Goal: Task Accomplishment & Management: Manage account settings

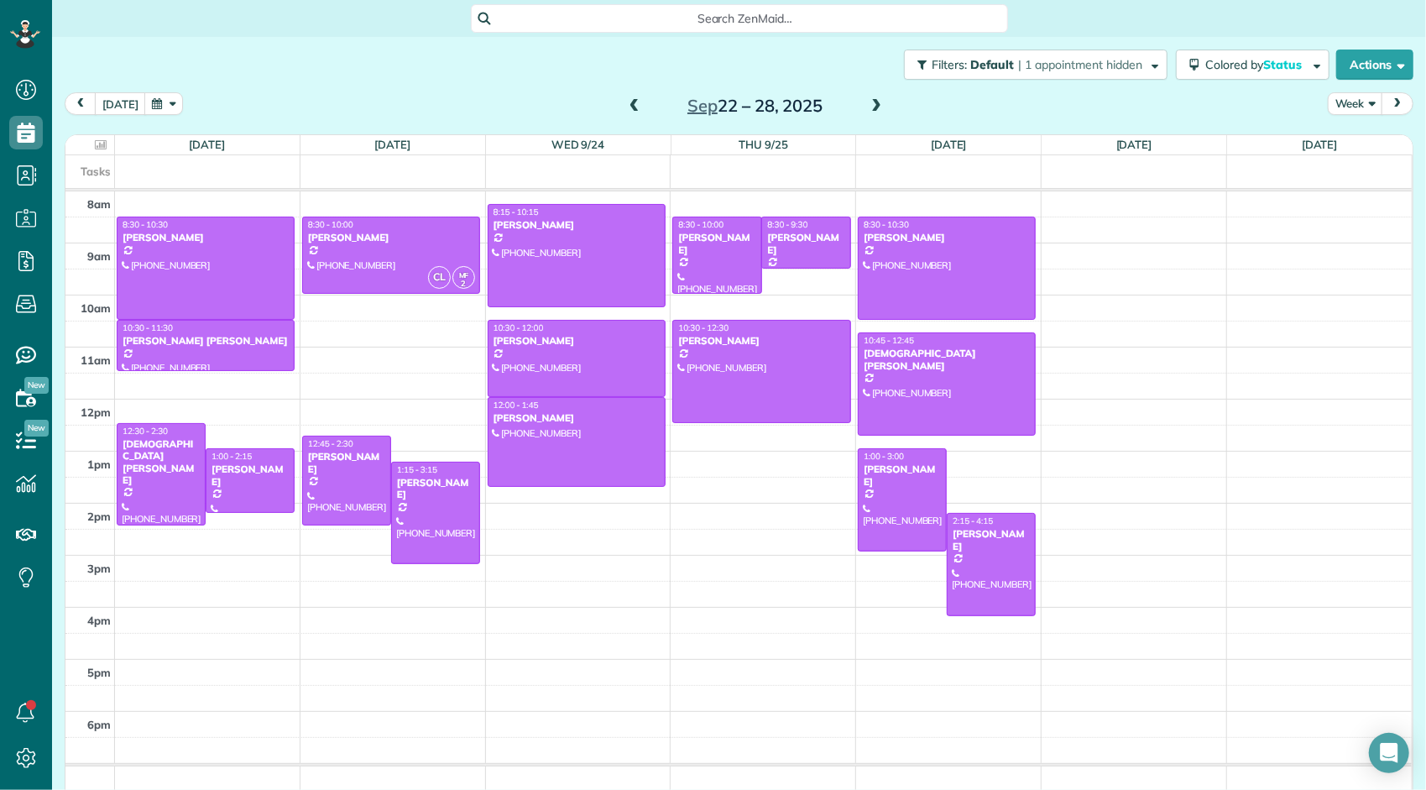
scroll to position [7, 7]
click at [629, 104] on span at bounding box center [634, 106] width 18 height 15
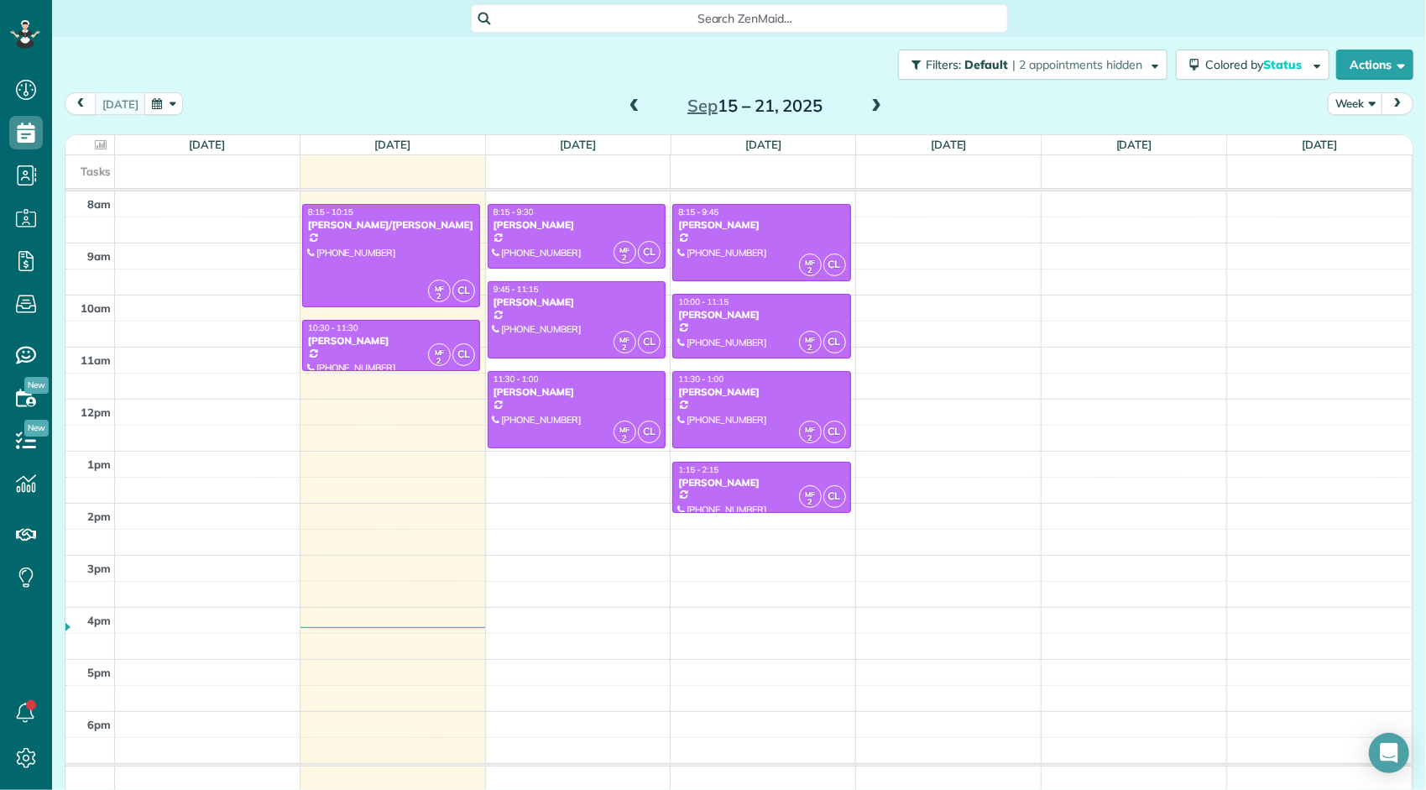
click at [629, 104] on span at bounding box center [634, 106] width 18 height 15
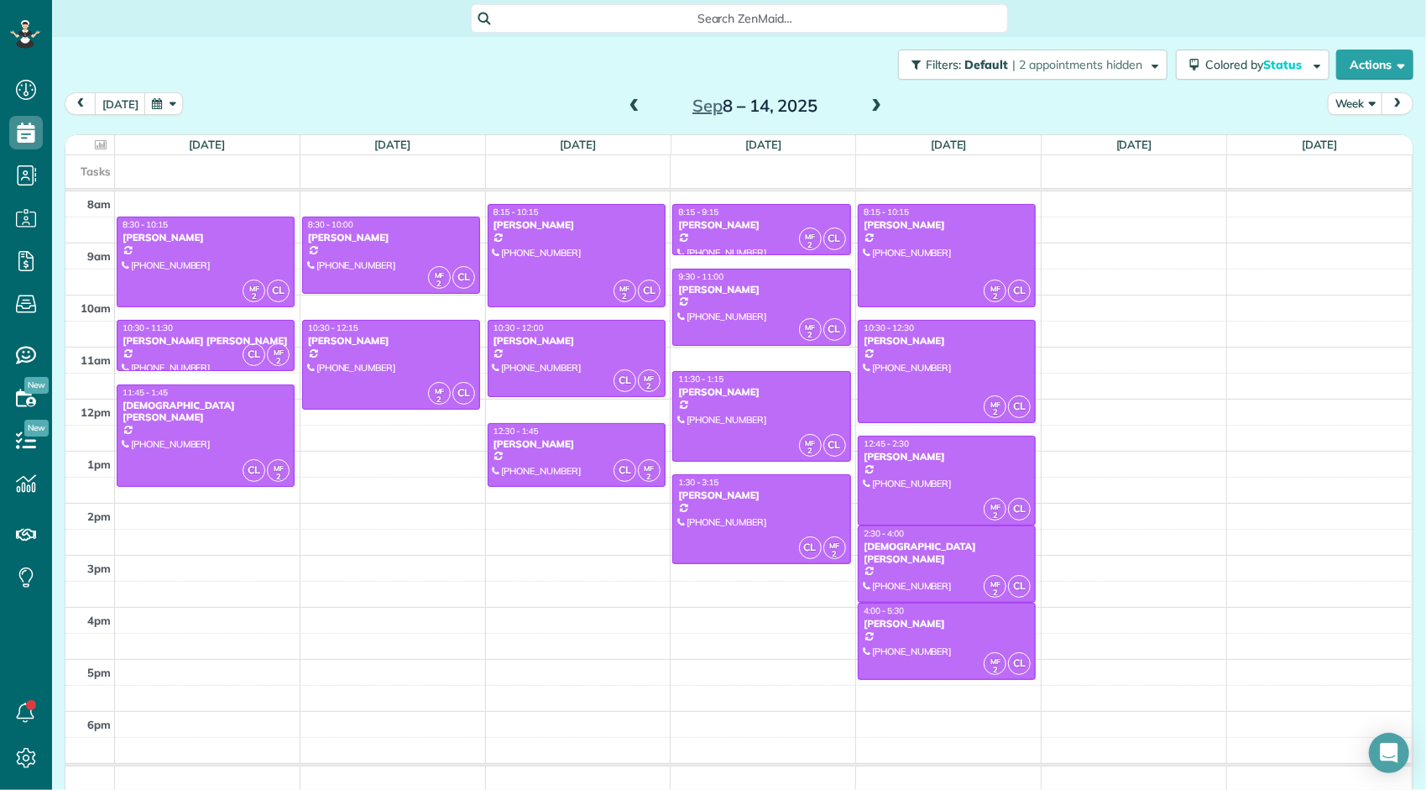
click at [629, 104] on span at bounding box center [634, 106] width 18 height 15
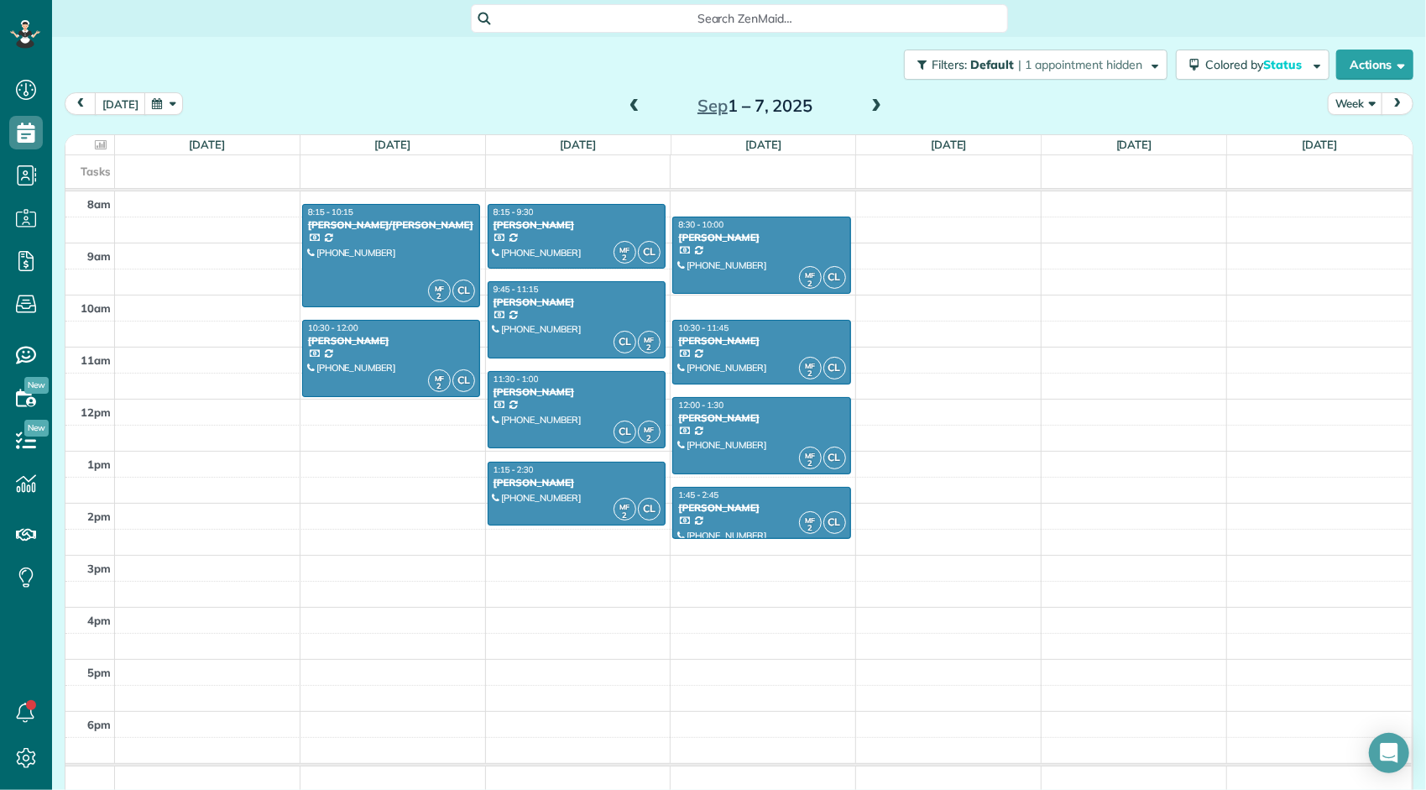
click at [867, 106] on span at bounding box center [876, 106] width 18 height 15
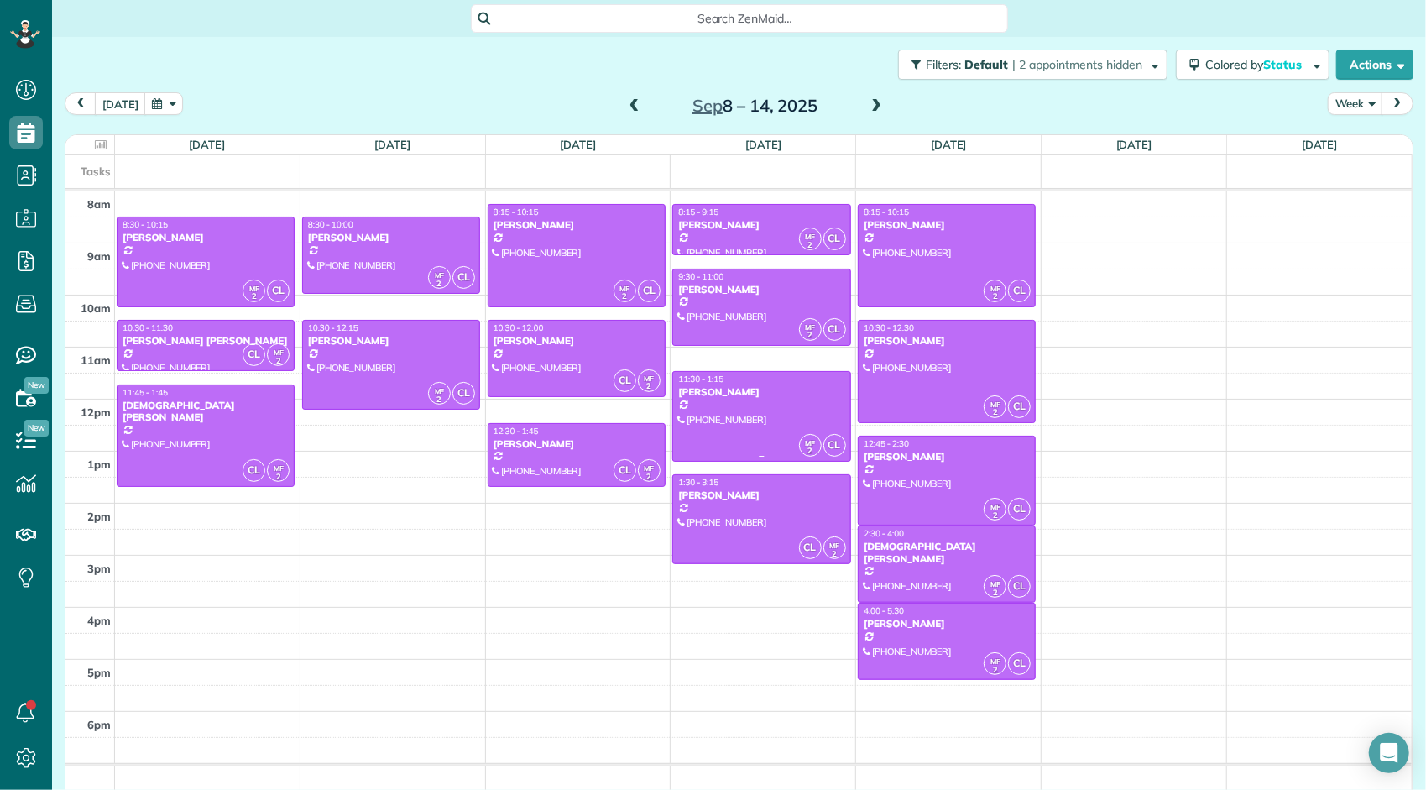
click at [749, 424] on div at bounding box center [761, 416] width 176 height 88
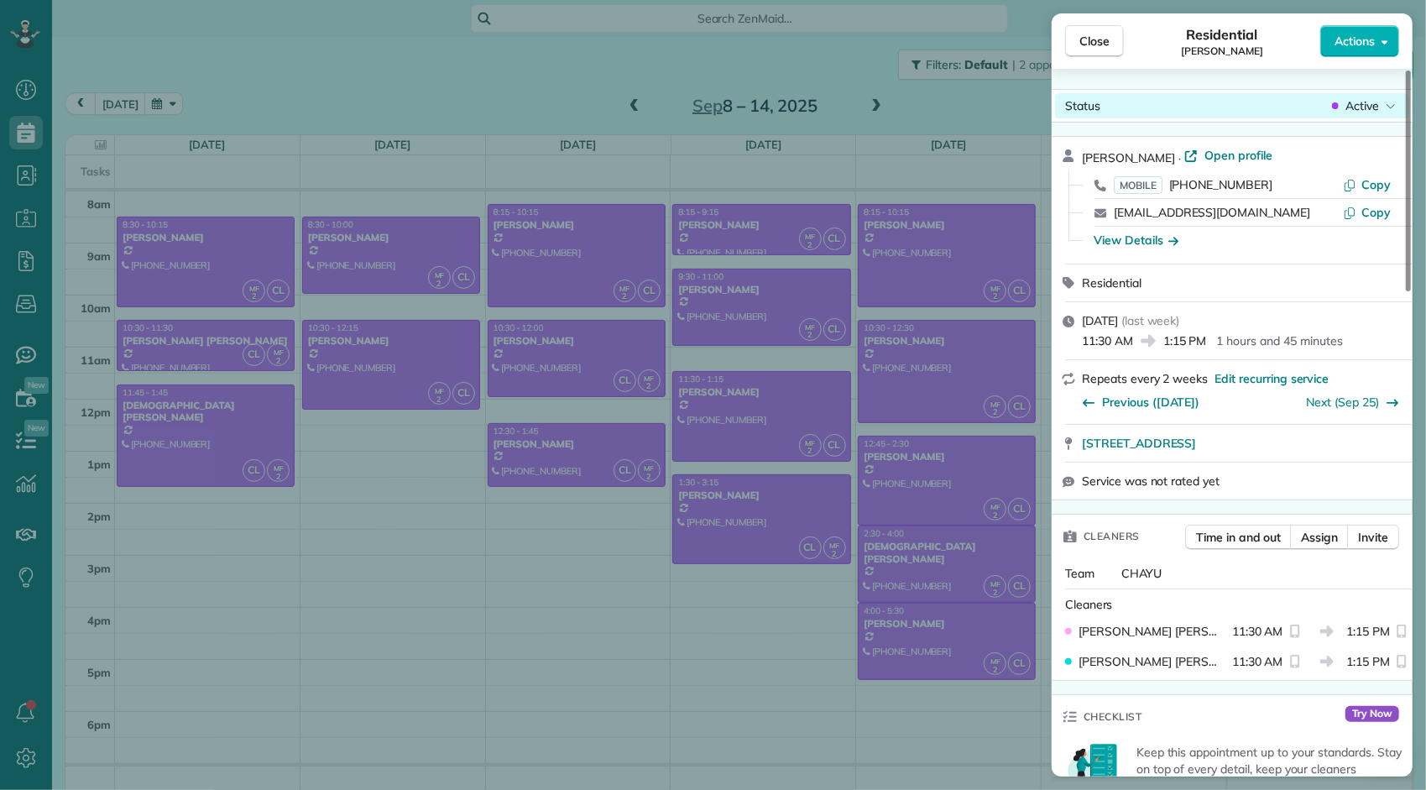
click at [1371, 105] on span "Active" at bounding box center [1362, 105] width 34 height 17
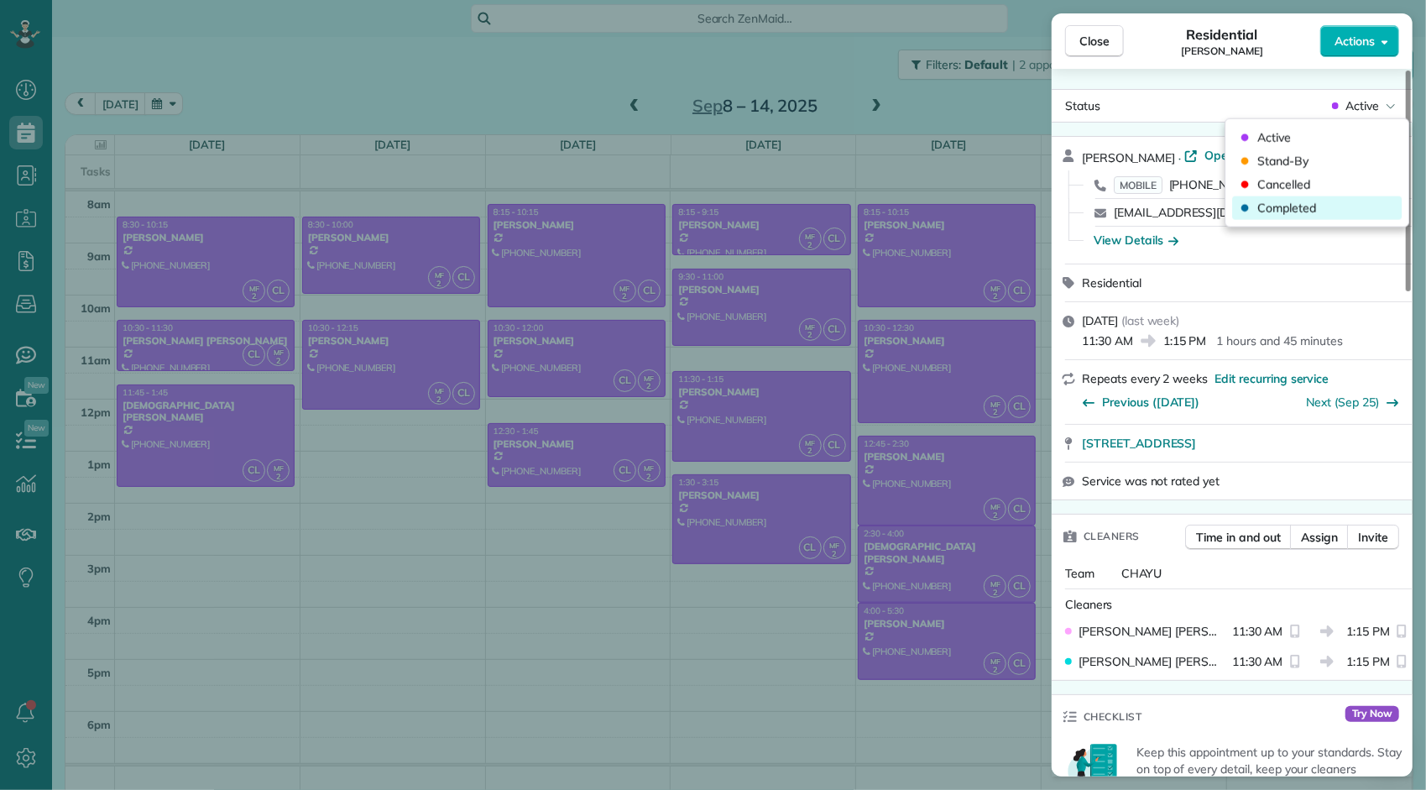
click at [1311, 206] on span "Completed" at bounding box center [1286, 208] width 59 height 17
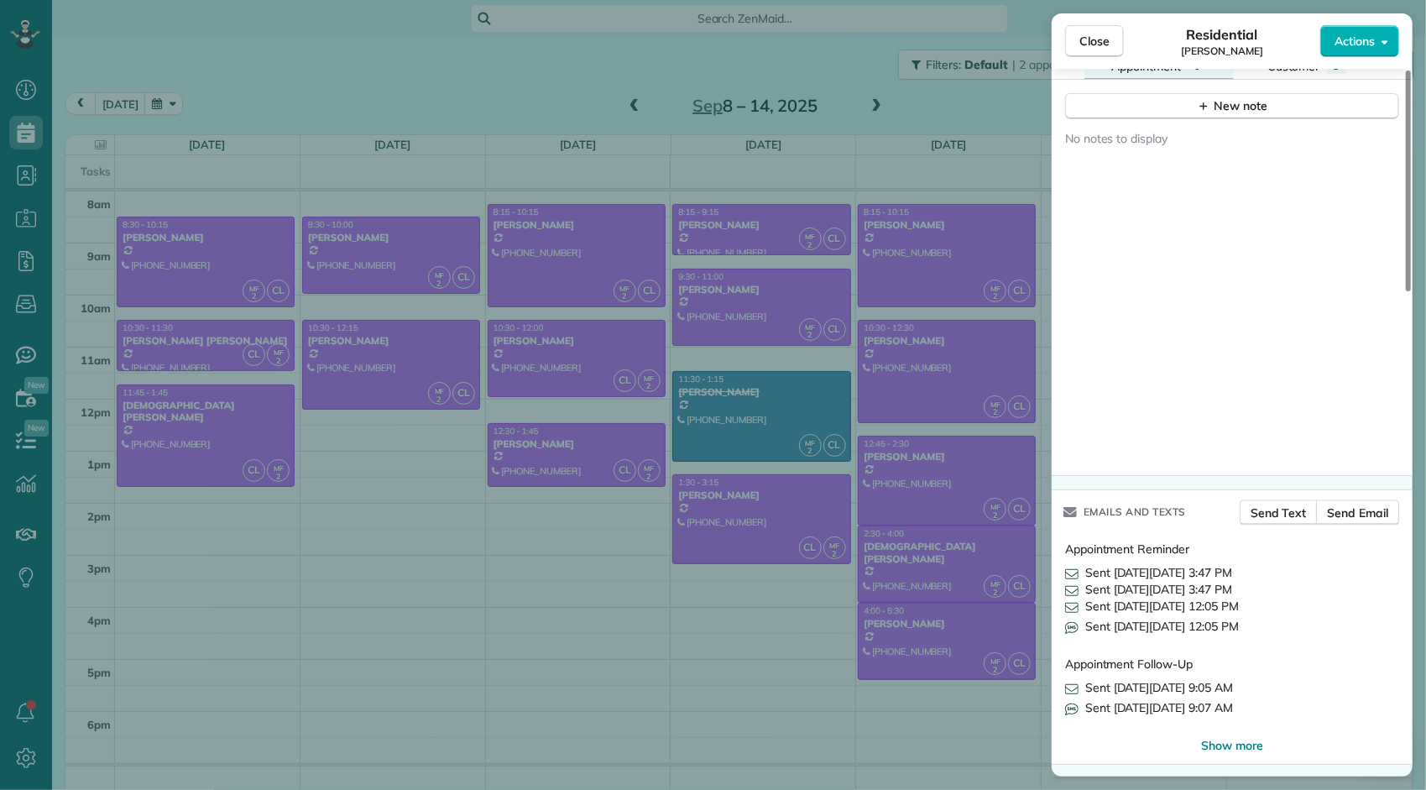
scroll to position [713, 0]
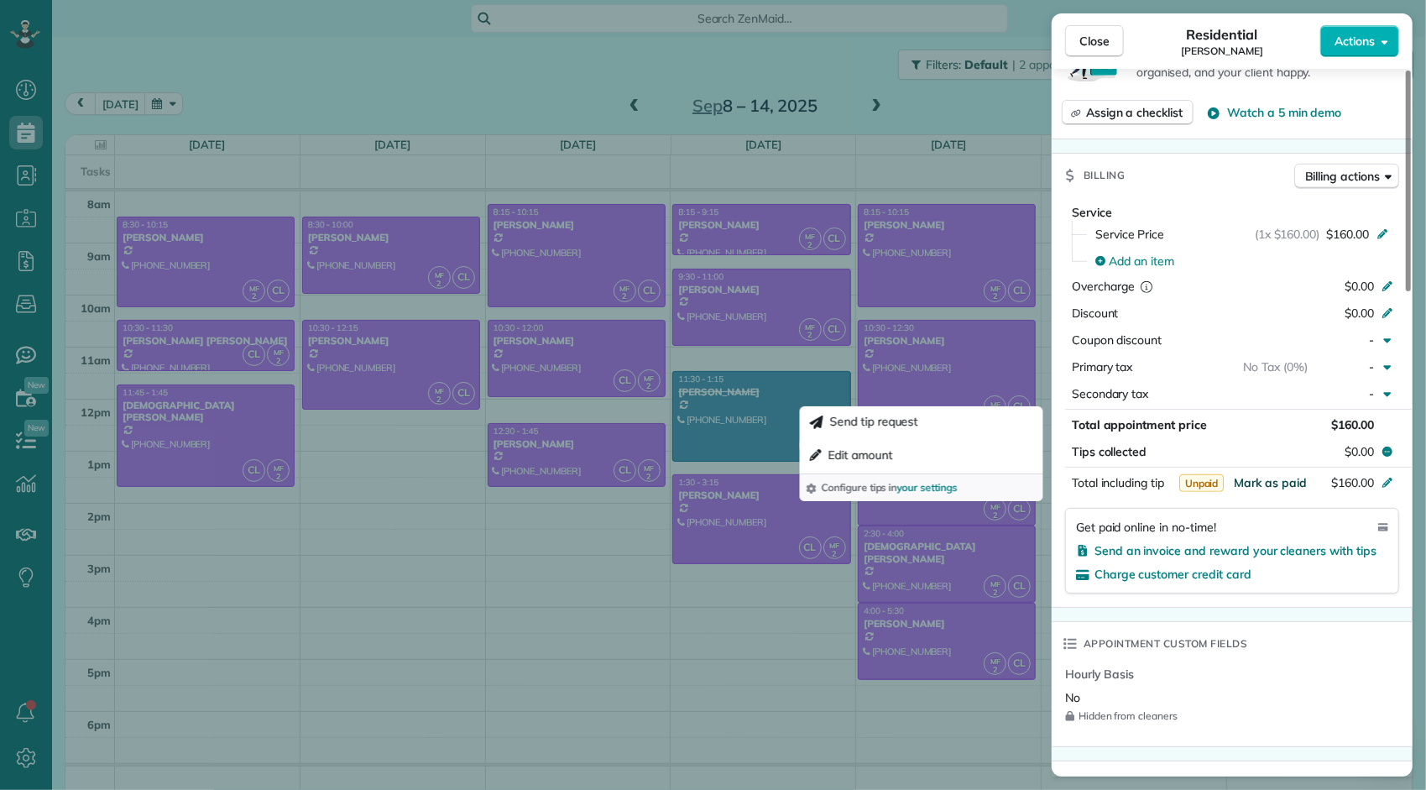
click at [1279, 484] on span "Mark as paid" at bounding box center [1270, 482] width 73 height 15
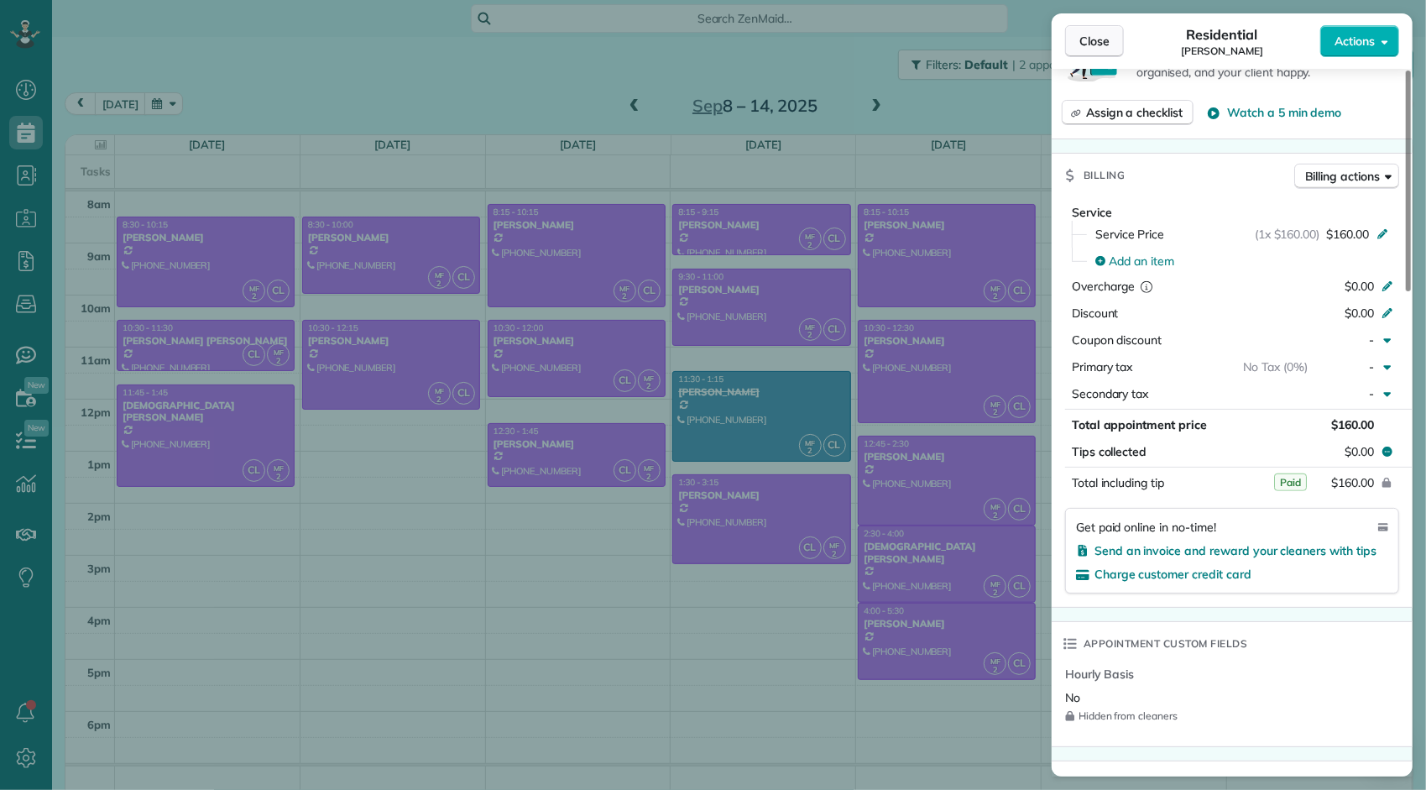
click at [1109, 49] on span "Close" at bounding box center [1094, 41] width 30 height 17
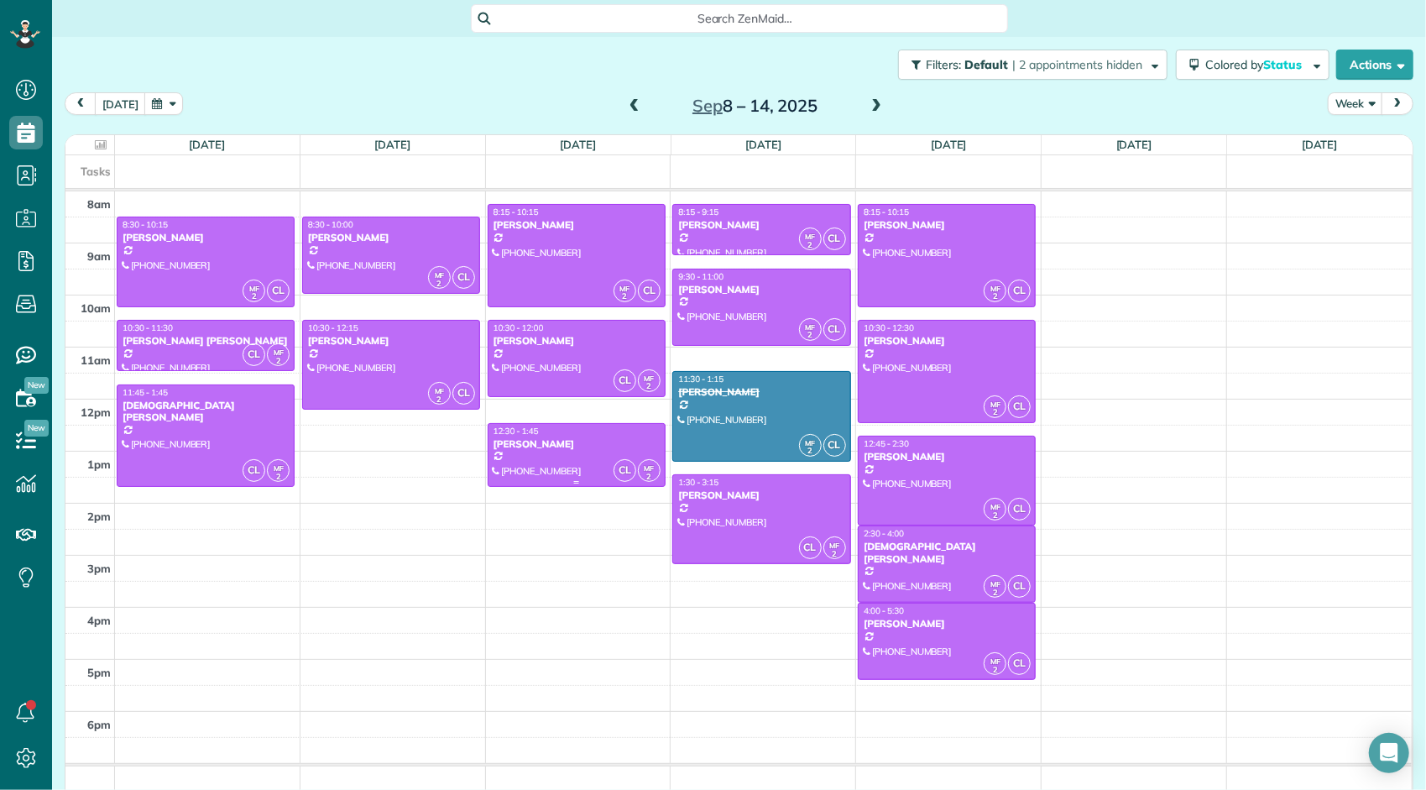
click at [562, 438] on div "[PERSON_NAME]" at bounding box center [577, 444] width 168 height 12
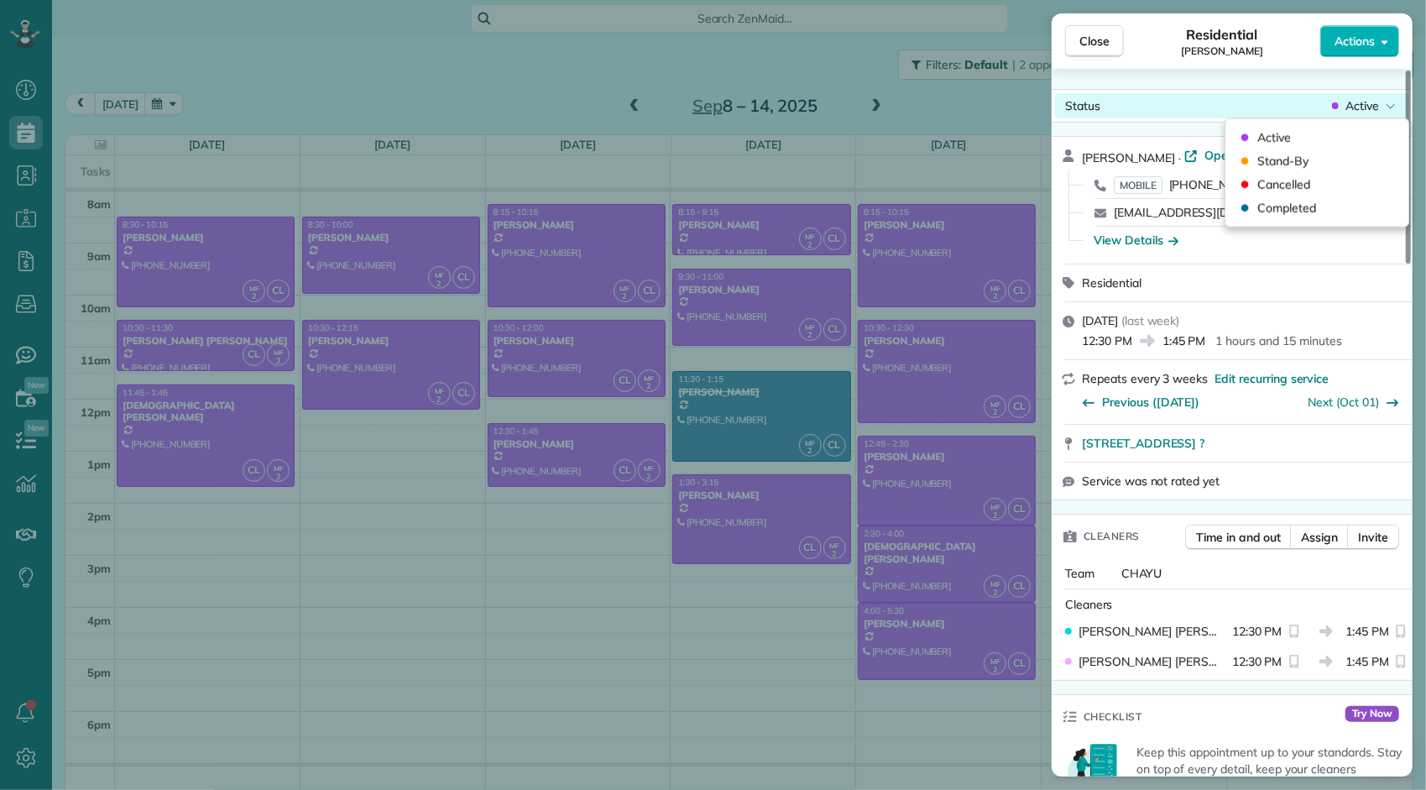
click at [1342, 108] on div "Active" at bounding box center [1363, 105] width 70 height 17
click at [1312, 211] on span "Completed" at bounding box center [1286, 208] width 59 height 17
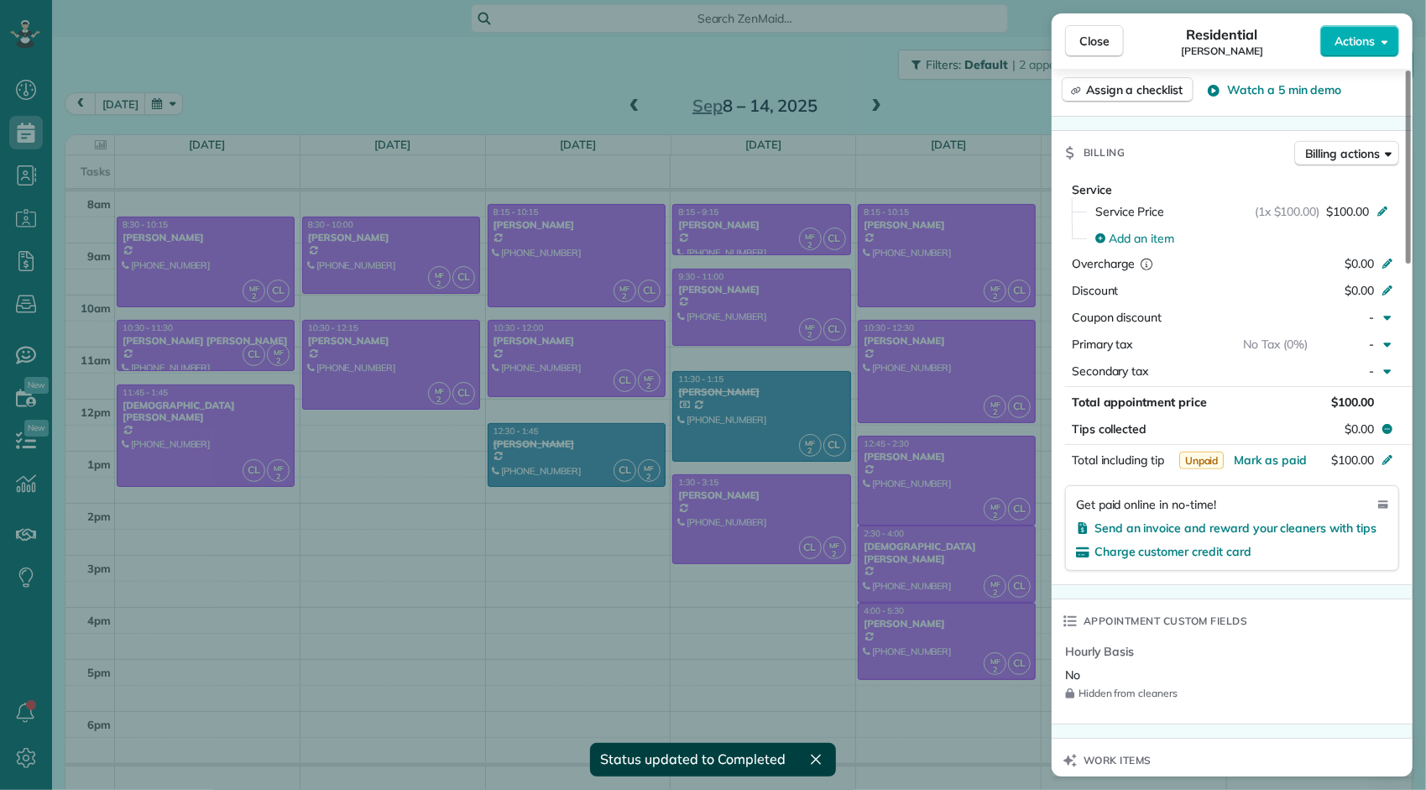
scroll to position [763, 0]
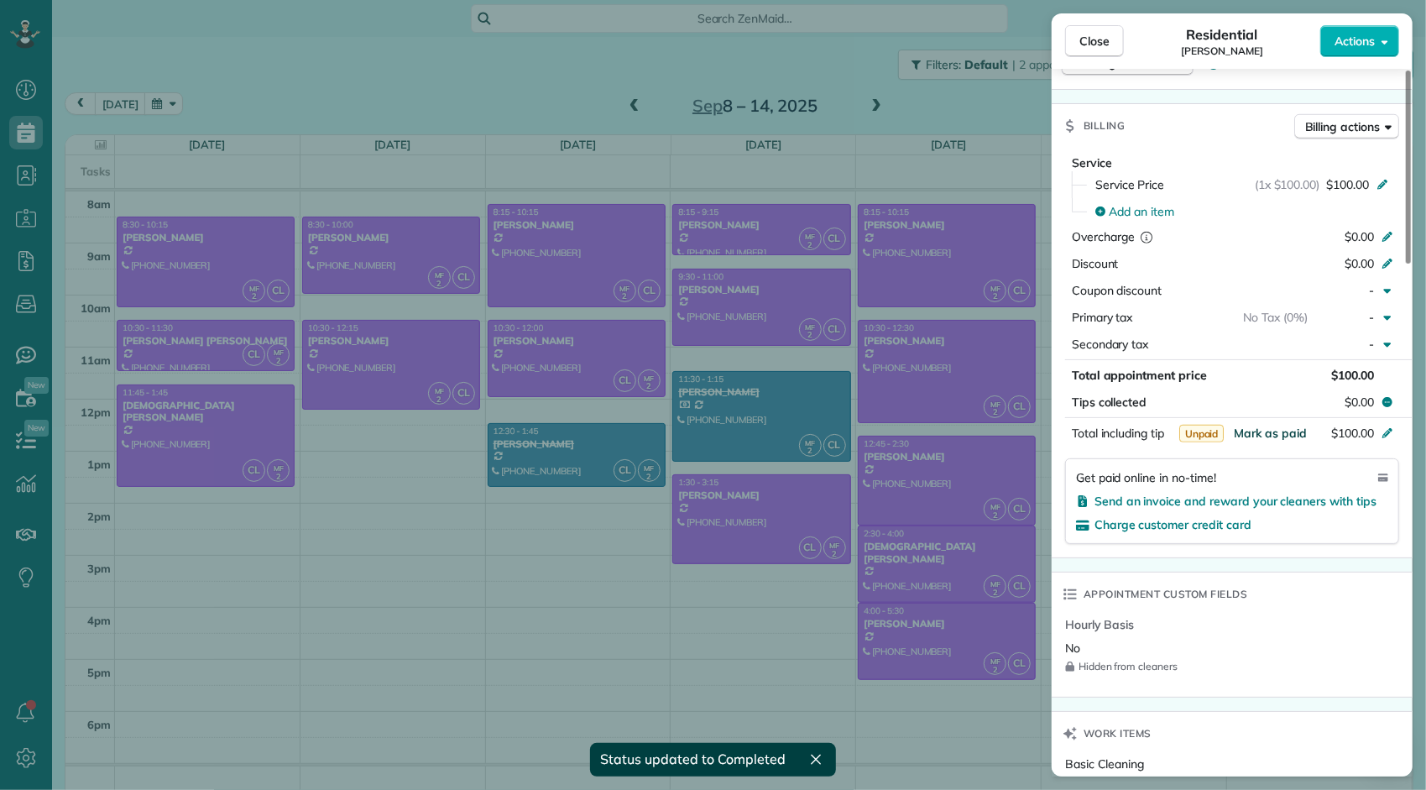
click at [1285, 433] on span "Mark as paid" at bounding box center [1270, 432] width 73 height 15
click at [1104, 49] on span "Close" at bounding box center [1094, 41] width 30 height 17
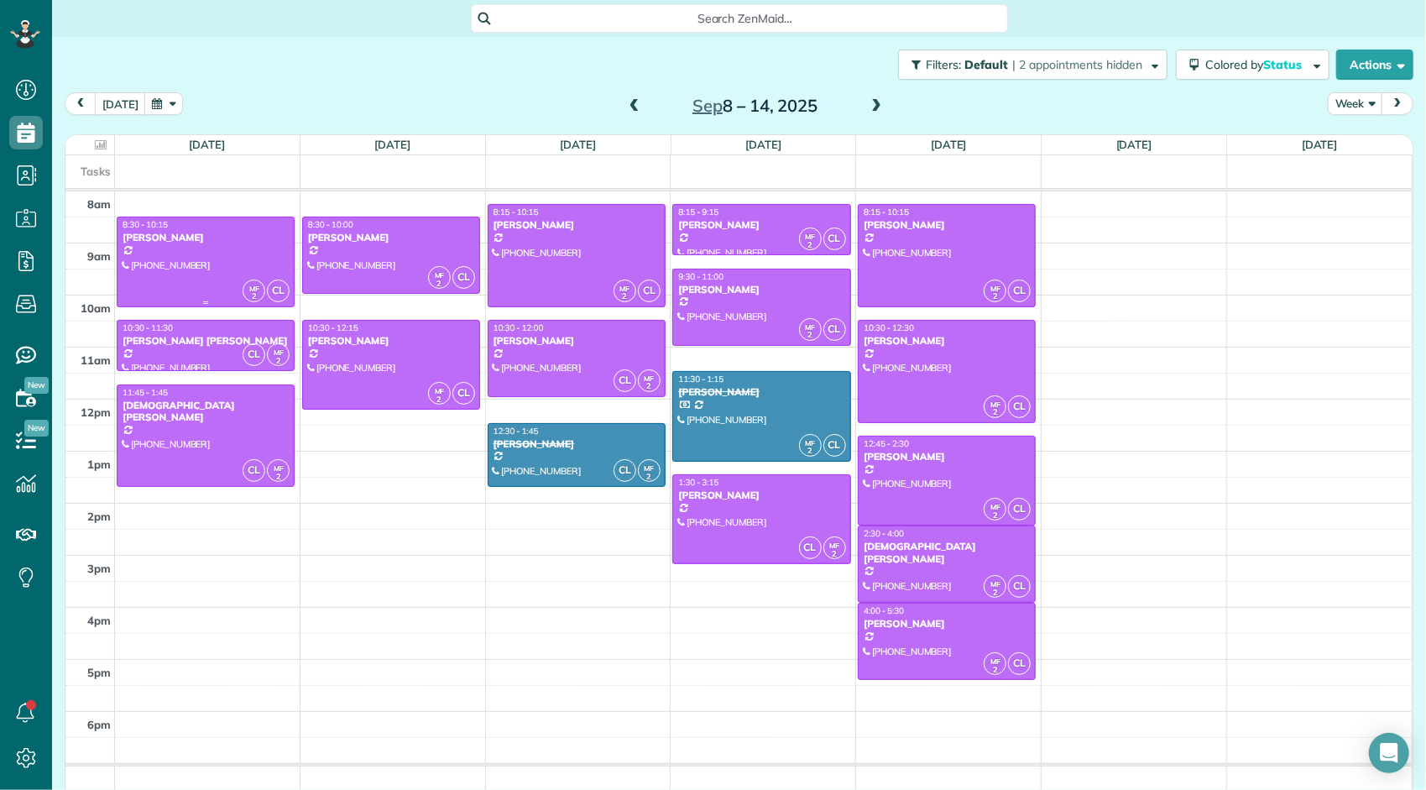
click at [235, 260] on div at bounding box center [205, 261] width 176 height 88
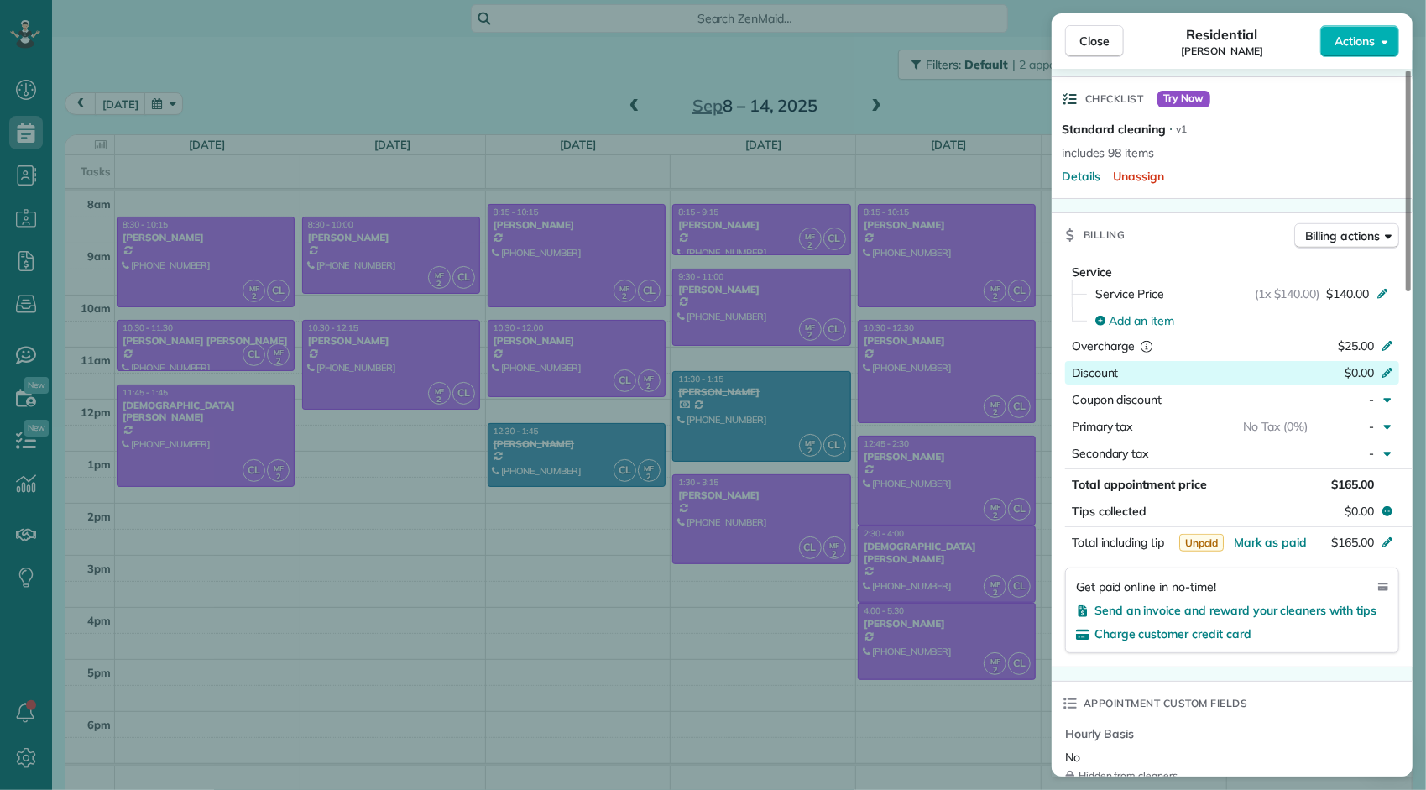
scroll to position [673, 0]
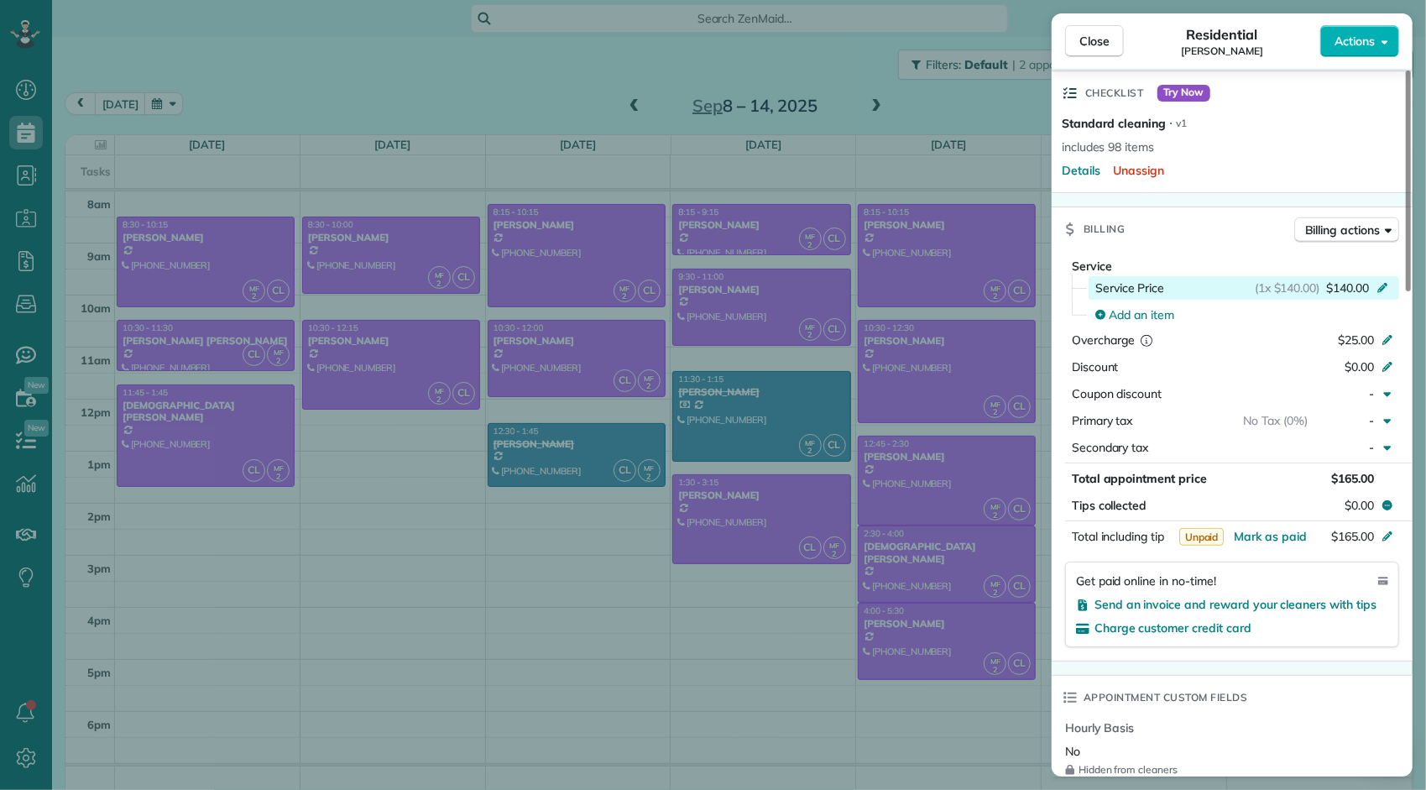
click at [1353, 279] on span "$140.00" at bounding box center [1347, 287] width 43 height 17
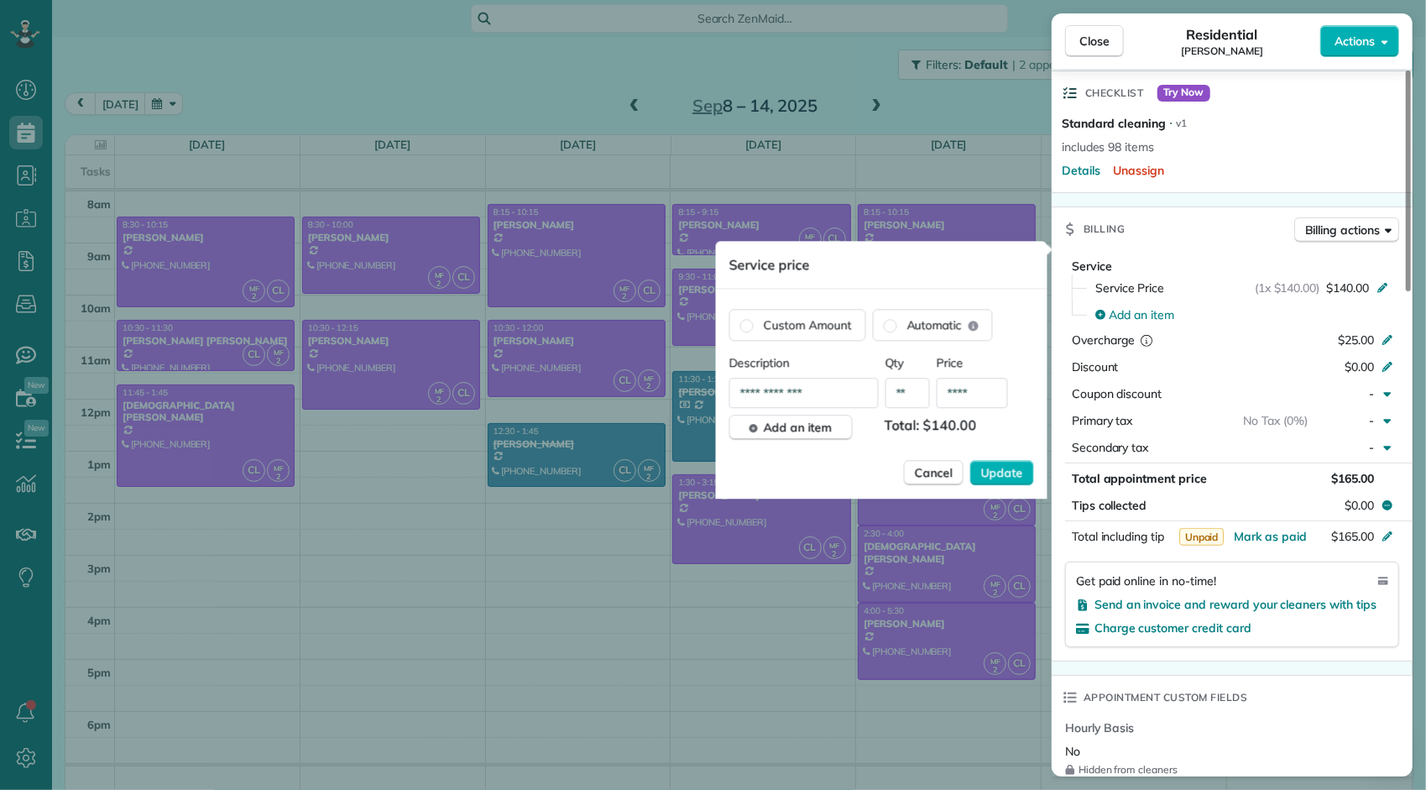
click at [977, 394] on input "****" at bounding box center [972, 393] width 71 height 30
type input "*******"
click at [1002, 468] on span "Update" at bounding box center [1002, 472] width 42 height 17
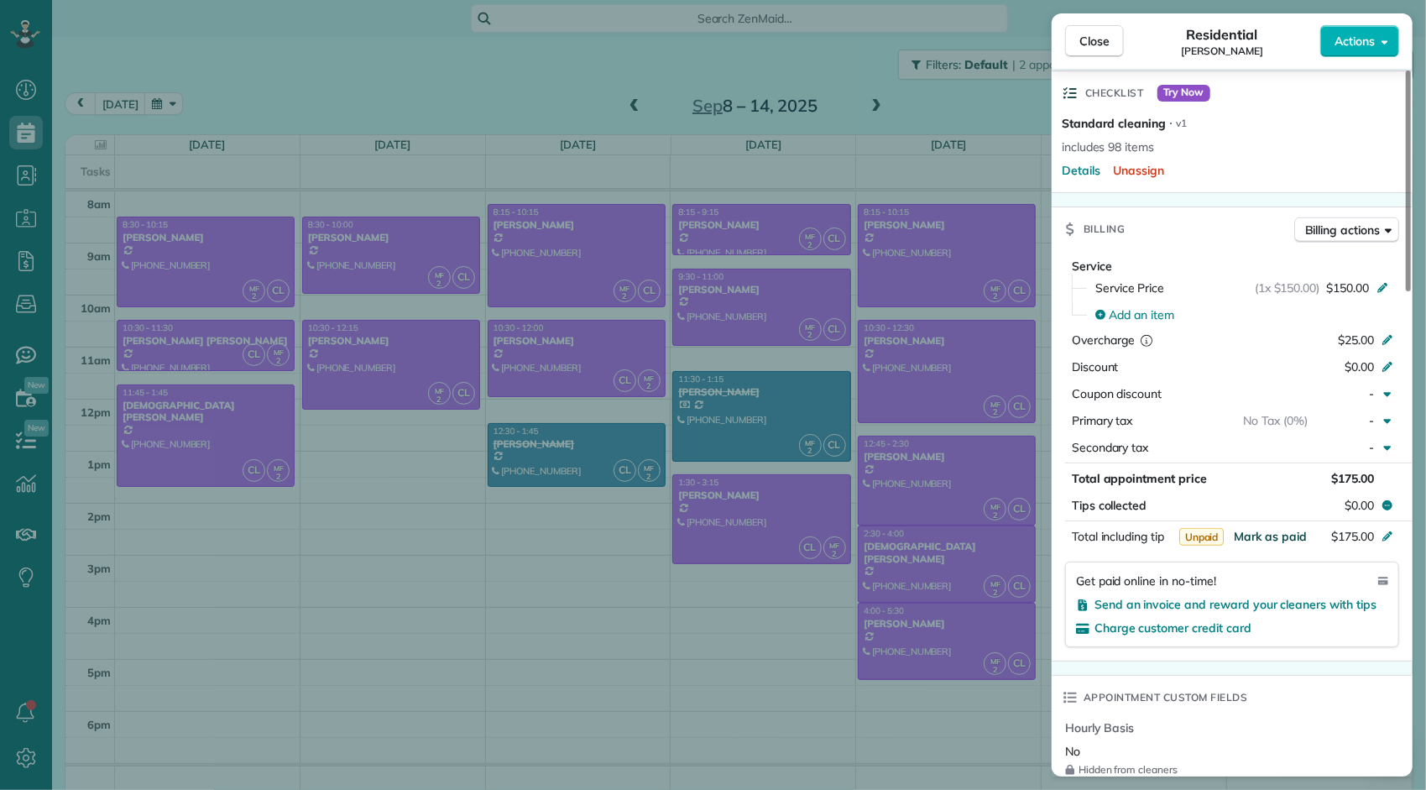
click at [1267, 529] on span "Mark as paid" at bounding box center [1270, 536] width 73 height 15
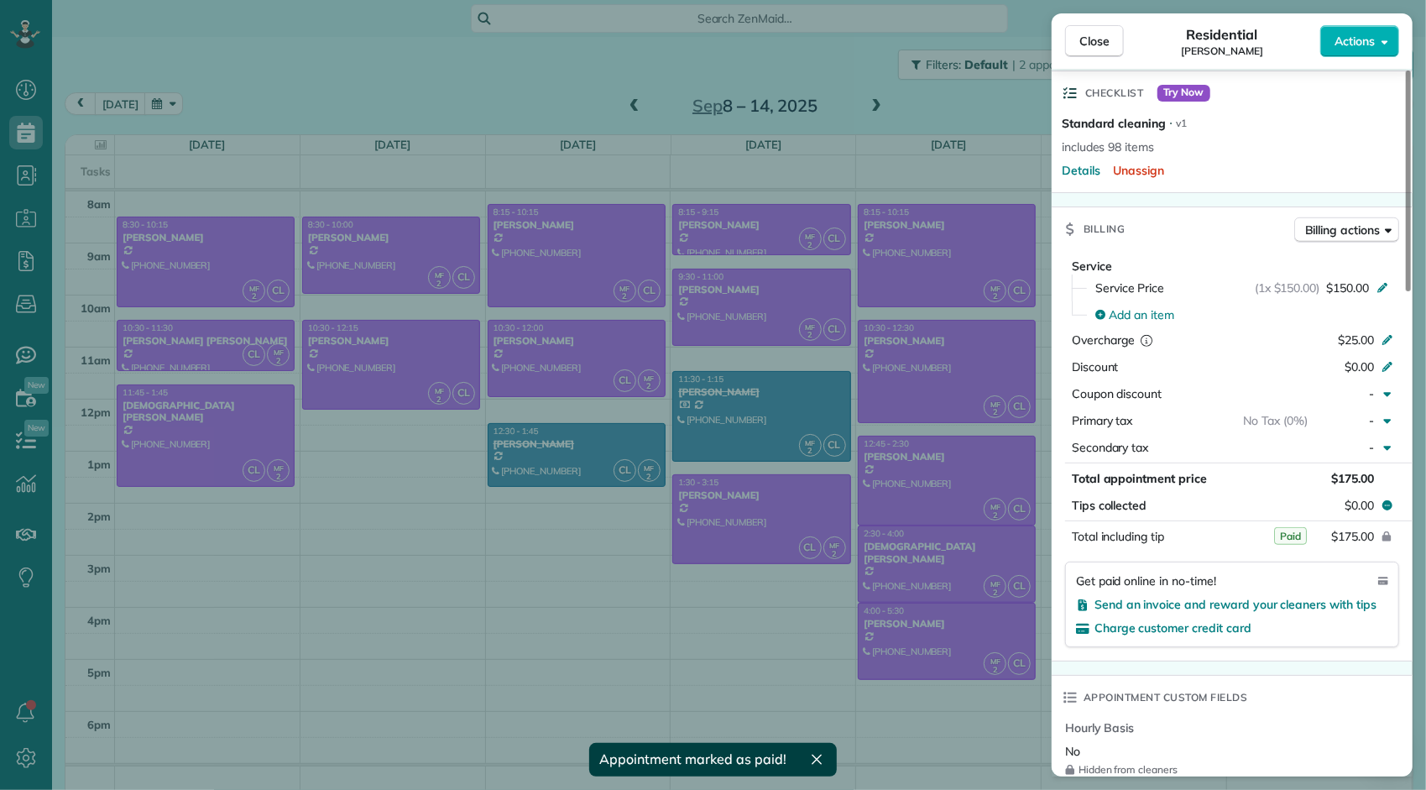
scroll to position [0, 0]
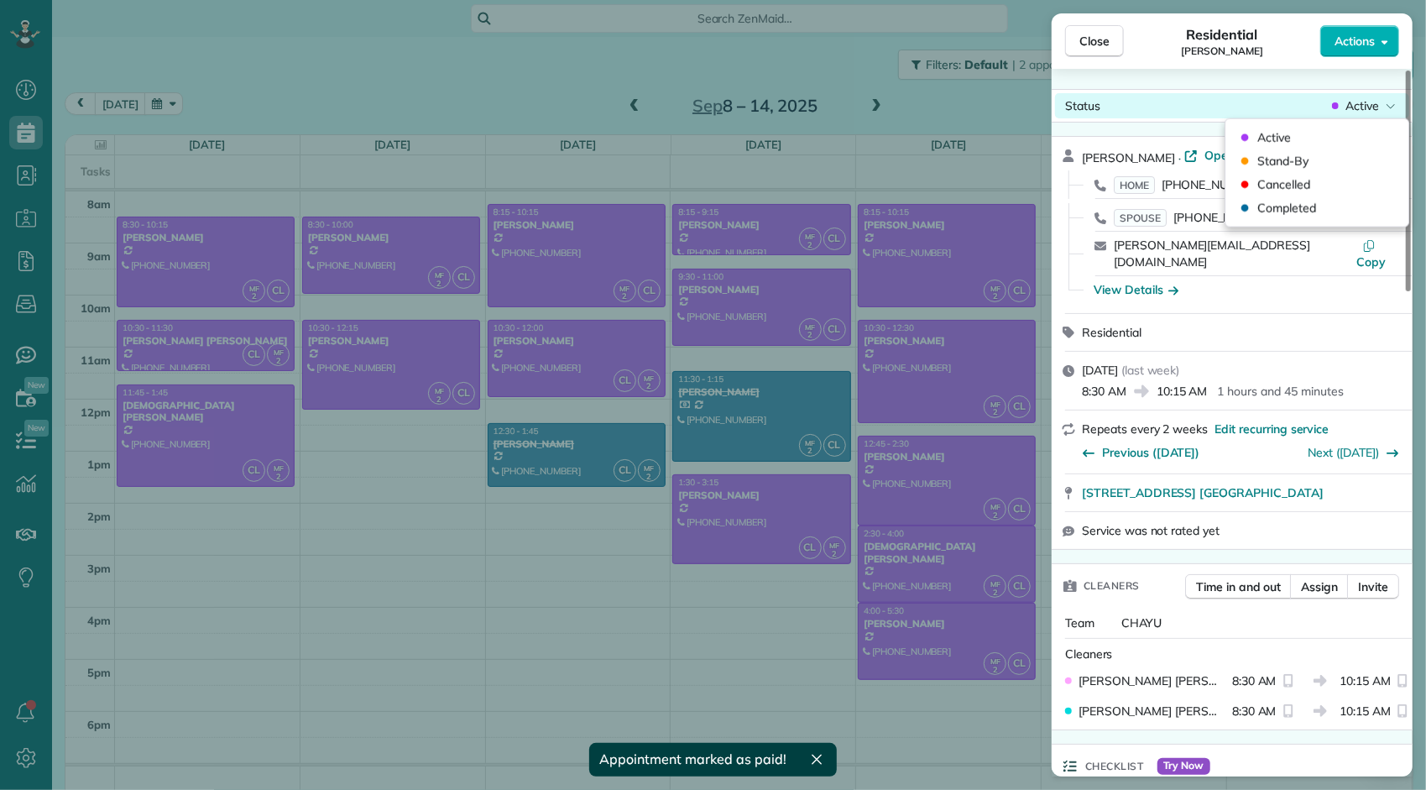
click at [1354, 98] on span "Active" at bounding box center [1362, 105] width 34 height 17
click at [1306, 209] on span "Completed" at bounding box center [1286, 208] width 59 height 17
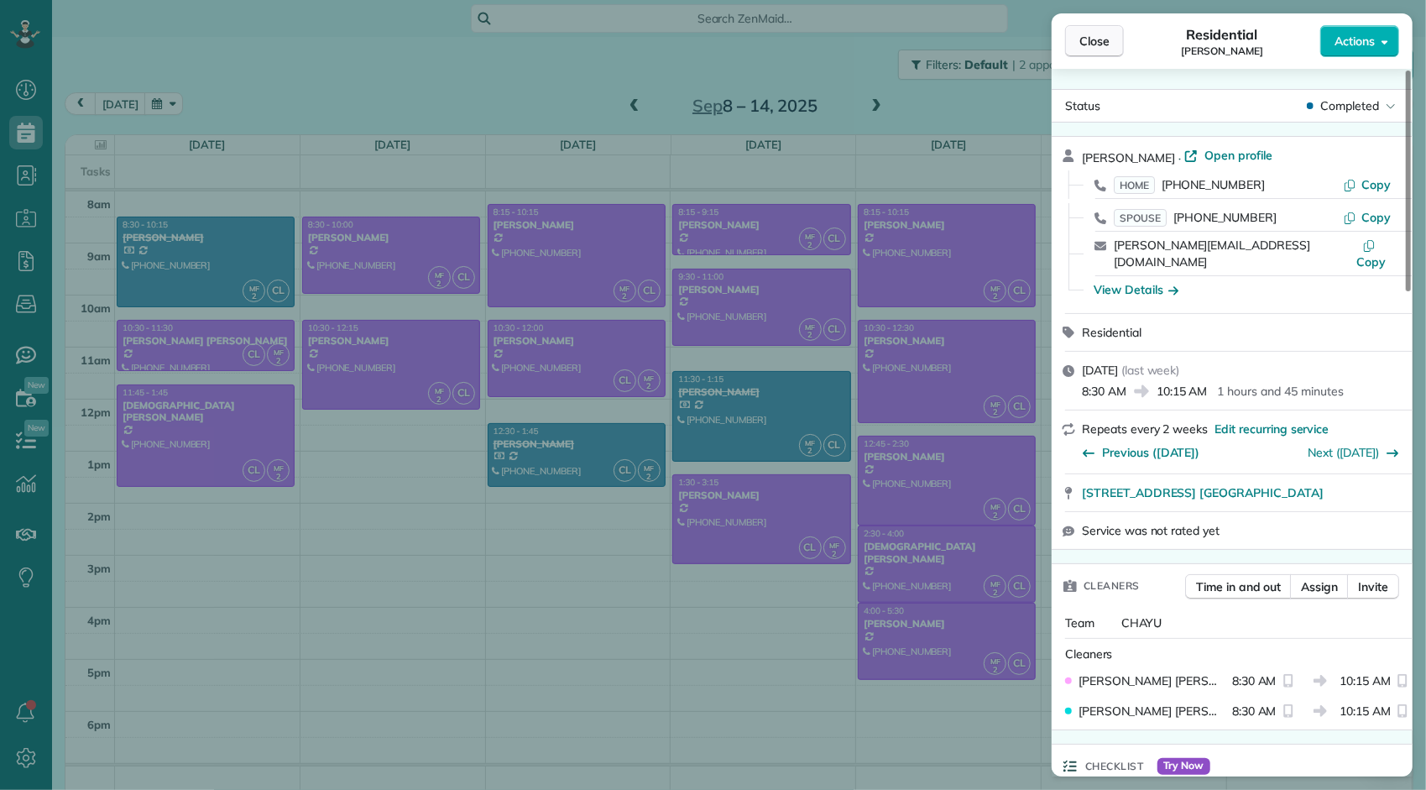
click at [1105, 51] on button "Close" at bounding box center [1094, 41] width 59 height 32
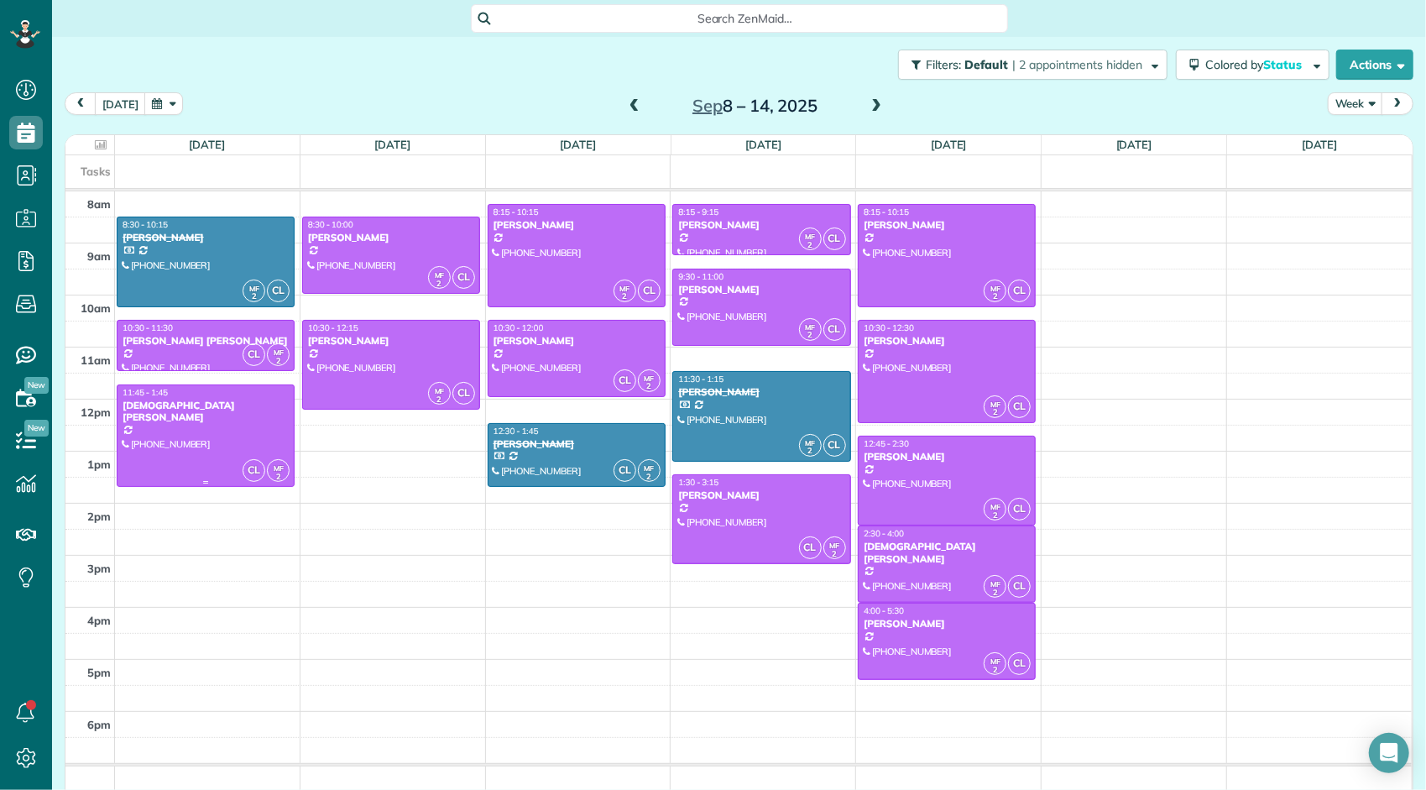
click at [205, 468] on div at bounding box center [205, 436] width 176 height 102
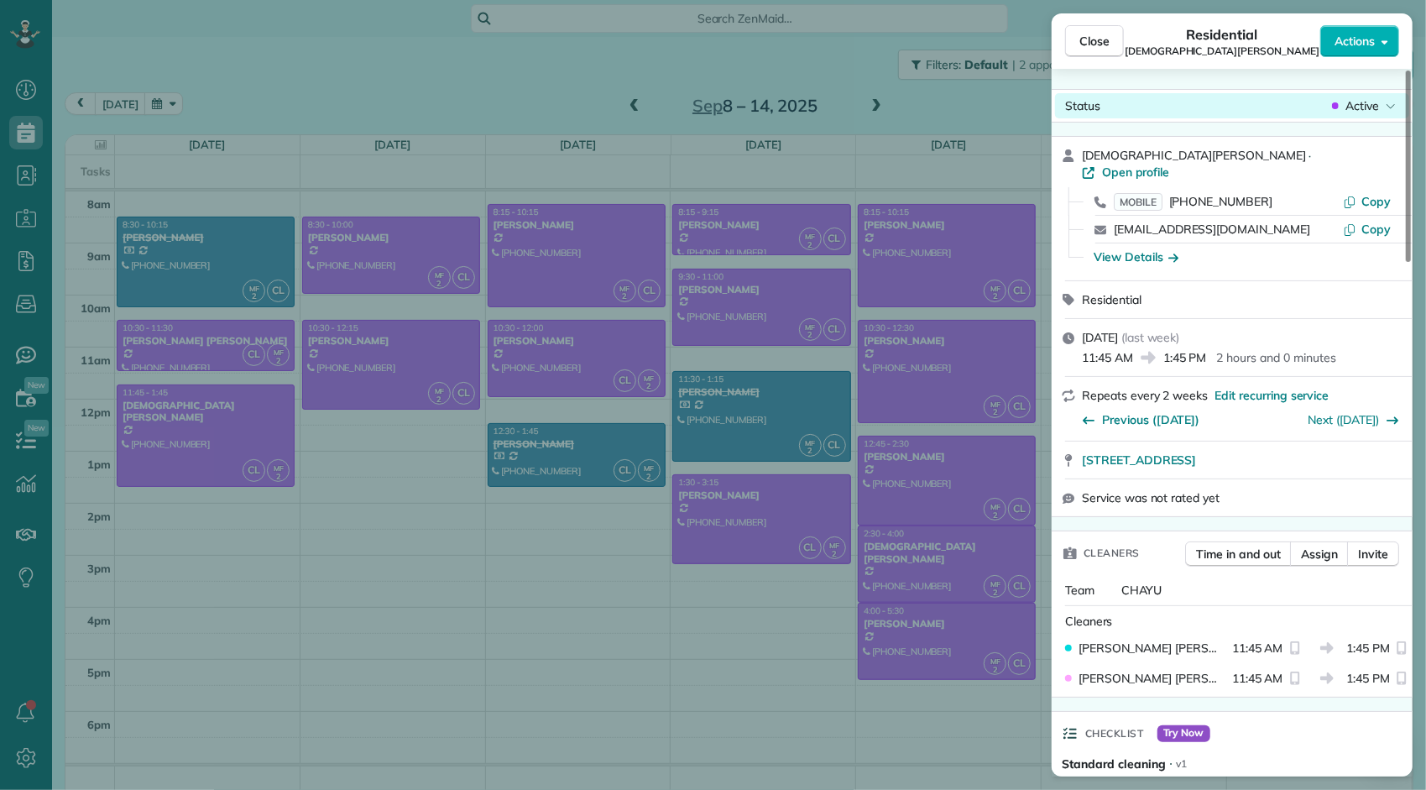
click at [1351, 102] on span "Active" at bounding box center [1362, 105] width 34 height 17
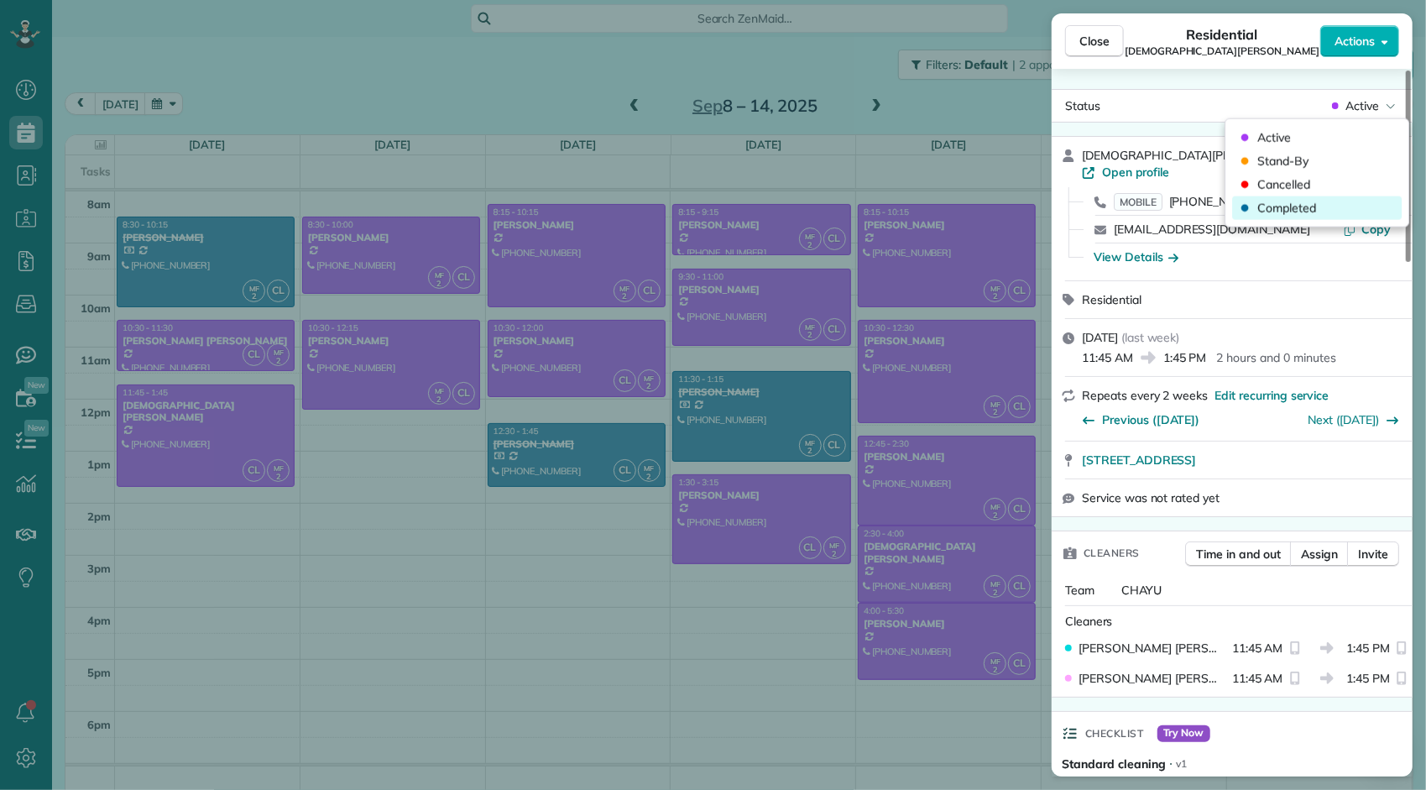
click at [1309, 201] on span "Completed" at bounding box center [1286, 208] width 59 height 17
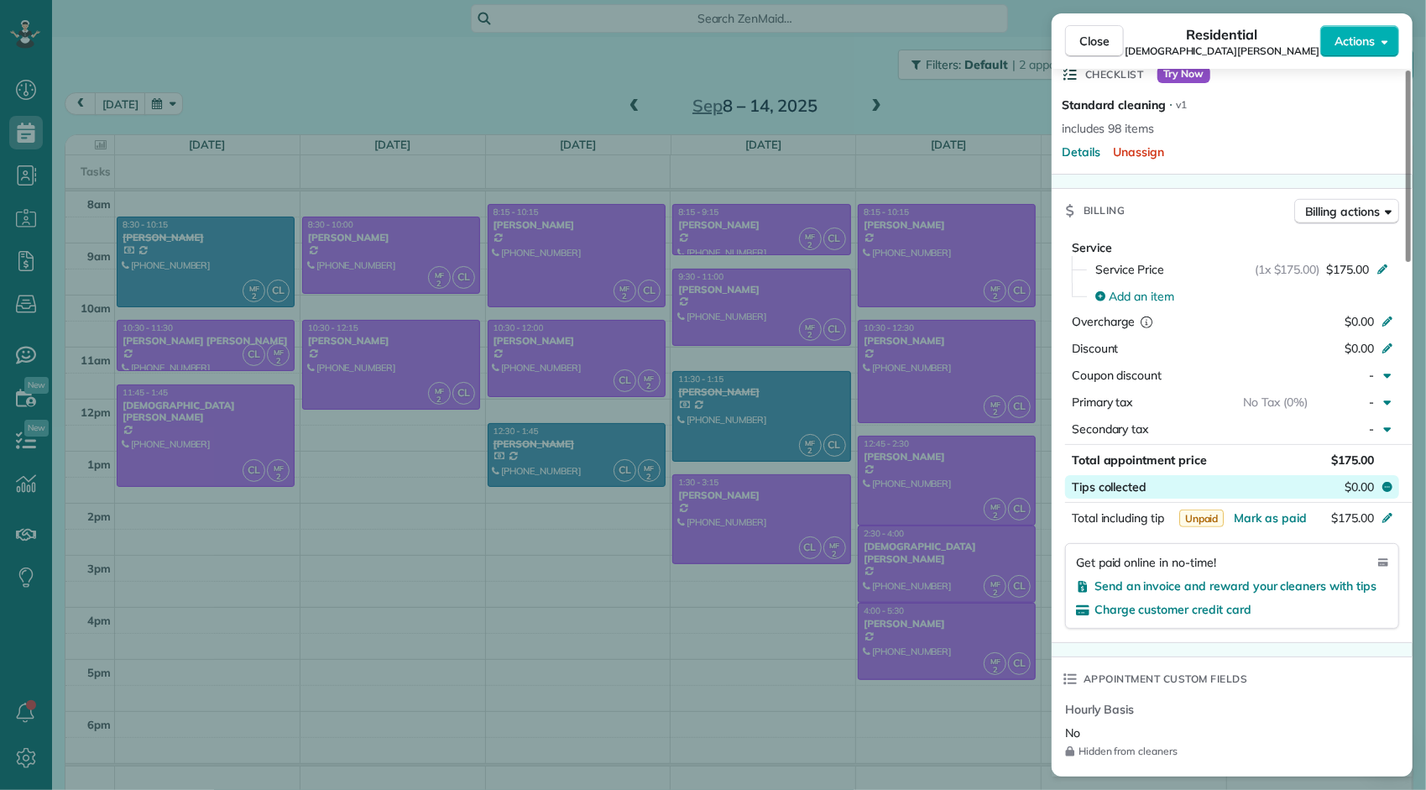
scroll to position [671, 0]
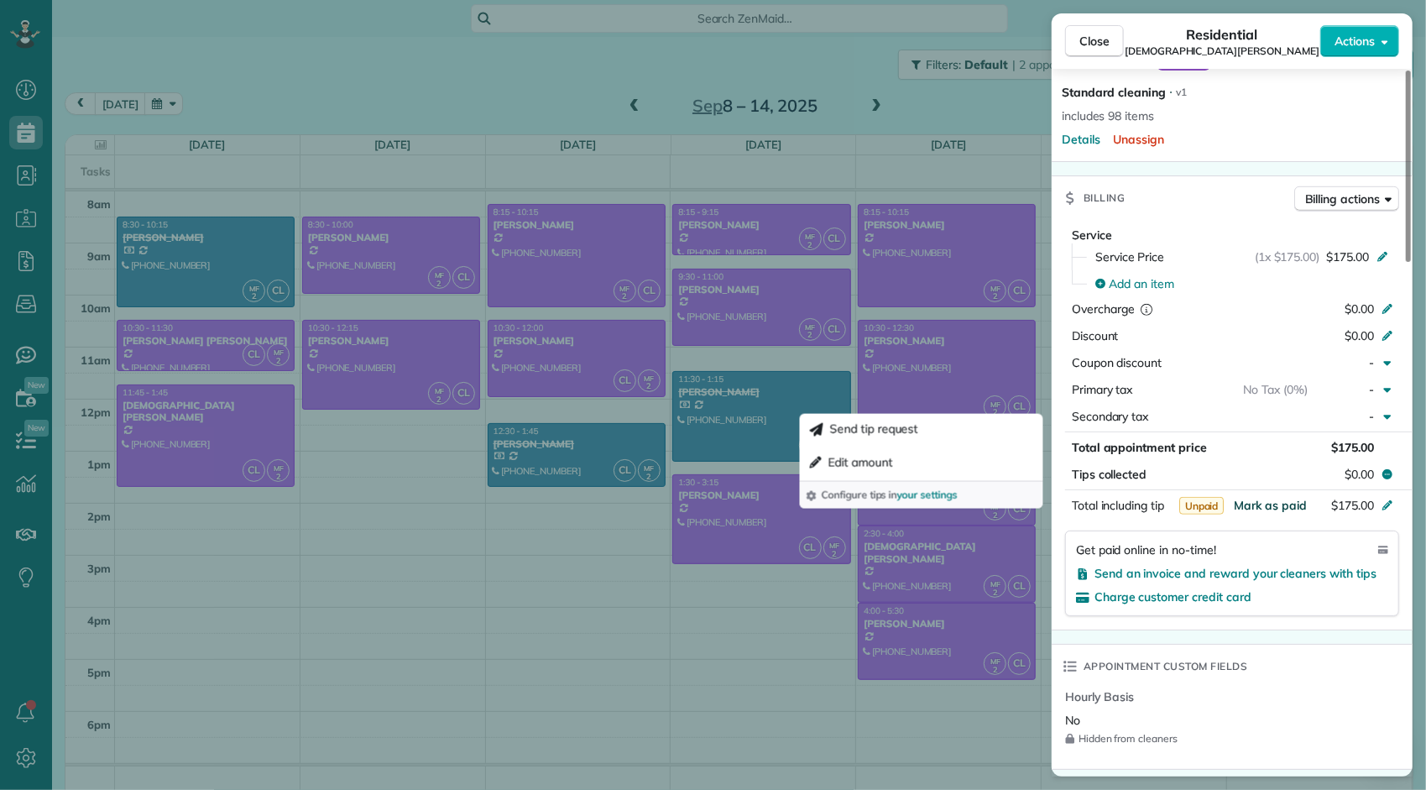
click at [1281, 498] on span "Mark as paid" at bounding box center [1270, 505] width 73 height 15
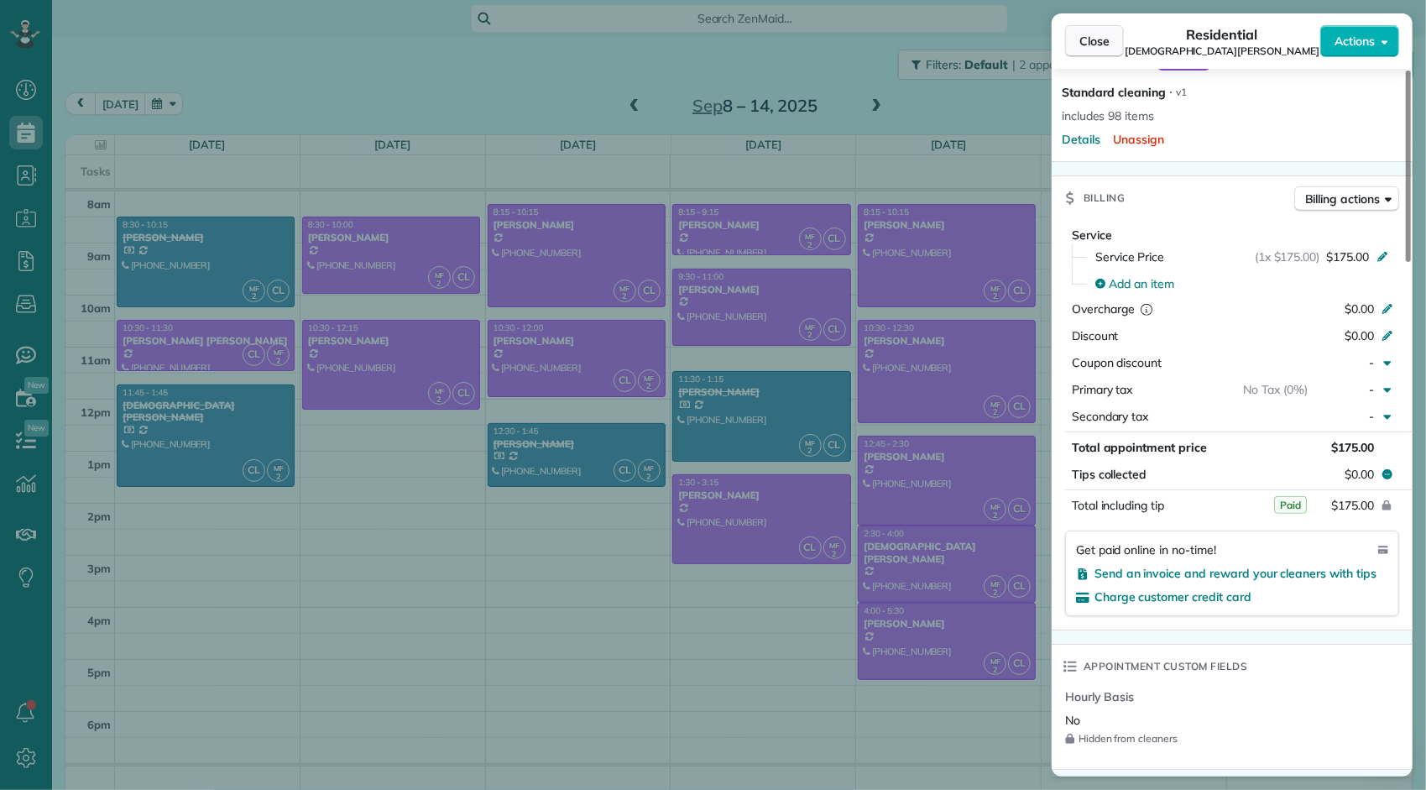
click at [1110, 47] on button "Close" at bounding box center [1094, 41] width 59 height 32
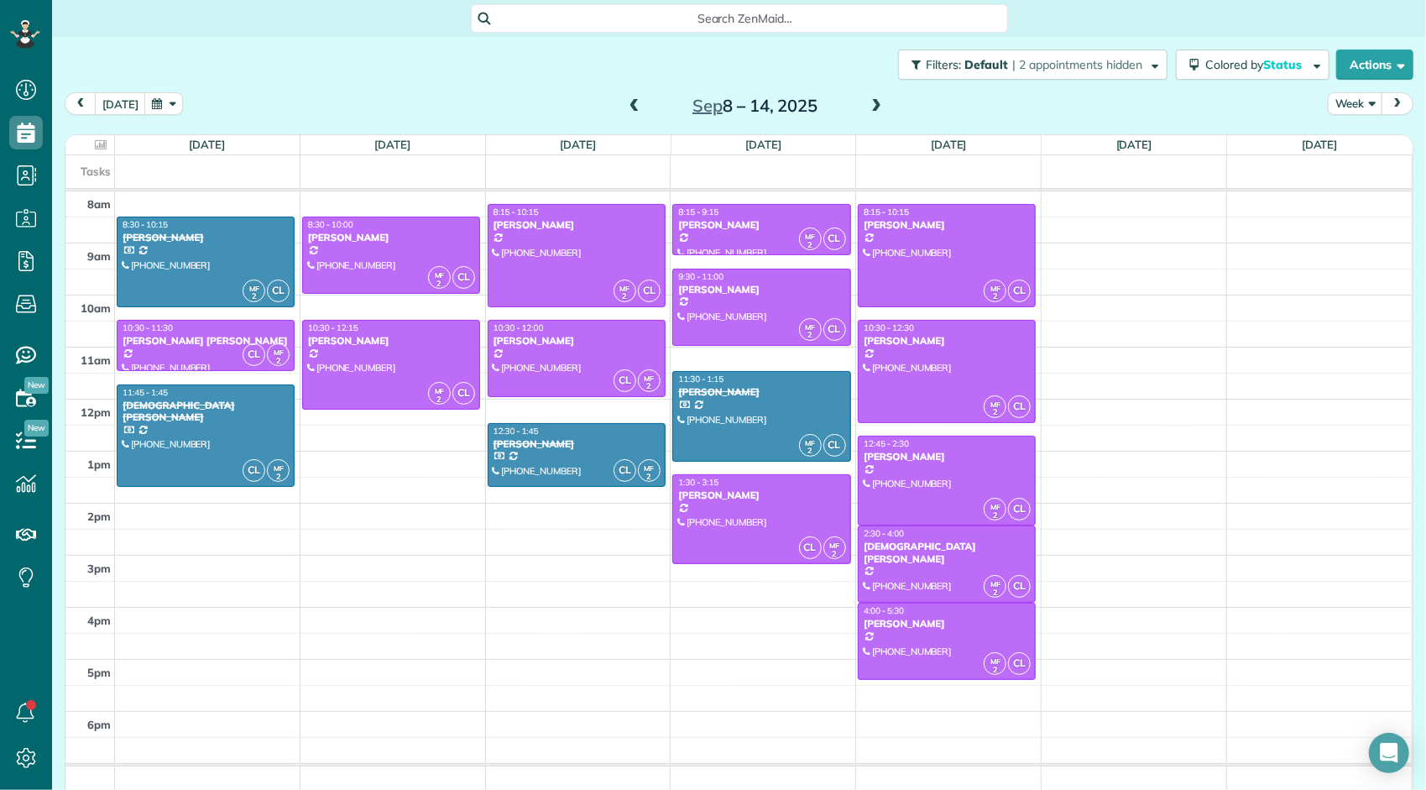
click at [867, 110] on span at bounding box center [876, 106] width 18 height 15
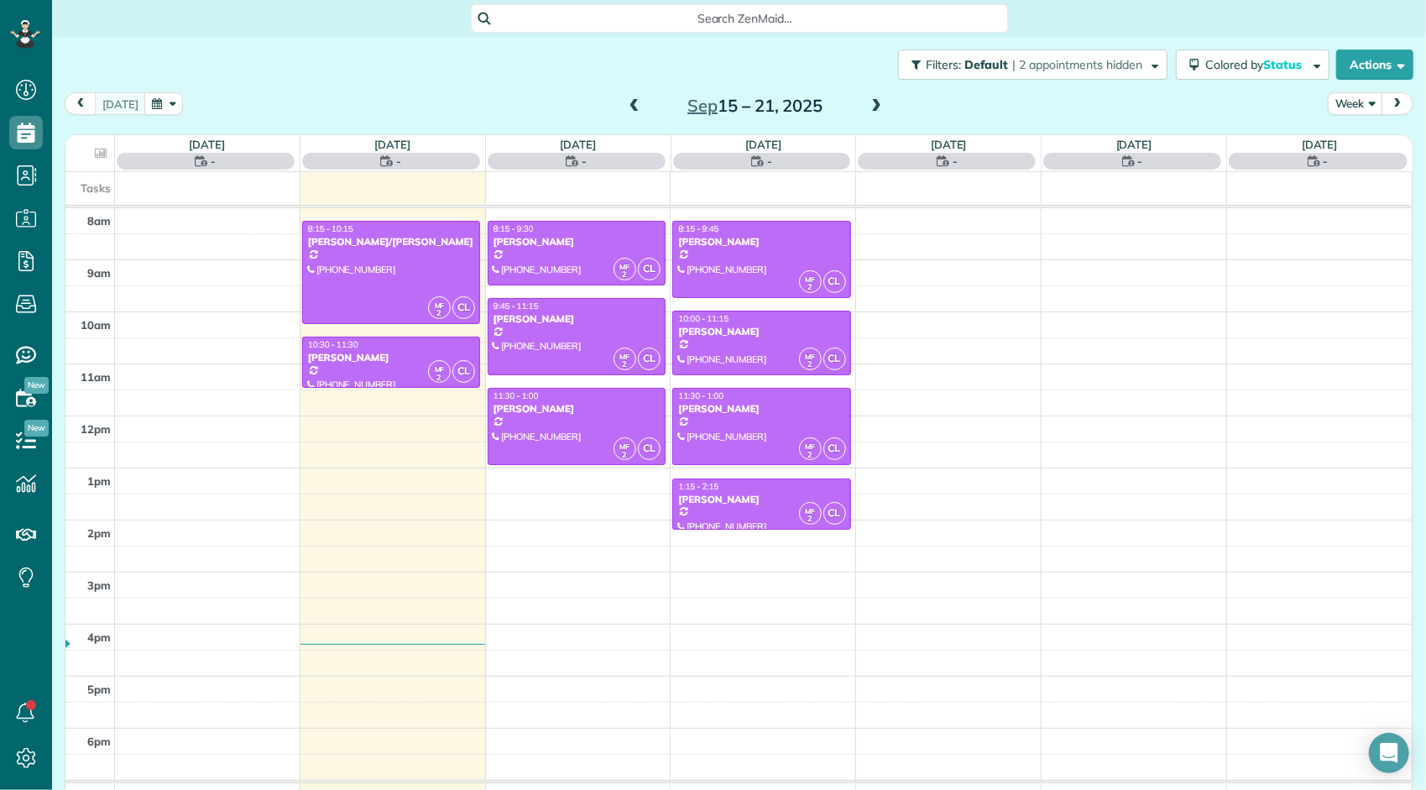
click at [867, 111] on span at bounding box center [876, 106] width 18 height 15
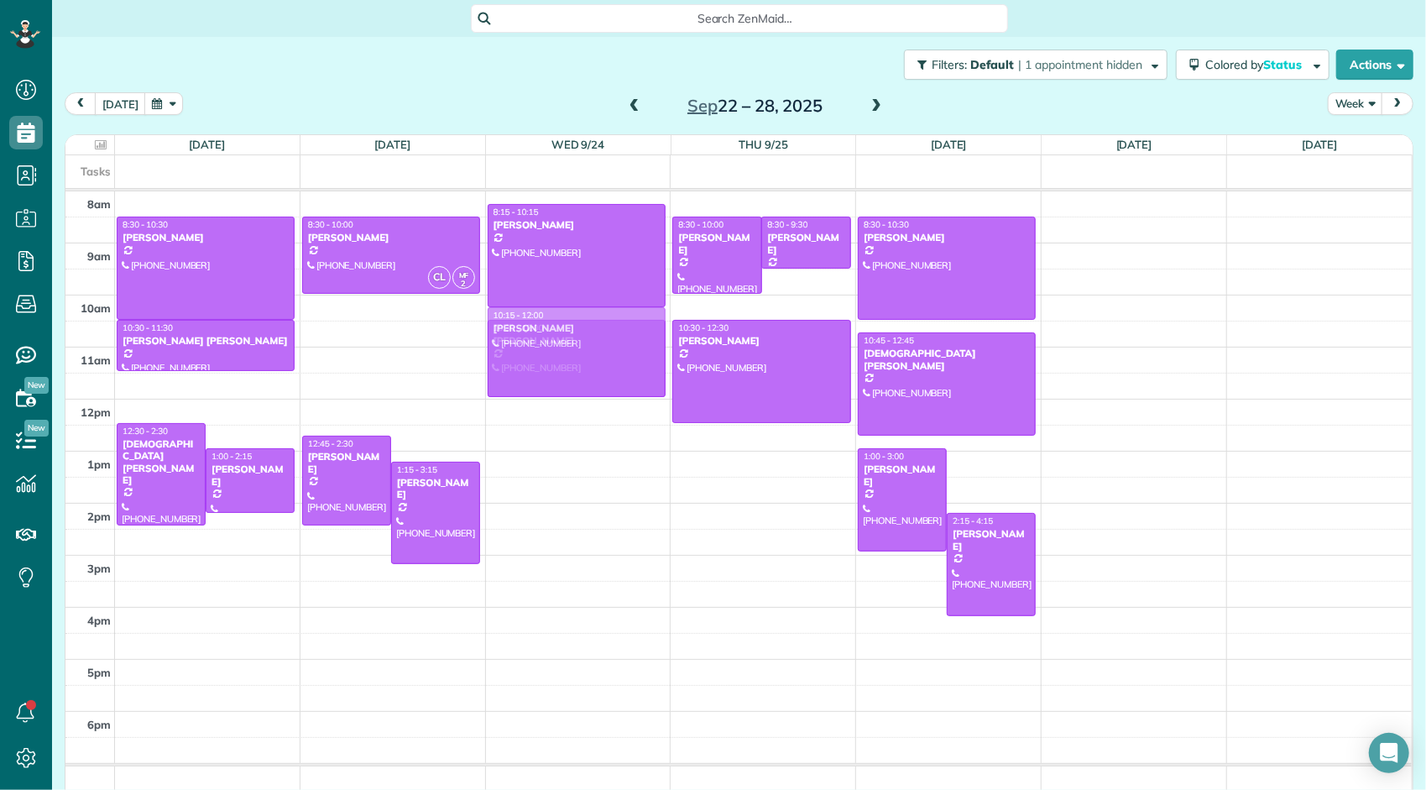
drag, startPoint x: 552, startPoint y: 420, endPoint x: 569, endPoint y: 336, distance: 86.4
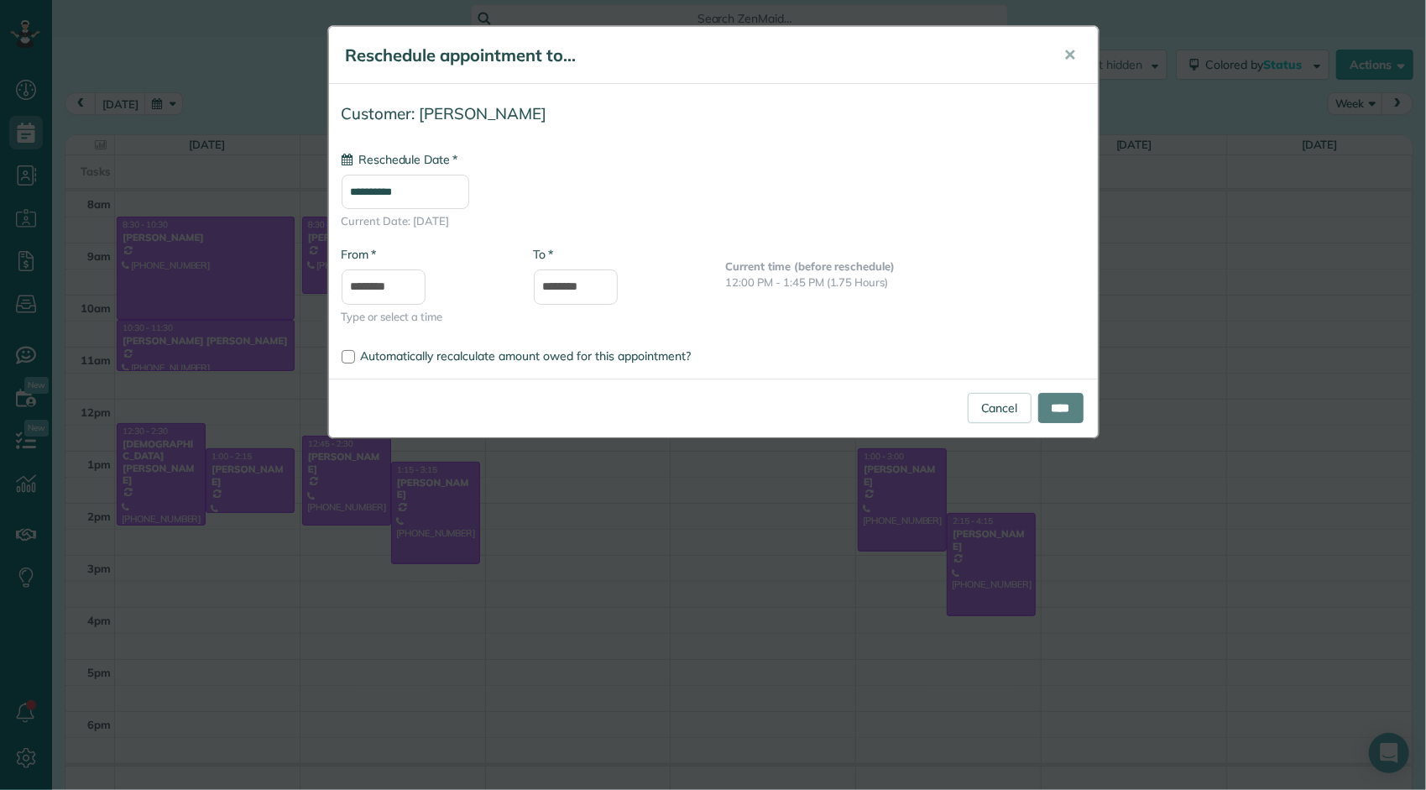
type input "**********"
click at [1052, 401] on input "****" at bounding box center [1060, 408] width 45 height 30
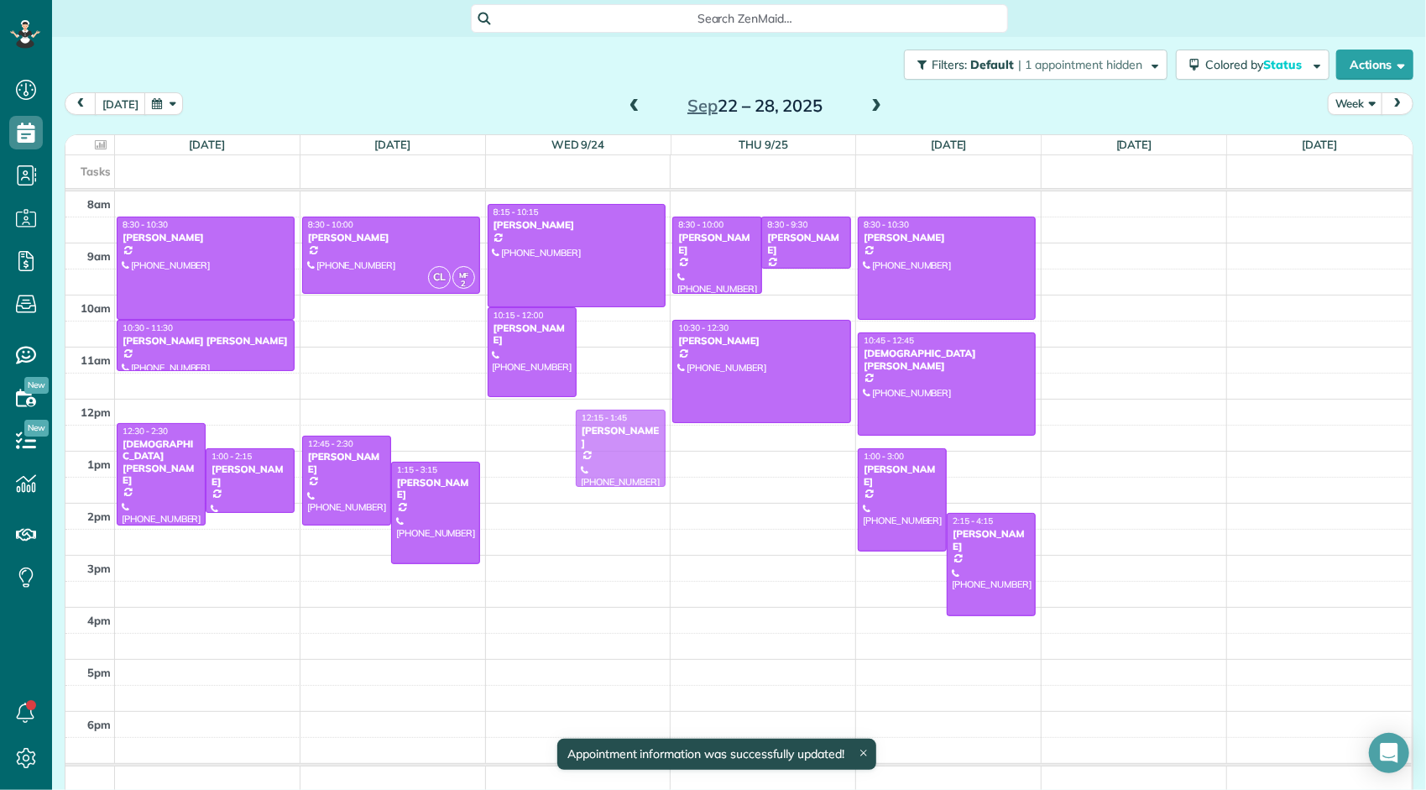
drag, startPoint x: 602, startPoint y: 336, endPoint x: 567, endPoint y: 426, distance: 96.9
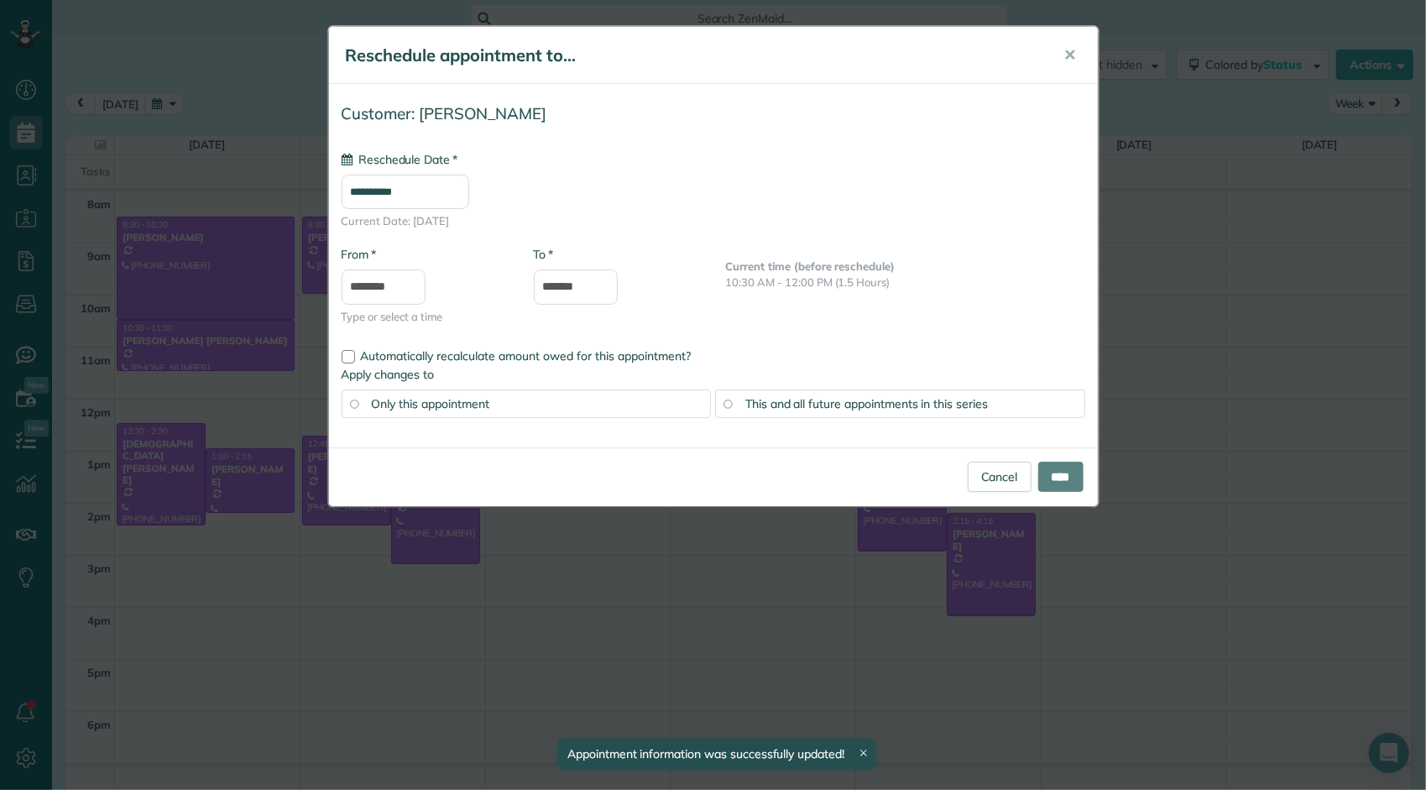
type input "**********"
click at [1062, 476] on input "****" at bounding box center [1060, 477] width 45 height 30
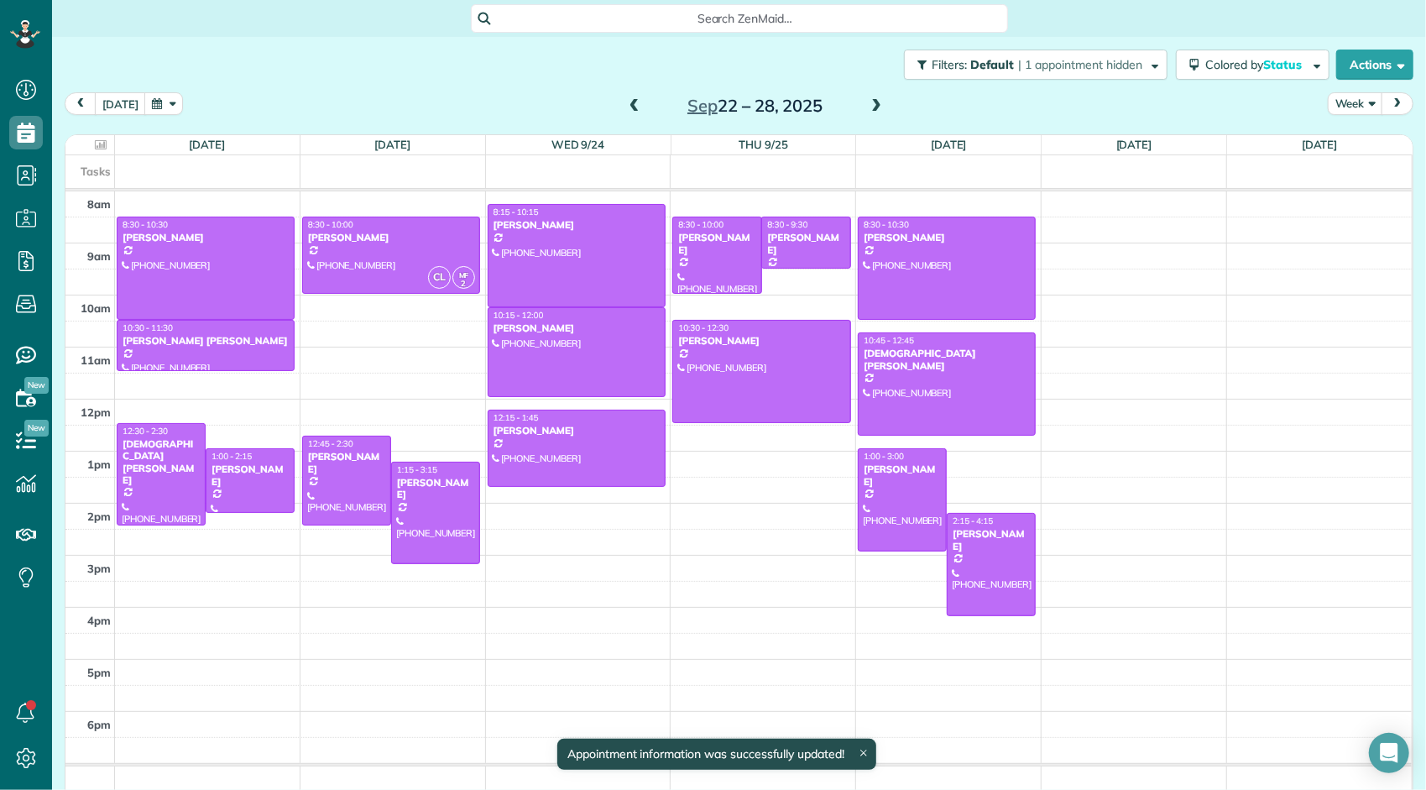
click at [627, 110] on span at bounding box center [634, 106] width 18 height 15
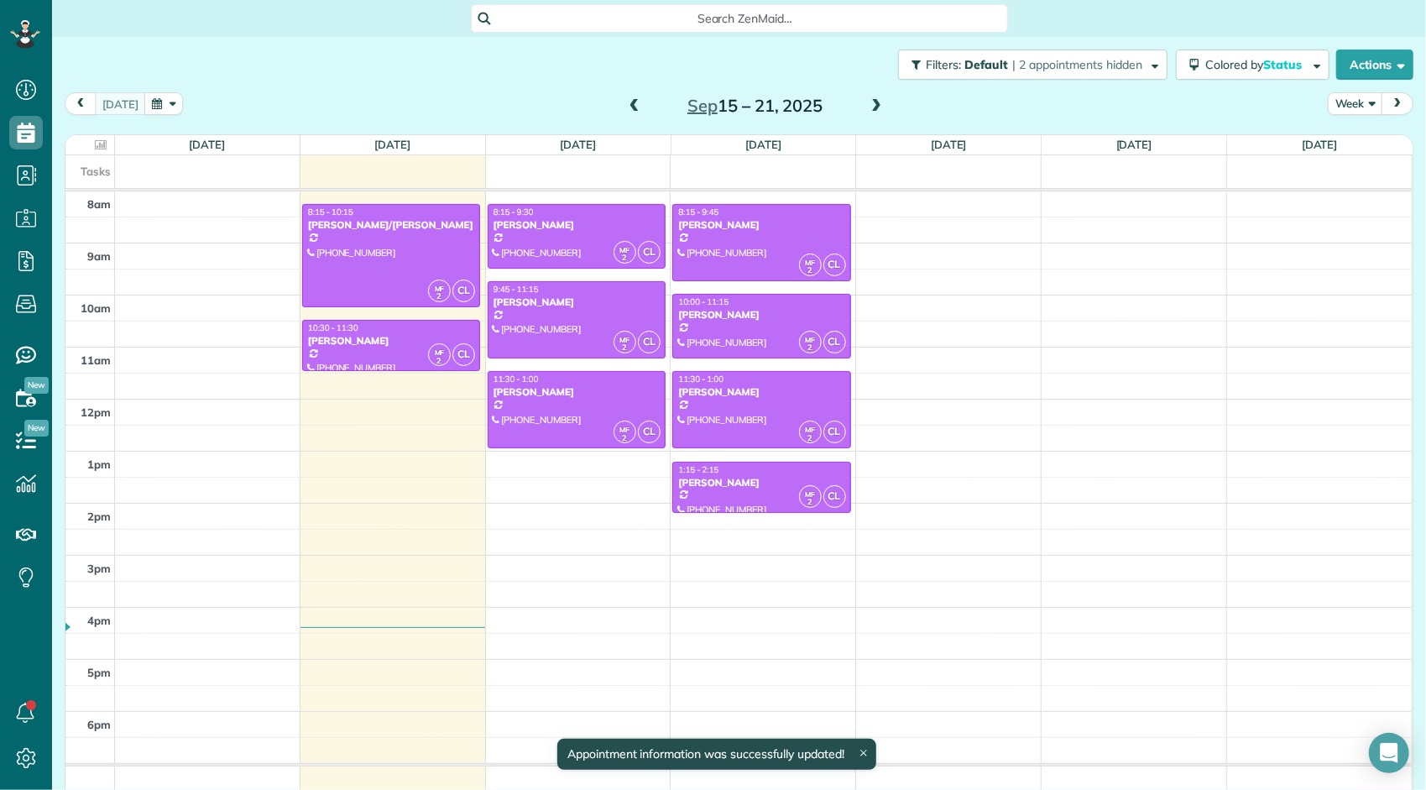
click at [625, 110] on span at bounding box center [634, 106] width 18 height 15
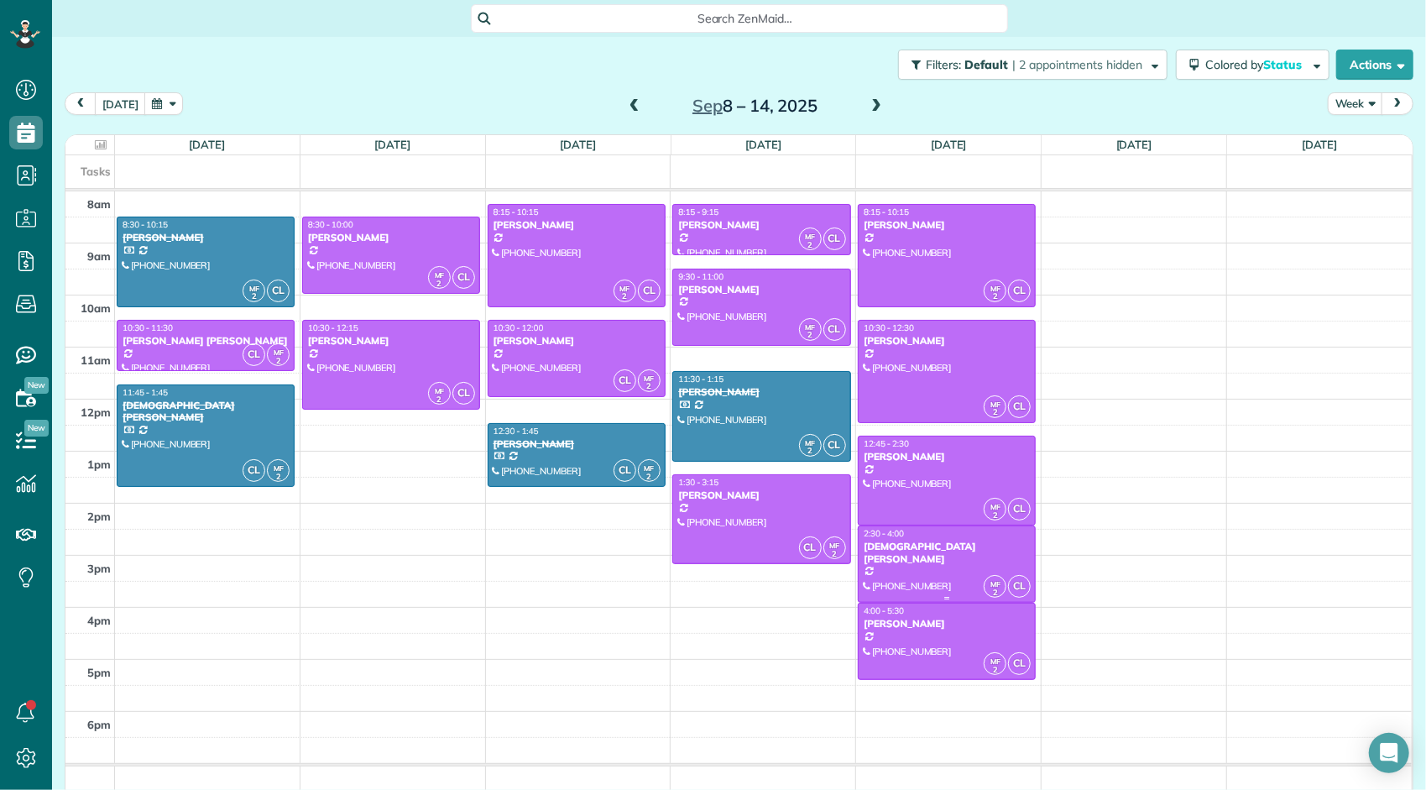
click at [937, 559] on div at bounding box center [946, 564] width 176 height 76
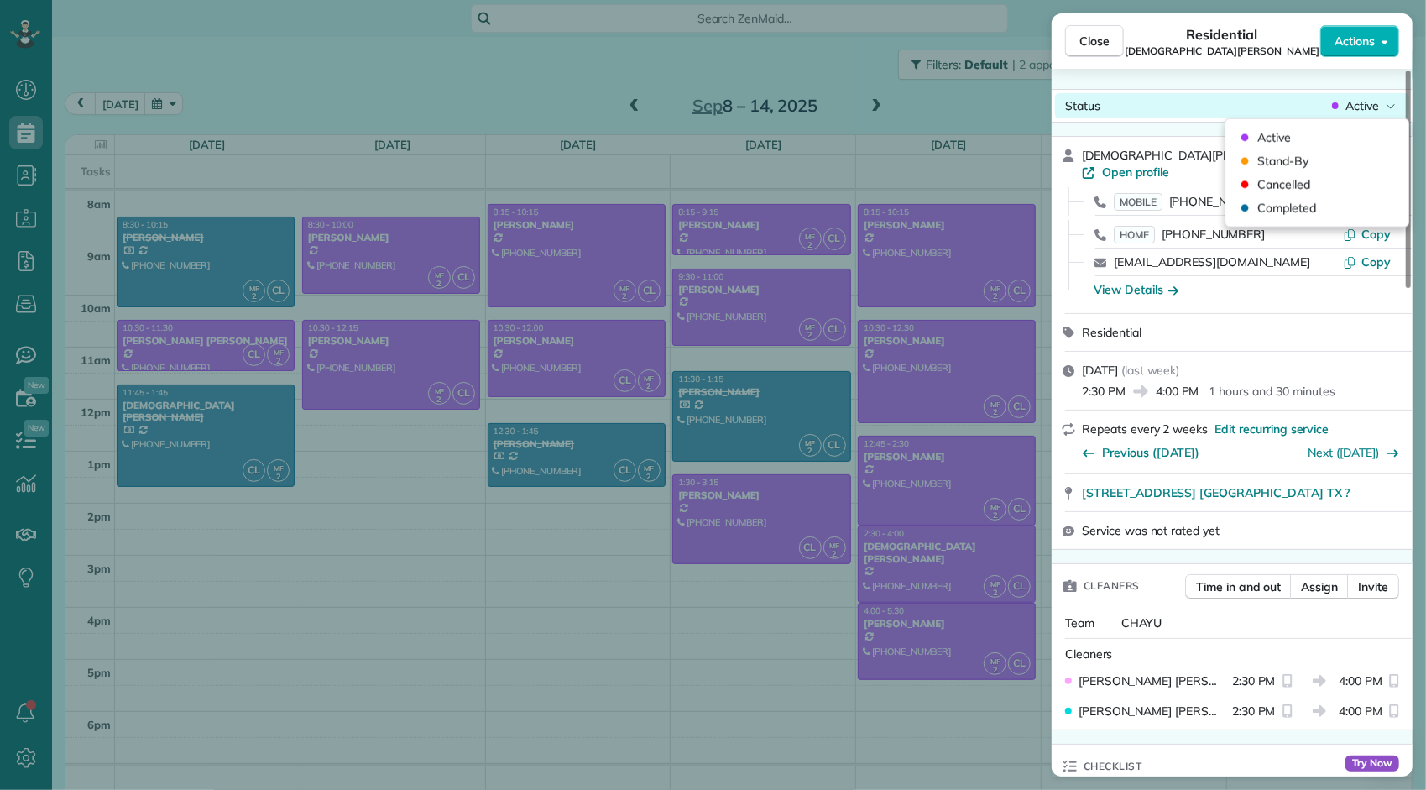
click at [1343, 109] on div "Active" at bounding box center [1363, 105] width 70 height 17
click at [1302, 211] on span "Completed" at bounding box center [1286, 208] width 59 height 17
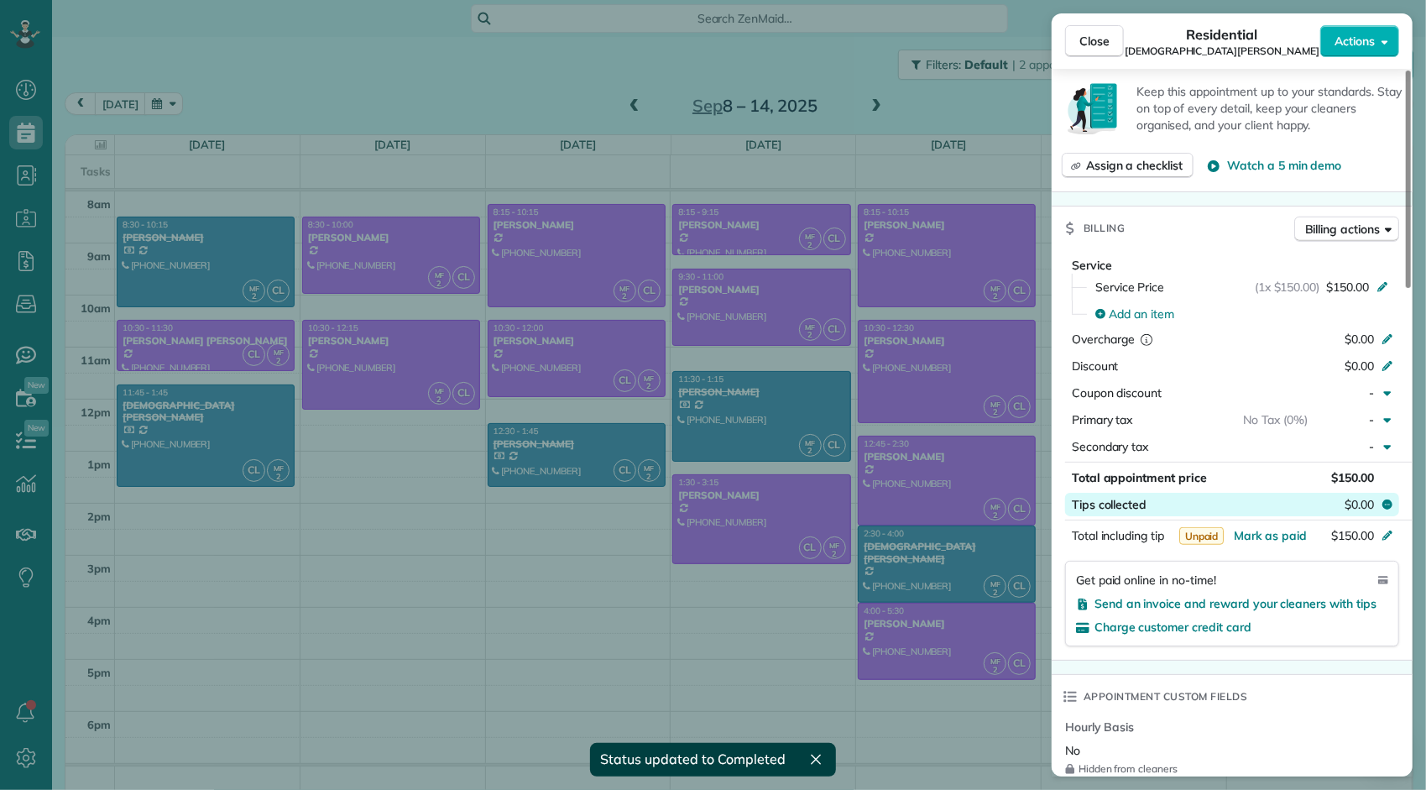
scroll to position [771, 0]
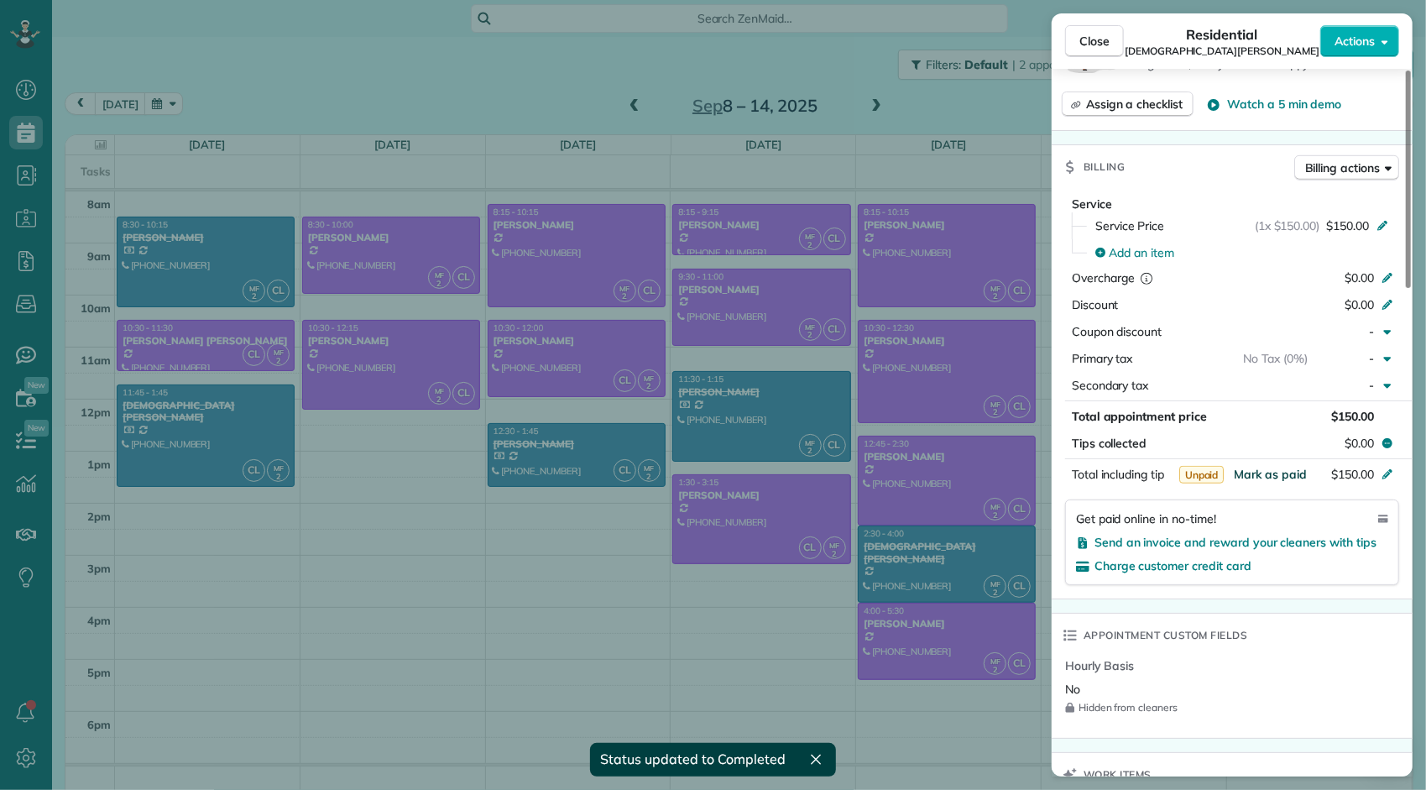
click at [1281, 467] on span "Mark as paid" at bounding box center [1270, 474] width 73 height 15
click at [1101, 40] on span "Close" at bounding box center [1094, 41] width 30 height 17
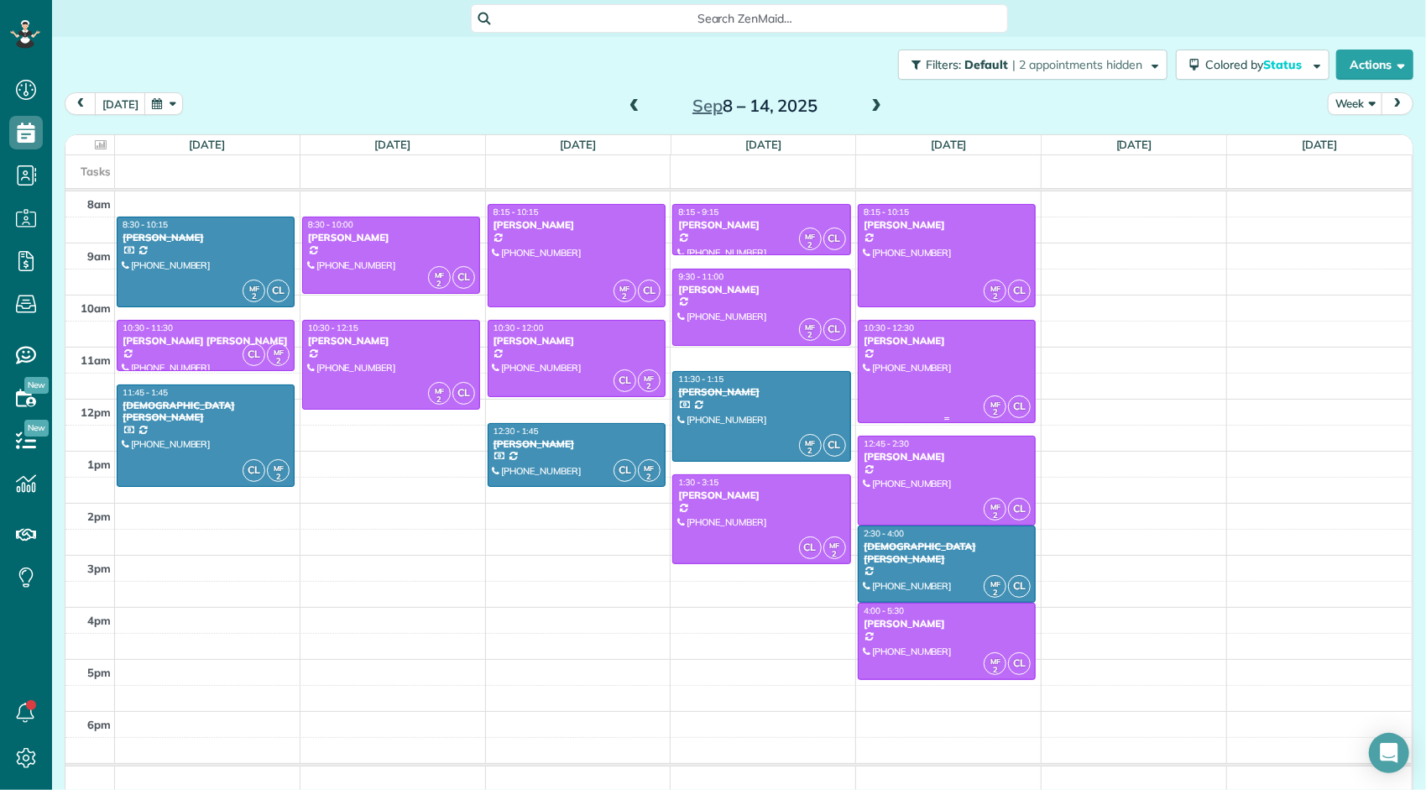
click at [928, 356] on div at bounding box center [946, 372] width 176 height 102
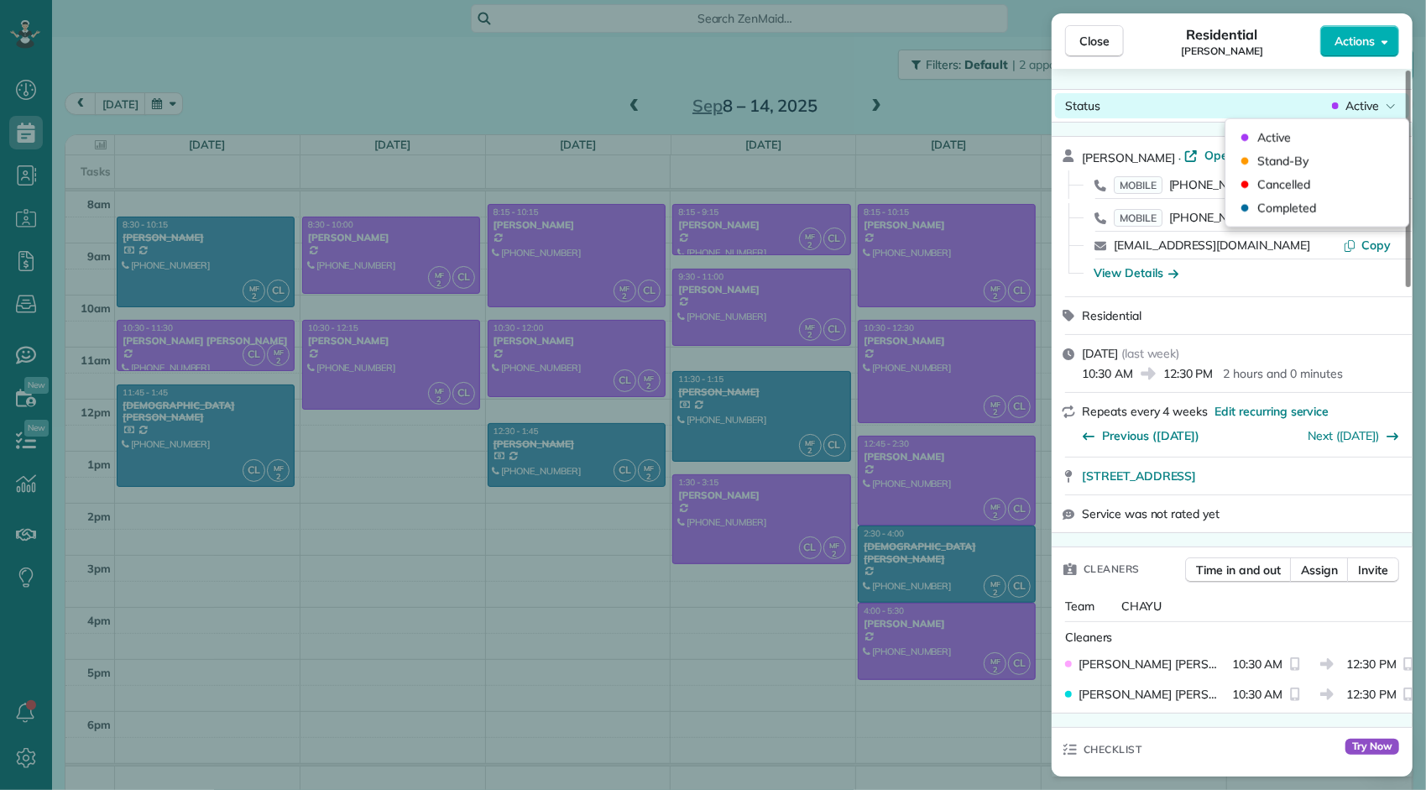
click at [1344, 105] on div "Active" at bounding box center [1363, 105] width 70 height 17
click at [1313, 206] on span "Completed" at bounding box center [1286, 208] width 59 height 17
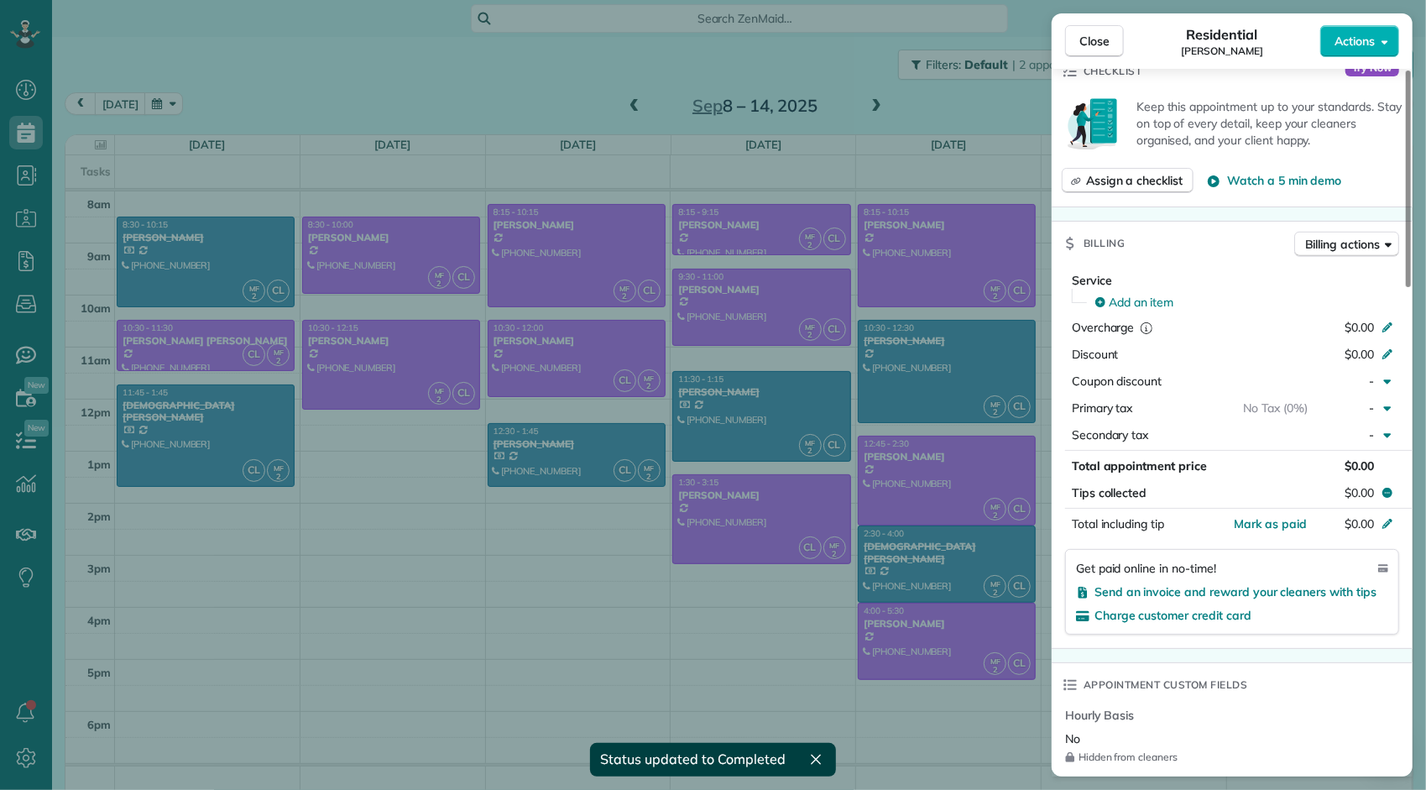
scroll to position [672, 0]
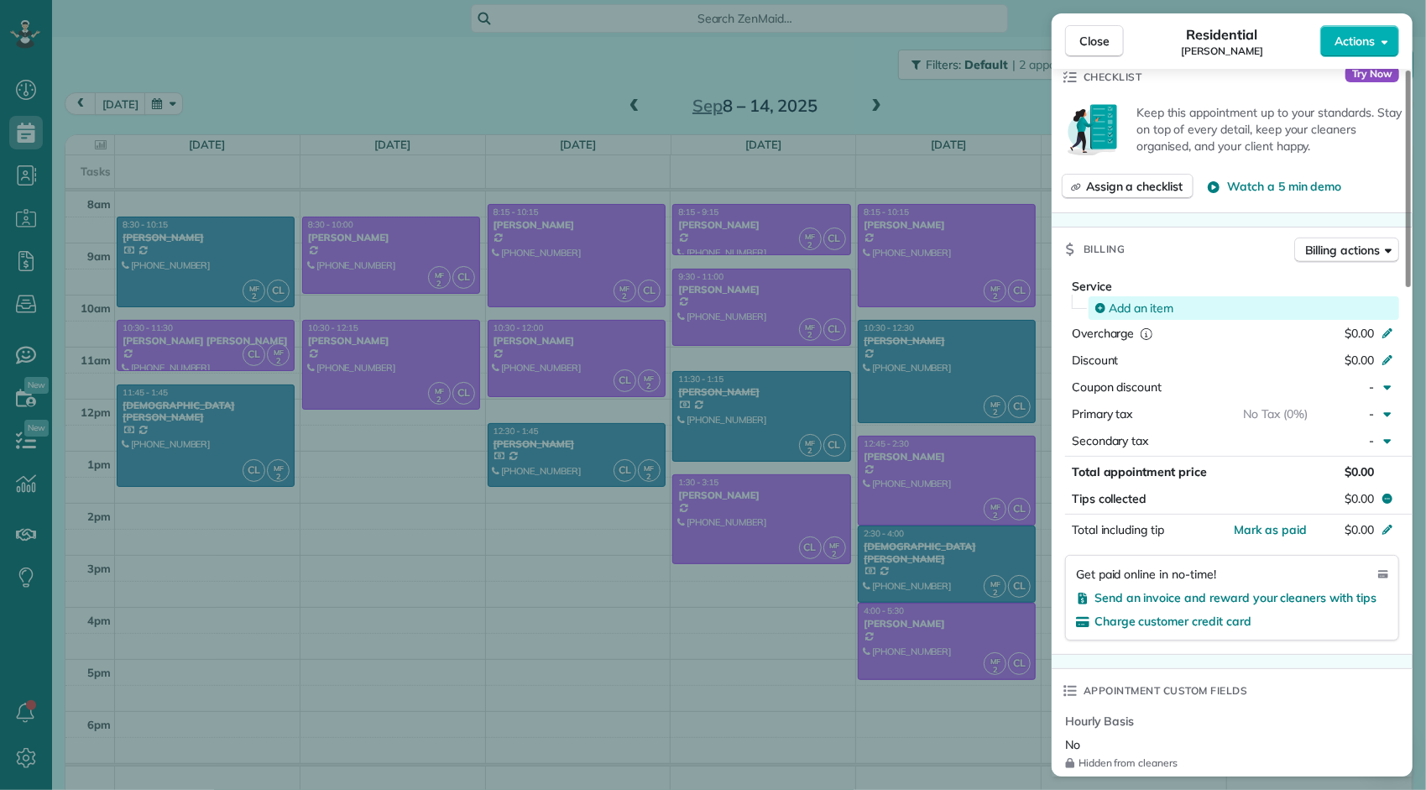
click at [1173, 307] on span "Add an item" at bounding box center [1141, 308] width 65 height 17
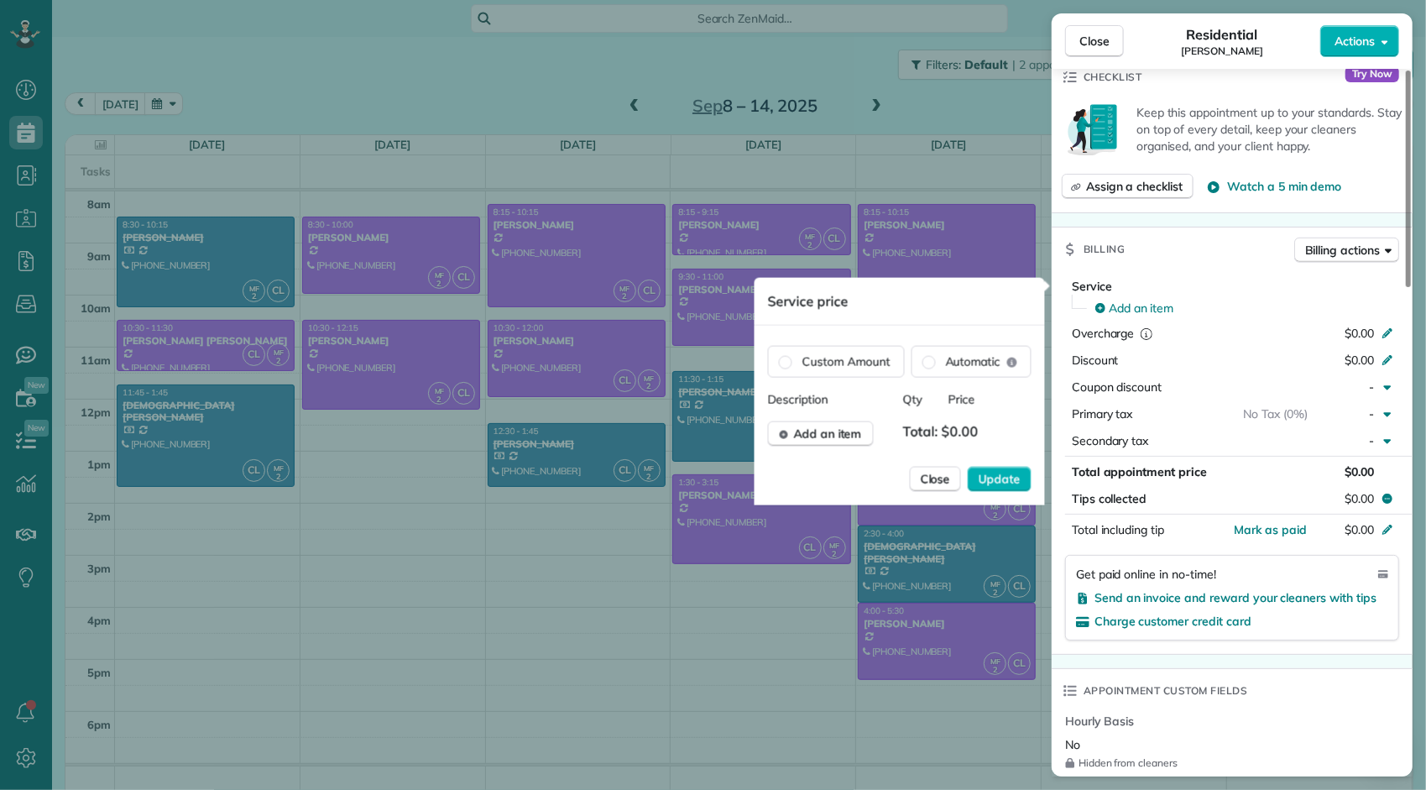
click at [952, 434] on span "Total: $0.00" at bounding box center [944, 433] width 83 height 25
drag, startPoint x: 957, startPoint y: 426, endPoint x: 974, endPoint y: 431, distance: 18.1
click at [958, 426] on span "Total: $0.00" at bounding box center [944, 433] width 83 height 25
click at [847, 435] on span "Add an item" at bounding box center [827, 433] width 68 height 17
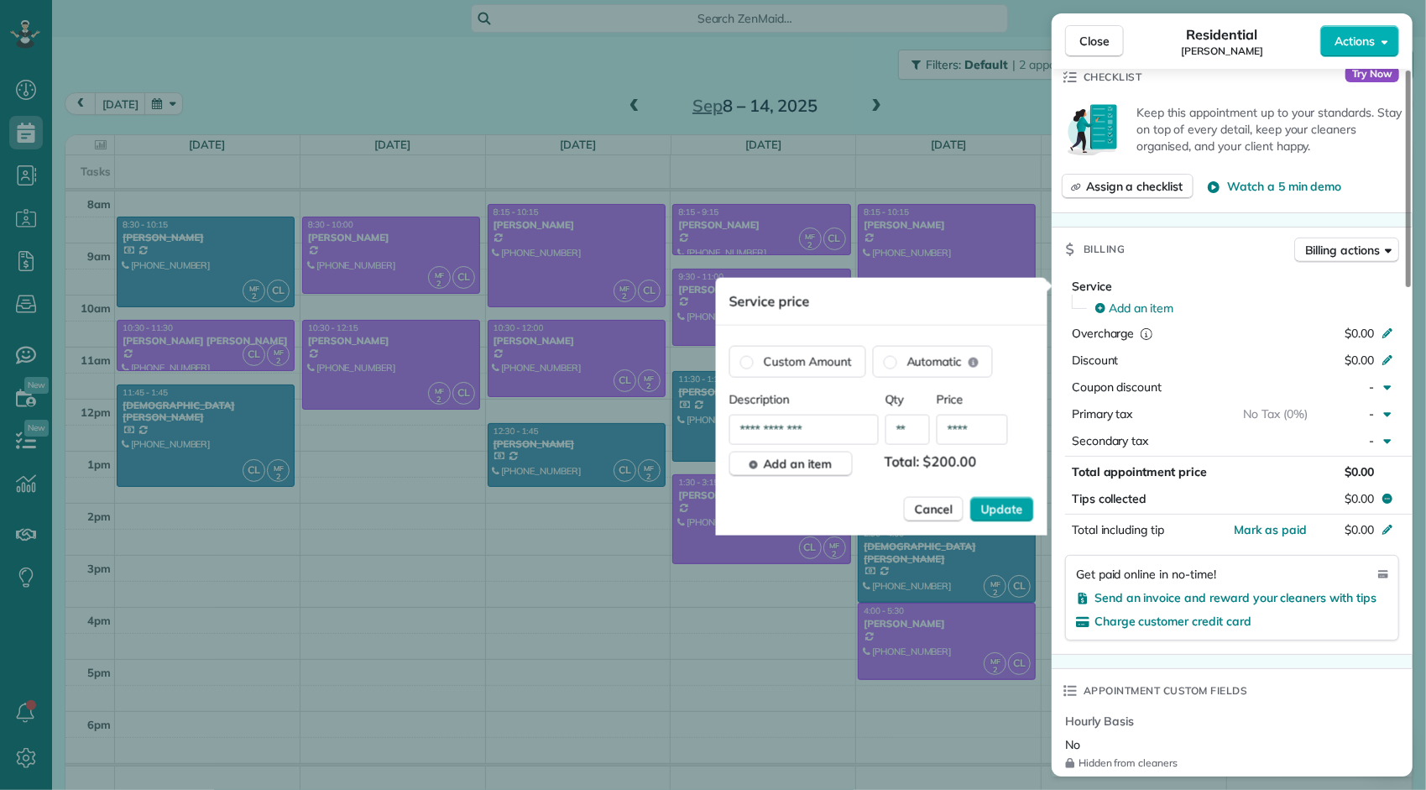
type input "****"
click at [1003, 505] on span "Update" at bounding box center [1002, 509] width 42 height 17
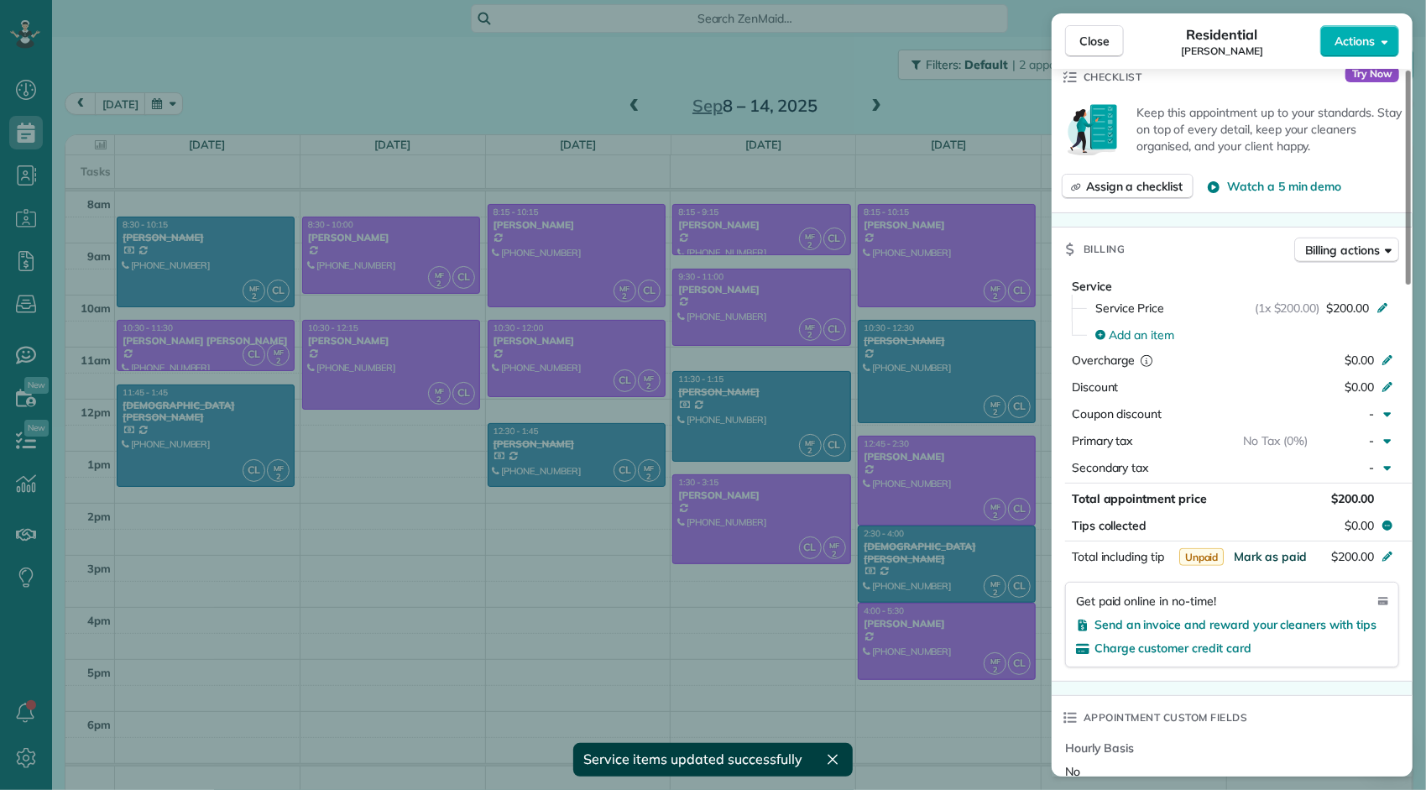
click at [1285, 557] on span "Mark as paid" at bounding box center [1270, 556] width 73 height 15
click at [1101, 45] on span "Close" at bounding box center [1094, 41] width 30 height 17
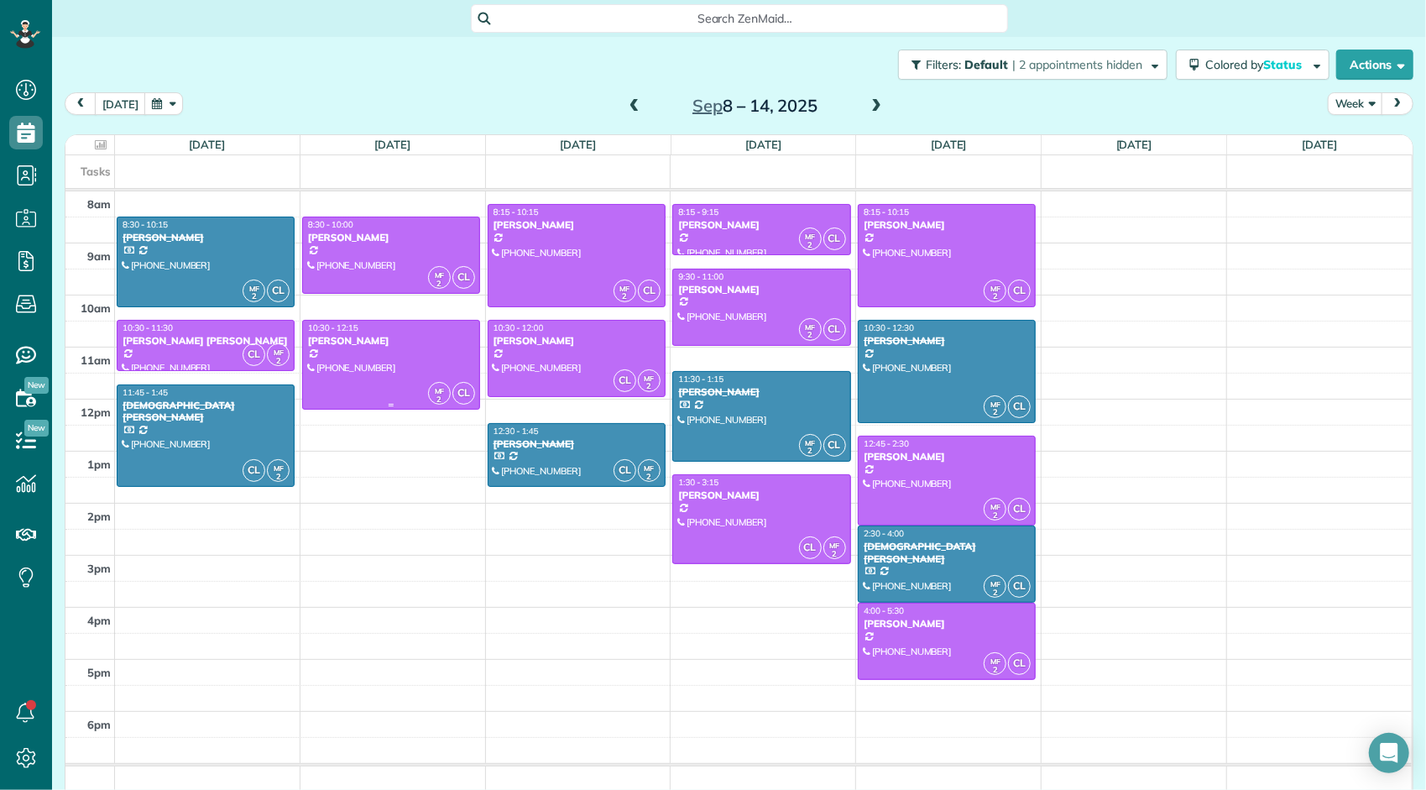
click at [373, 341] on div "[PERSON_NAME]" at bounding box center [391, 341] width 168 height 12
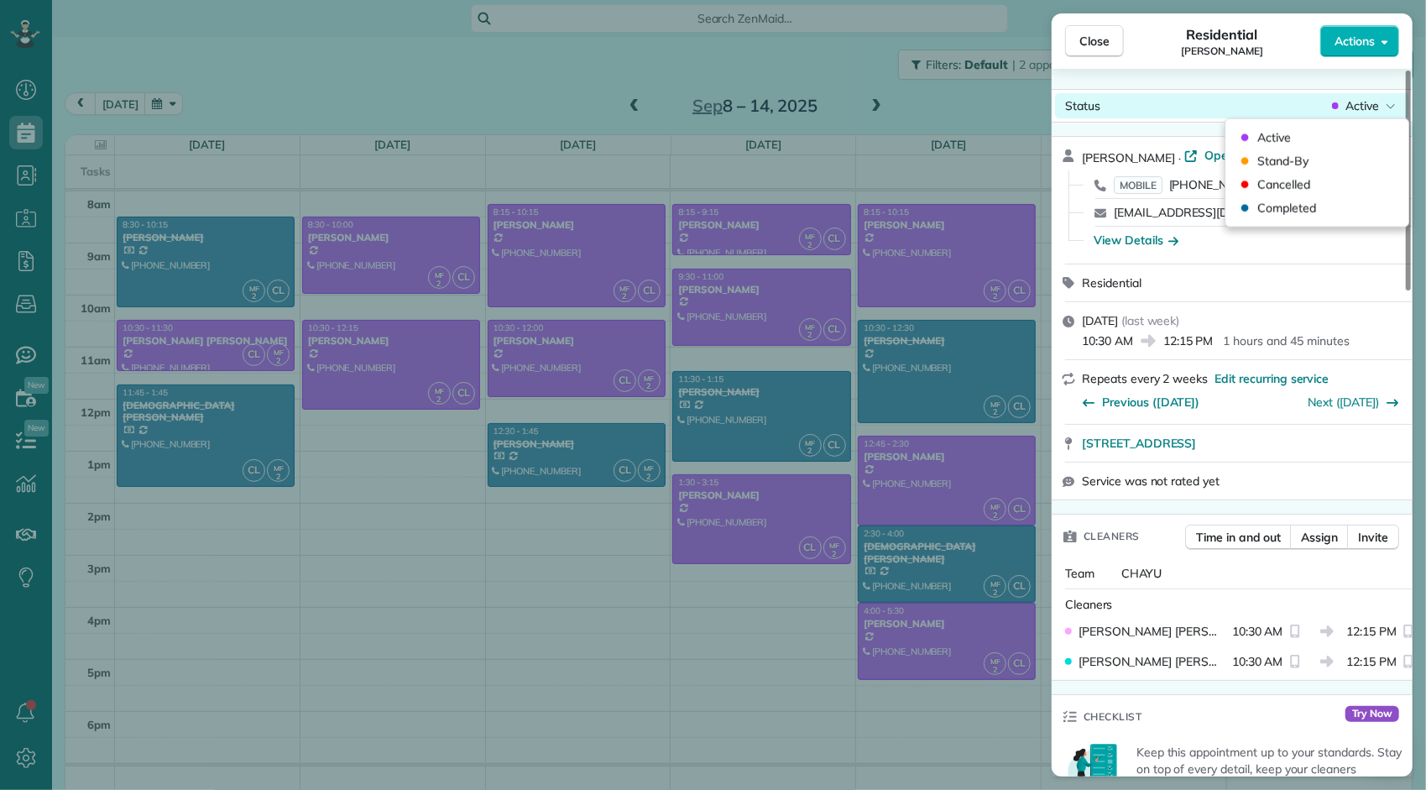
click at [1359, 111] on span "Active" at bounding box center [1362, 105] width 34 height 17
click at [1307, 215] on span "Completed" at bounding box center [1286, 208] width 59 height 17
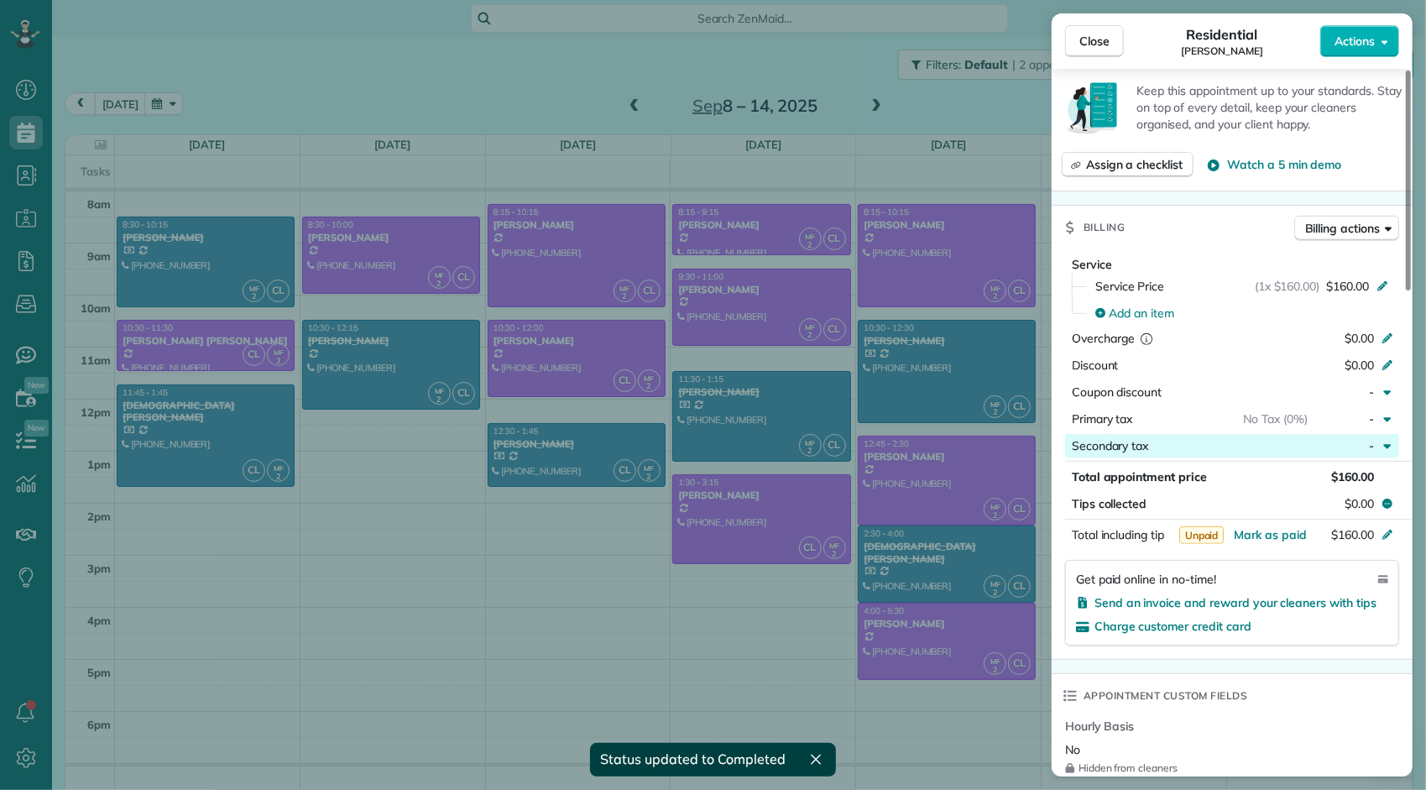
scroll to position [674, 0]
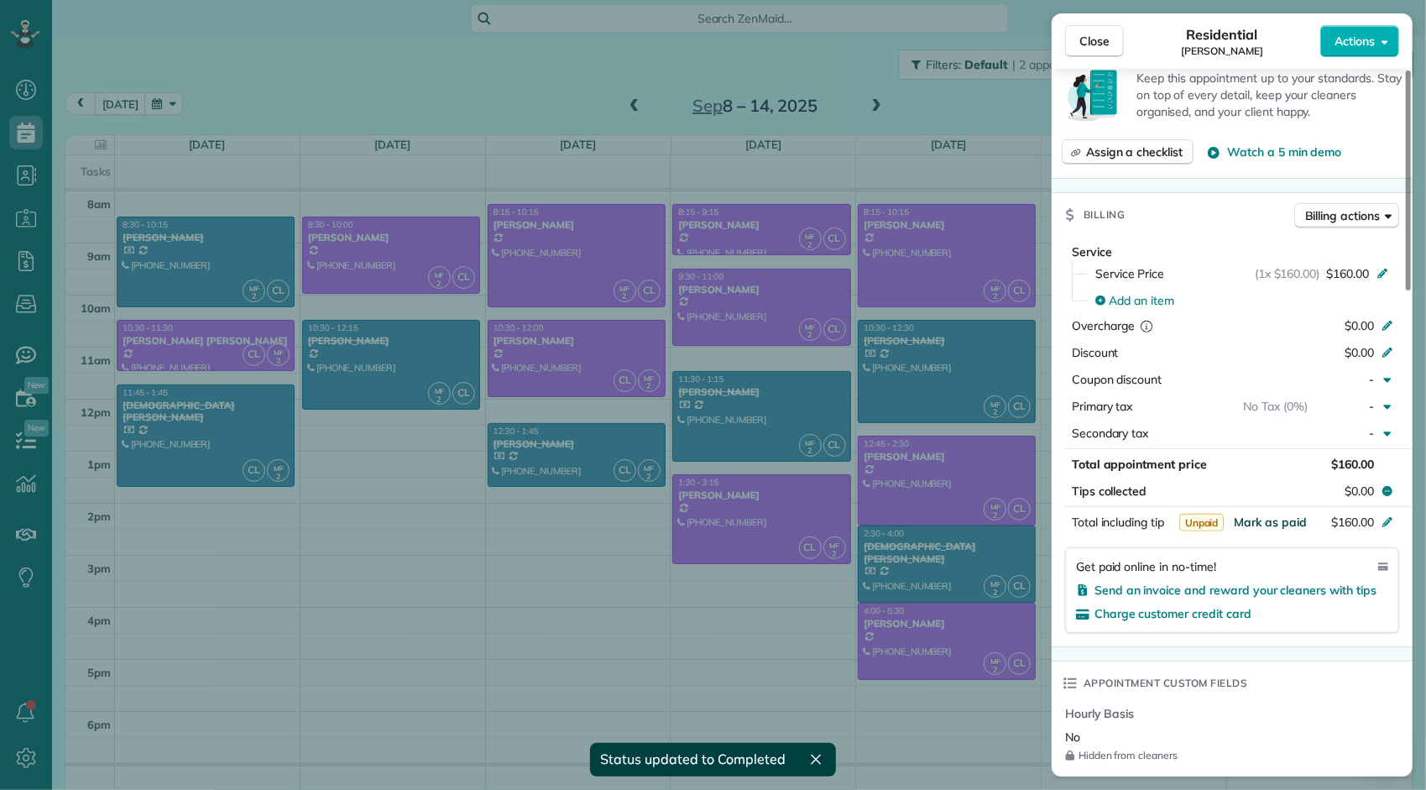
click at [1293, 520] on span "Mark as paid" at bounding box center [1270, 521] width 73 height 15
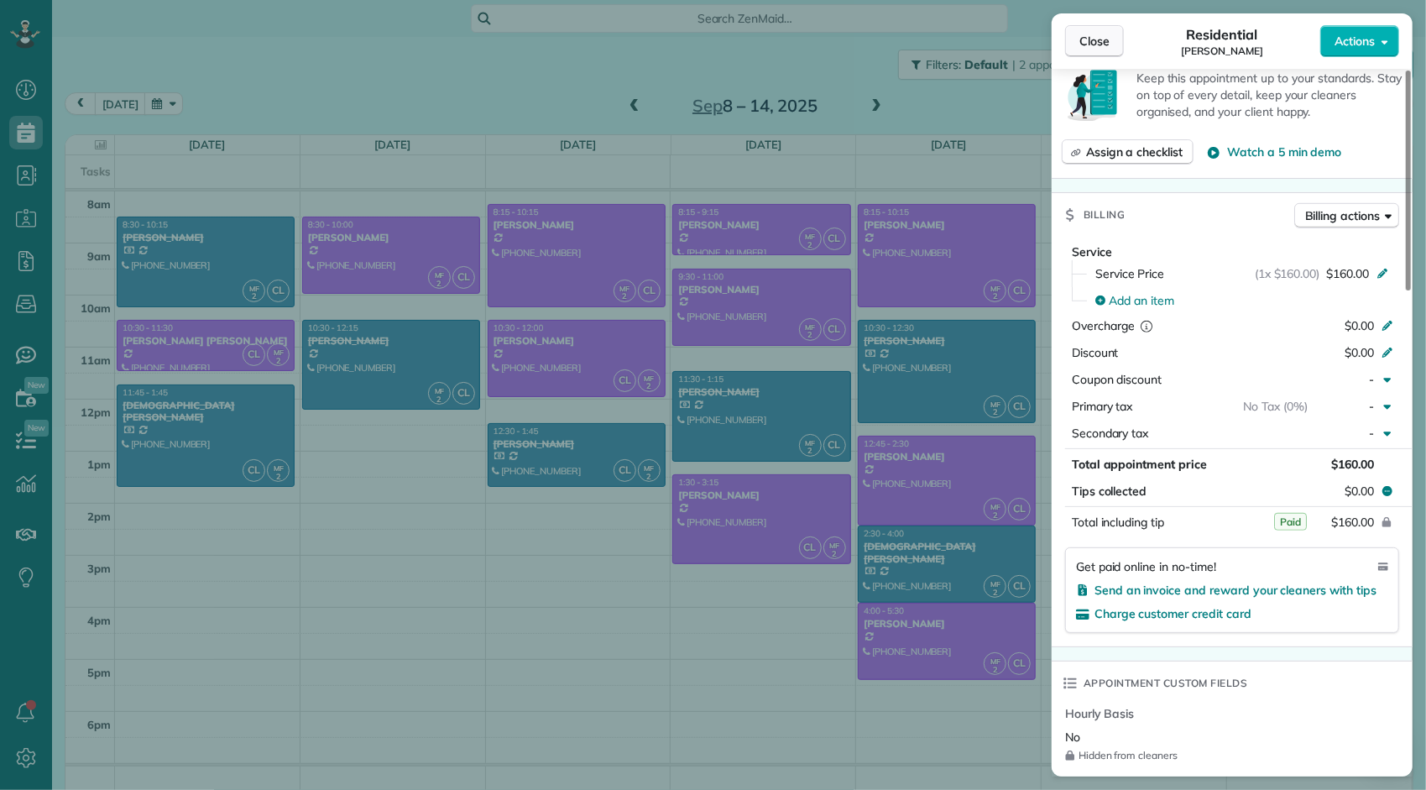
click at [1076, 44] on button "Close" at bounding box center [1094, 41] width 59 height 32
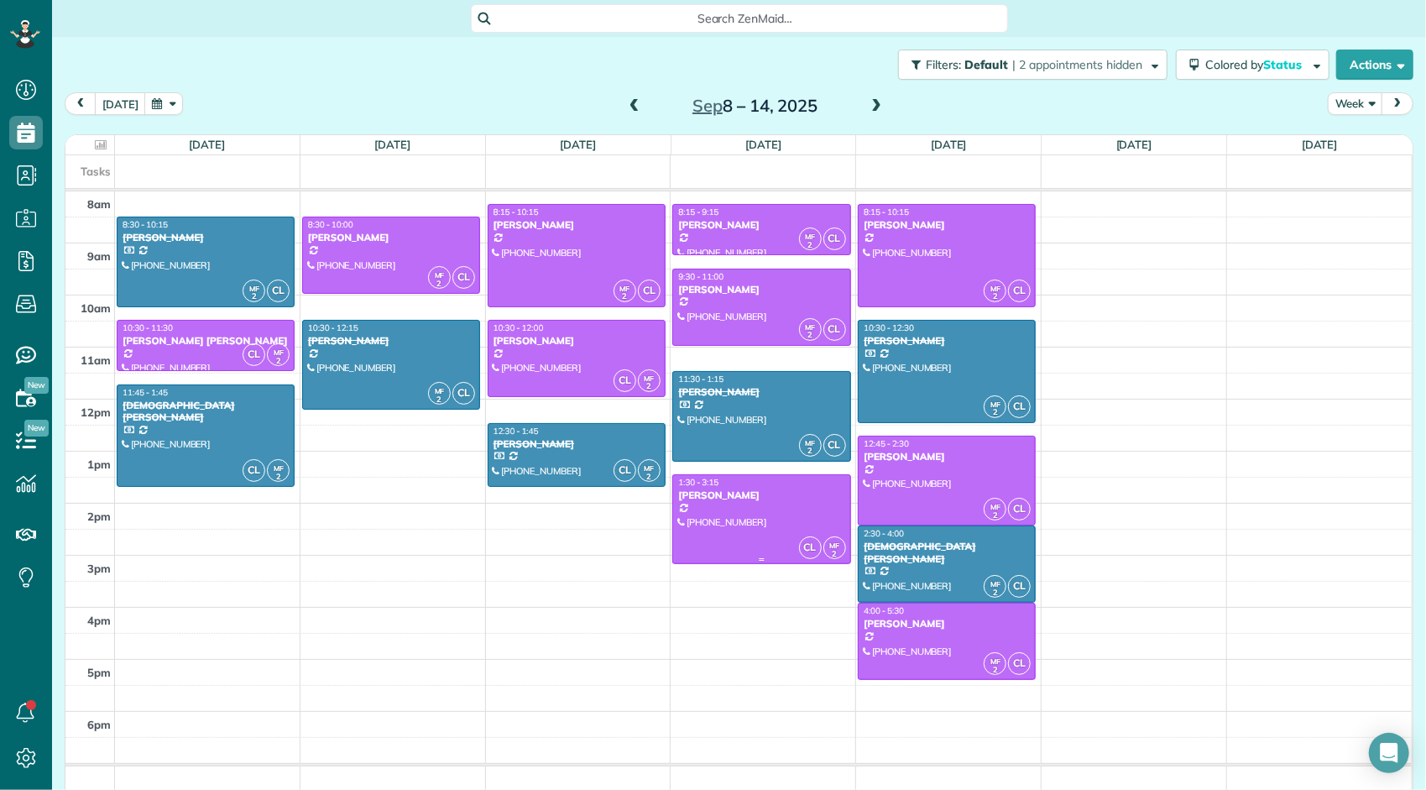
click at [769, 505] on div at bounding box center [761, 519] width 176 height 88
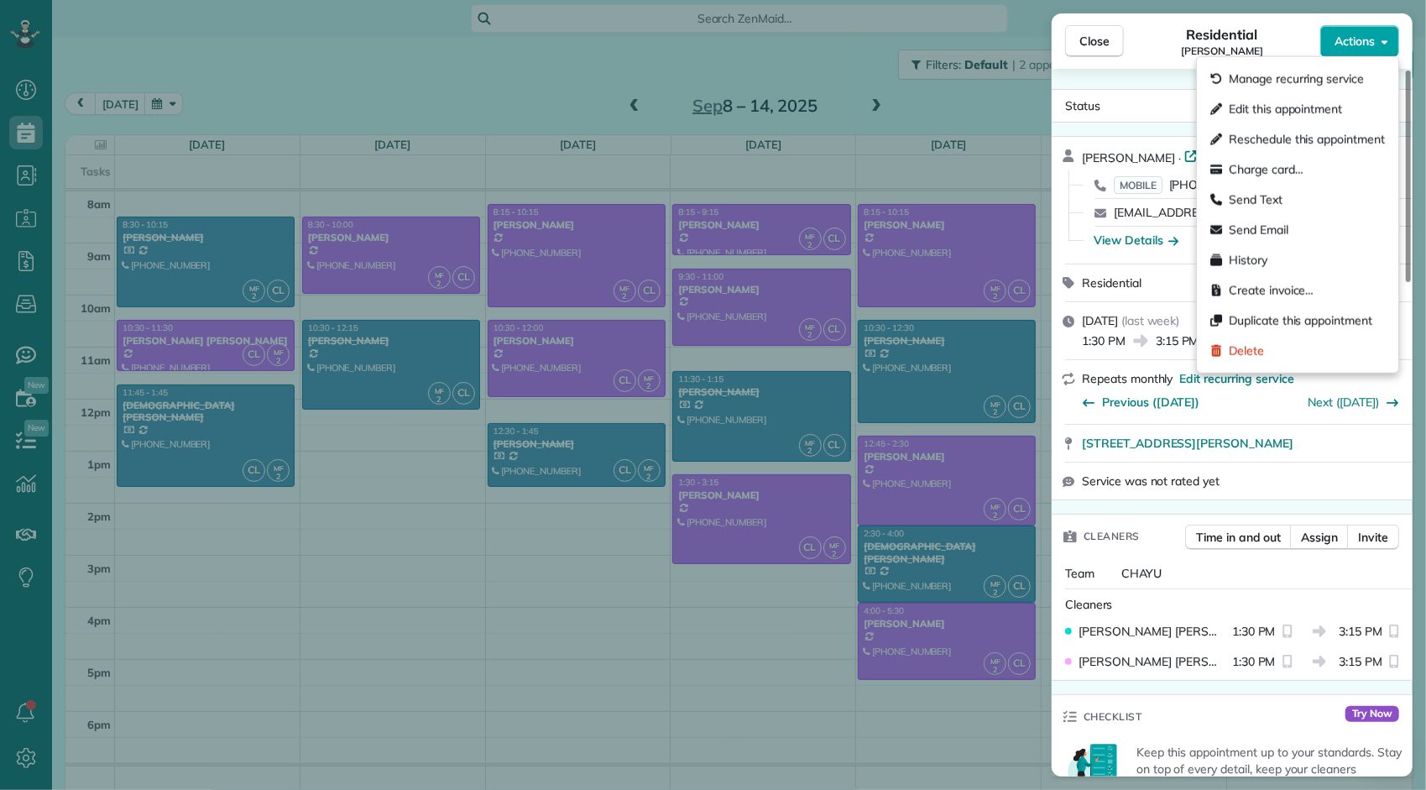
click at [1356, 38] on span "Actions" at bounding box center [1354, 41] width 40 height 17
click at [1015, 101] on div "Close Residential [PERSON_NAME] Actions Status Active [PERSON_NAME] · Open prof…" at bounding box center [713, 395] width 1426 height 790
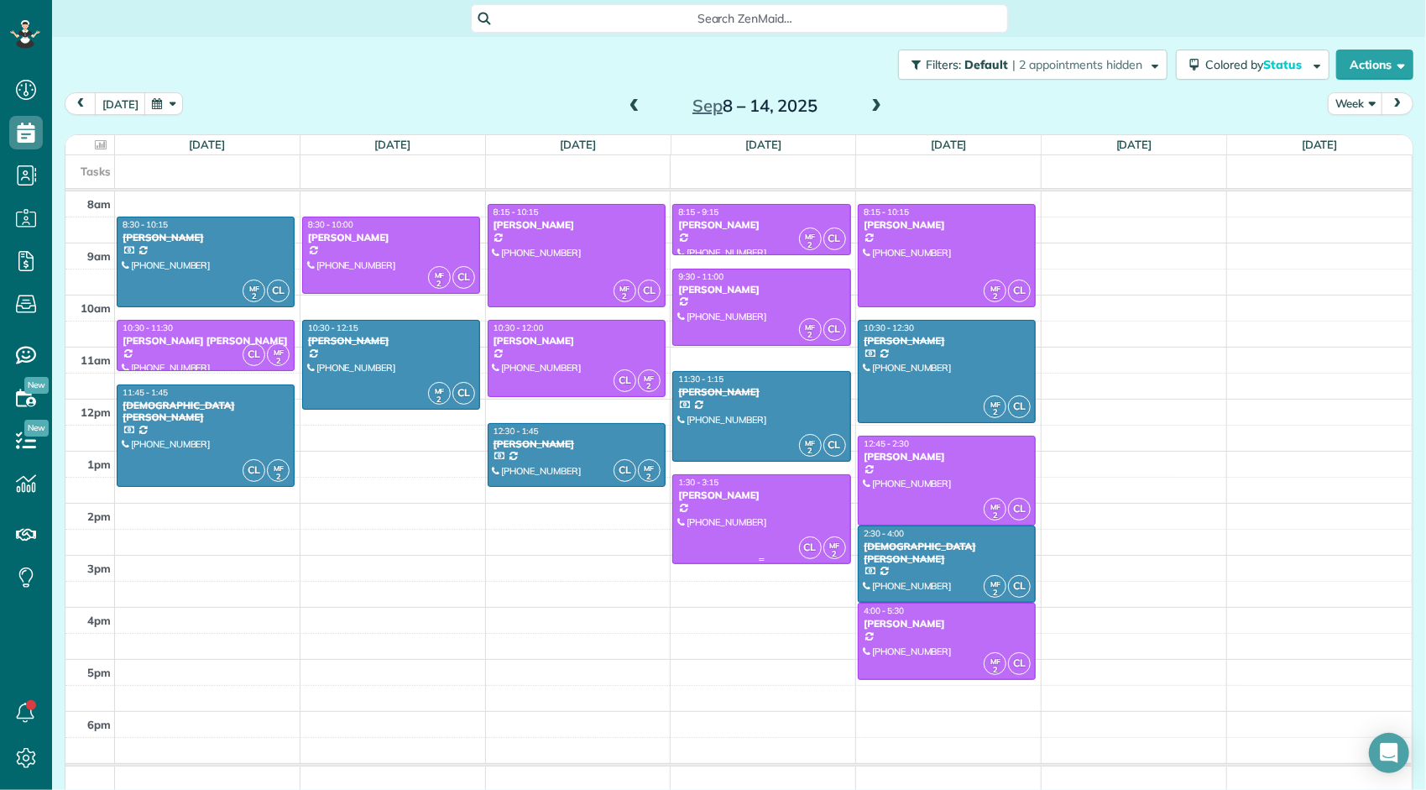
click at [770, 489] on div "[PERSON_NAME]" at bounding box center [761, 495] width 168 height 12
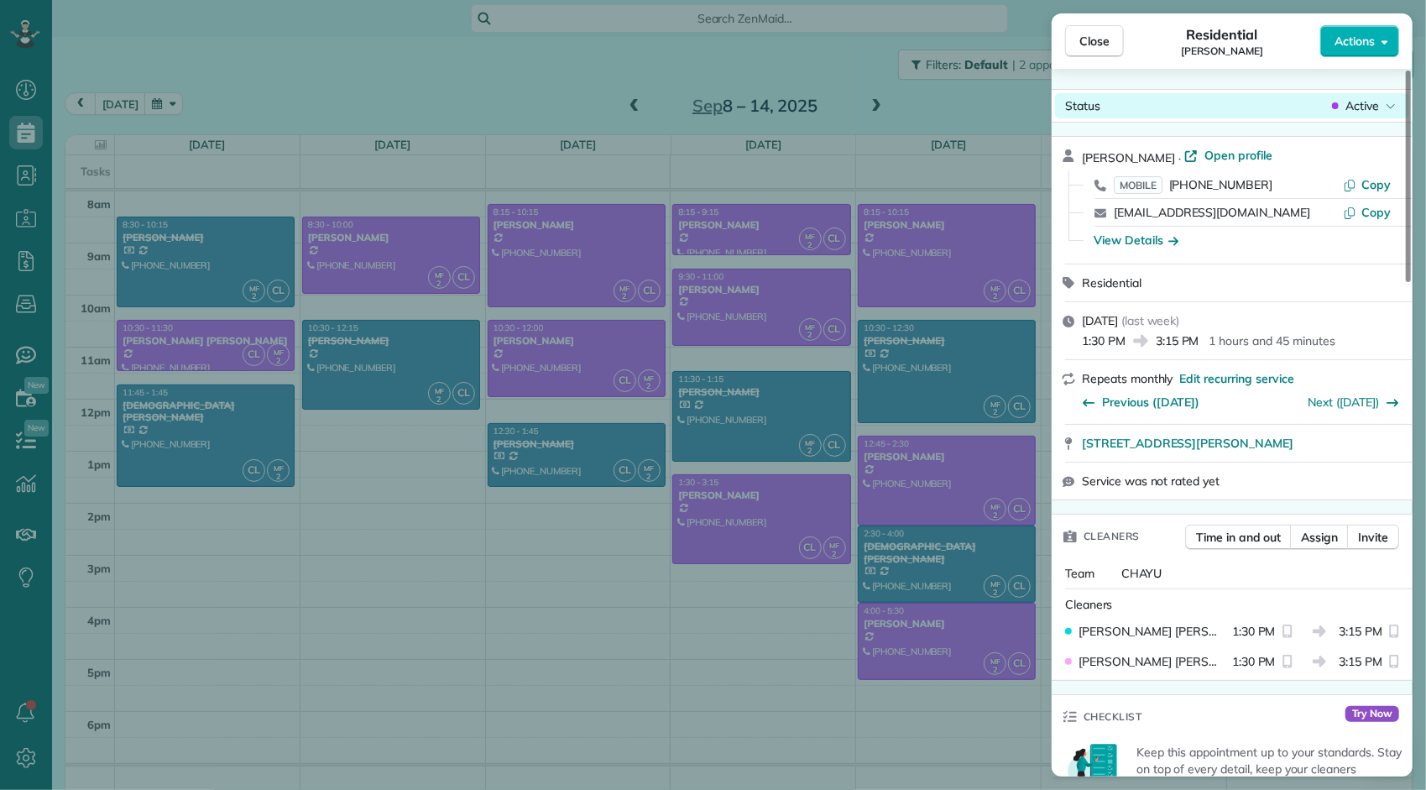
click at [1354, 104] on span "Active" at bounding box center [1362, 105] width 34 height 17
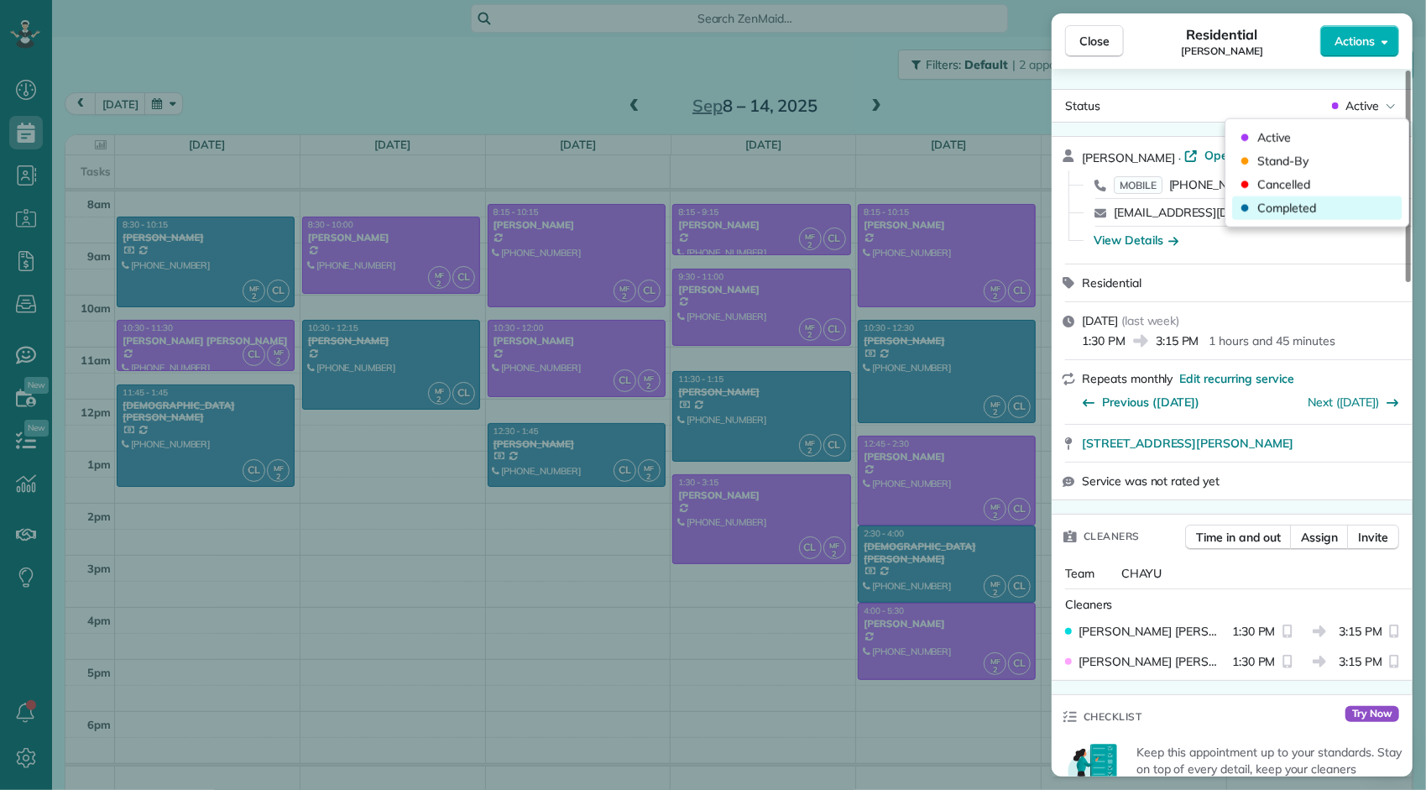
click at [1312, 206] on span "Completed" at bounding box center [1286, 208] width 59 height 17
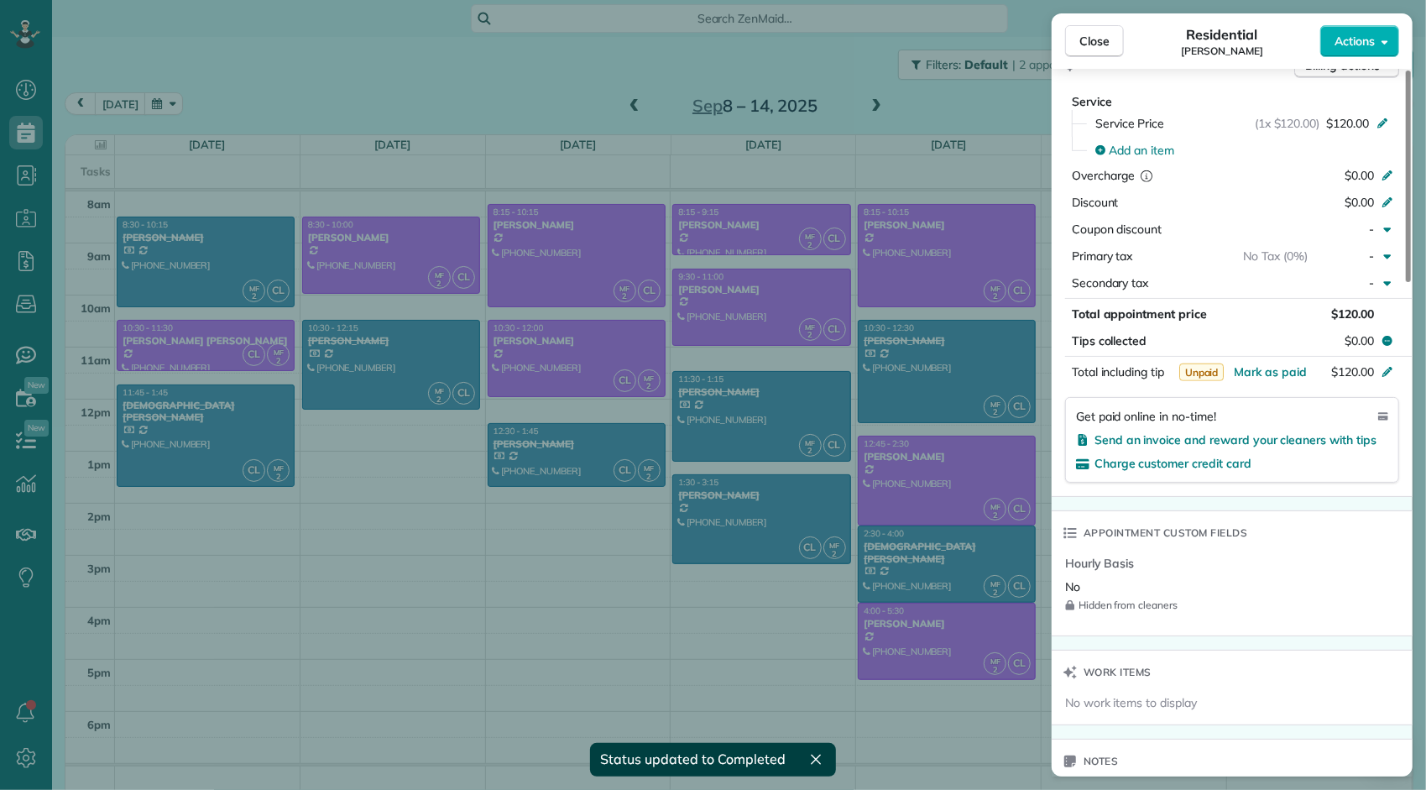
scroll to position [844, 0]
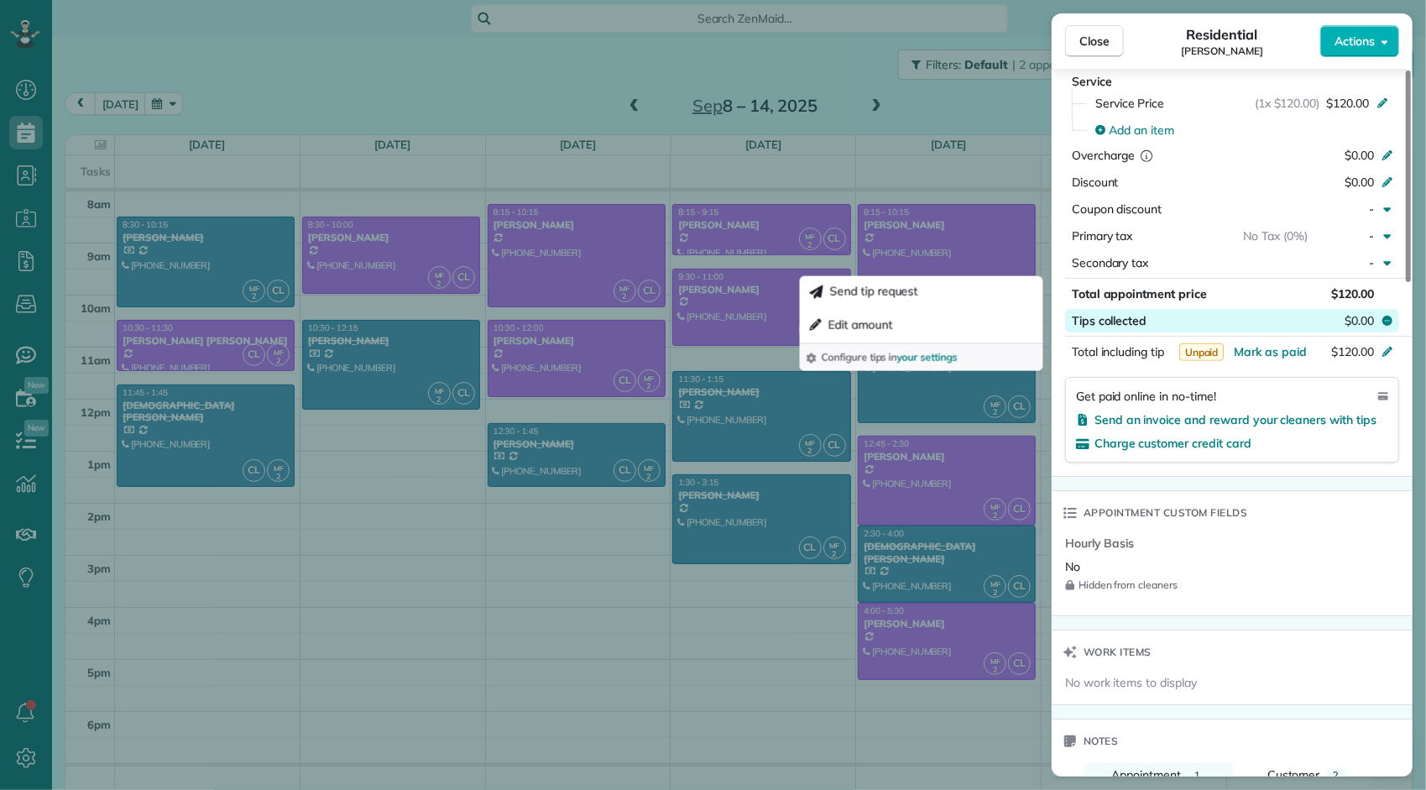
click at [1339, 321] on button "Tips collected $0.00" at bounding box center [1232, 320] width 334 height 23
click at [1327, 319] on button "Tips collected $0.00" at bounding box center [1232, 320] width 334 height 23
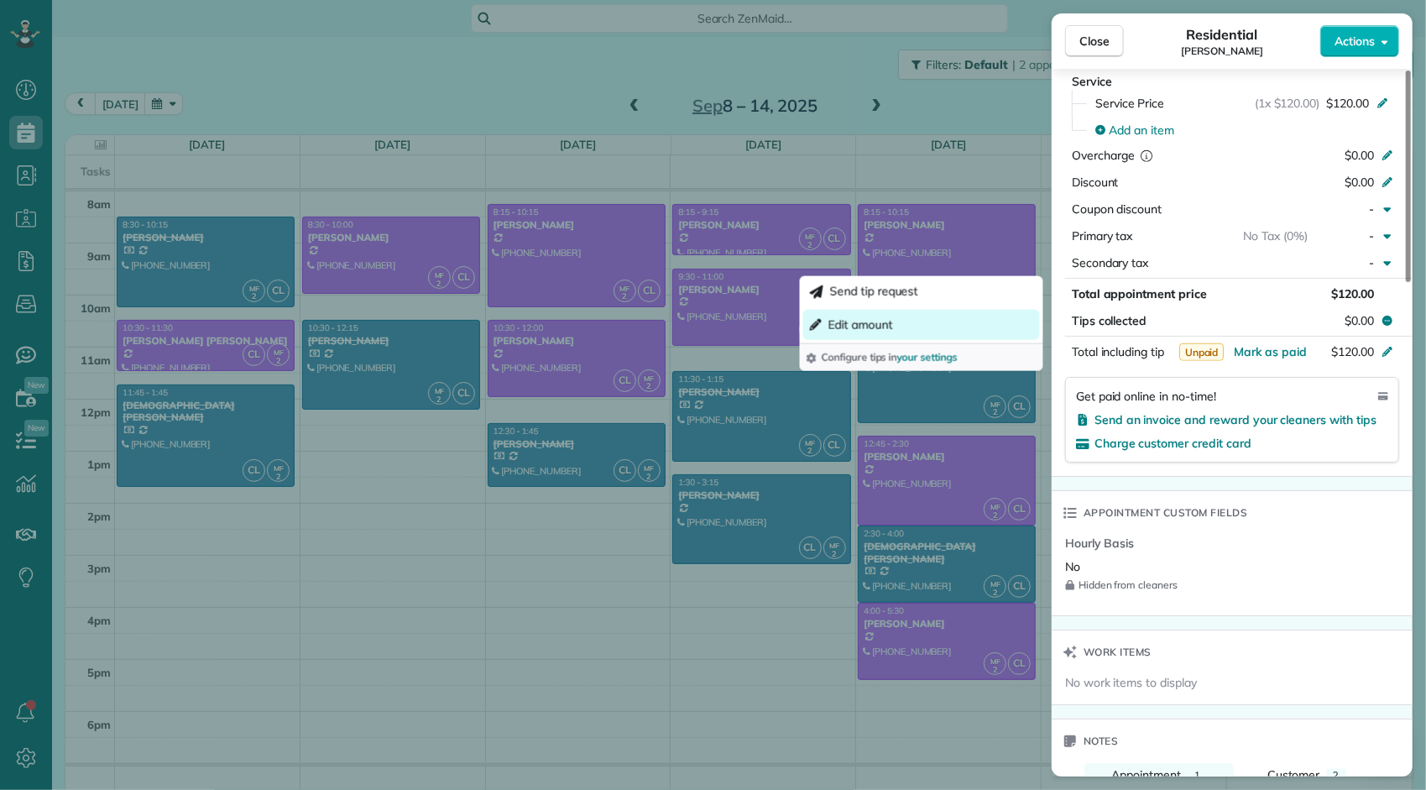
click at [893, 324] on button "Edit amount" at bounding box center [921, 325] width 237 height 30
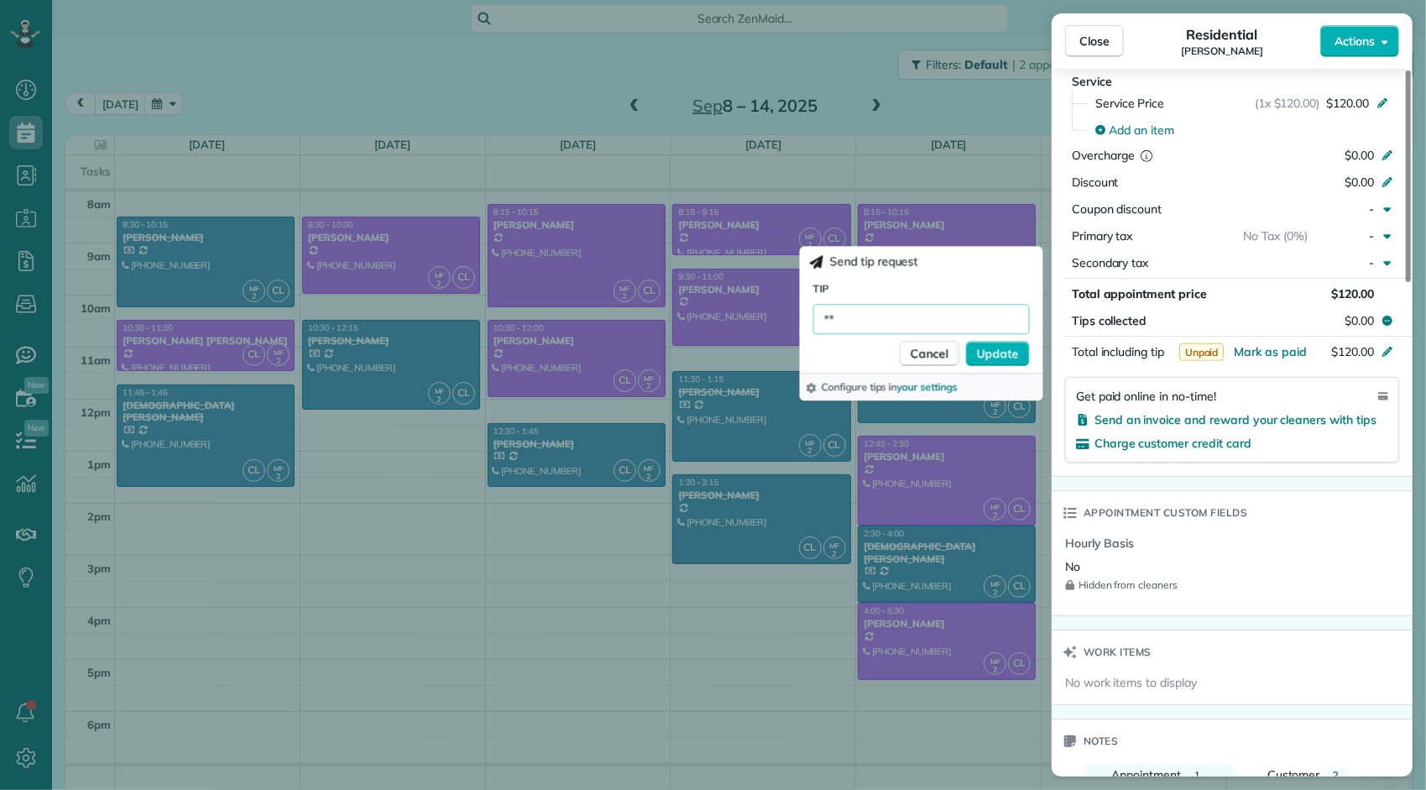
click at [828, 321] on input "**" at bounding box center [921, 319] width 217 height 30
type input "***"
click at [991, 352] on span "Update" at bounding box center [998, 353] width 42 height 17
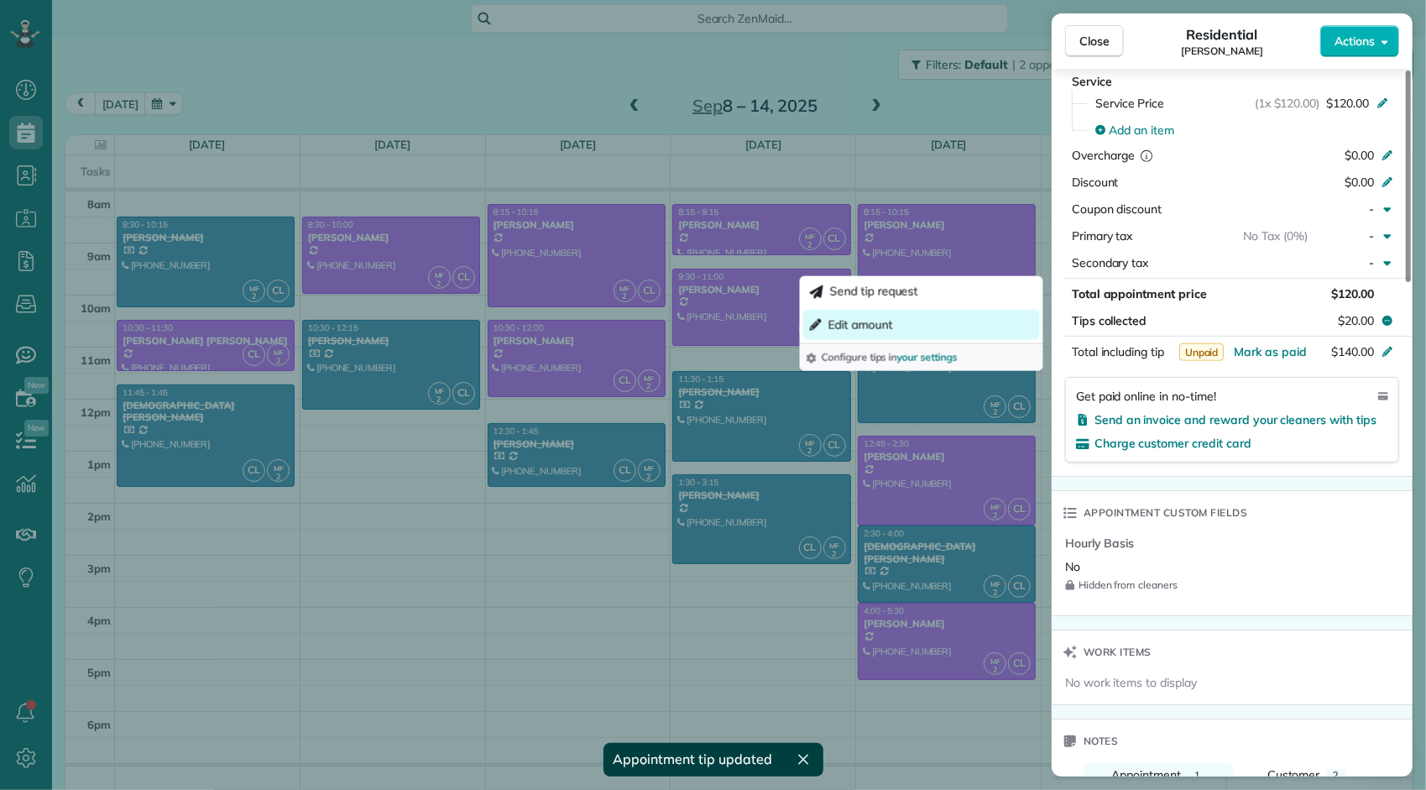
click at [848, 320] on span "Edit amount" at bounding box center [860, 324] width 65 height 17
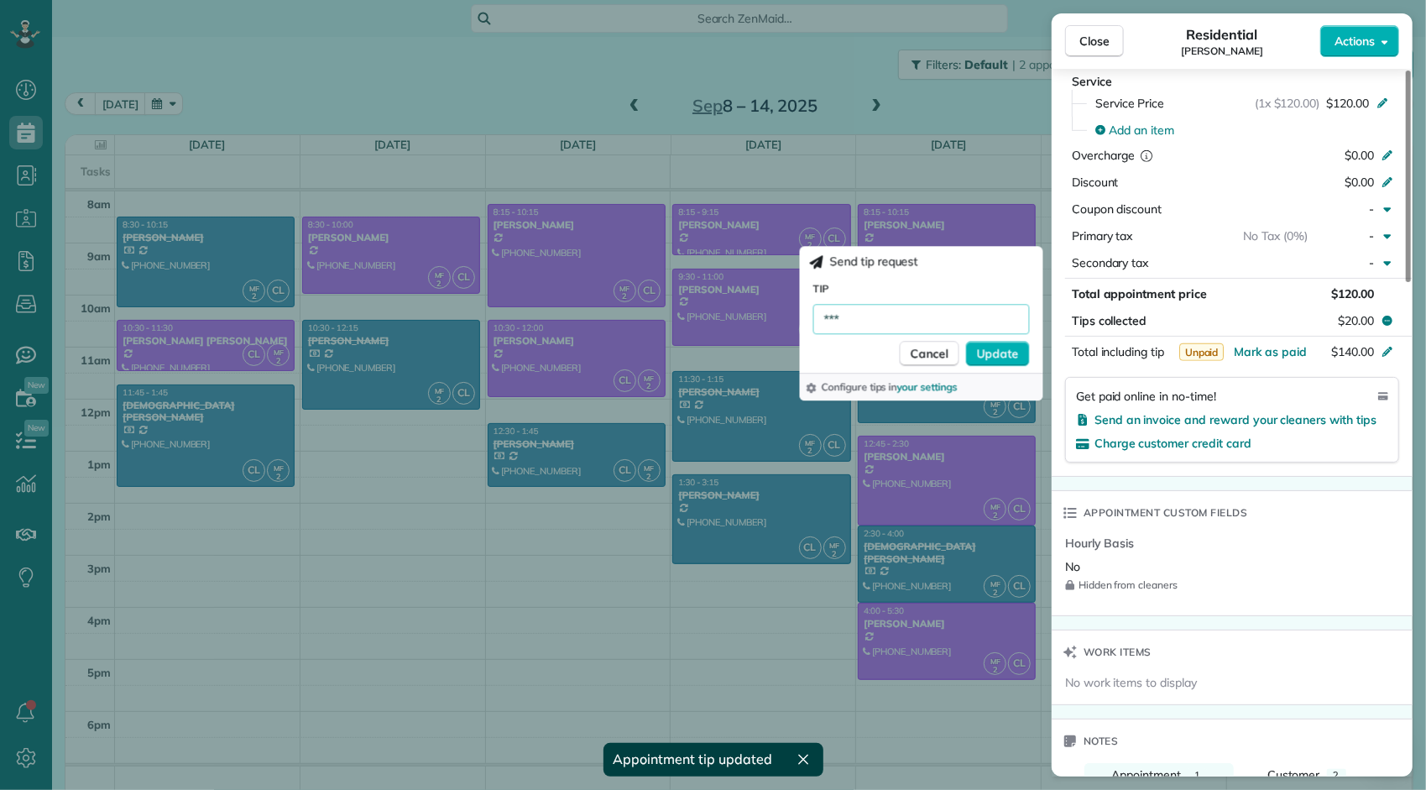
click at [835, 319] on input "***" at bounding box center [921, 319] width 217 height 30
type input "***"
click at [1000, 356] on span "Update" at bounding box center [998, 353] width 42 height 17
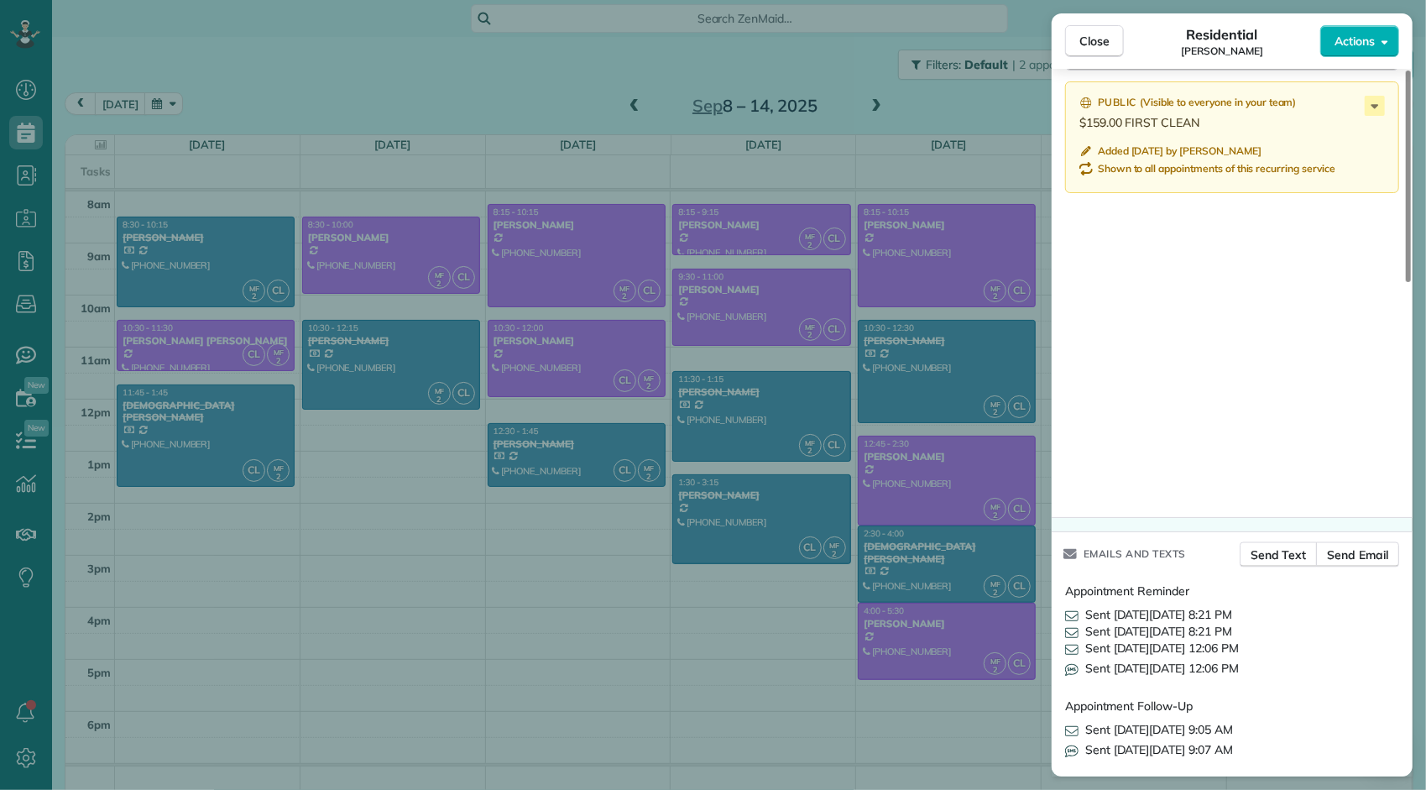
scroll to position [930, 0]
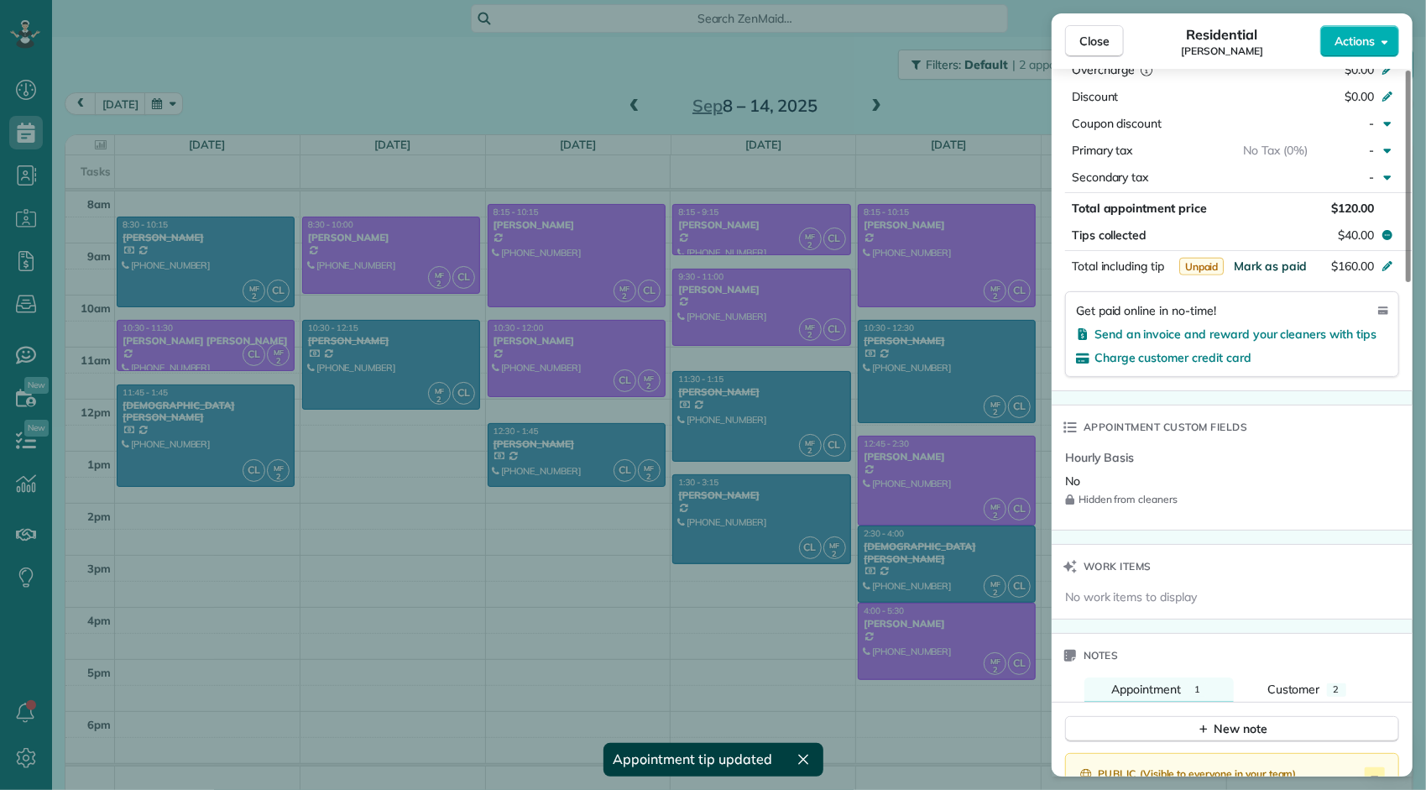
click at [1279, 266] on span "Mark as paid" at bounding box center [1270, 265] width 73 height 15
click at [1106, 39] on span "Close" at bounding box center [1094, 41] width 30 height 17
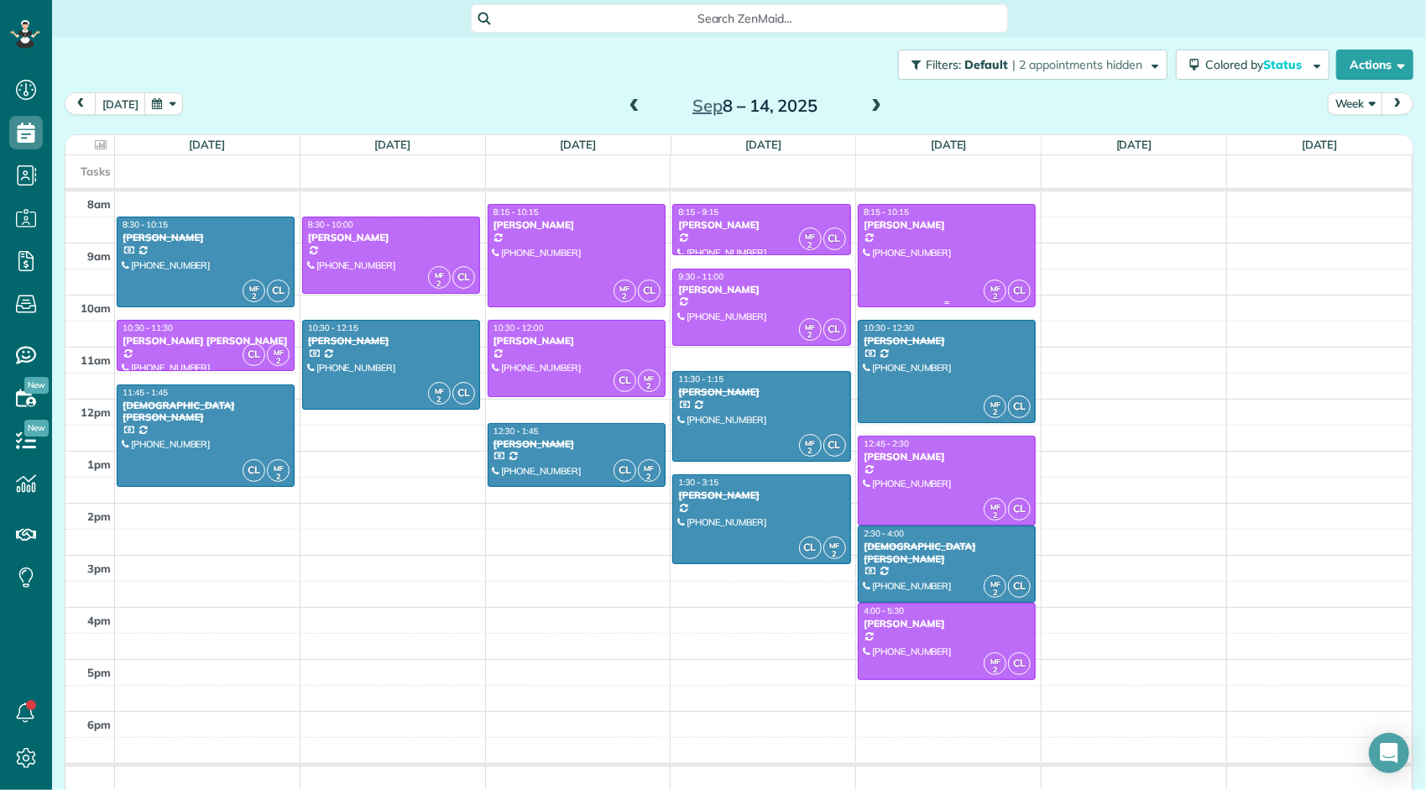
click at [928, 253] on div at bounding box center [946, 256] width 176 height 102
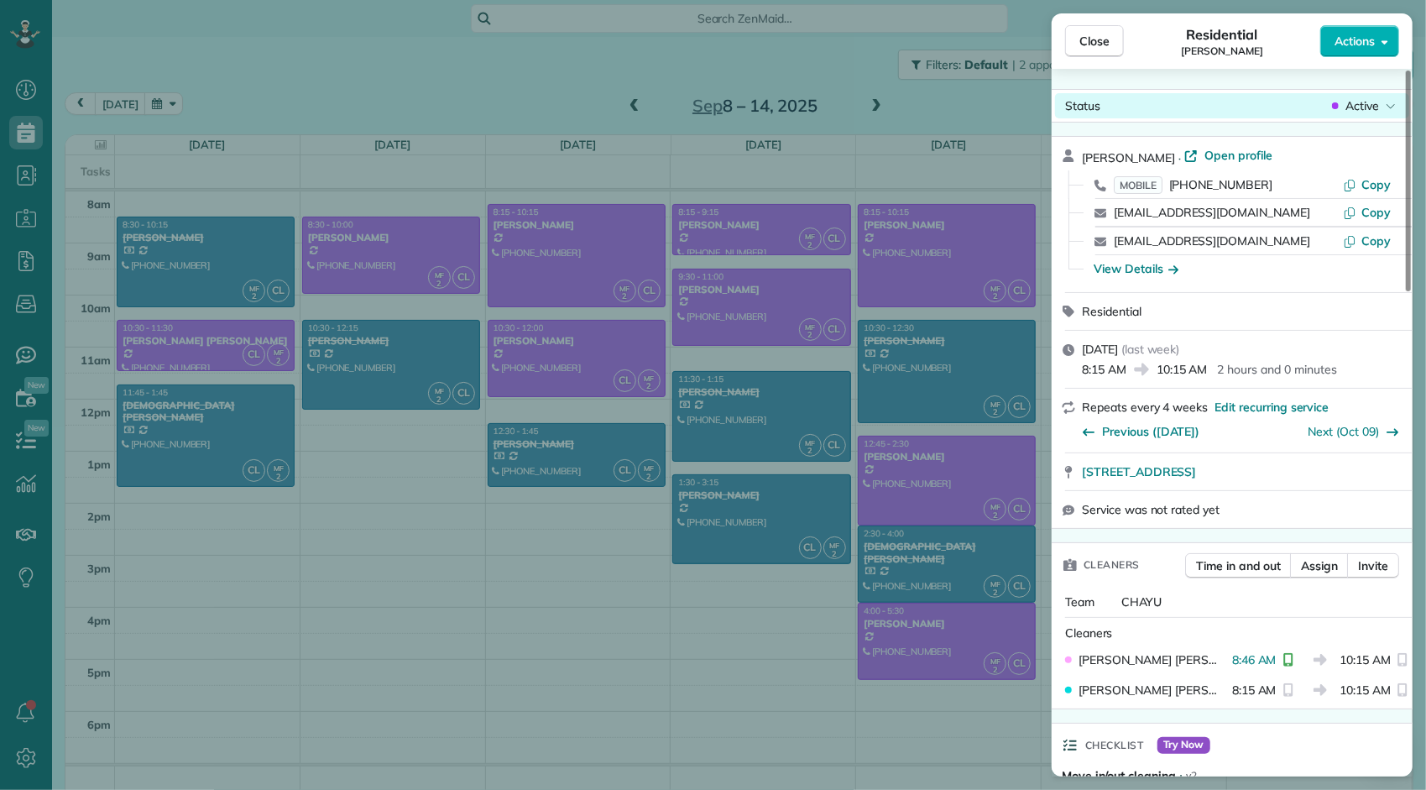
click at [1359, 112] on span "Active" at bounding box center [1362, 105] width 34 height 17
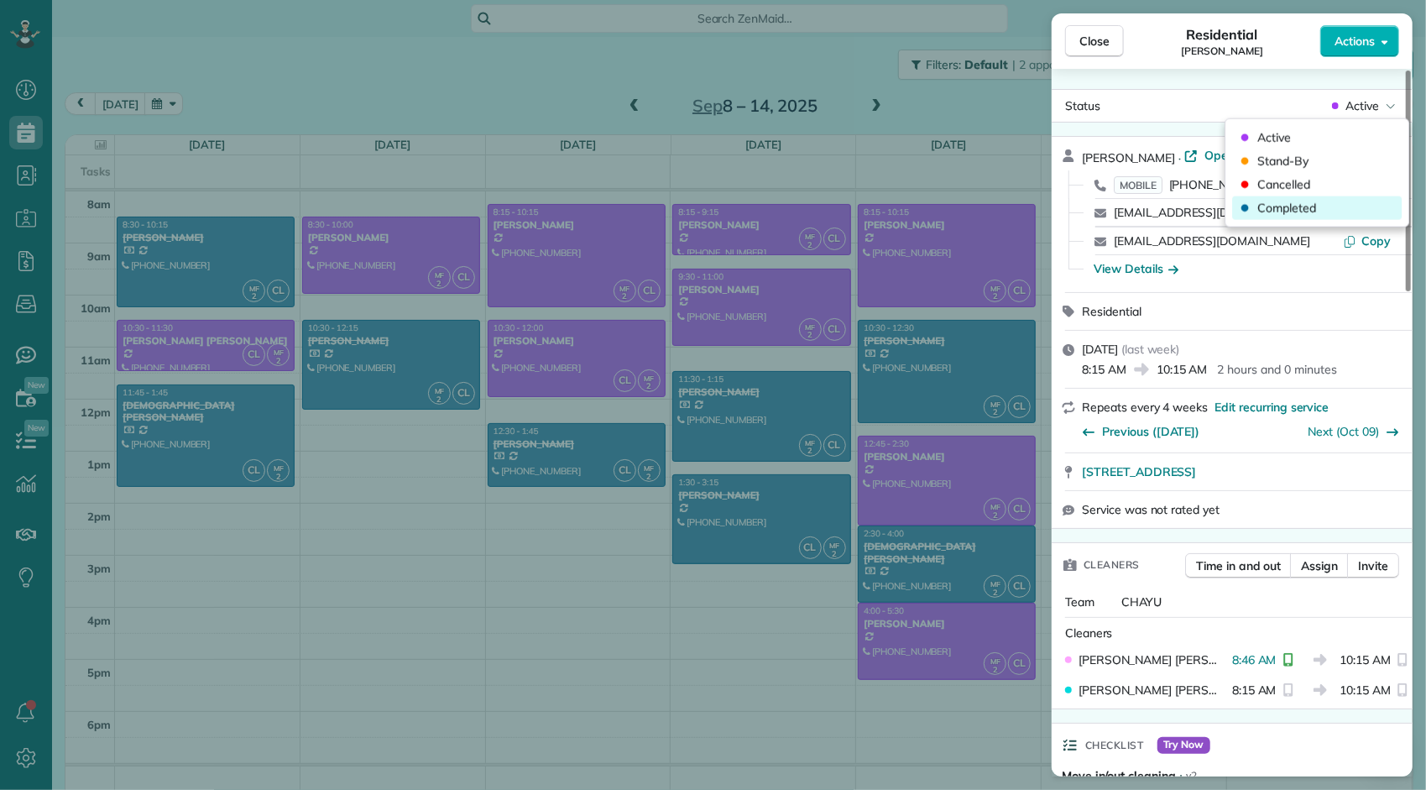
click at [1302, 200] on span "Completed" at bounding box center [1286, 208] width 59 height 17
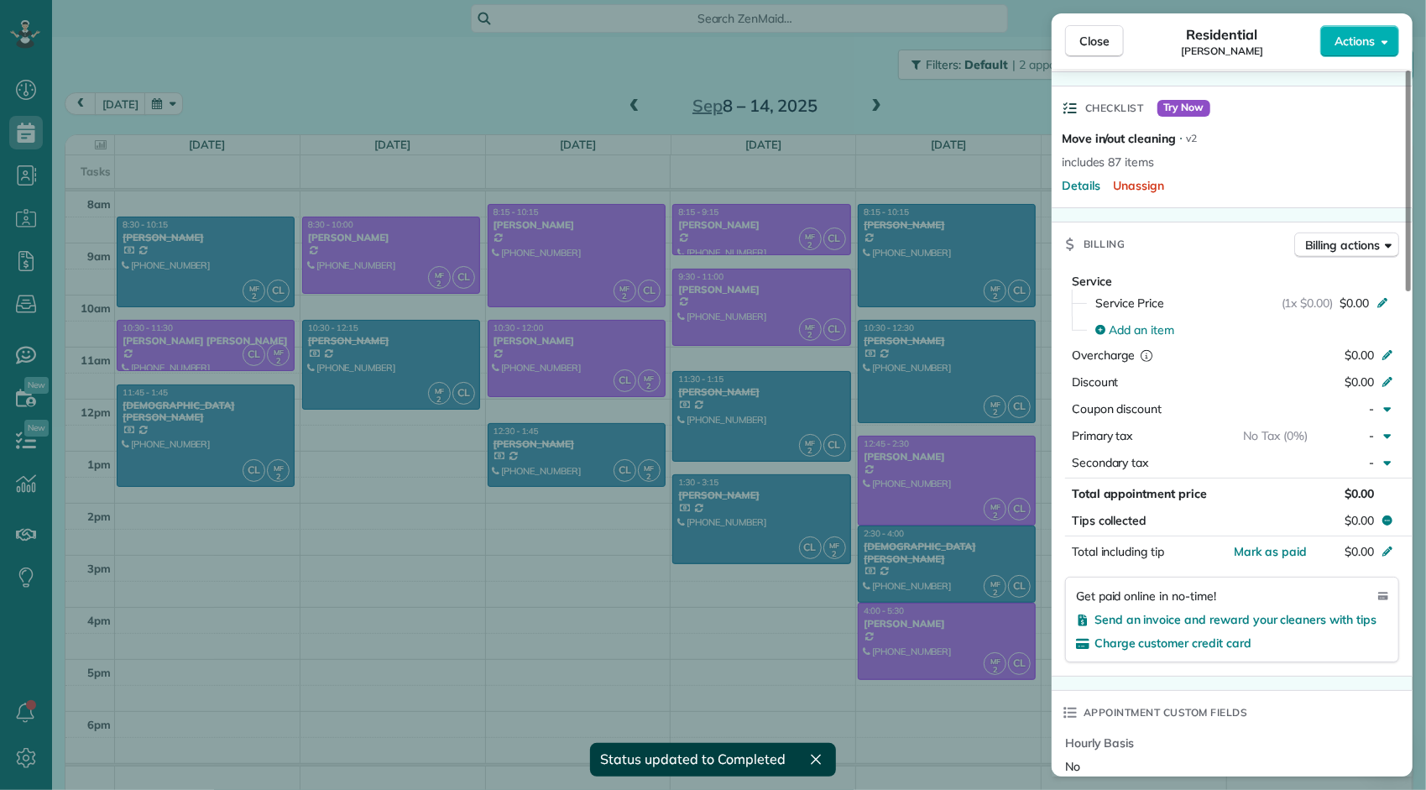
scroll to position [671, 0]
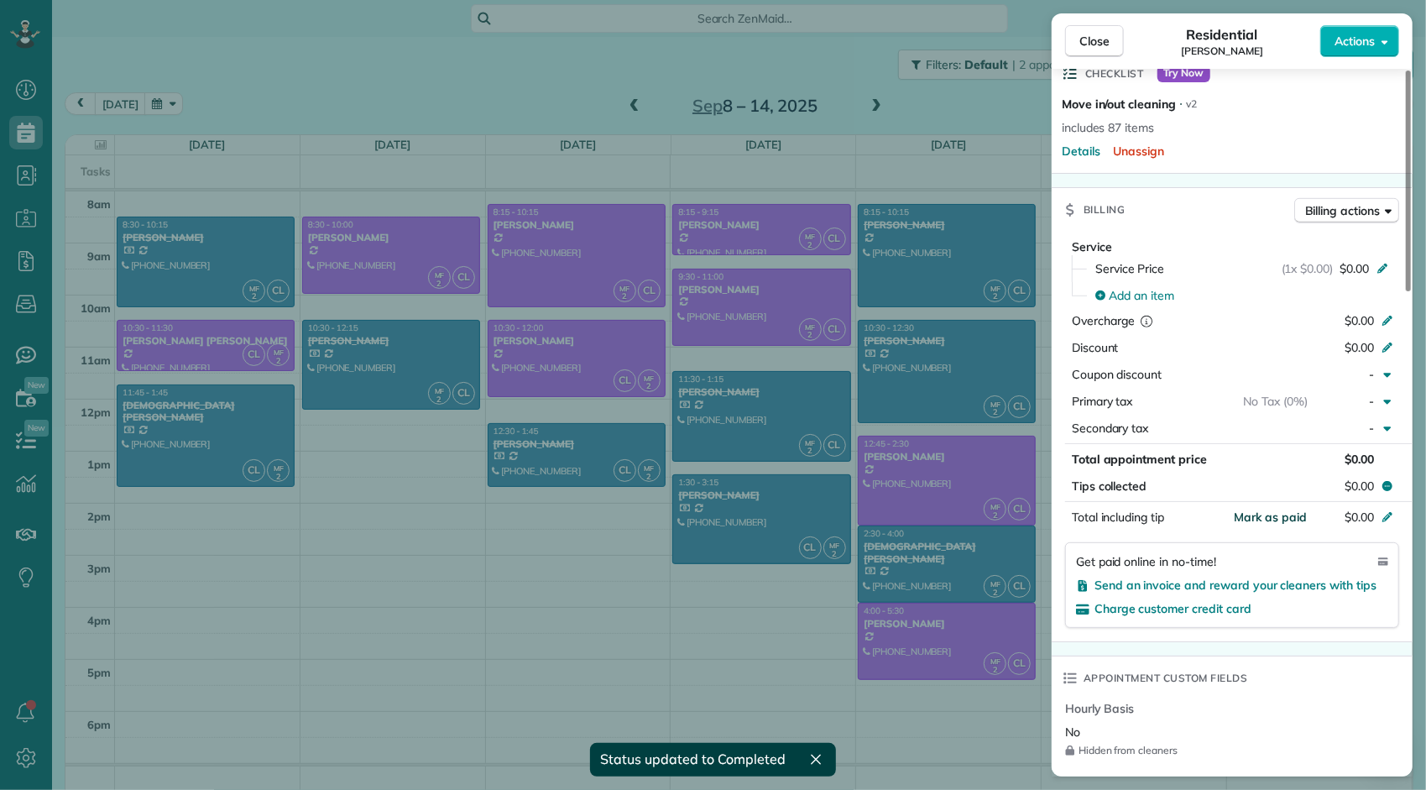
click at [1260, 520] on span "Mark as paid" at bounding box center [1270, 516] width 73 height 15
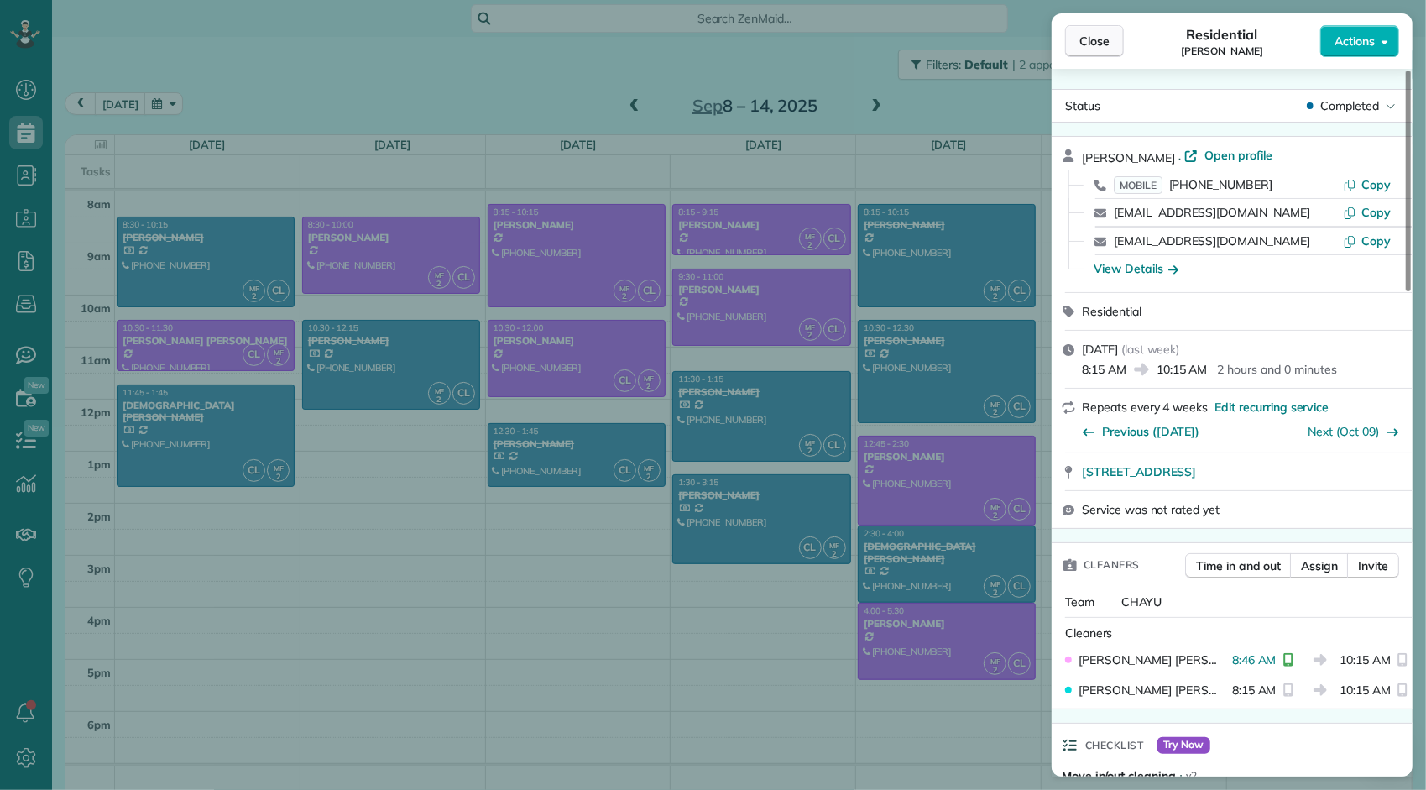
click at [1101, 40] on span "Close" at bounding box center [1094, 41] width 30 height 17
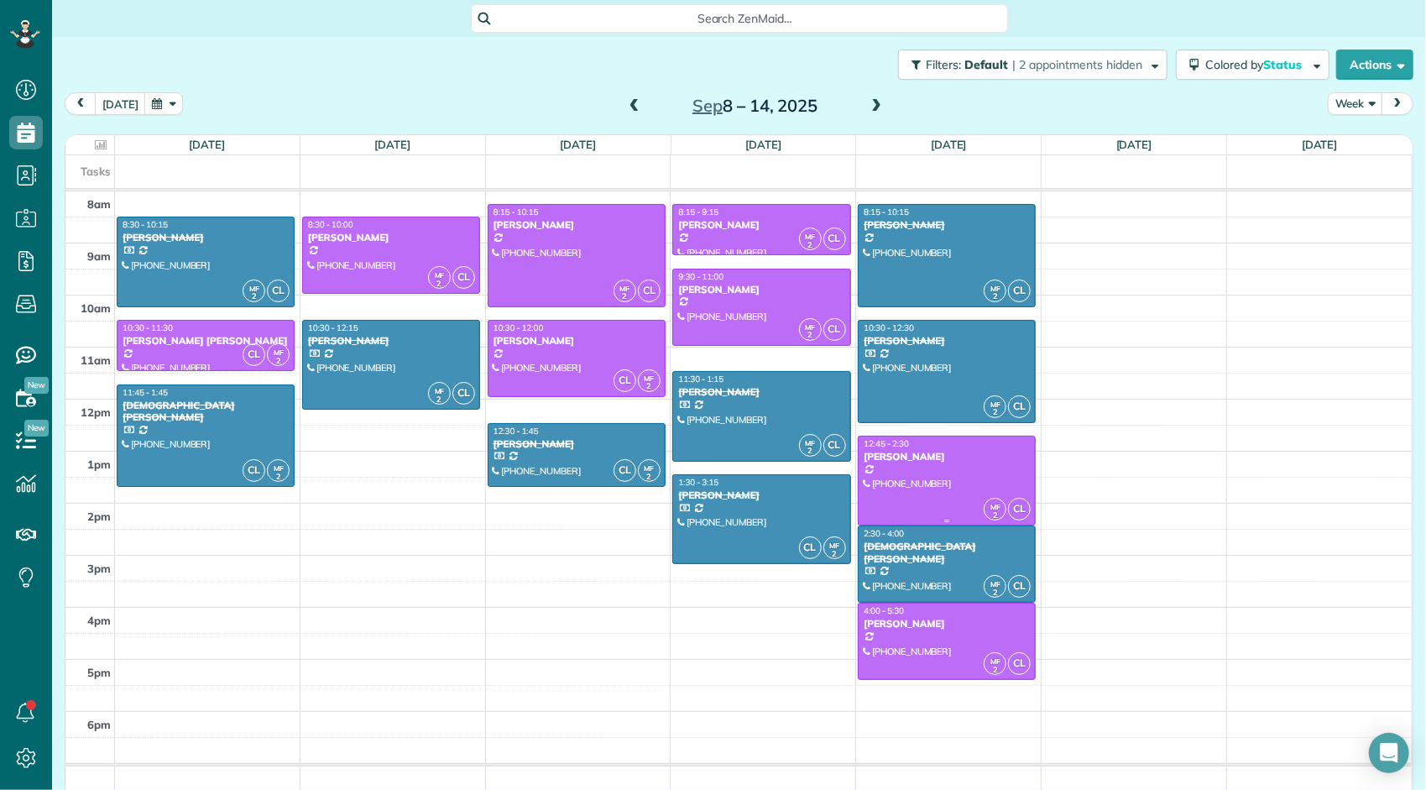
click at [953, 468] on div at bounding box center [946, 480] width 176 height 88
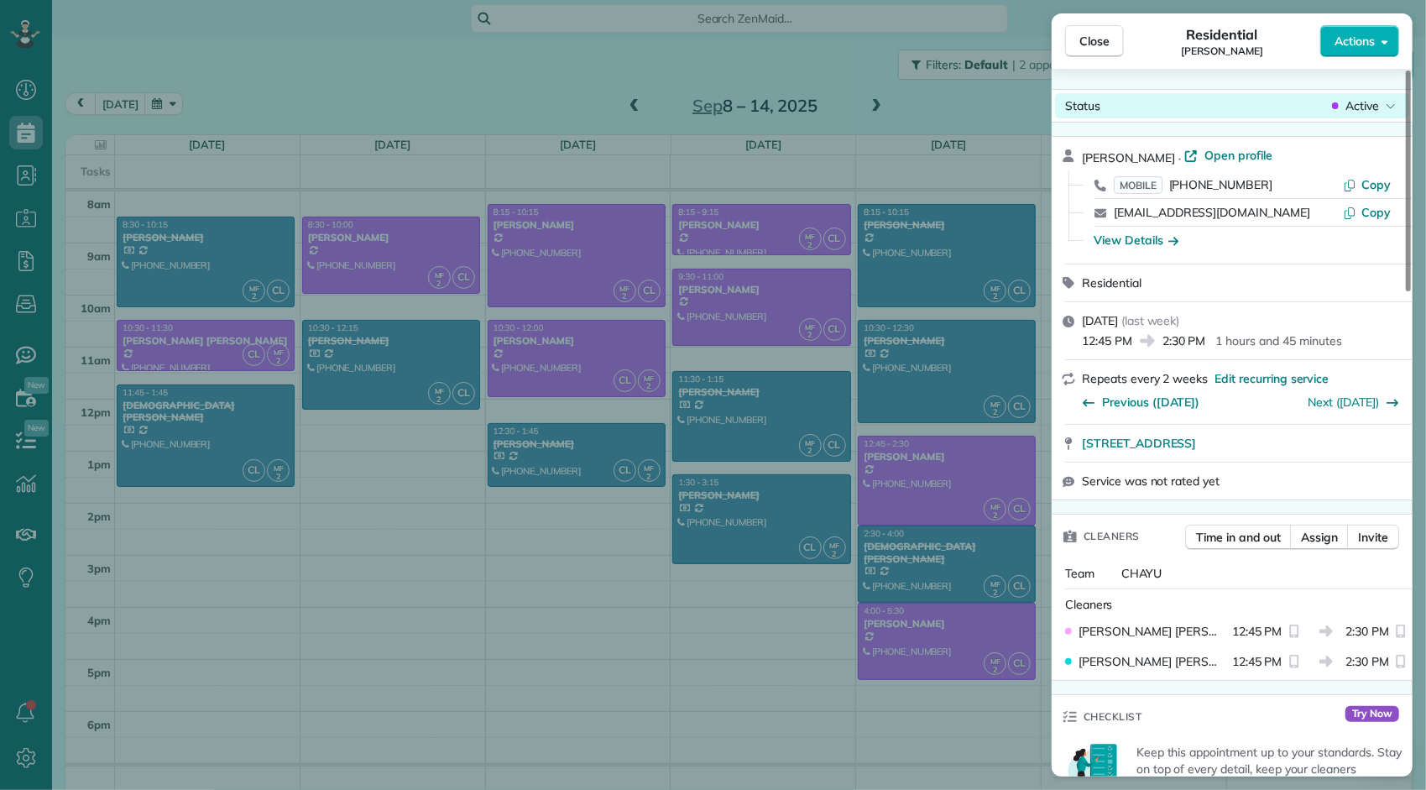
click at [1359, 106] on span "Active" at bounding box center [1362, 105] width 34 height 17
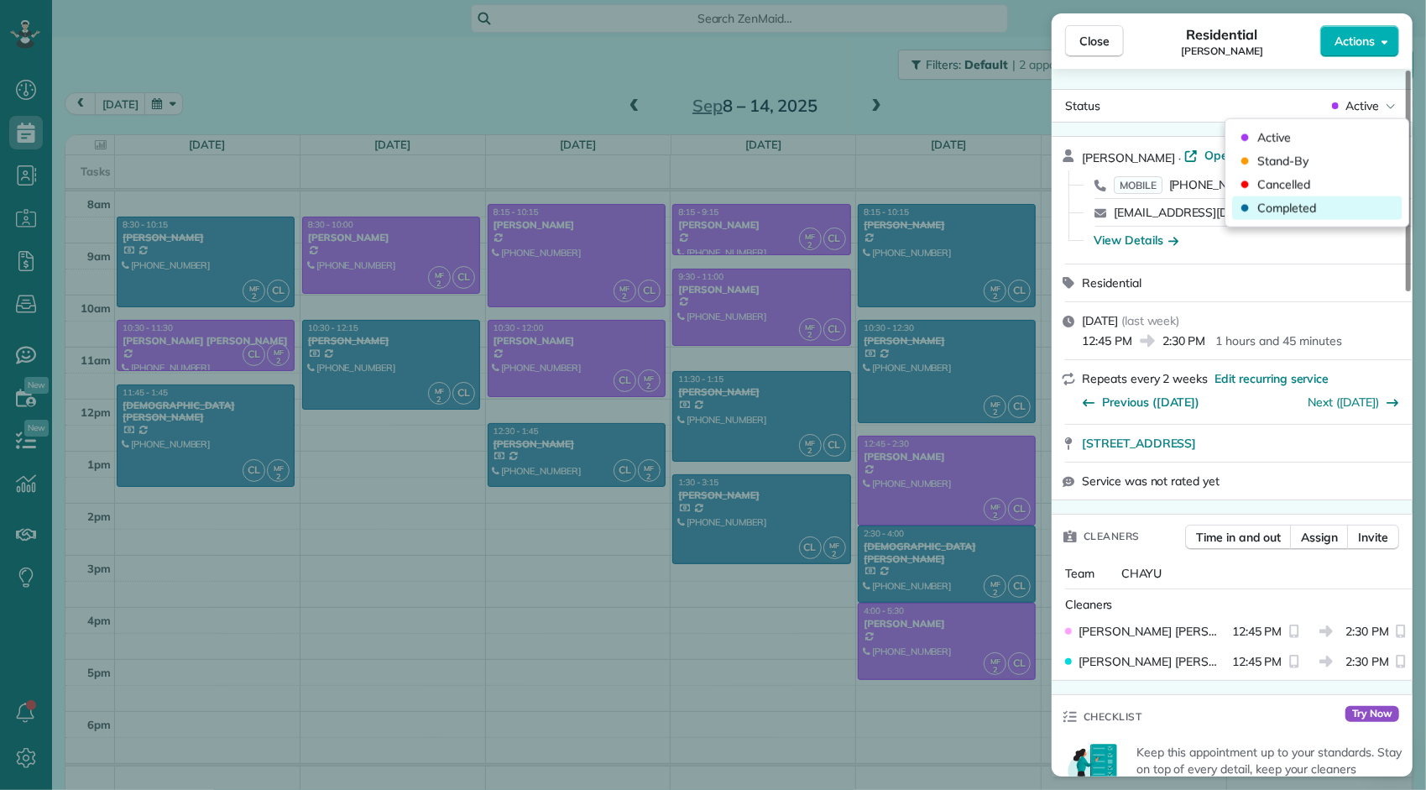
click at [1311, 204] on span "Completed" at bounding box center [1286, 208] width 59 height 17
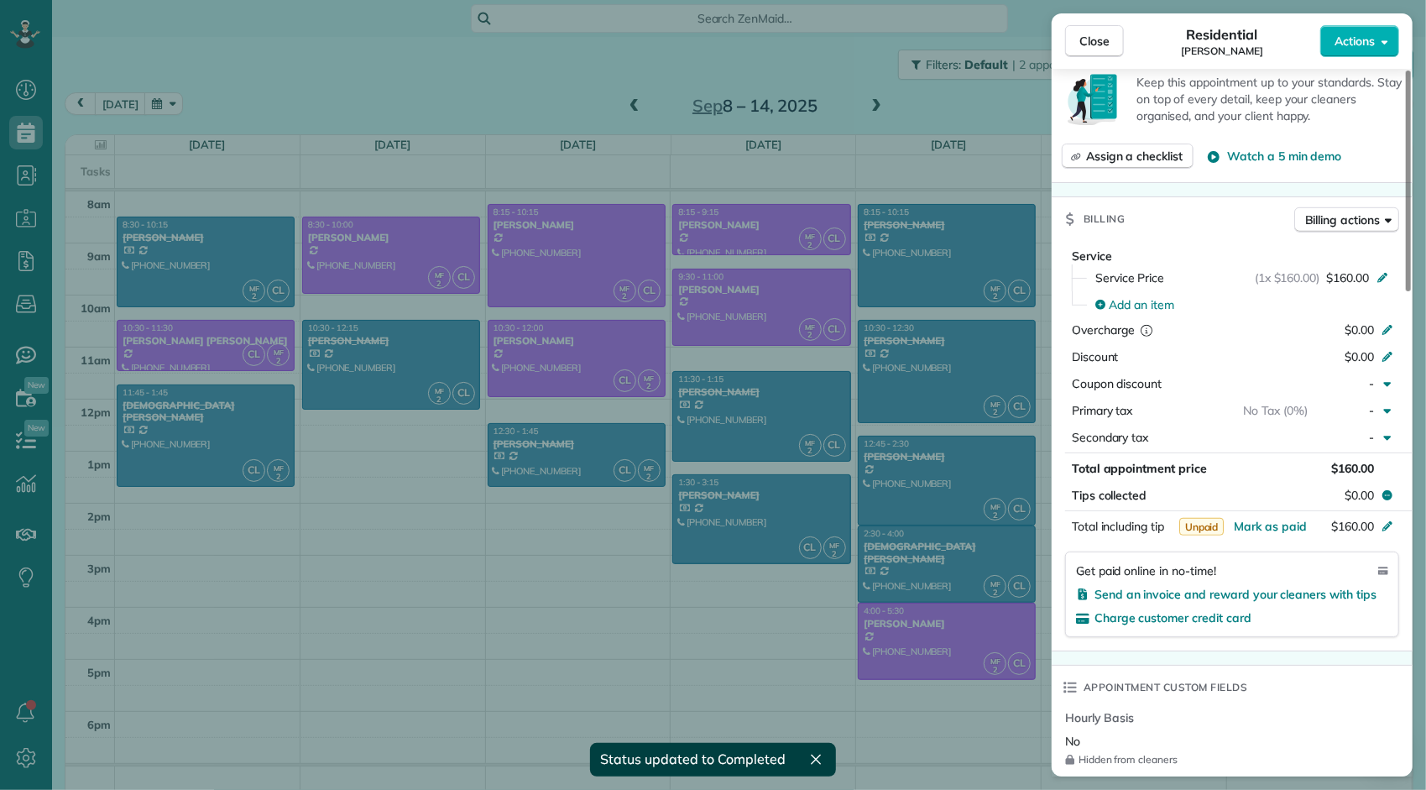
scroll to position [671, 0]
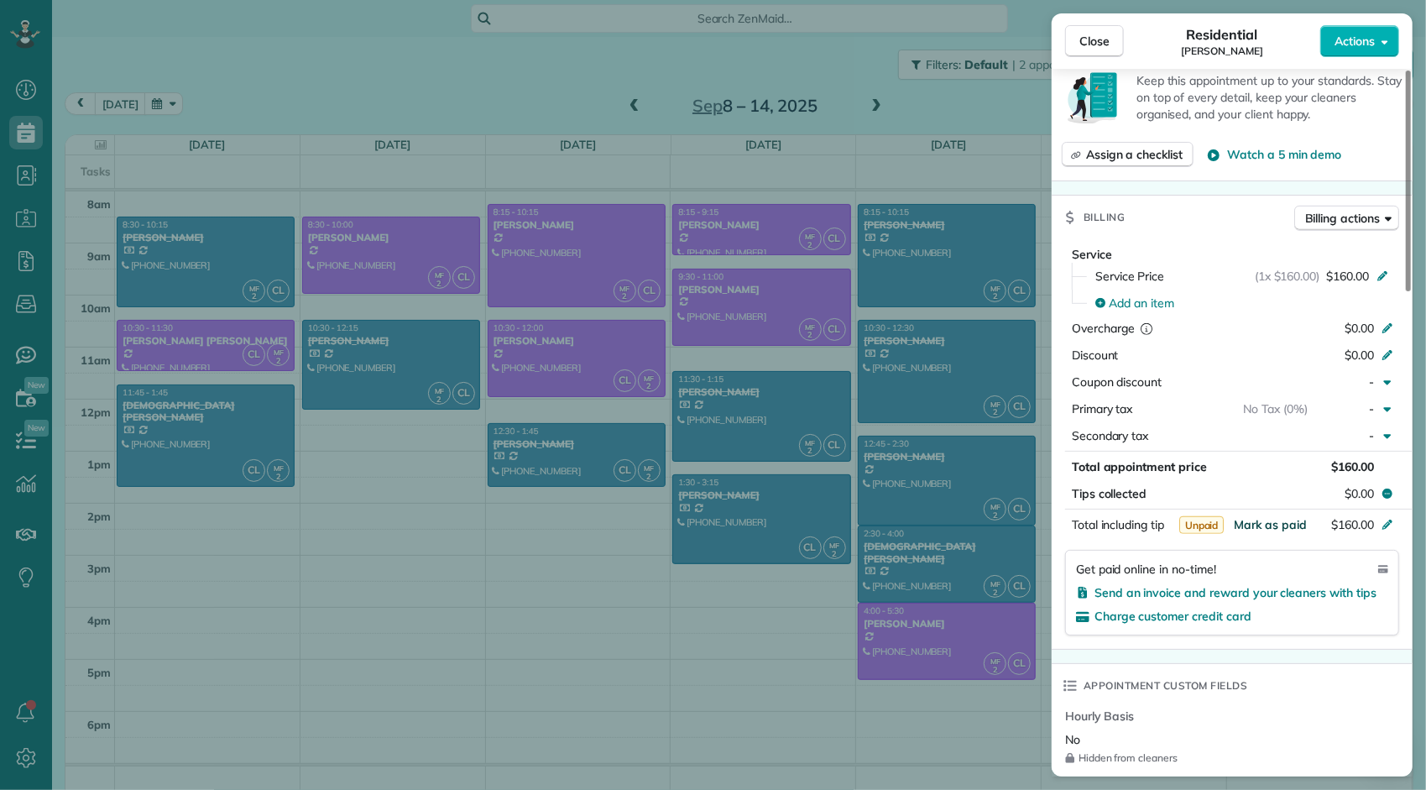
click at [1272, 525] on span "Mark as paid" at bounding box center [1270, 524] width 73 height 15
click at [1098, 42] on span "Close" at bounding box center [1094, 41] width 30 height 17
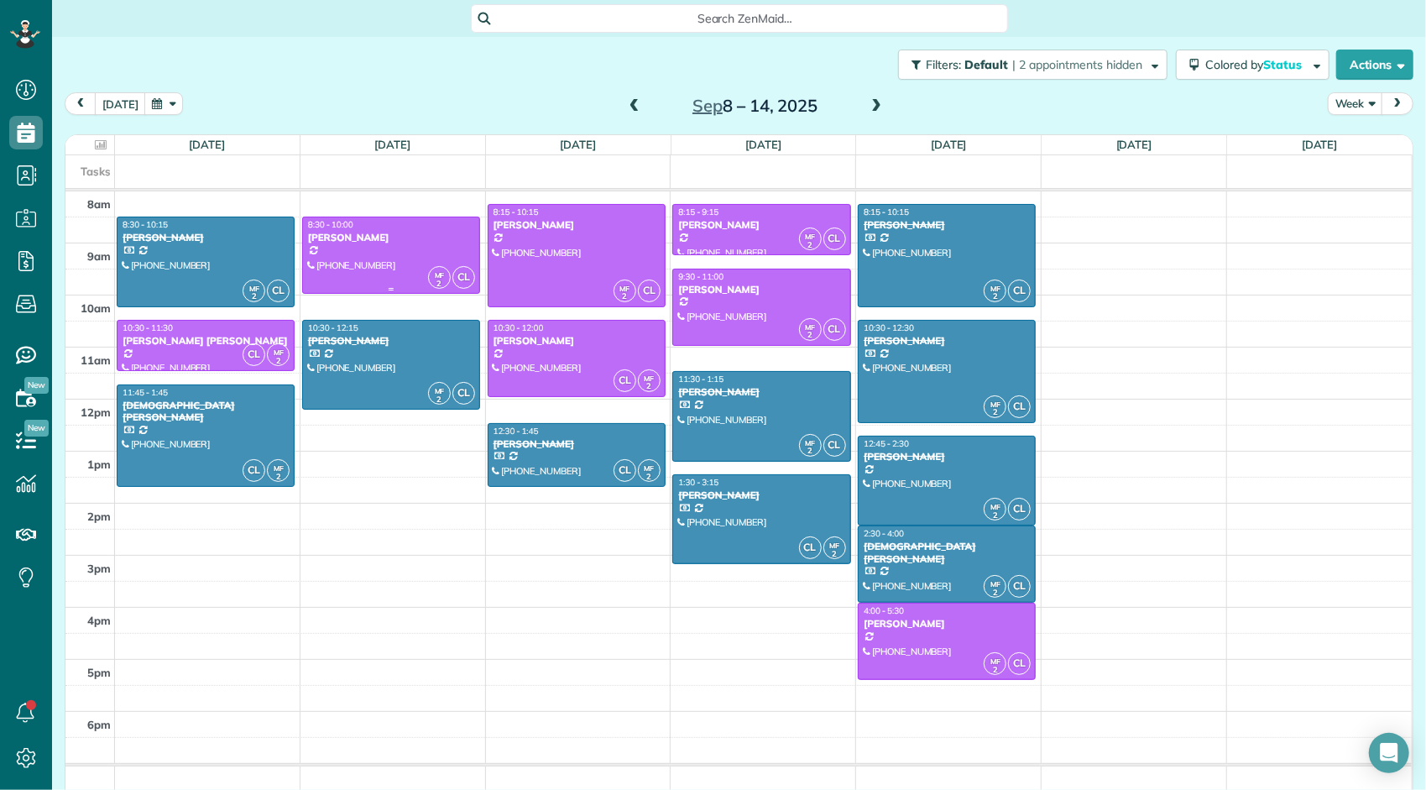
click at [381, 258] on div at bounding box center [391, 255] width 176 height 76
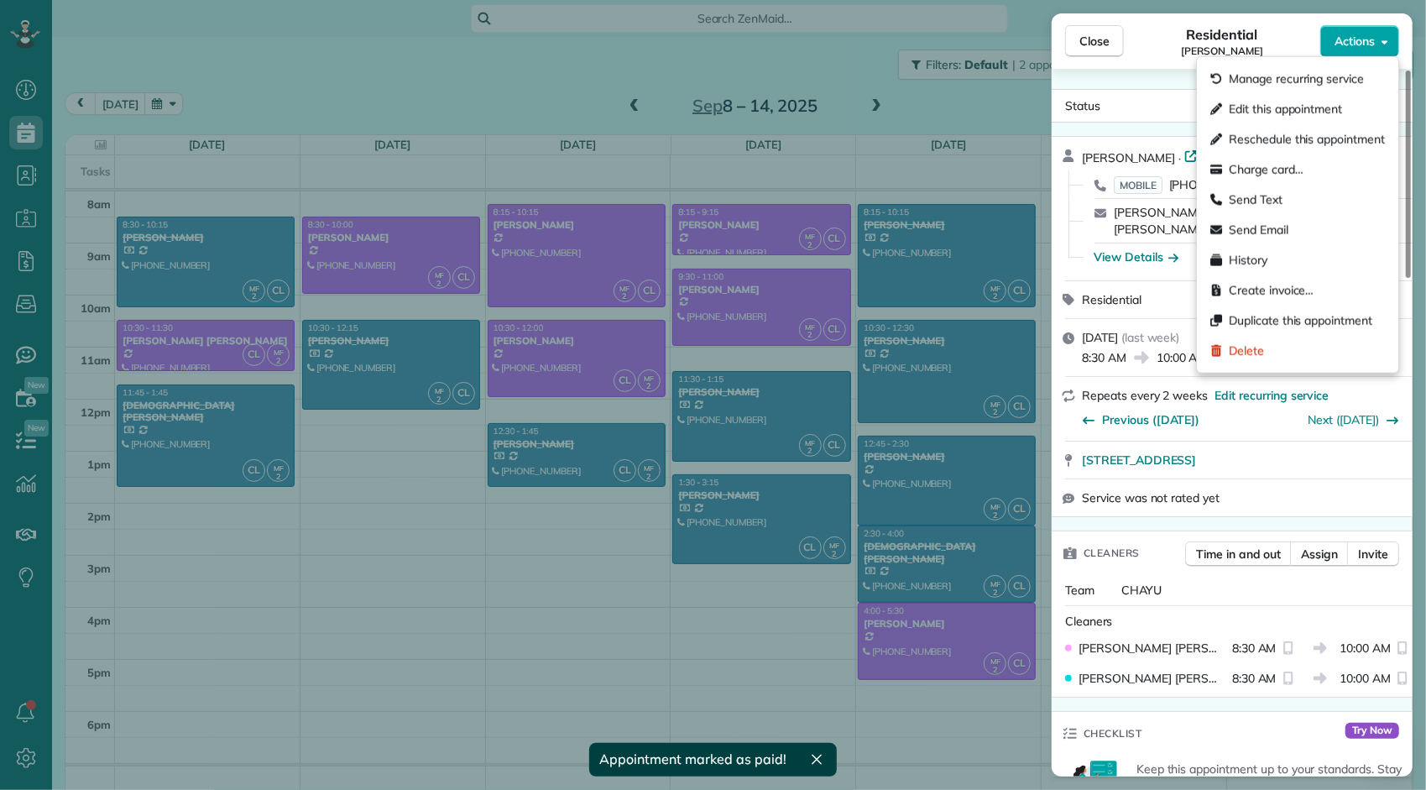
click at [1336, 55] on button "Actions" at bounding box center [1359, 41] width 79 height 32
click at [1152, 87] on div "Status Active [PERSON_NAME] · Open profile MOBILE [PHONE_NUMBER] Copy [PERSON_N…" at bounding box center [1231, 422] width 361 height 707
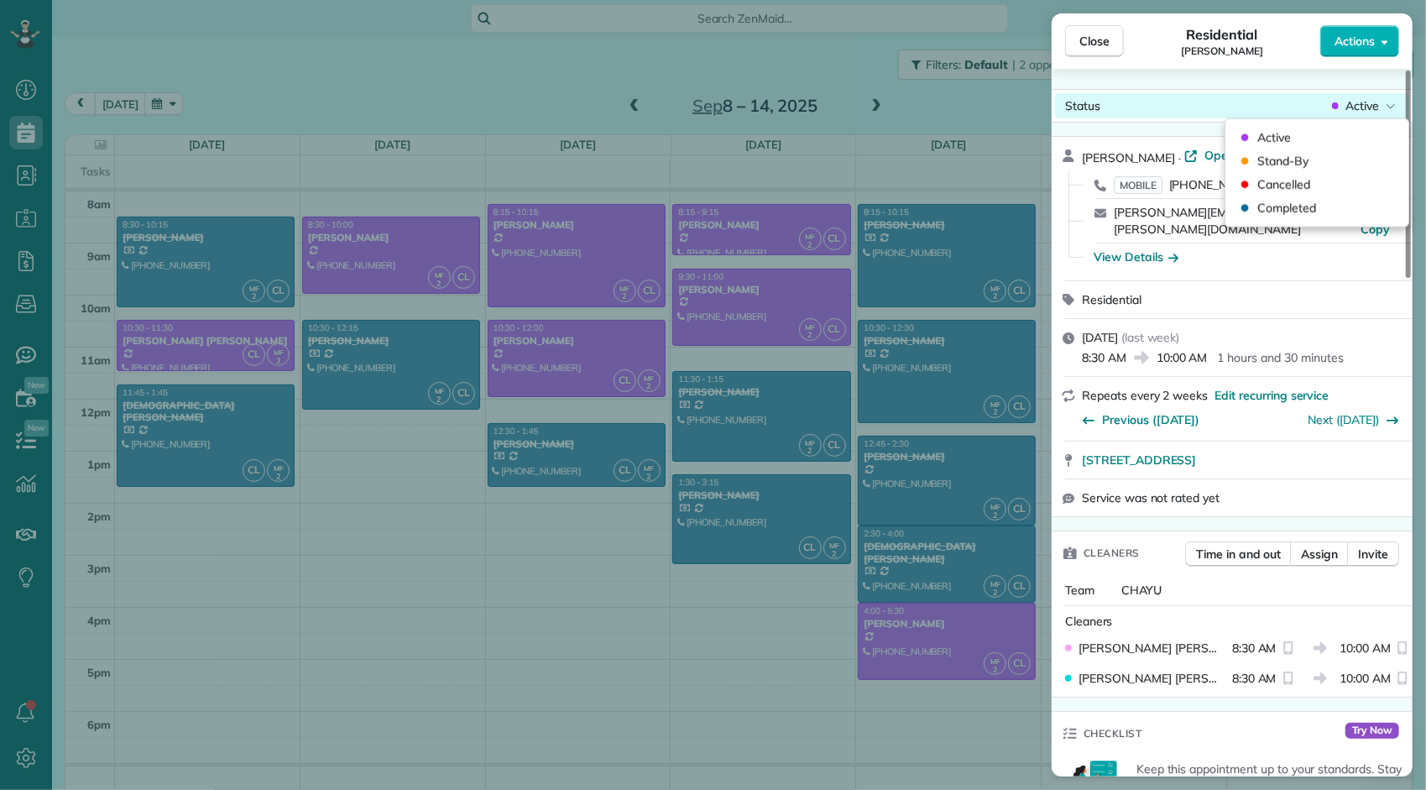
click at [1365, 110] on span "Active" at bounding box center [1362, 105] width 34 height 17
click at [1318, 202] on div "Completed" at bounding box center [1317, 207] width 170 height 23
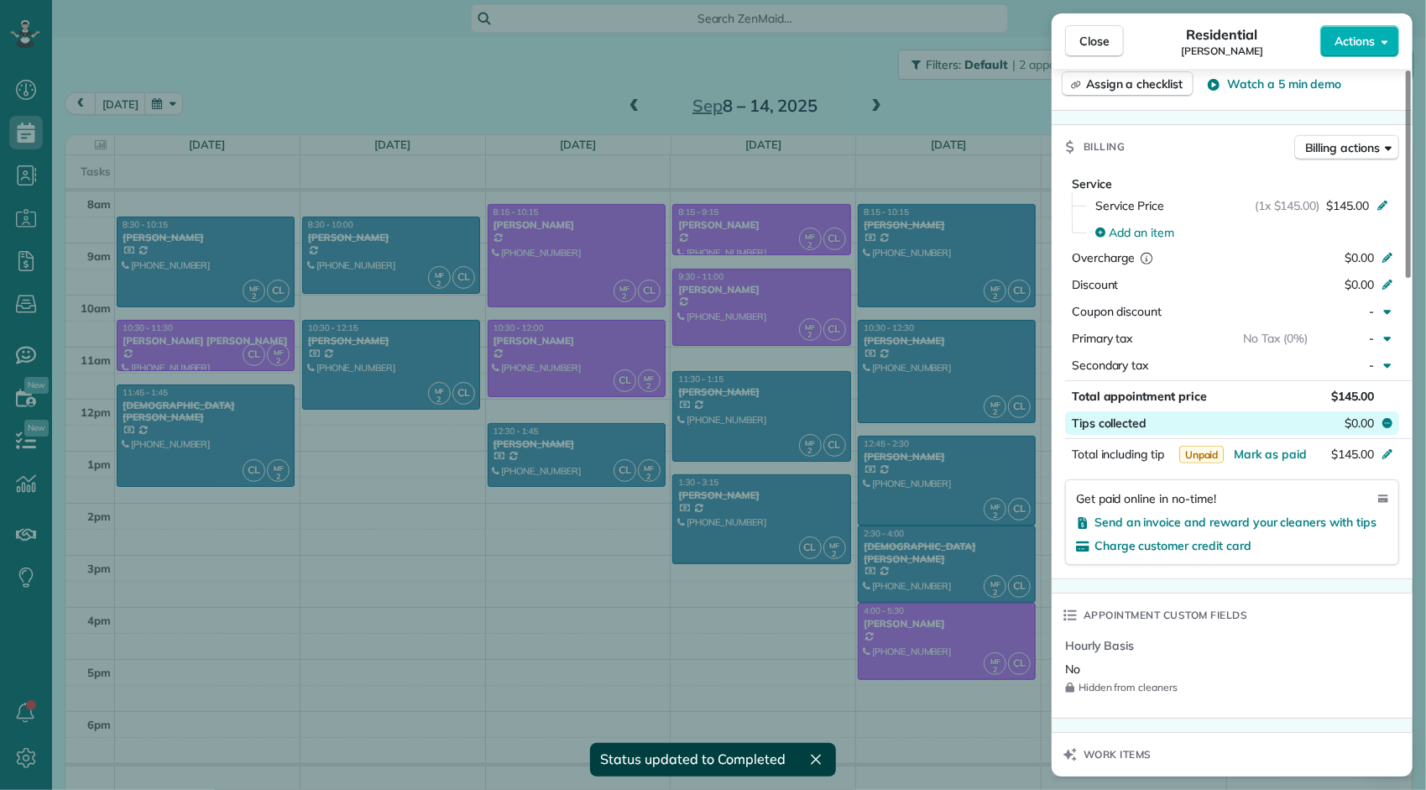
scroll to position [760, 0]
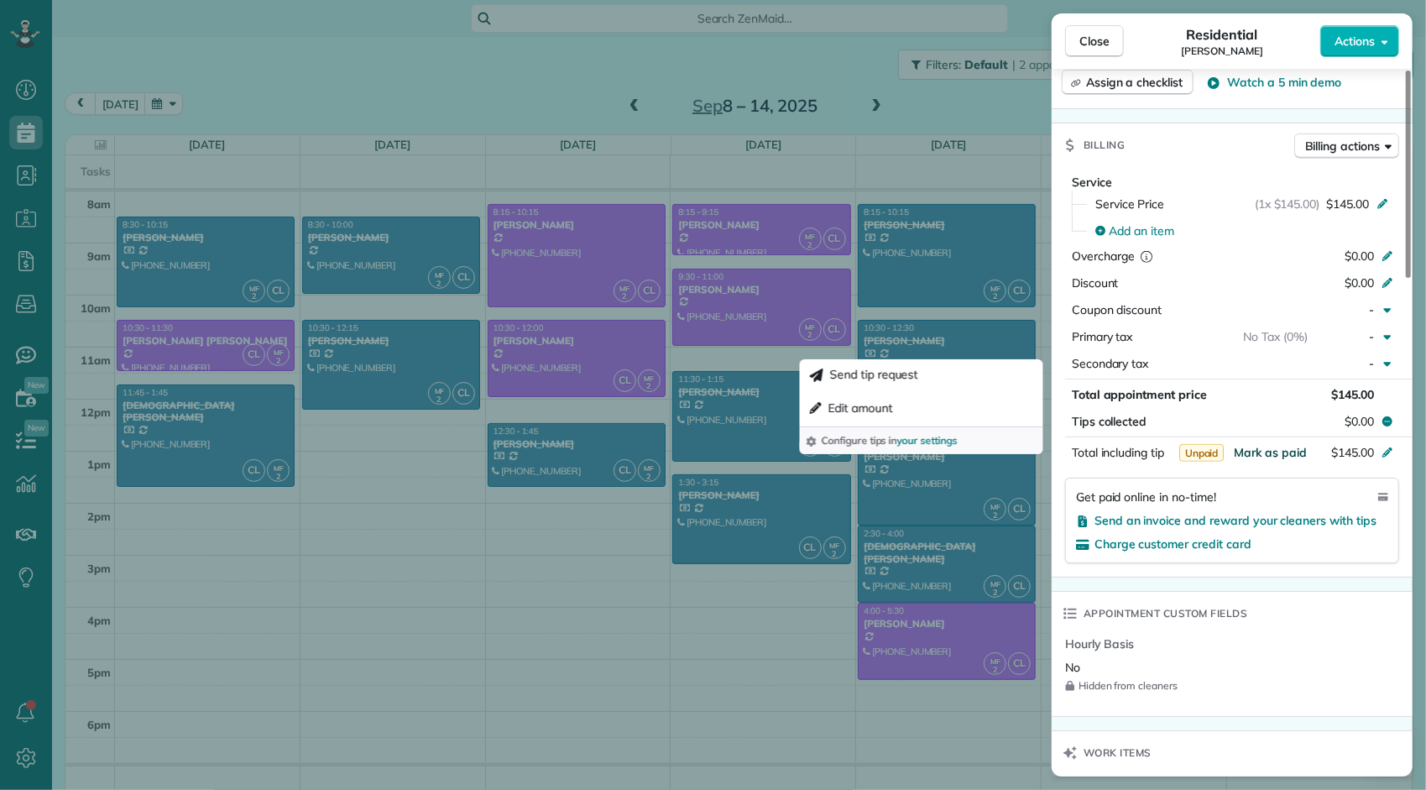
click at [1265, 445] on span "Mark as paid" at bounding box center [1270, 452] width 73 height 15
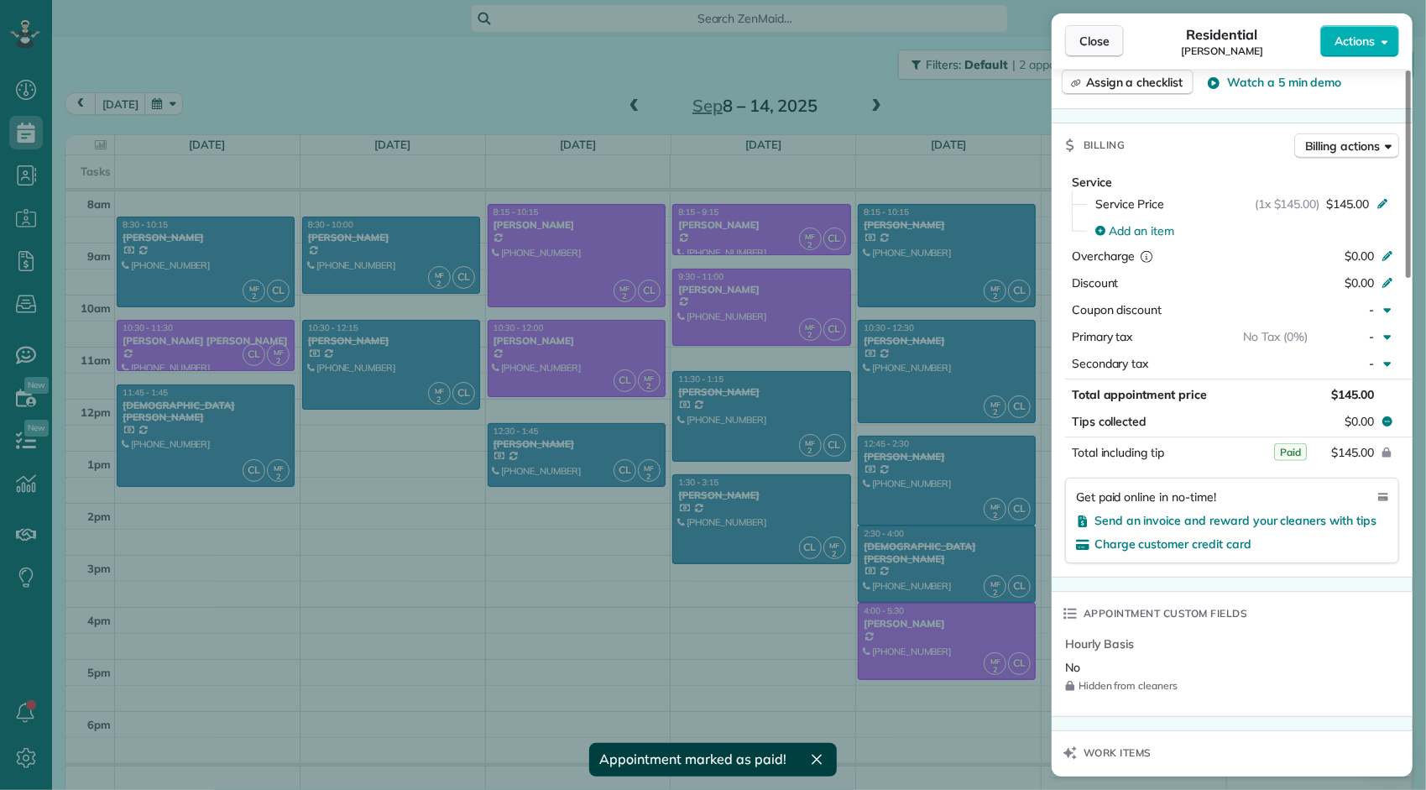
click at [1102, 39] on span "Close" at bounding box center [1094, 41] width 30 height 17
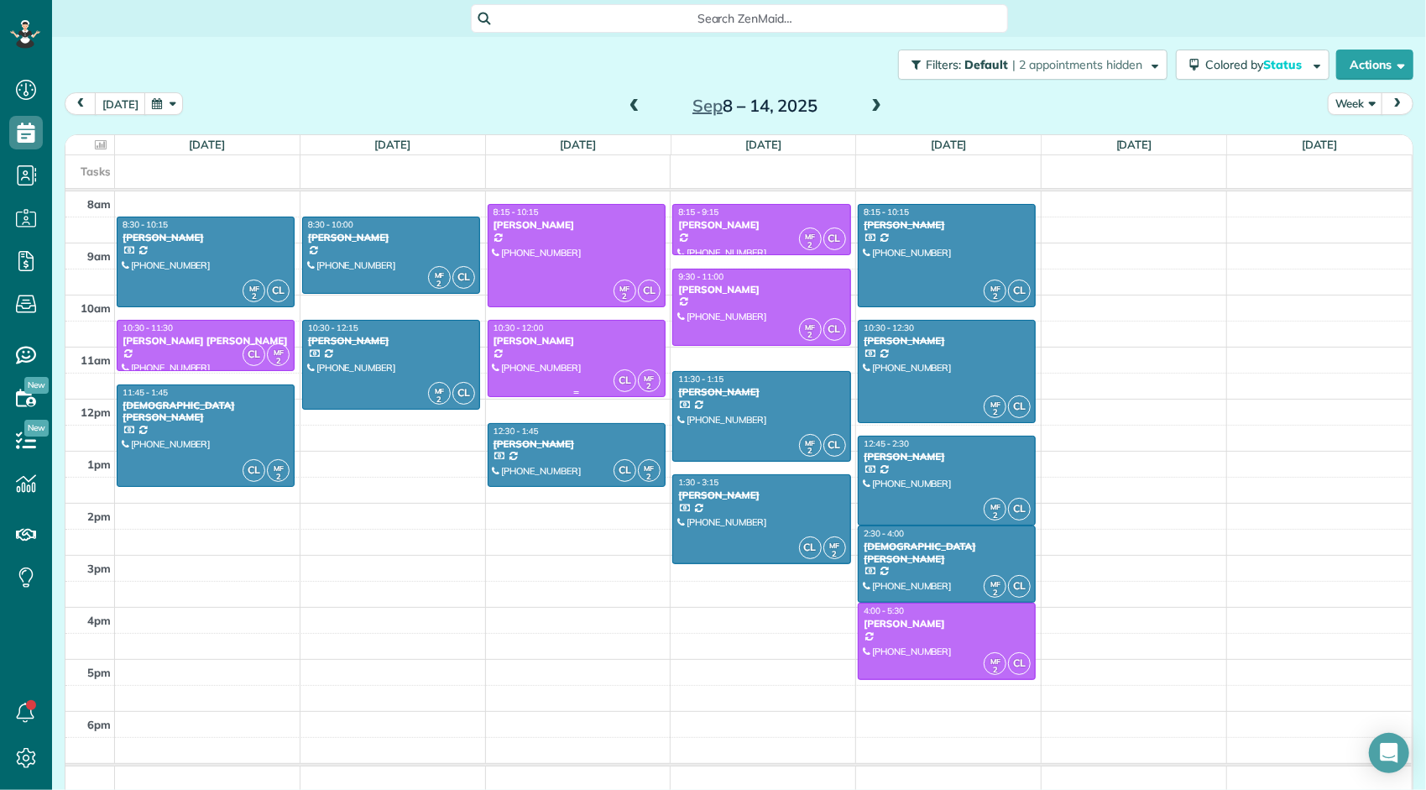
click at [577, 344] on div "[PERSON_NAME]" at bounding box center [577, 341] width 168 height 12
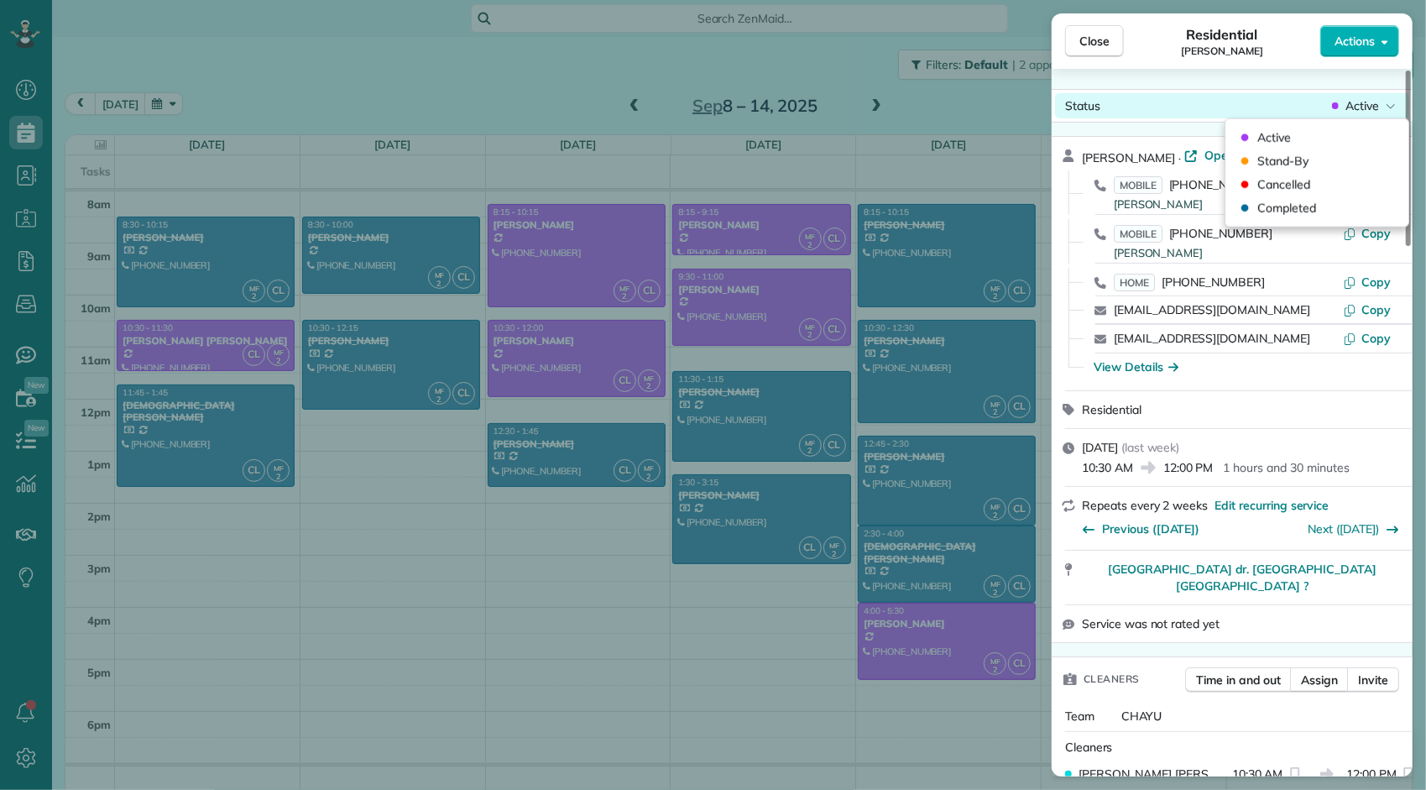
click at [1344, 107] on div "Active" at bounding box center [1363, 105] width 70 height 17
click at [1286, 212] on span "Completed" at bounding box center [1286, 208] width 59 height 17
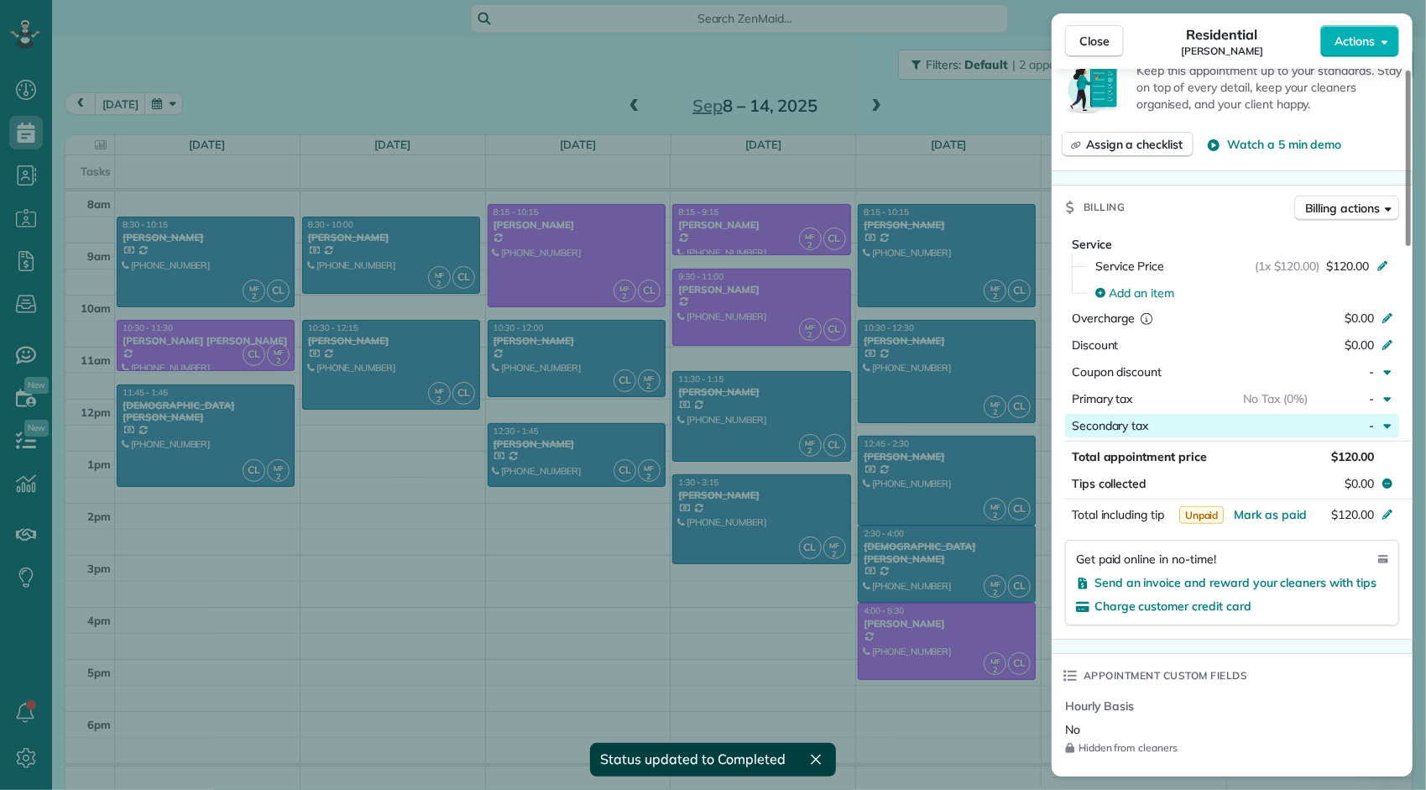
scroll to position [839, 0]
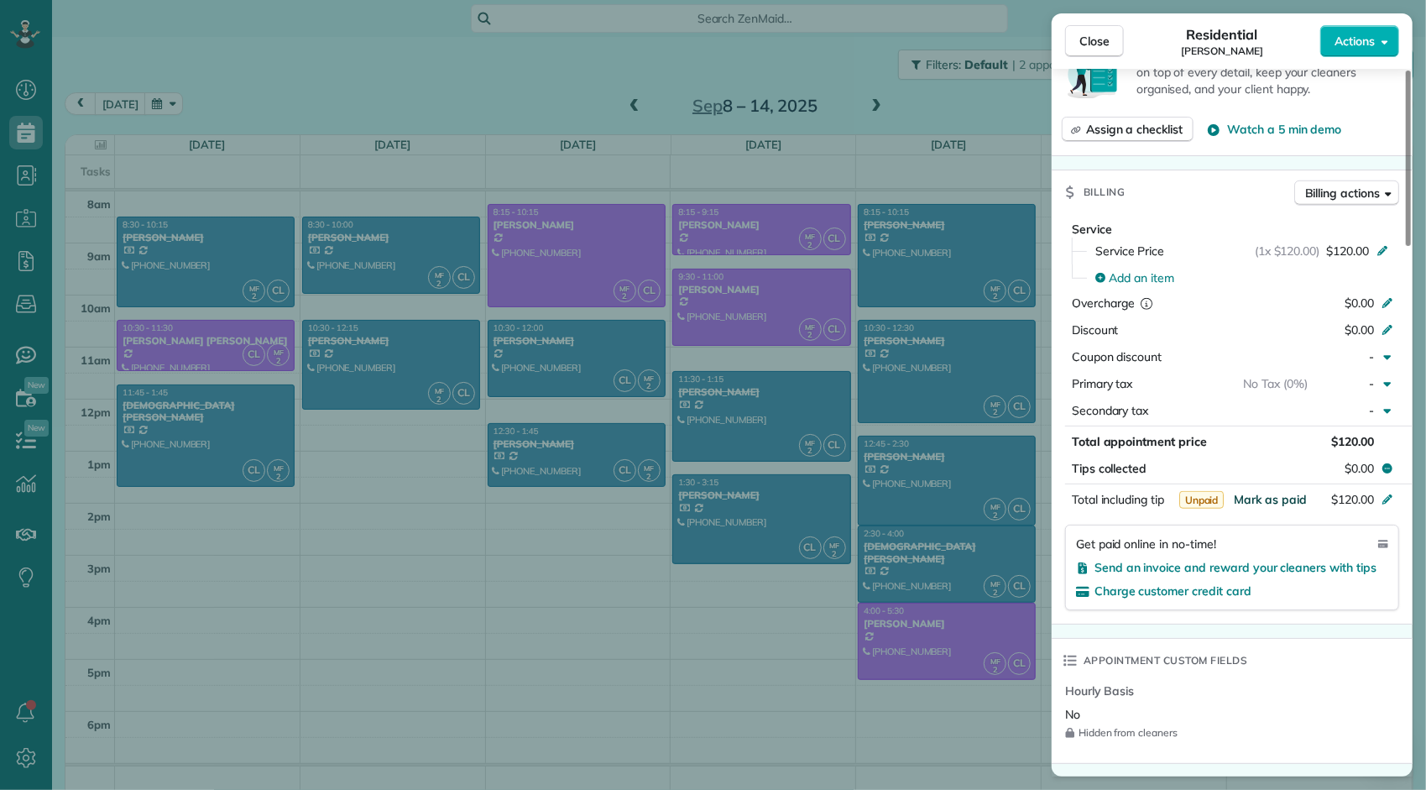
click at [1279, 492] on span "Mark as paid" at bounding box center [1270, 499] width 73 height 15
click at [1101, 42] on span "Close" at bounding box center [1094, 41] width 30 height 17
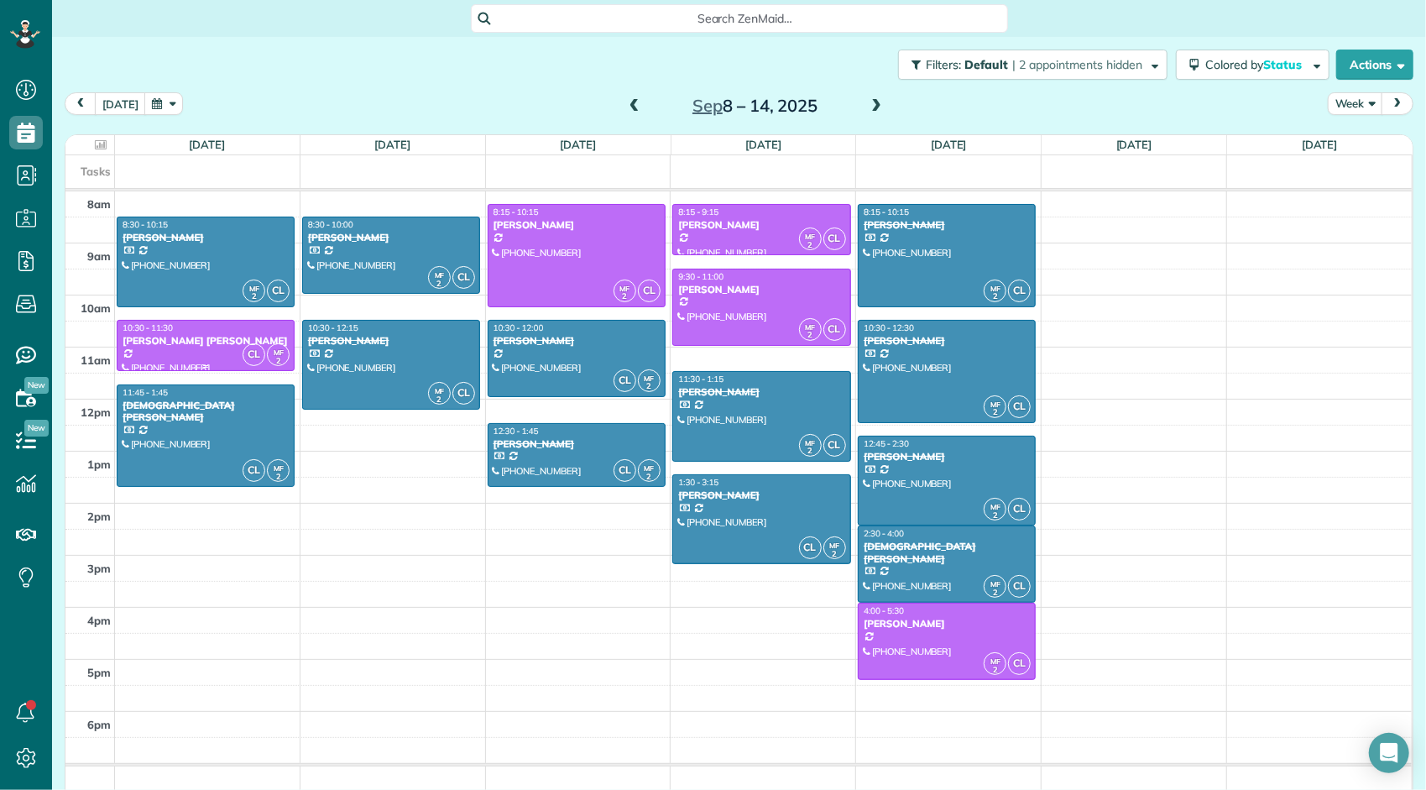
click at [206, 342] on div "[PERSON_NAME] [PERSON_NAME]" at bounding box center [206, 341] width 168 height 12
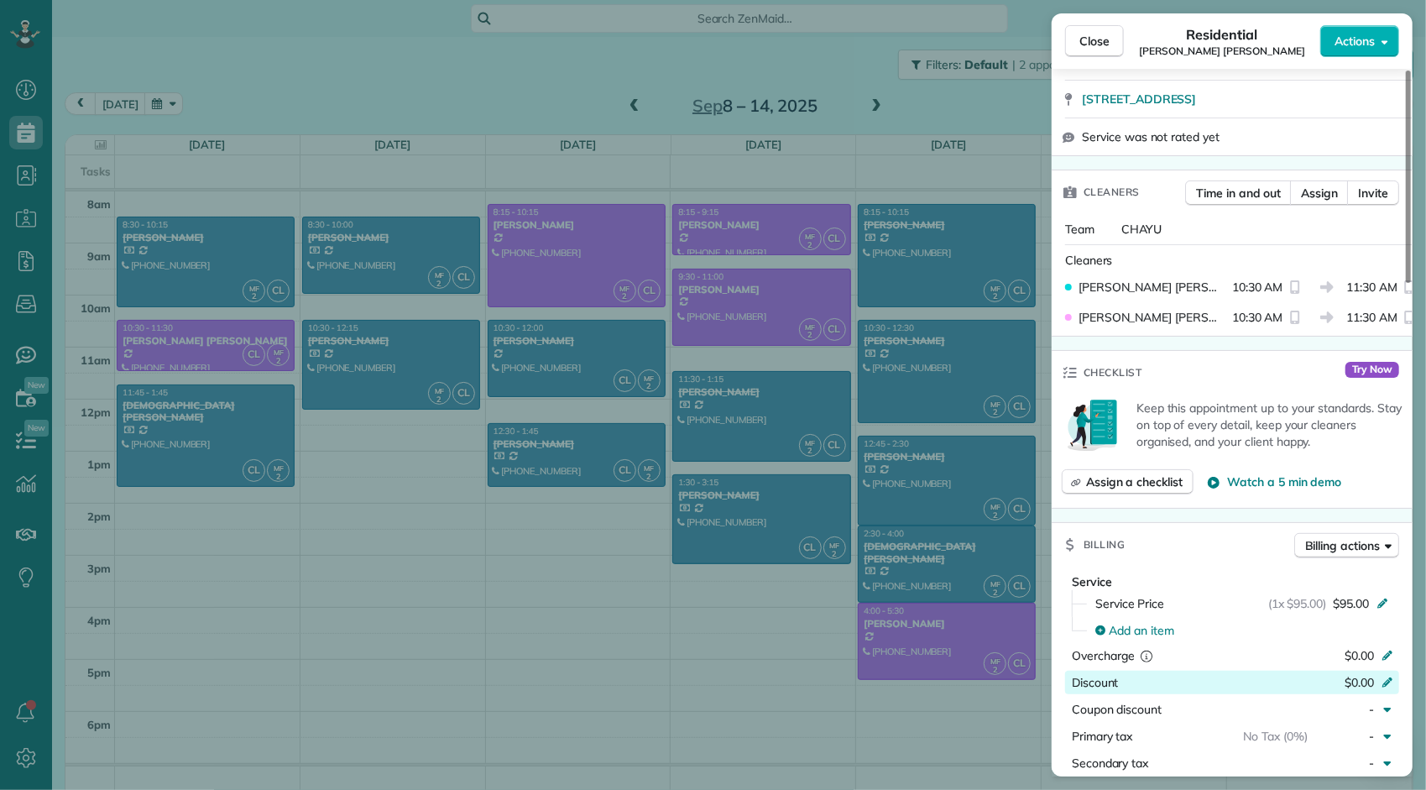
scroll to position [588, 0]
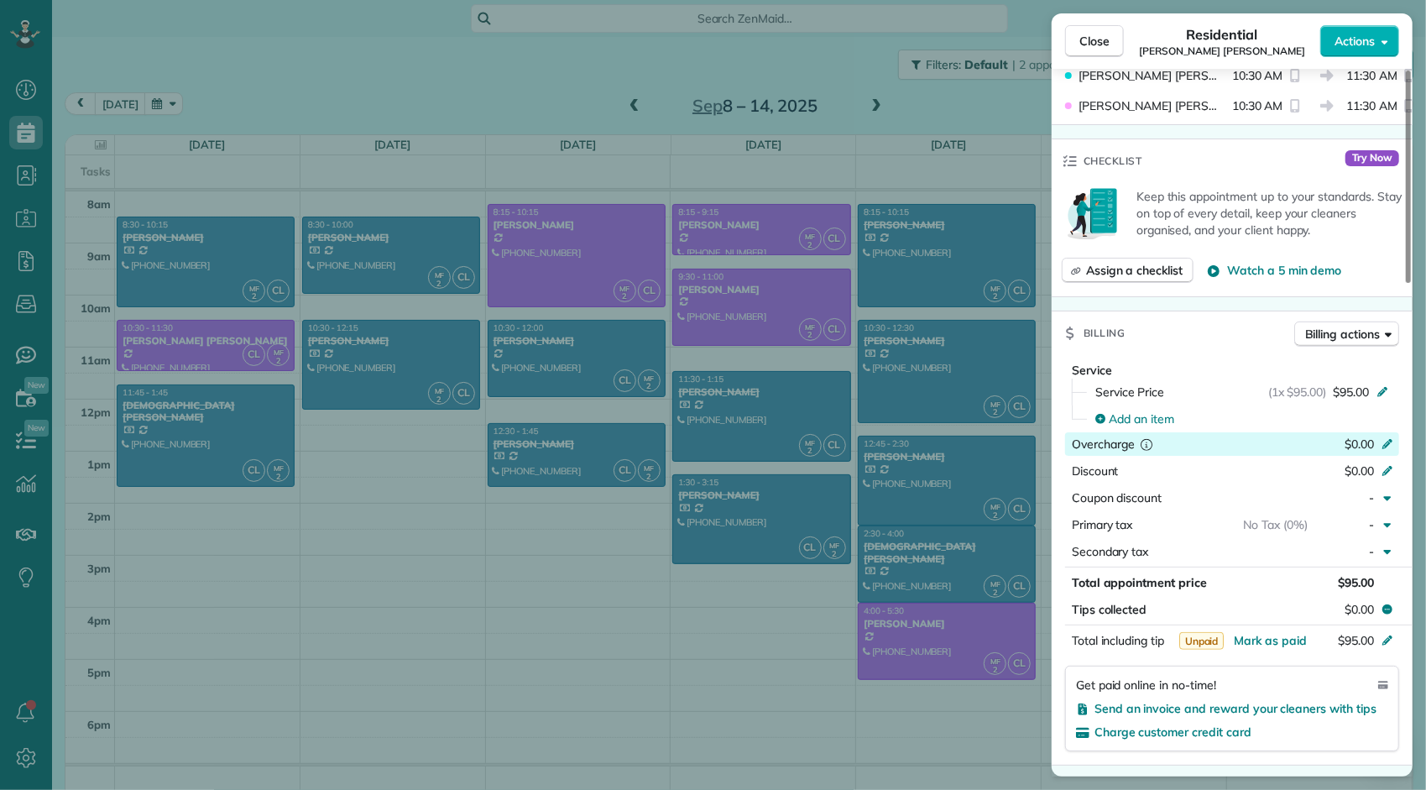
click at [1331, 443] on div "$0.00" at bounding box center [1299, 446] width 164 height 20
type input "****"
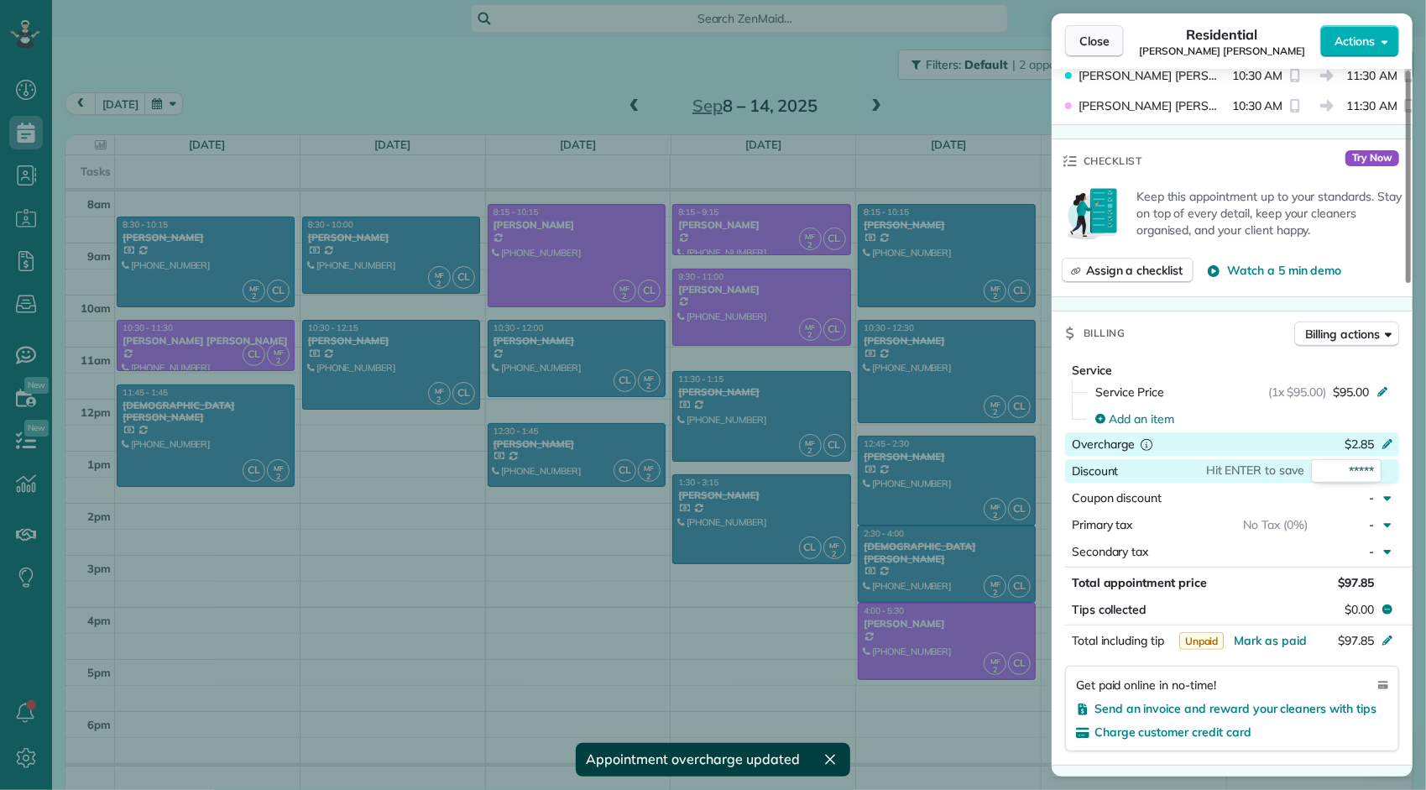
click at [1102, 47] on span "Close" at bounding box center [1094, 41] width 30 height 17
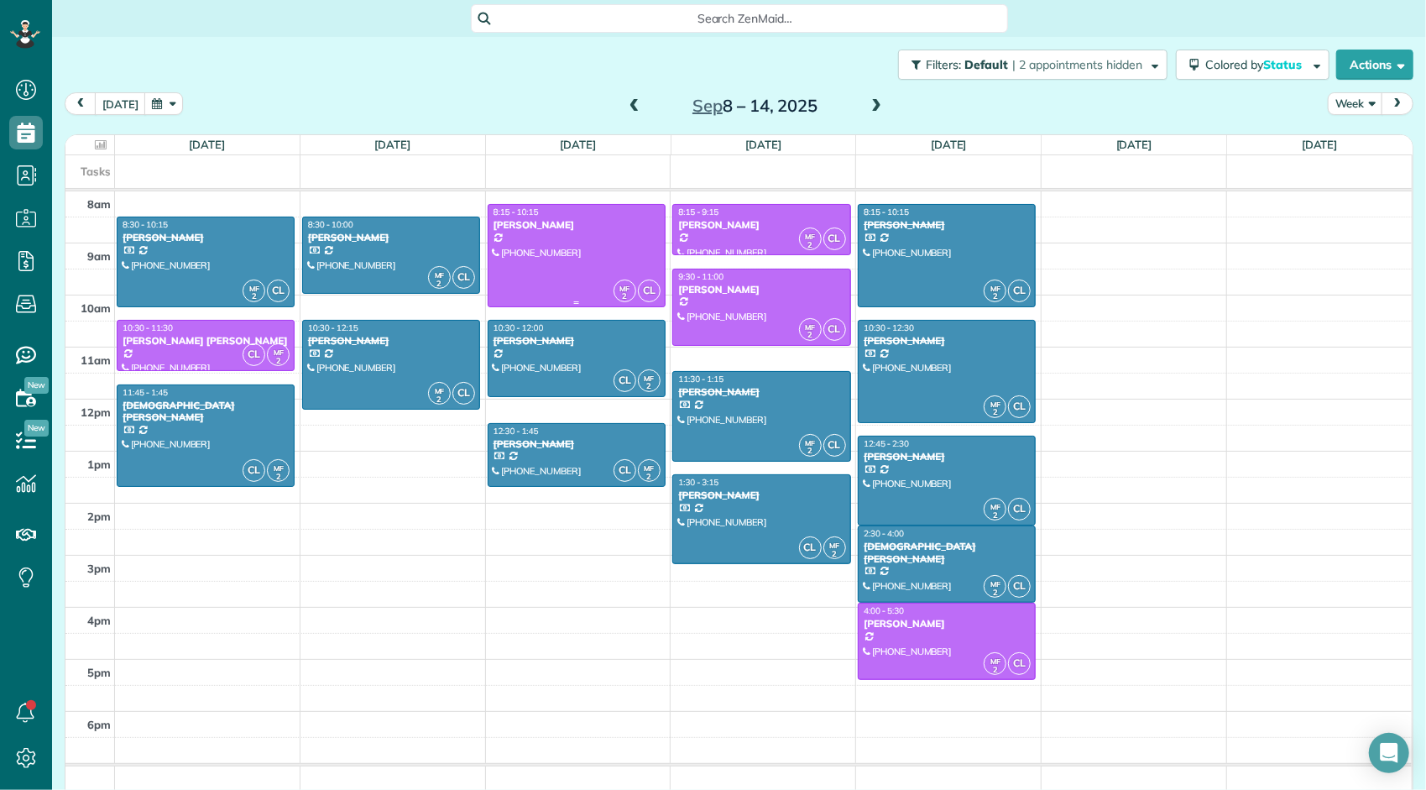
click at [616, 238] on div at bounding box center [576, 256] width 176 height 102
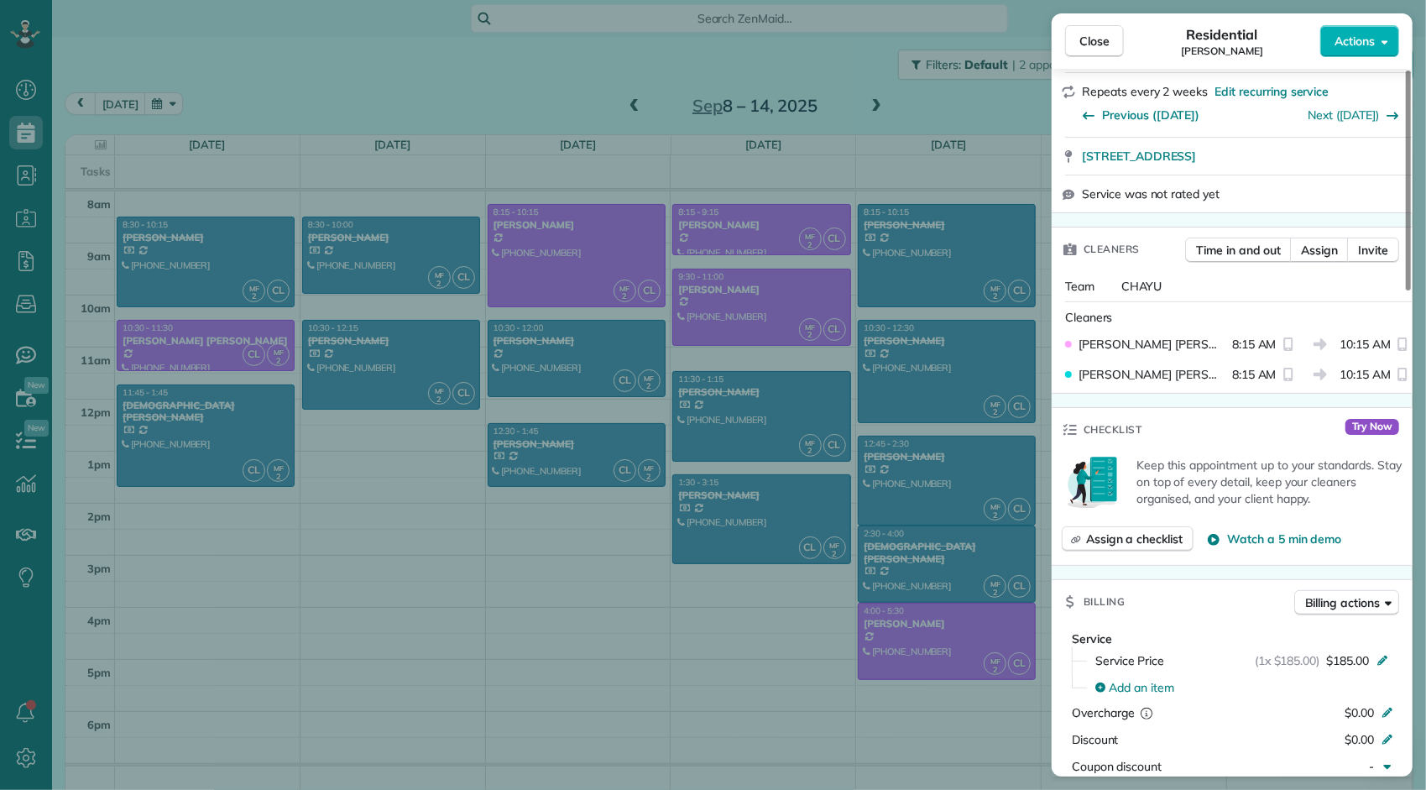
scroll to position [420, 0]
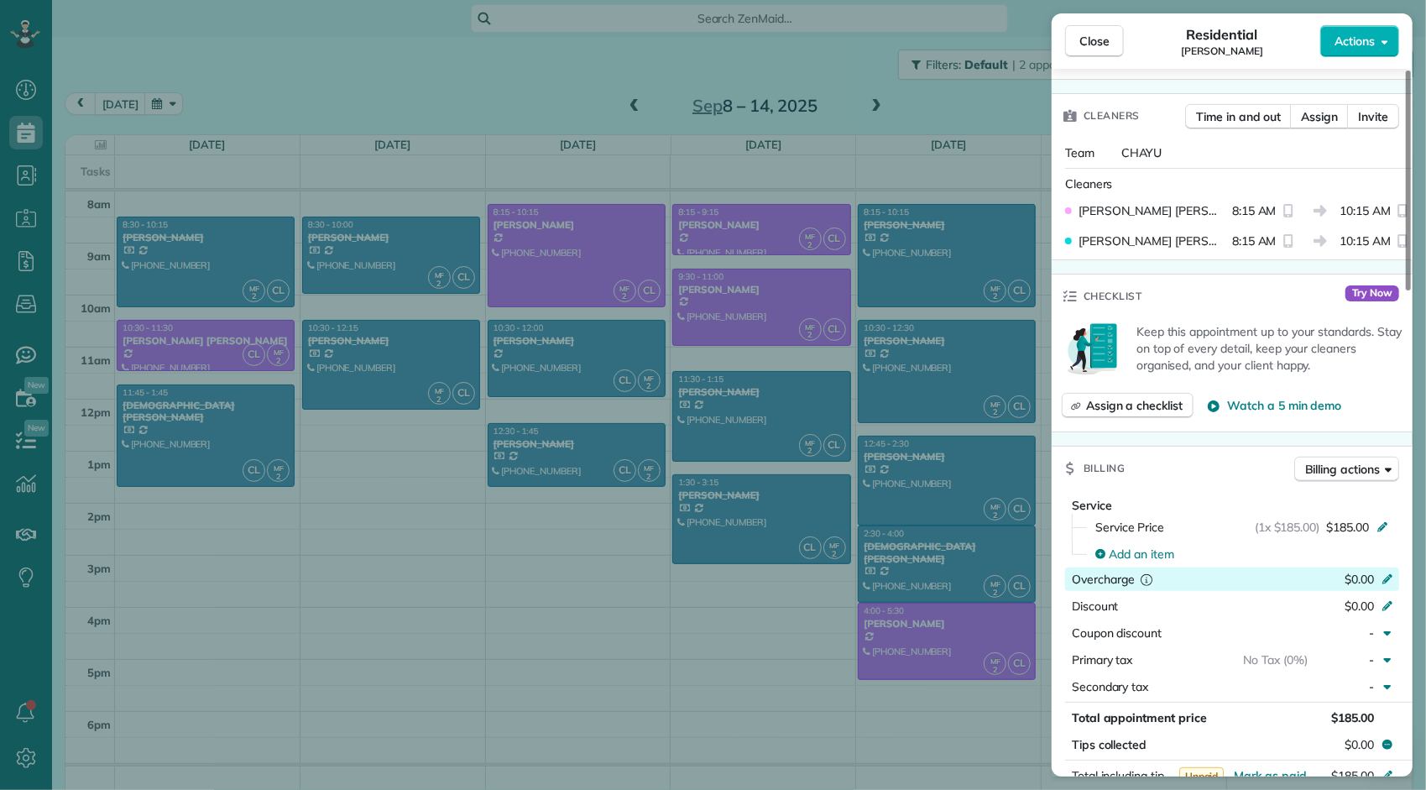
click at [1317, 573] on div "$0.00" at bounding box center [1299, 581] width 164 height 20
type input "****"
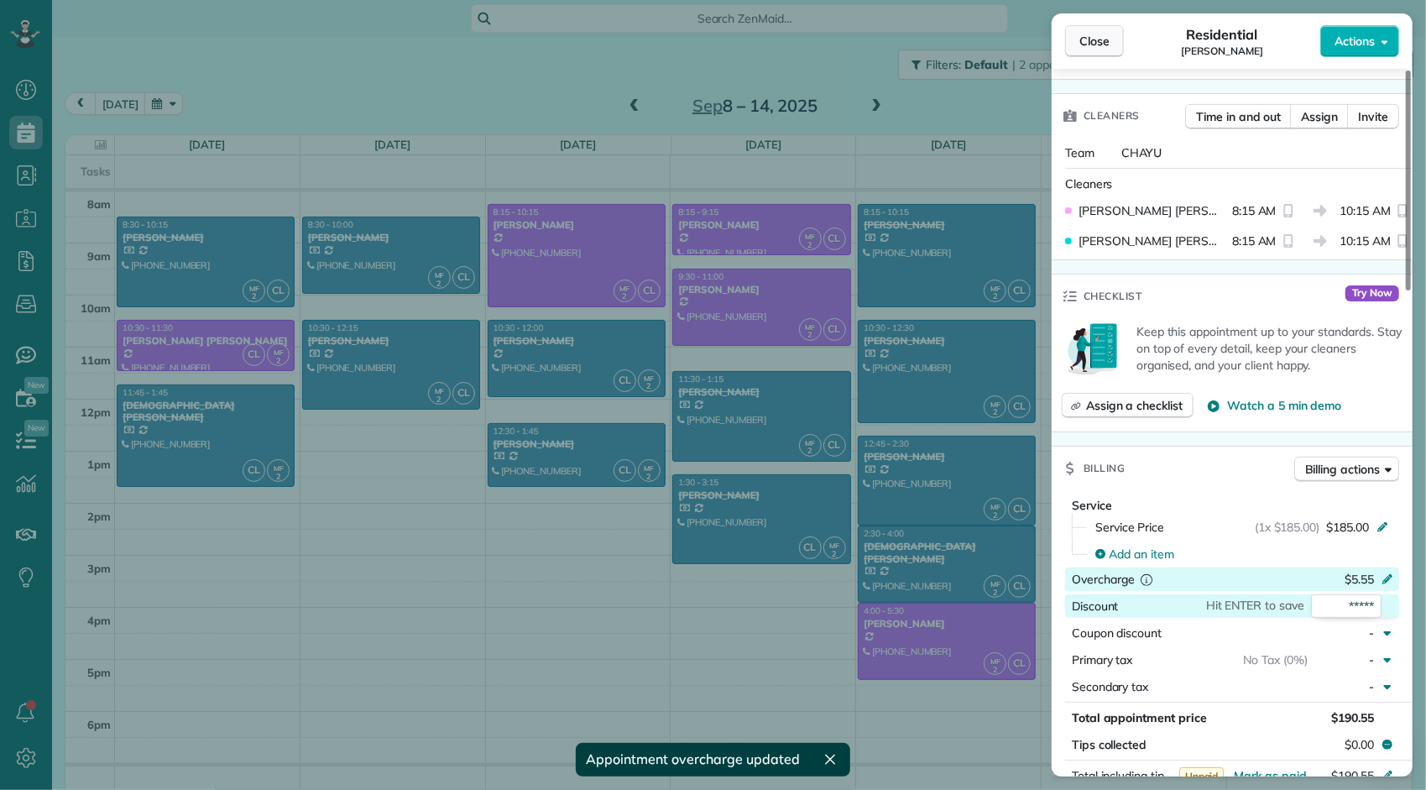
click at [1099, 39] on span "Close" at bounding box center [1094, 41] width 30 height 17
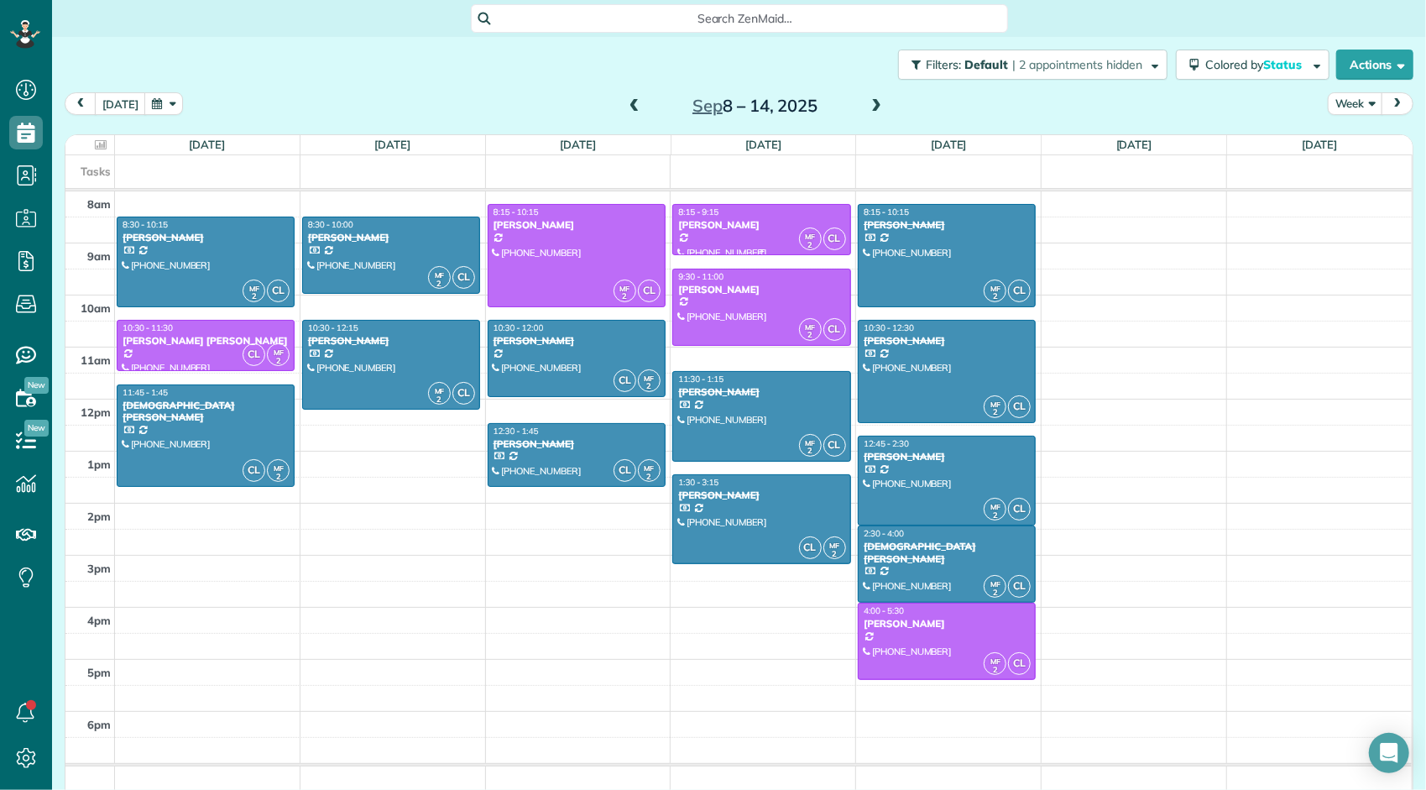
click at [780, 225] on div "[PERSON_NAME]" at bounding box center [761, 225] width 168 height 12
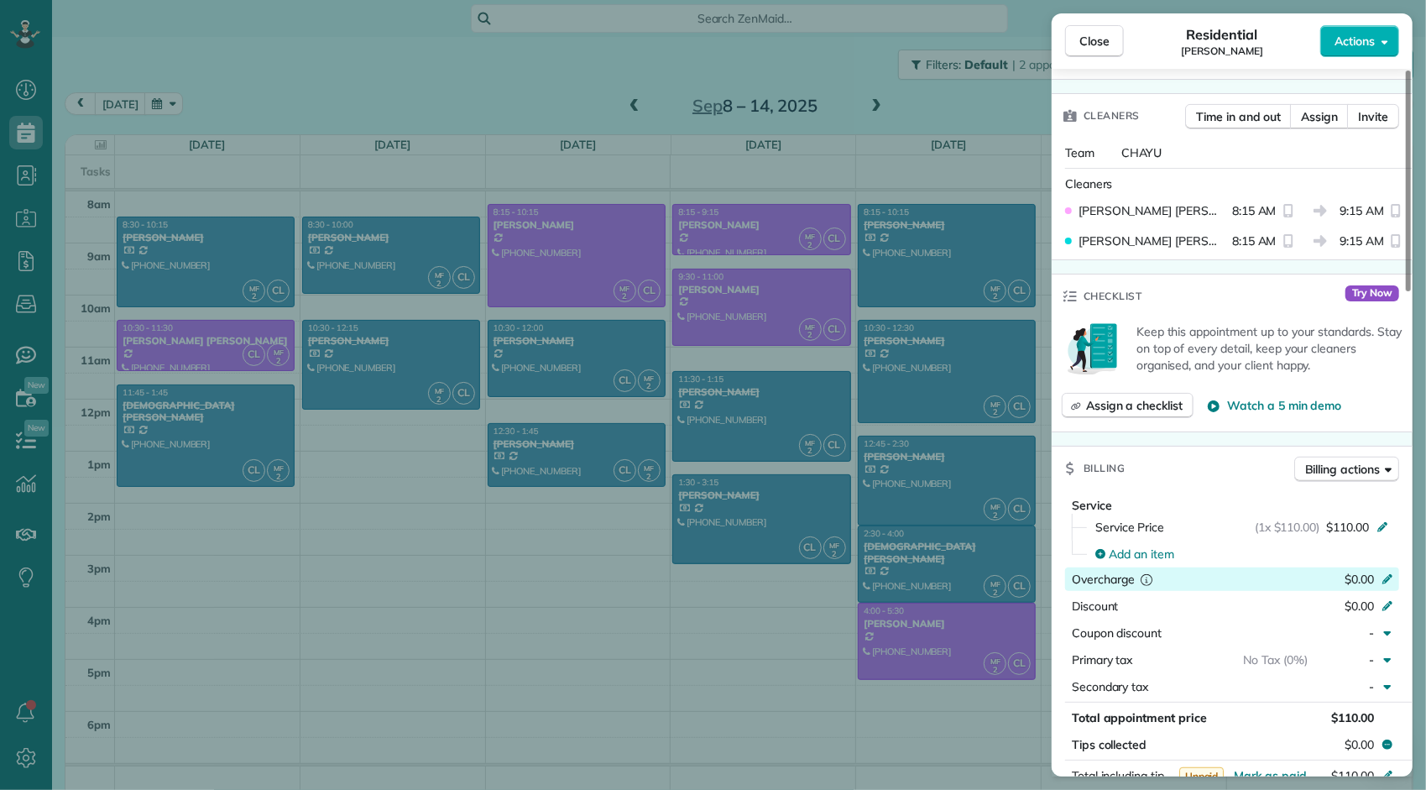
scroll to position [588, 0]
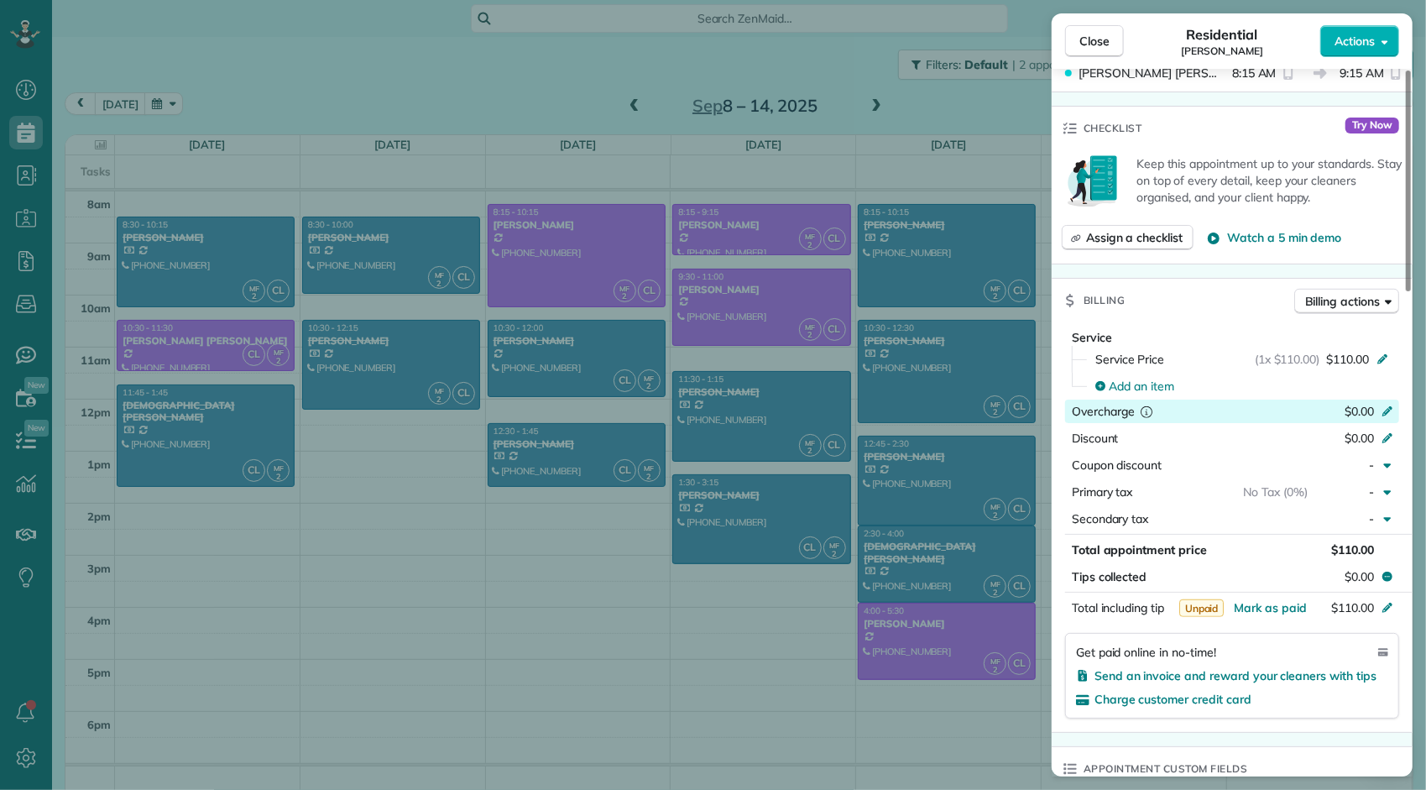
click at [1329, 405] on div "$0.00" at bounding box center [1299, 413] width 164 height 20
type input "****"
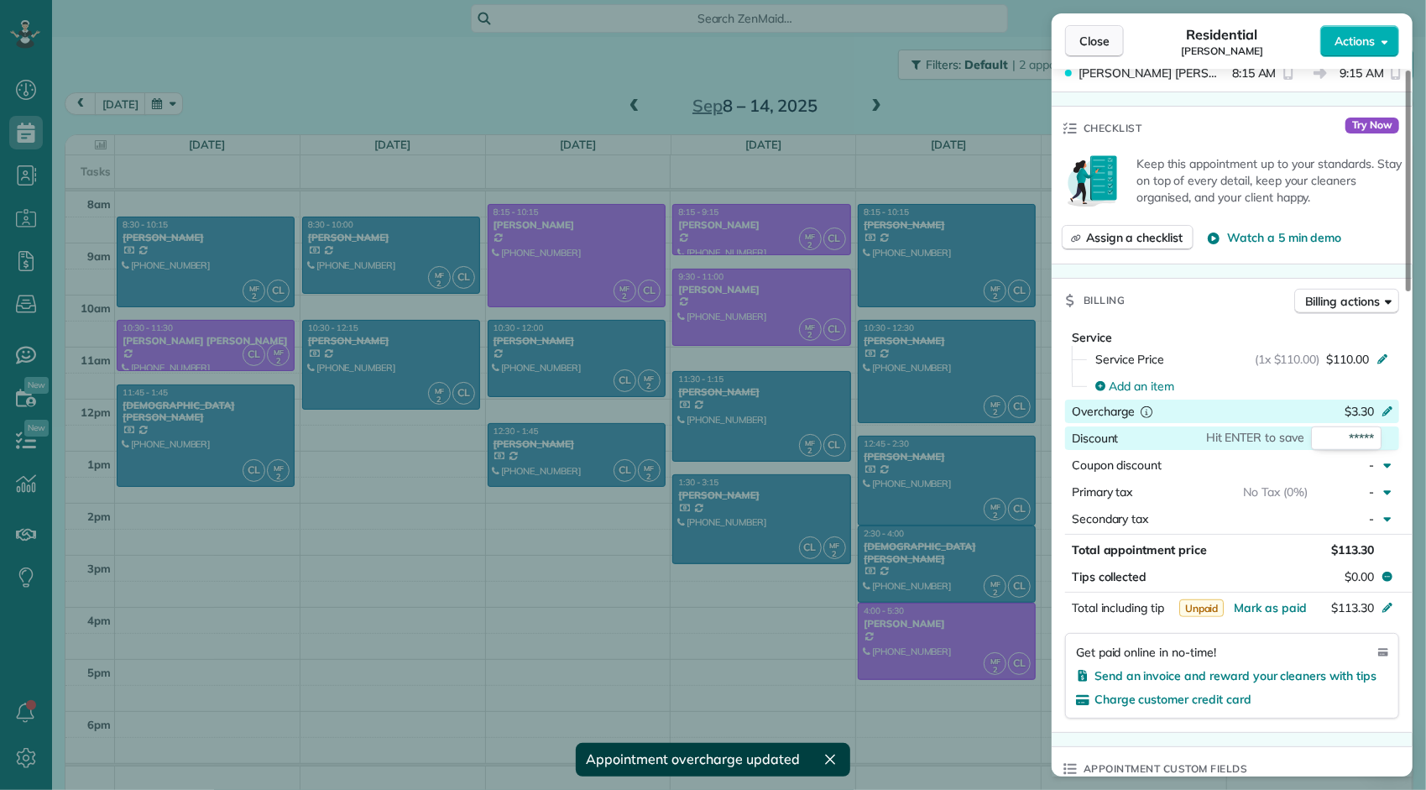
click at [1109, 34] on button "Close" at bounding box center [1094, 41] width 59 height 32
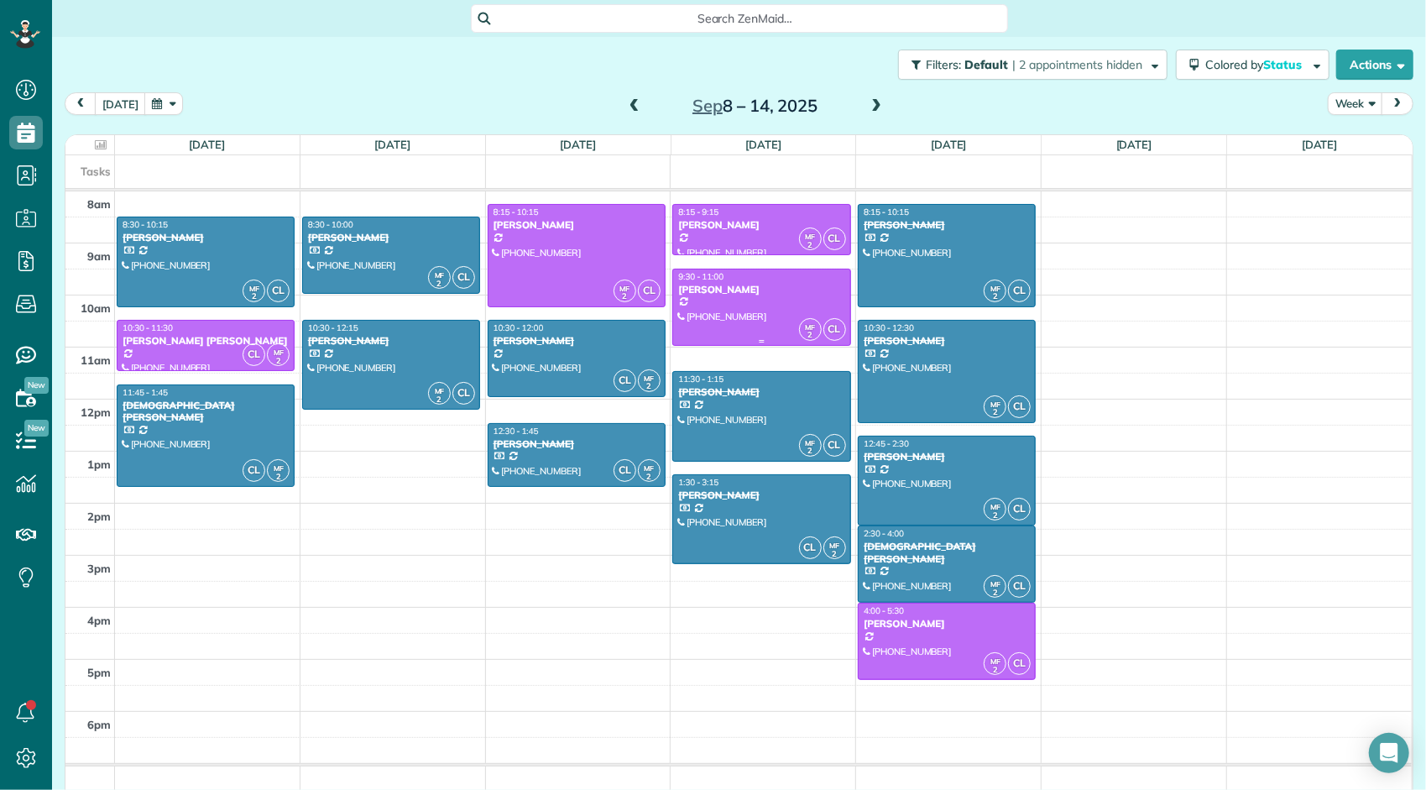
click at [728, 302] on div at bounding box center [761, 307] width 176 height 76
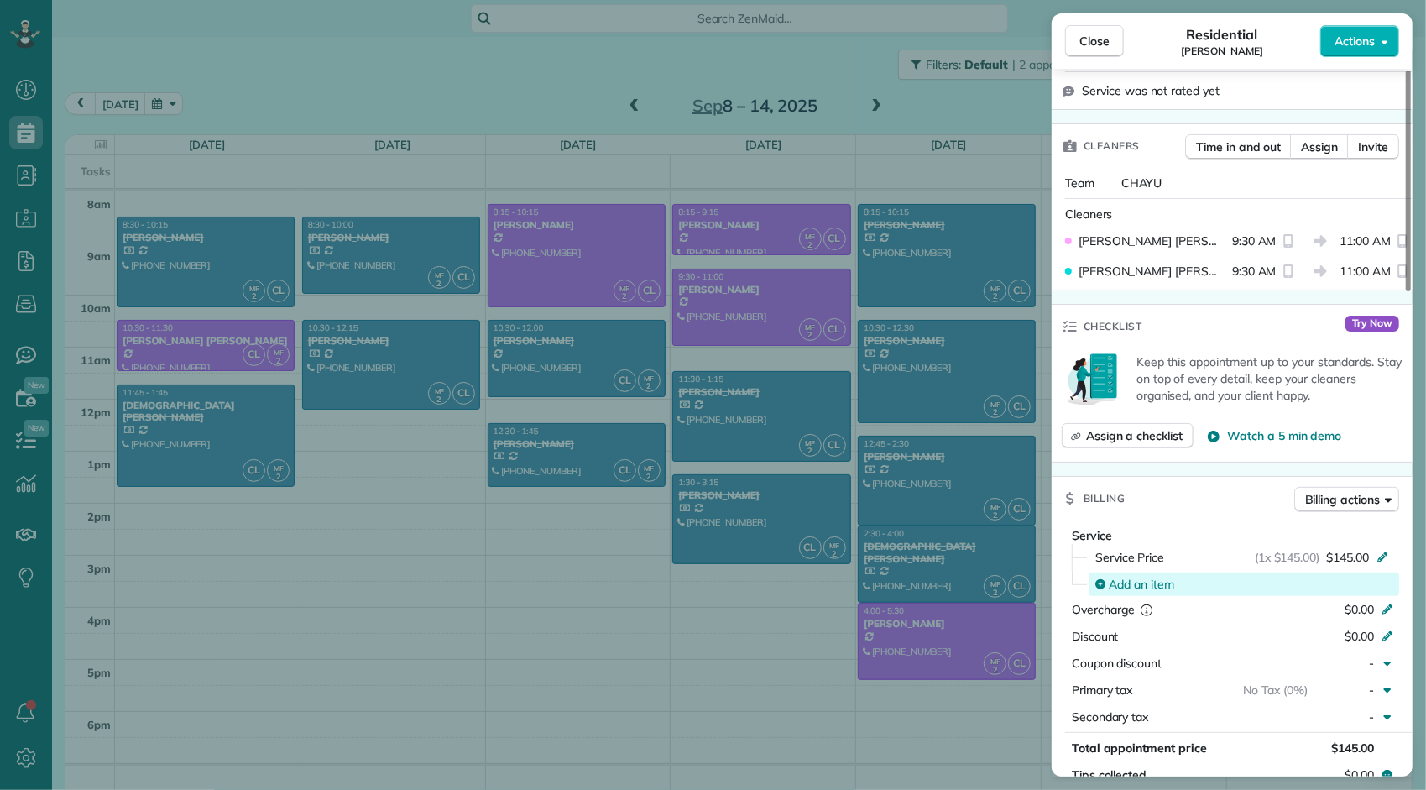
scroll to position [420, 0]
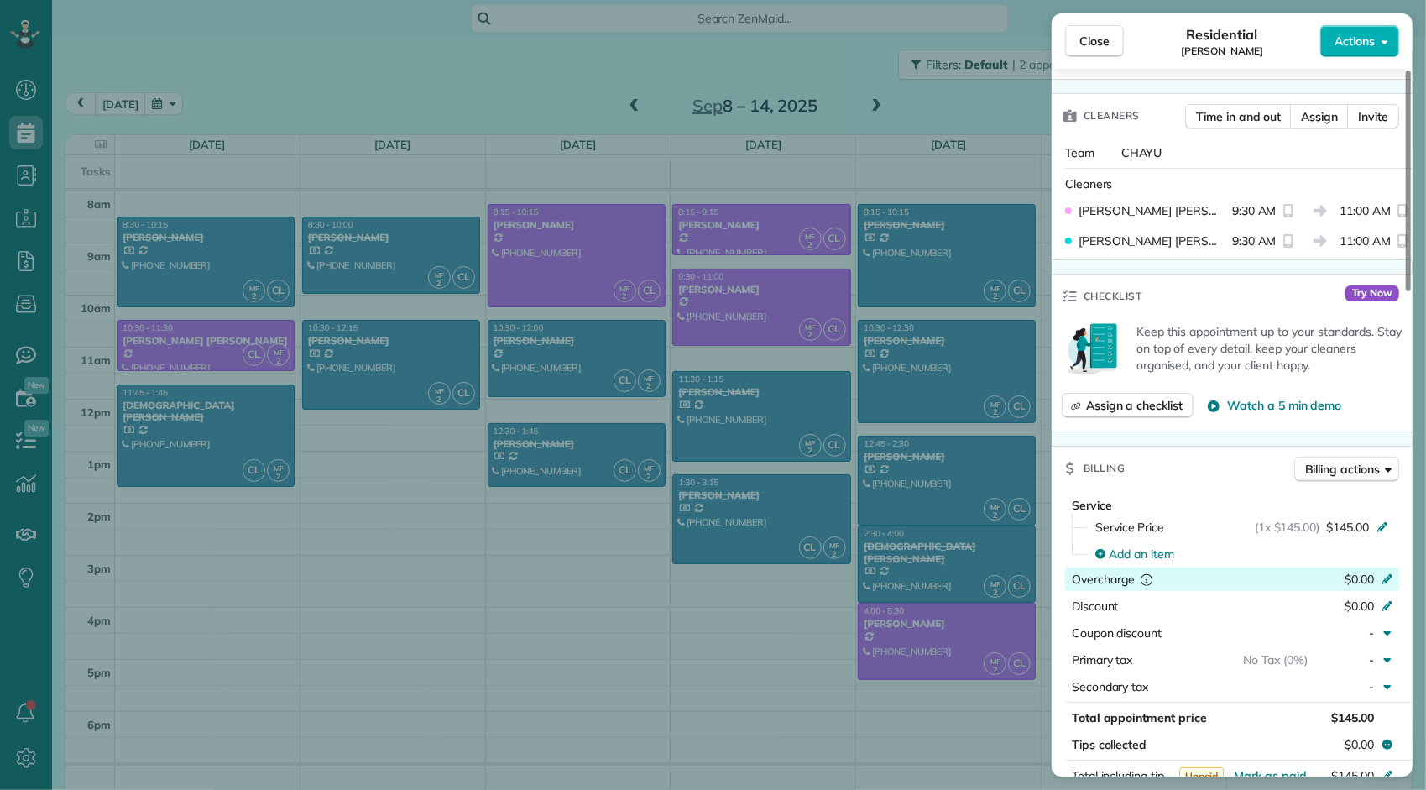
click at [1323, 575] on div "$0.00" at bounding box center [1299, 581] width 164 height 20
type input "****"
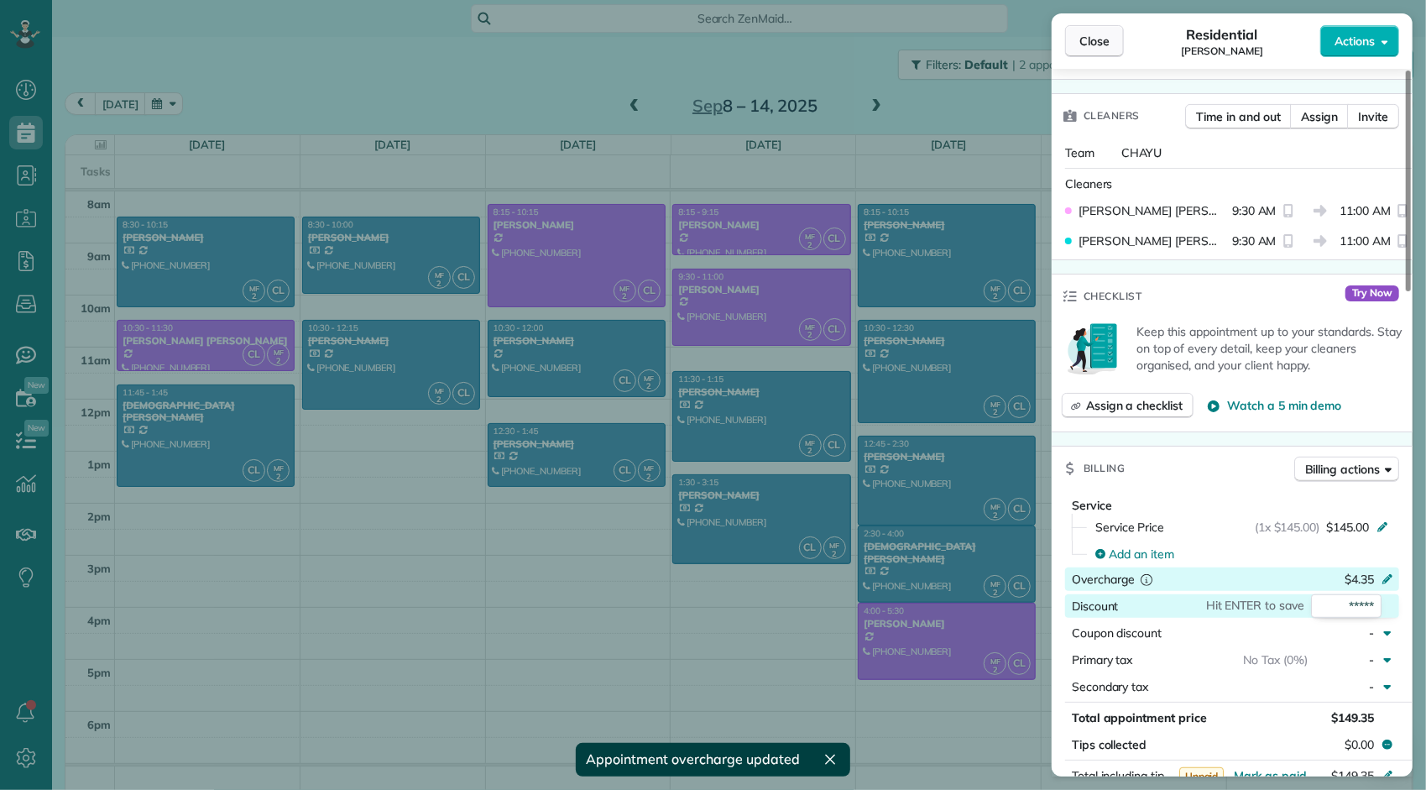
click at [1095, 44] on span "Close" at bounding box center [1094, 41] width 30 height 17
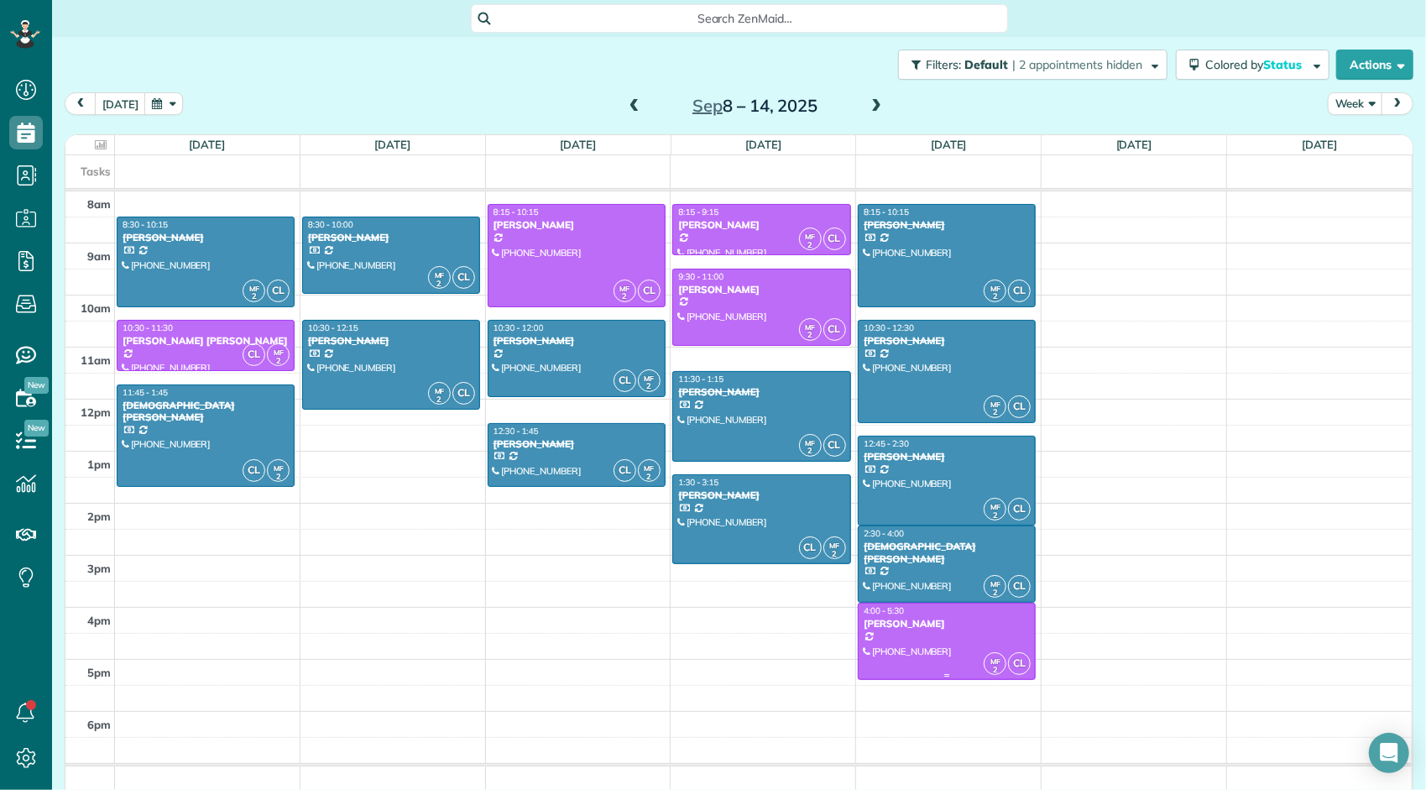
click at [968, 626] on div "[PERSON_NAME]" at bounding box center [947, 624] width 168 height 12
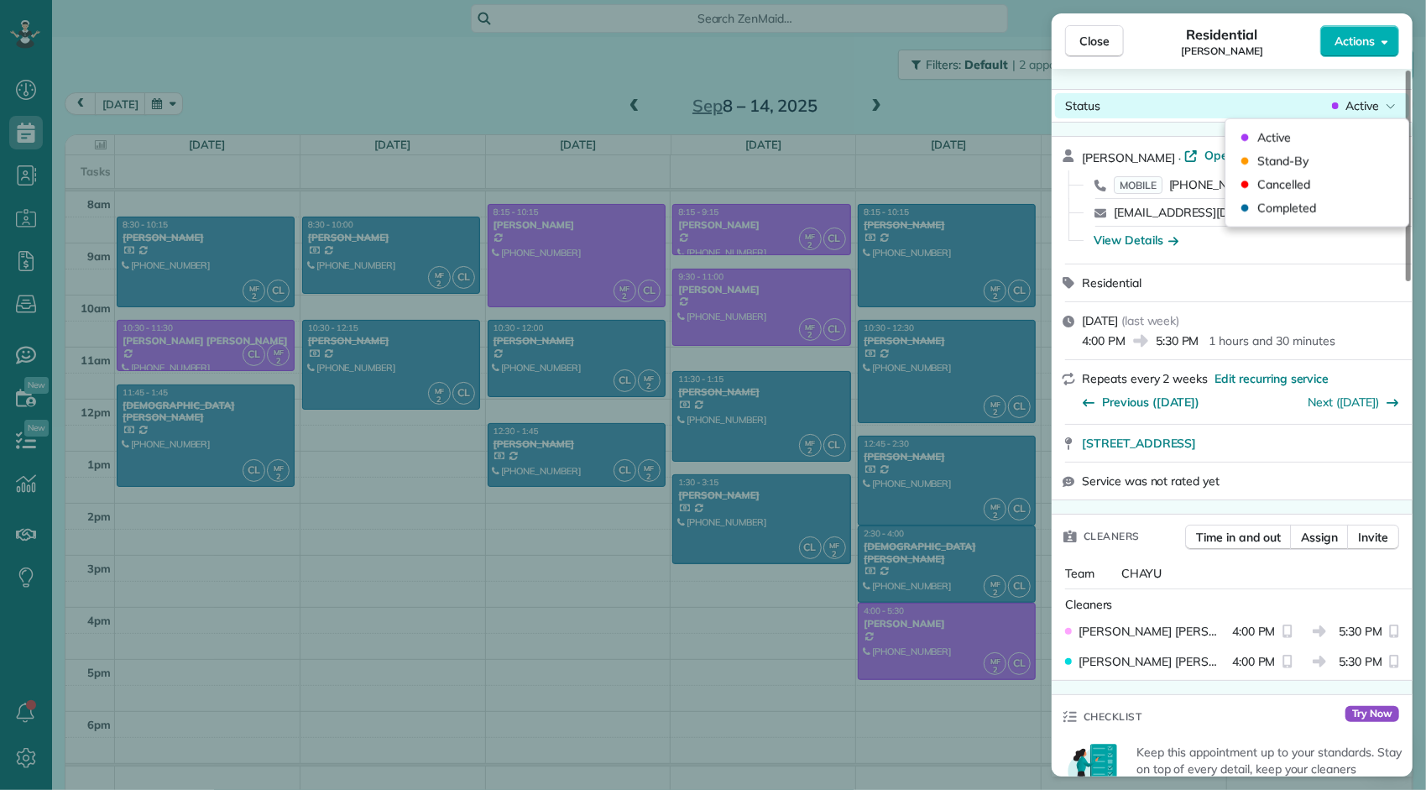
click at [1366, 111] on span "Active" at bounding box center [1362, 105] width 34 height 17
click at [1320, 205] on div "Completed" at bounding box center [1317, 207] width 170 height 23
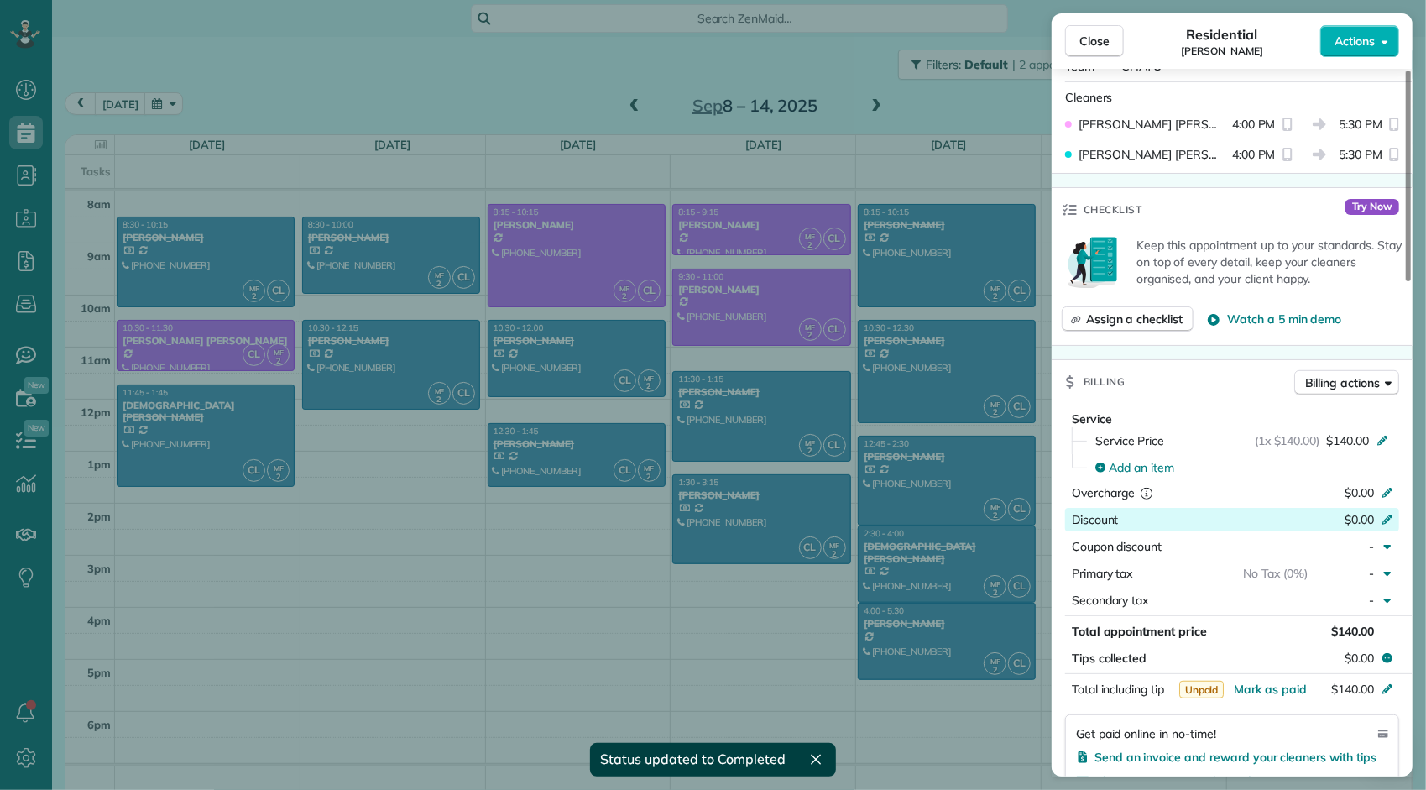
scroll to position [592, 0]
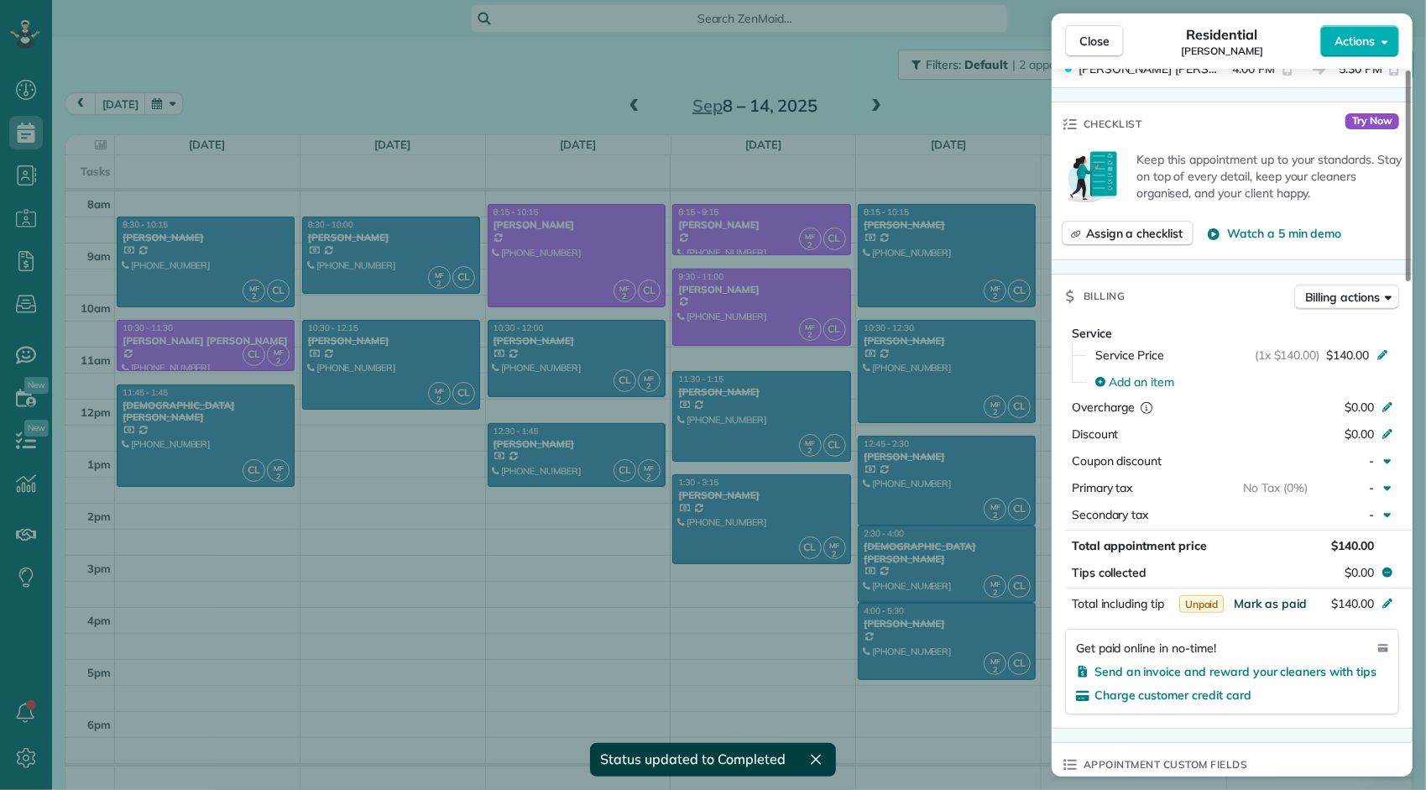
click at [1271, 603] on span "Mark as paid" at bounding box center [1270, 603] width 73 height 15
click at [1086, 42] on span "Close" at bounding box center [1094, 41] width 30 height 17
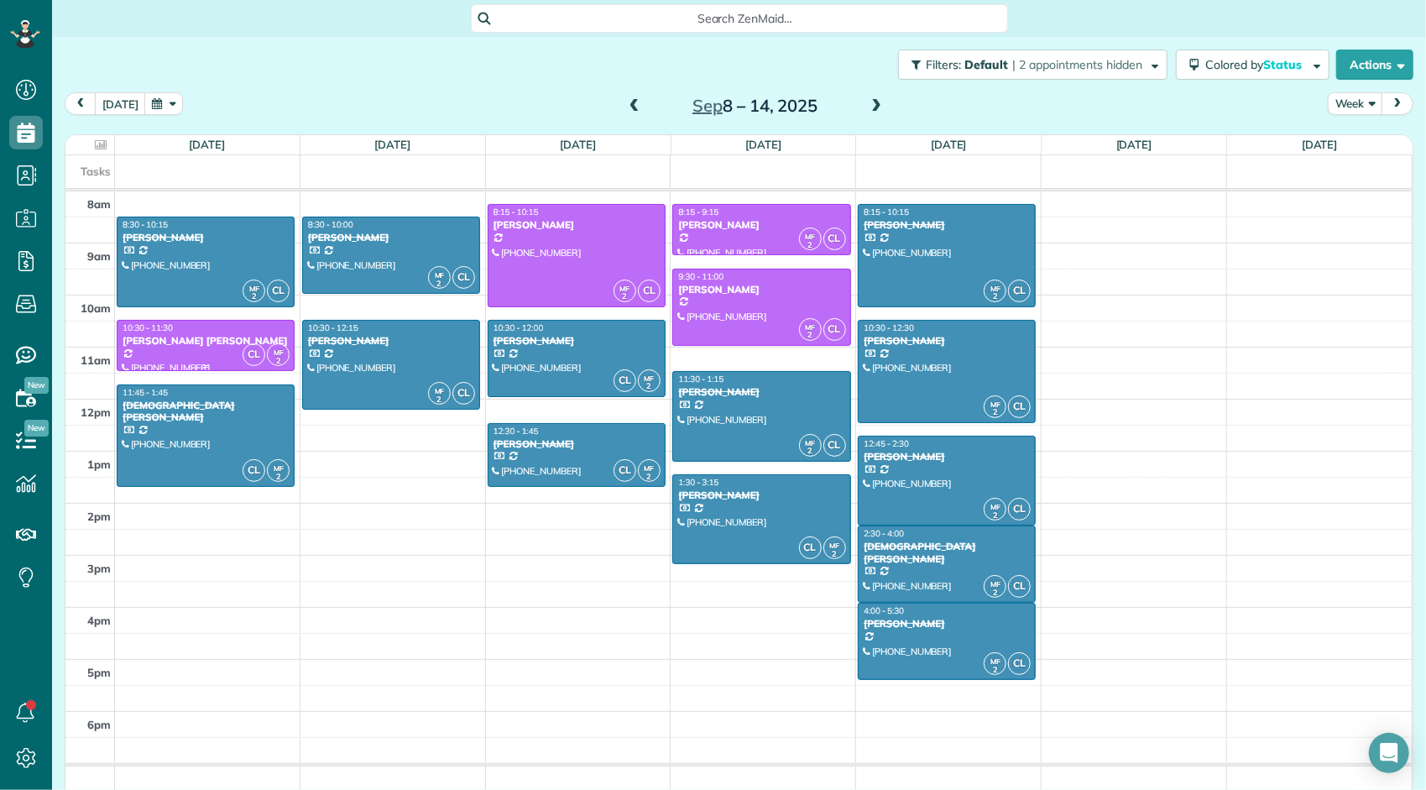
click at [216, 342] on div "[PERSON_NAME] [PERSON_NAME]" at bounding box center [206, 341] width 168 height 12
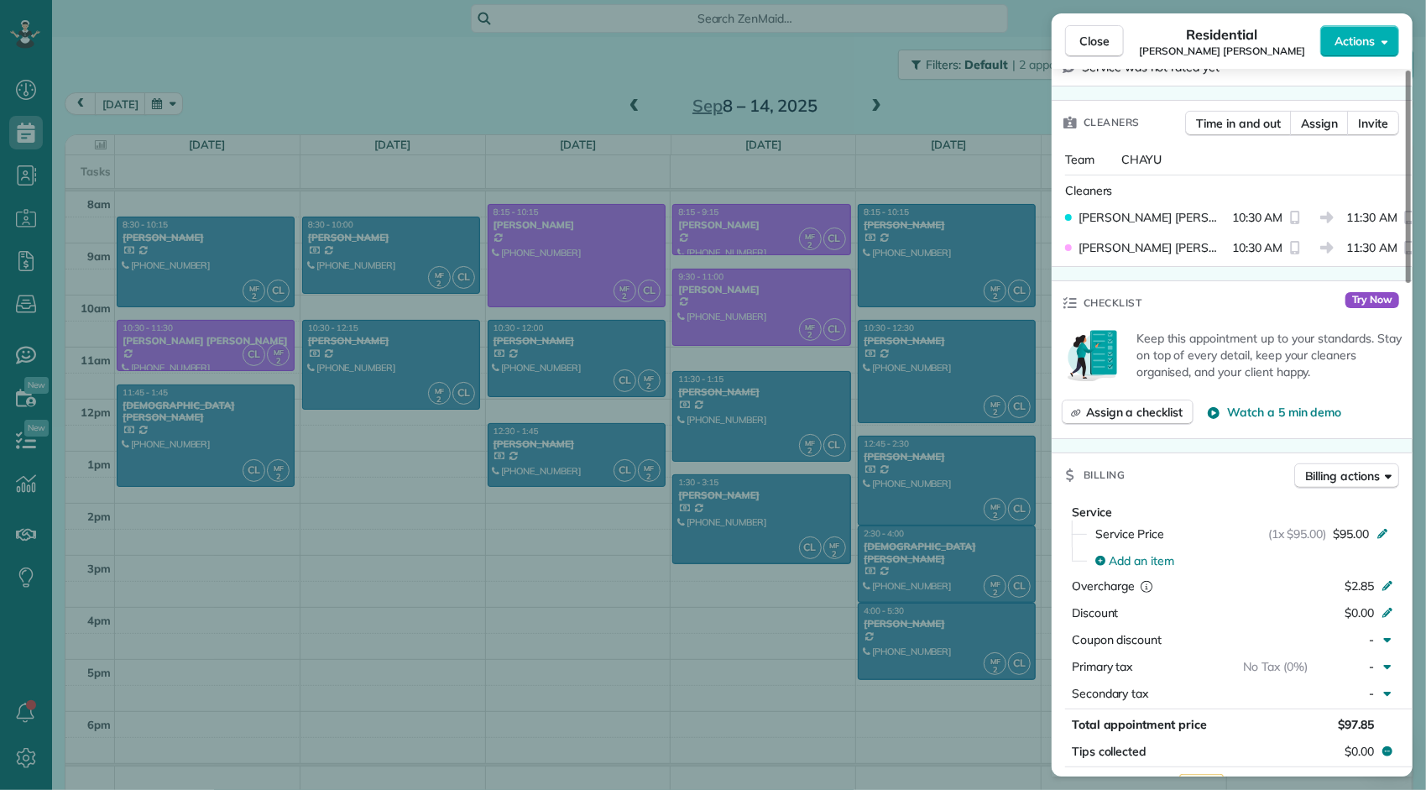
scroll to position [671, 0]
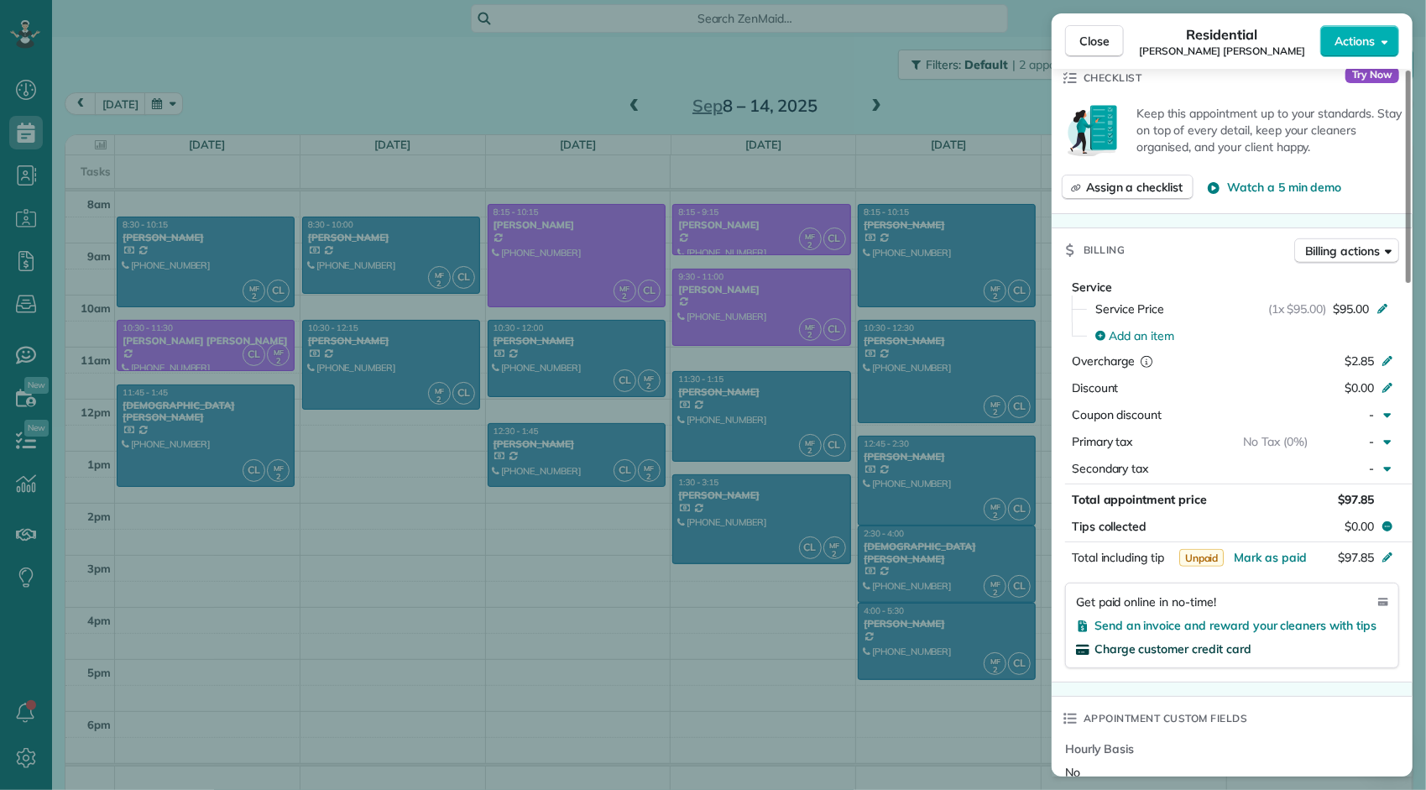
click at [1206, 651] on span "Charge customer credit card" at bounding box center [1172, 648] width 157 height 15
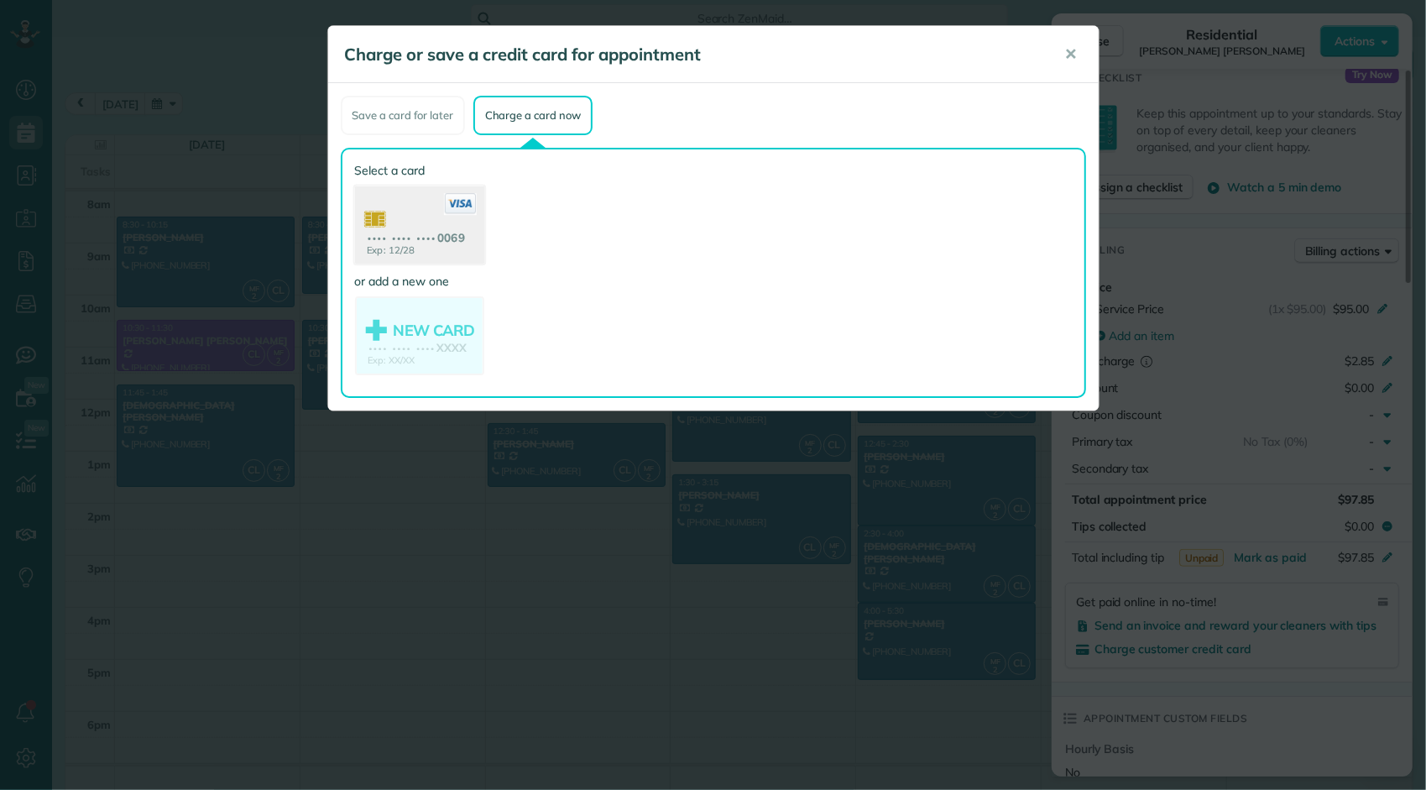
click at [467, 238] on use at bounding box center [418, 226] width 129 height 81
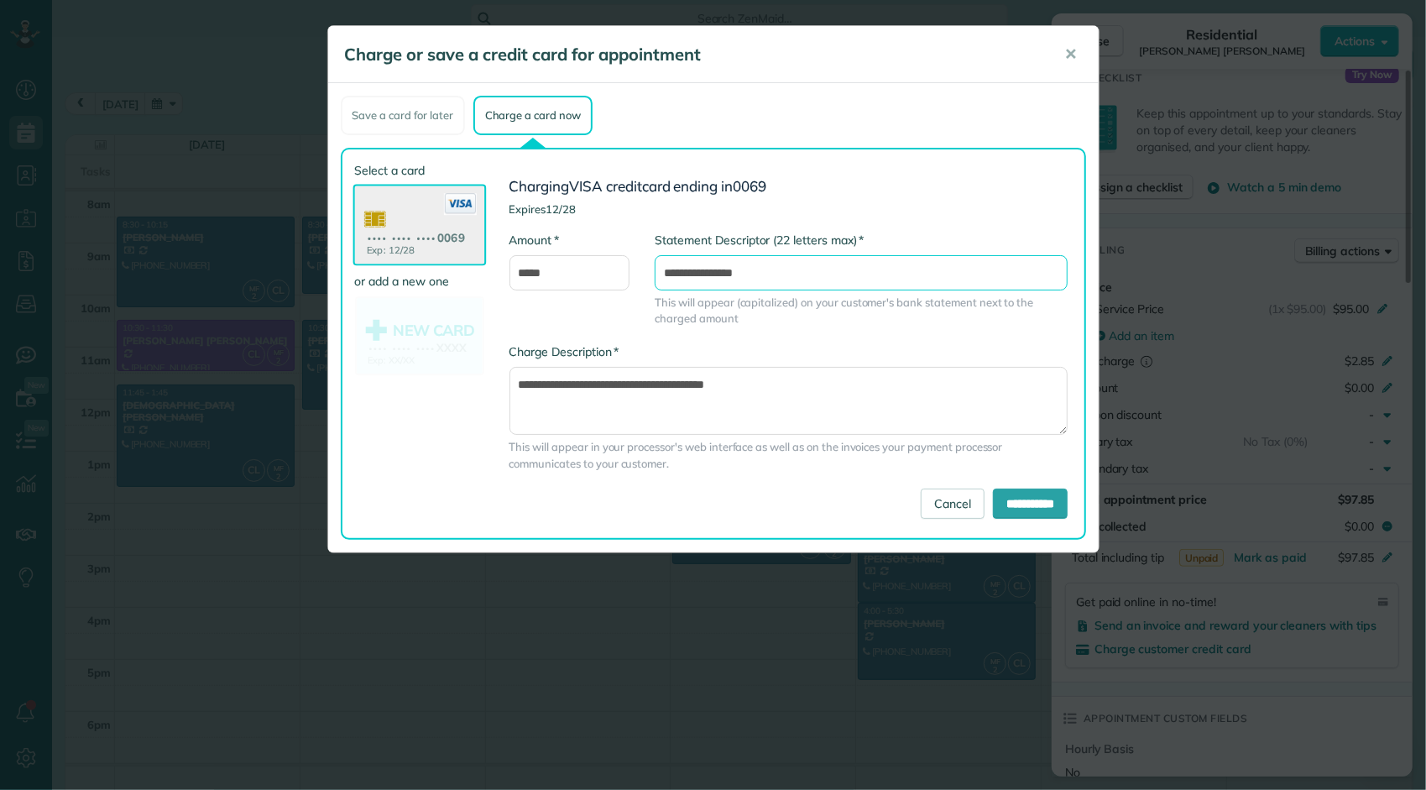
click at [822, 279] on input "**********" at bounding box center [861, 272] width 413 height 35
type input "**********"
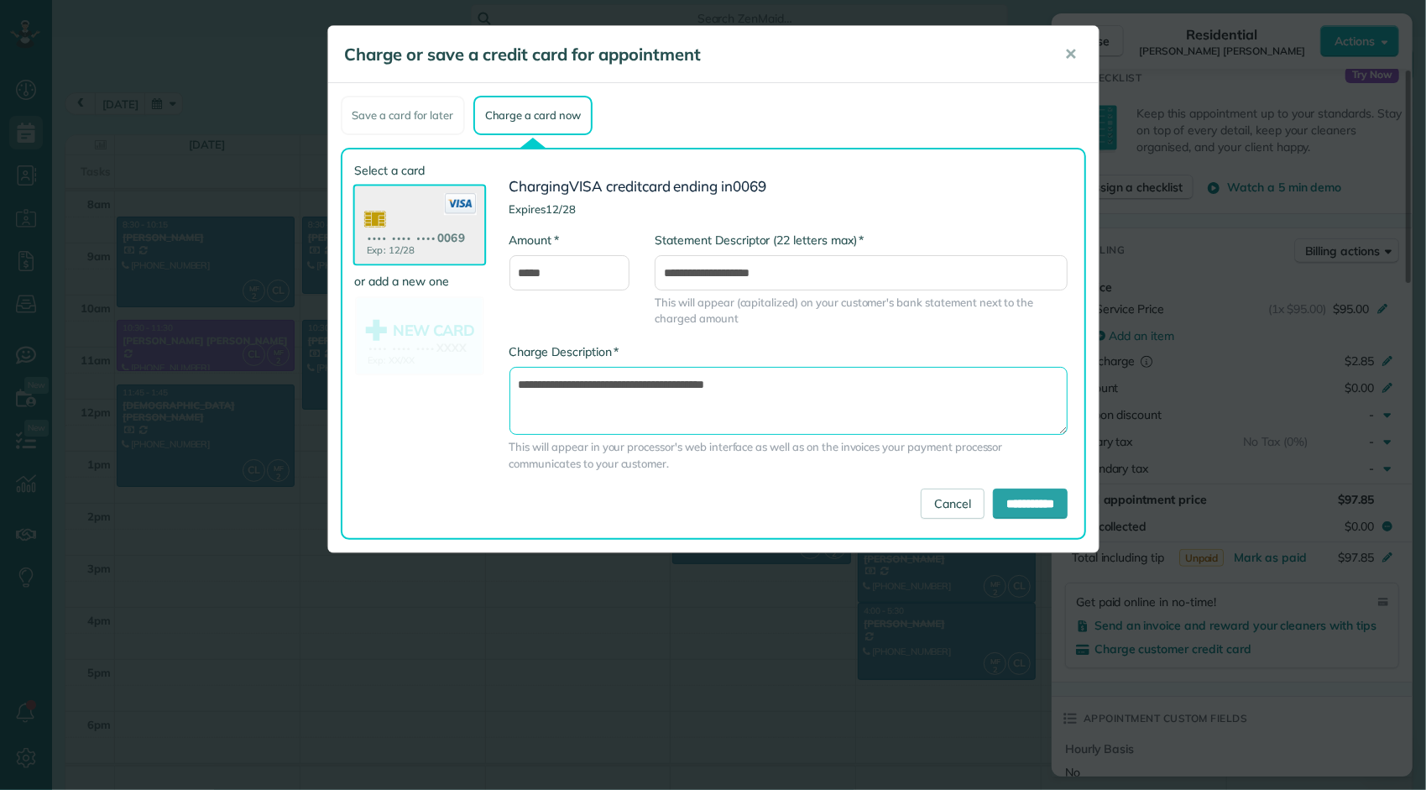
click at [822, 389] on textarea "**********" at bounding box center [788, 401] width 559 height 68
type textarea "**********"
click at [995, 514] on input "**********" at bounding box center [1030, 503] width 75 height 30
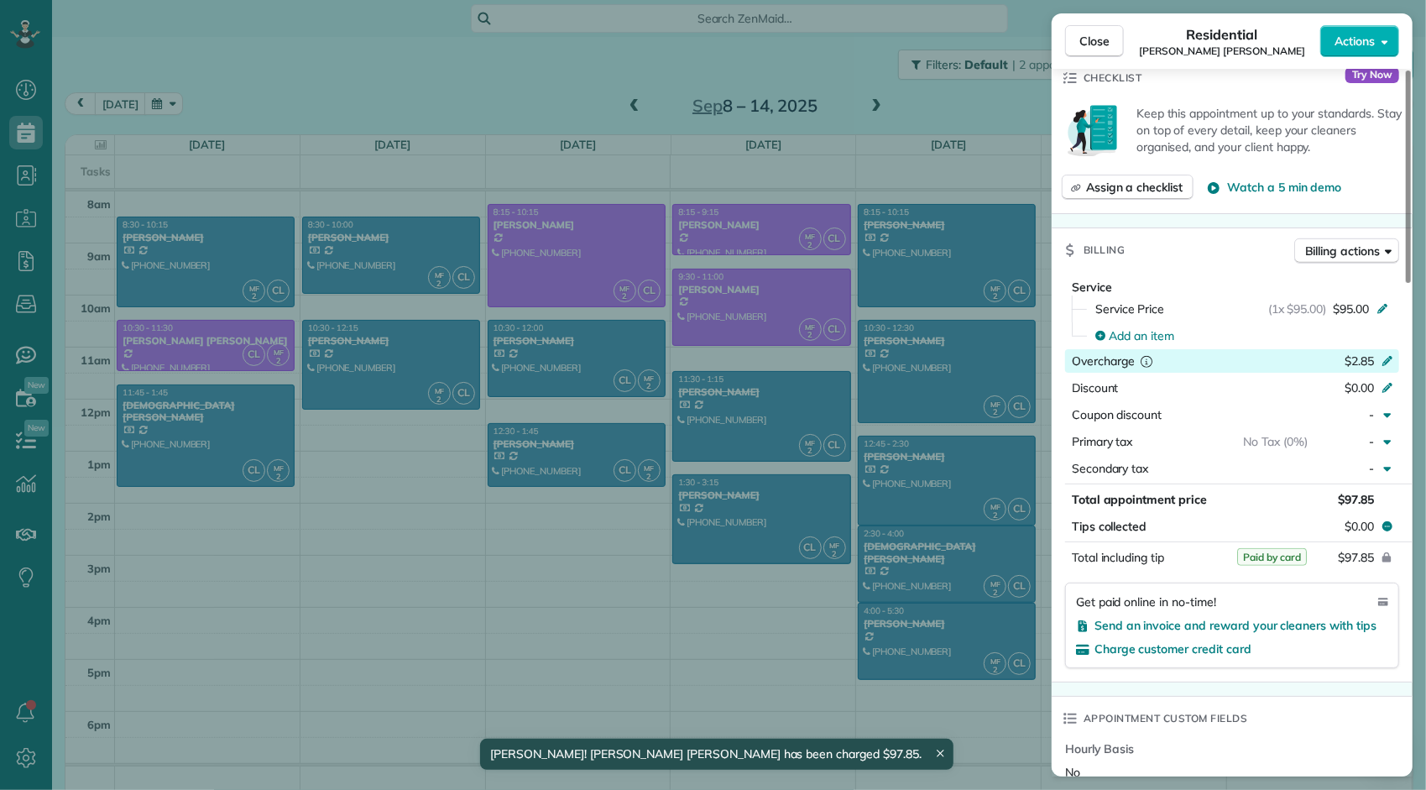
scroll to position [0, 0]
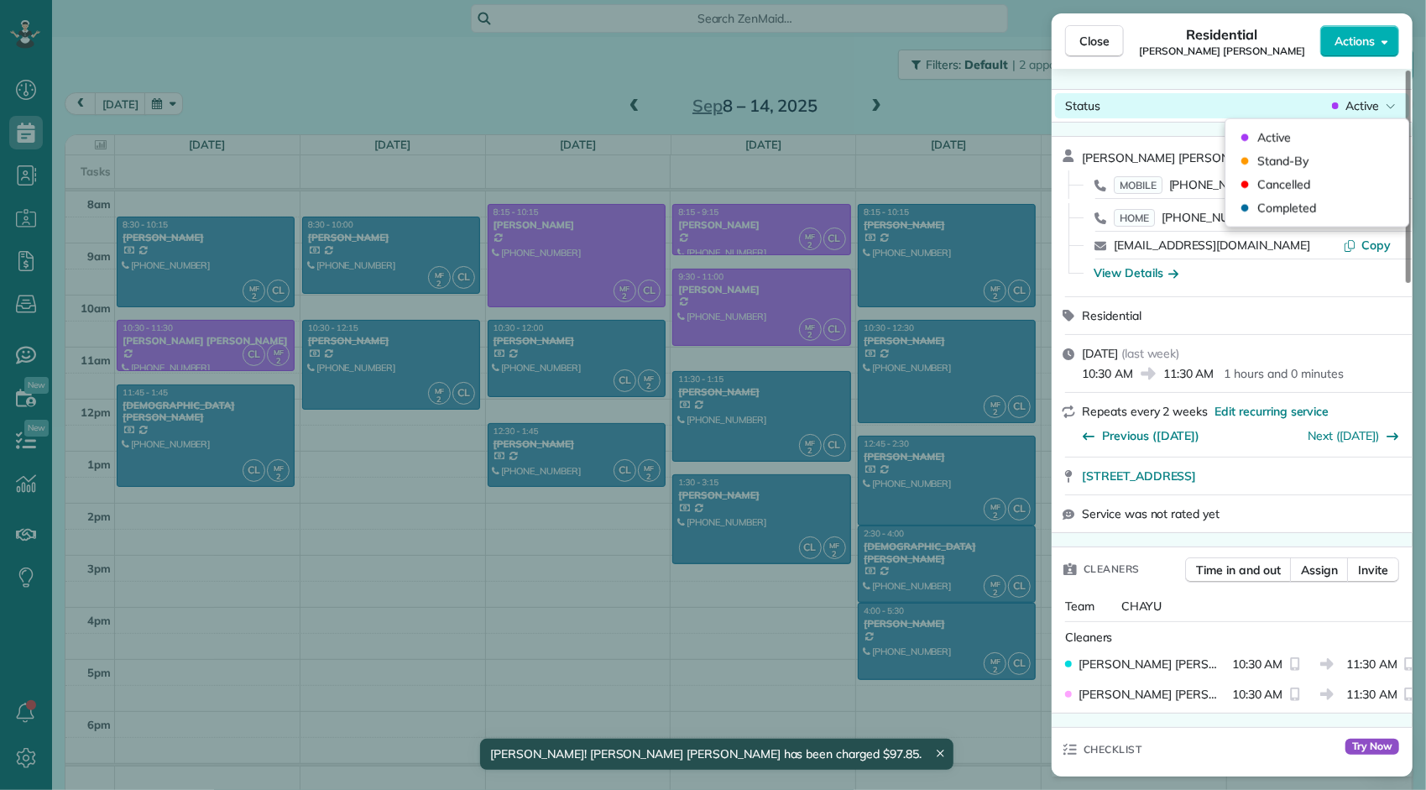
click at [1360, 107] on span "Active" at bounding box center [1362, 105] width 34 height 17
click at [1318, 206] on div "Completed" at bounding box center [1317, 207] width 170 height 23
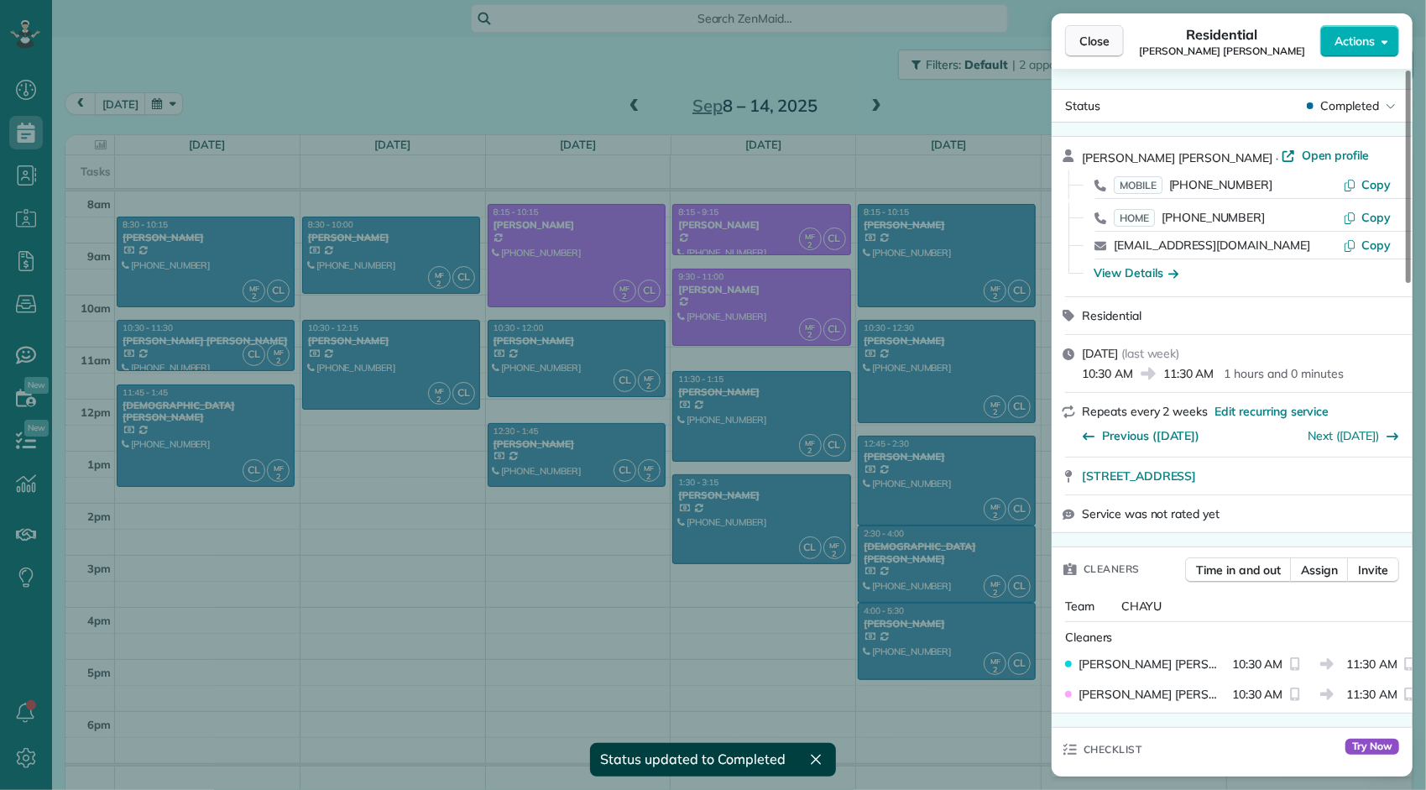
click at [1100, 40] on span "Close" at bounding box center [1094, 41] width 30 height 17
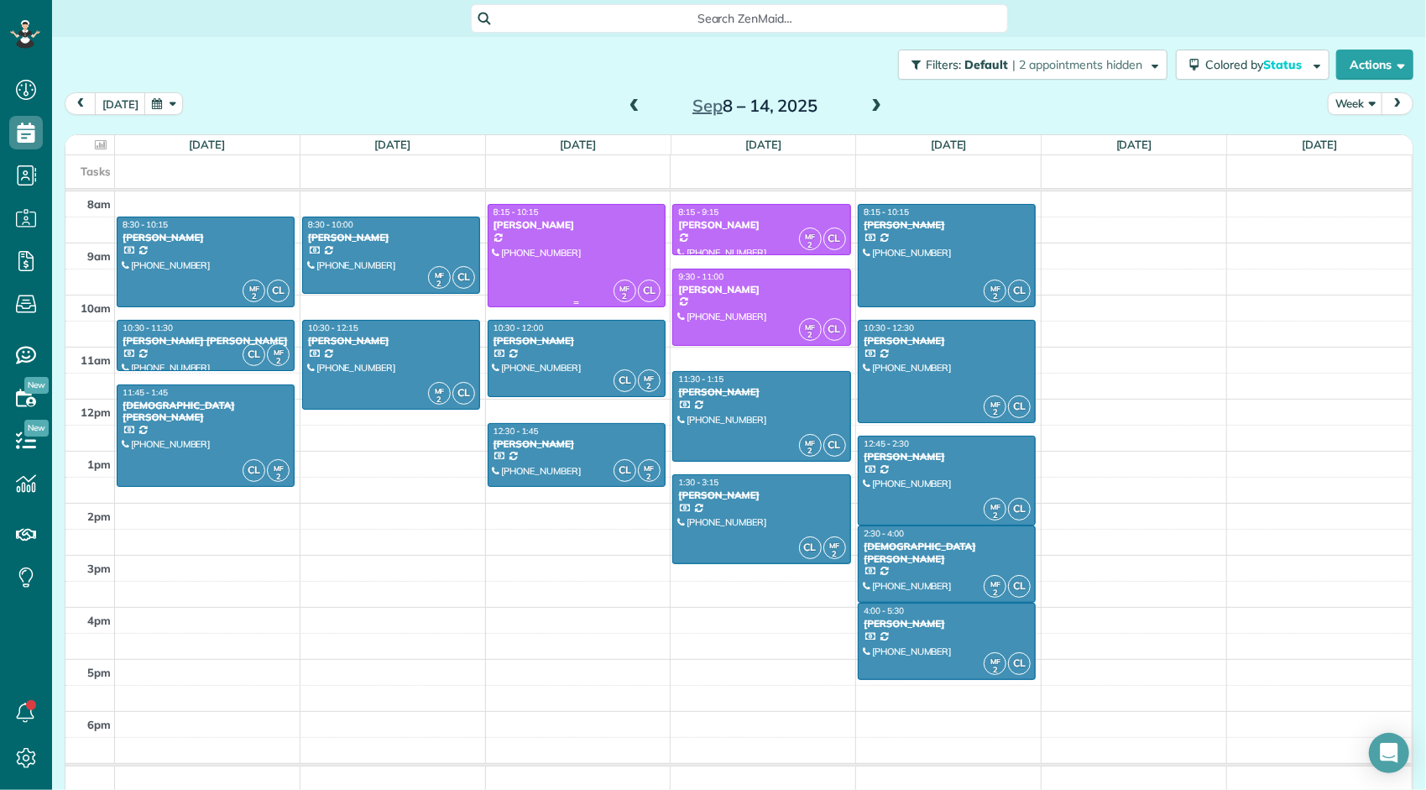
click at [589, 242] on div at bounding box center [576, 256] width 176 height 102
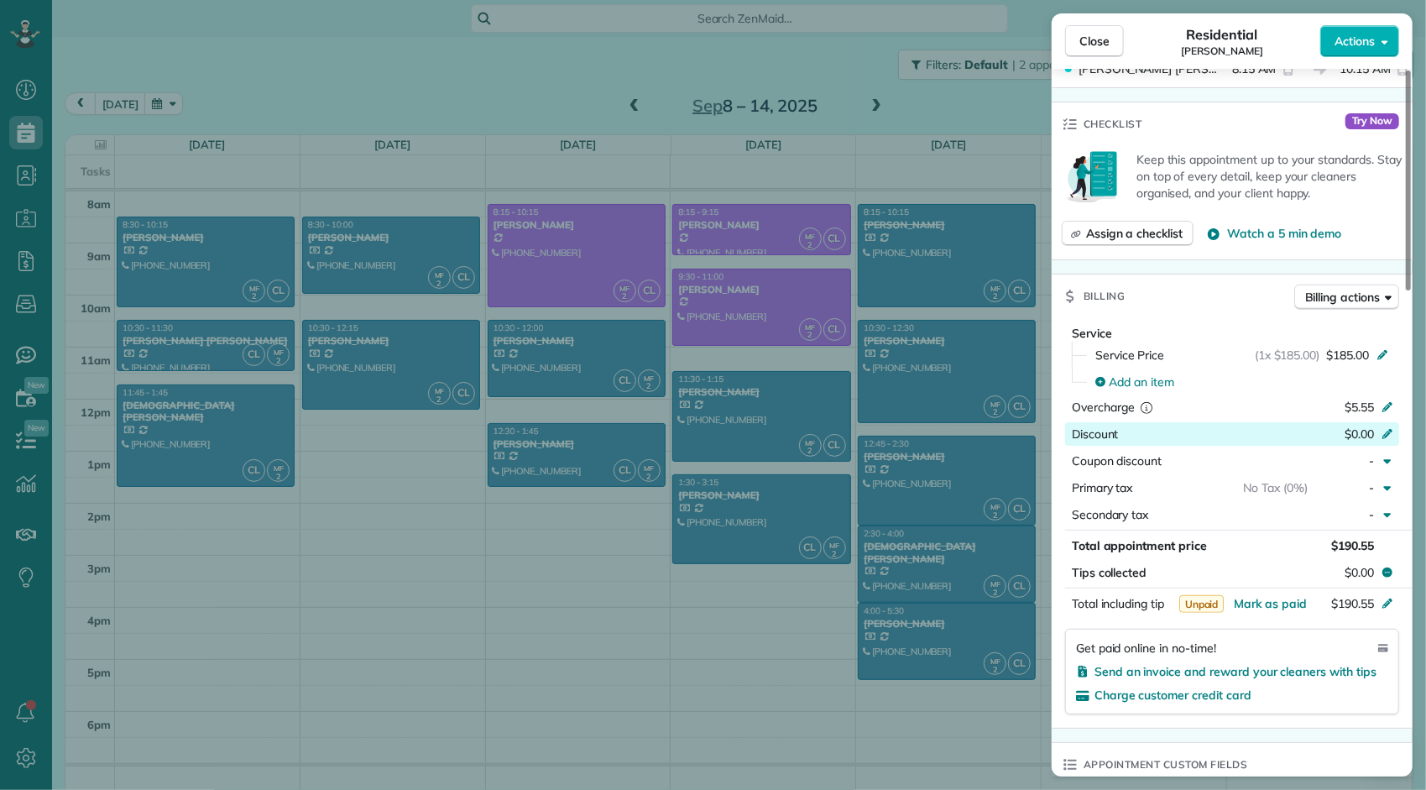
scroll to position [675, 0]
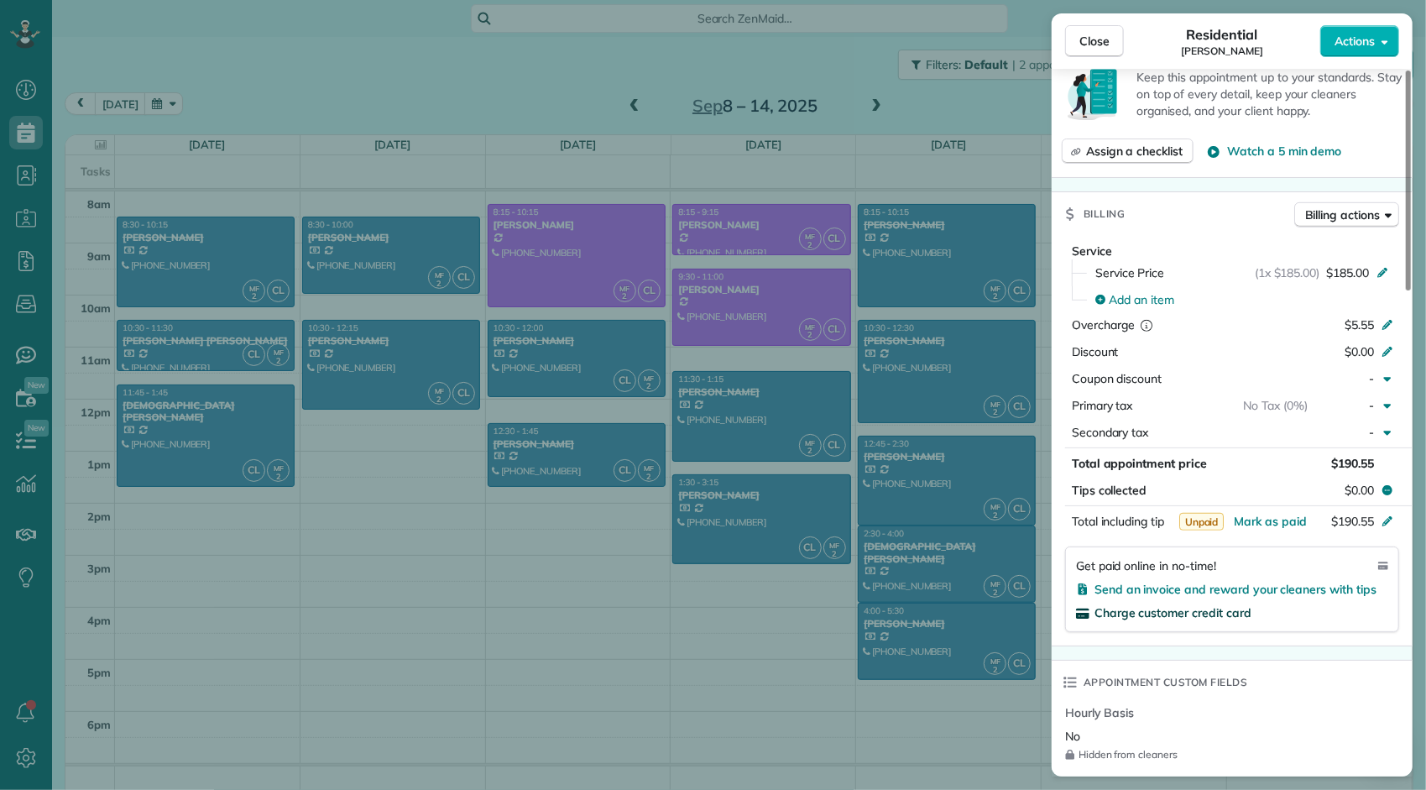
click at [1208, 613] on span "Charge customer credit card" at bounding box center [1172, 612] width 157 height 15
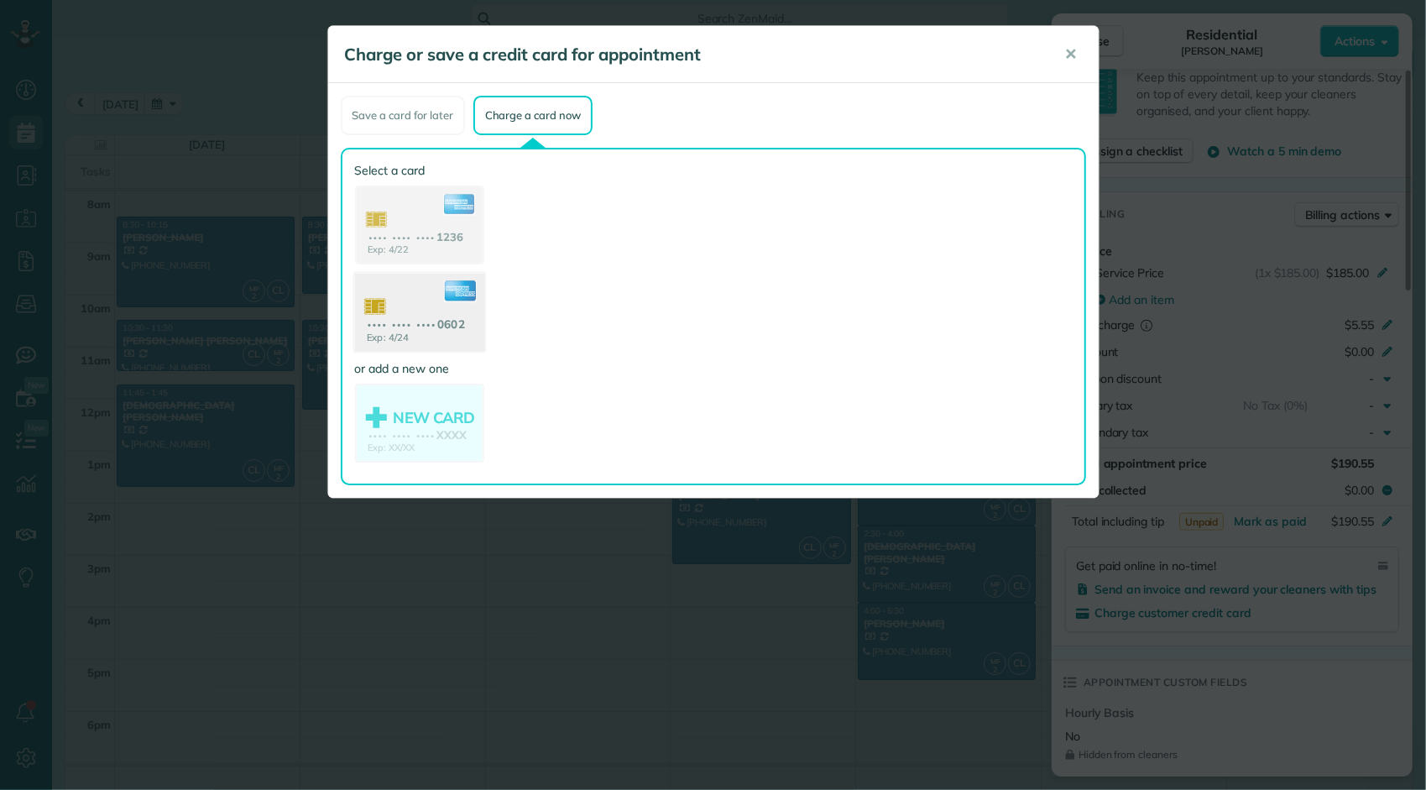
click at [461, 328] on use at bounding box center [418, 314] width 129 height 81
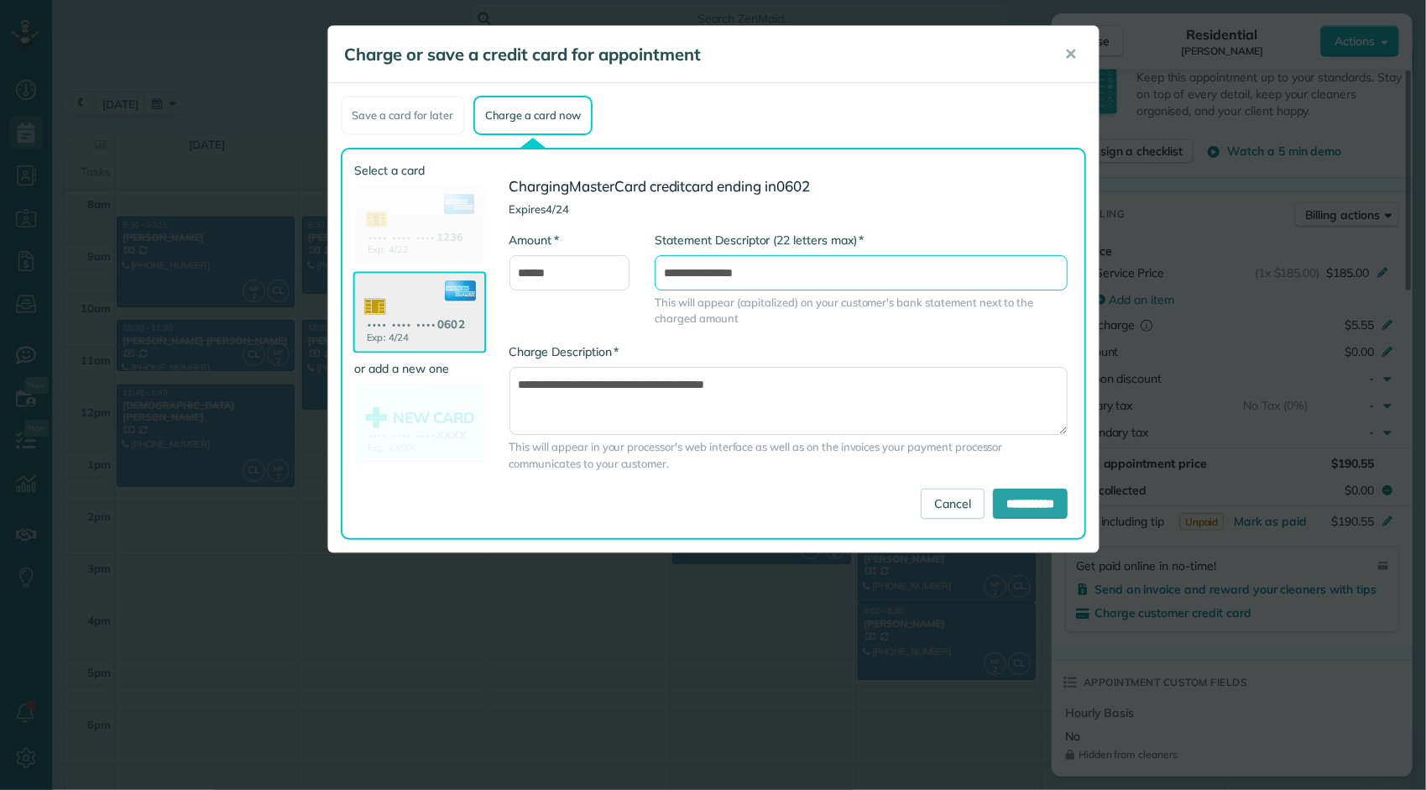
click at [789, 275] on input "**********" at bounding box center [861, 272] width 413 height 35
type input "**********"
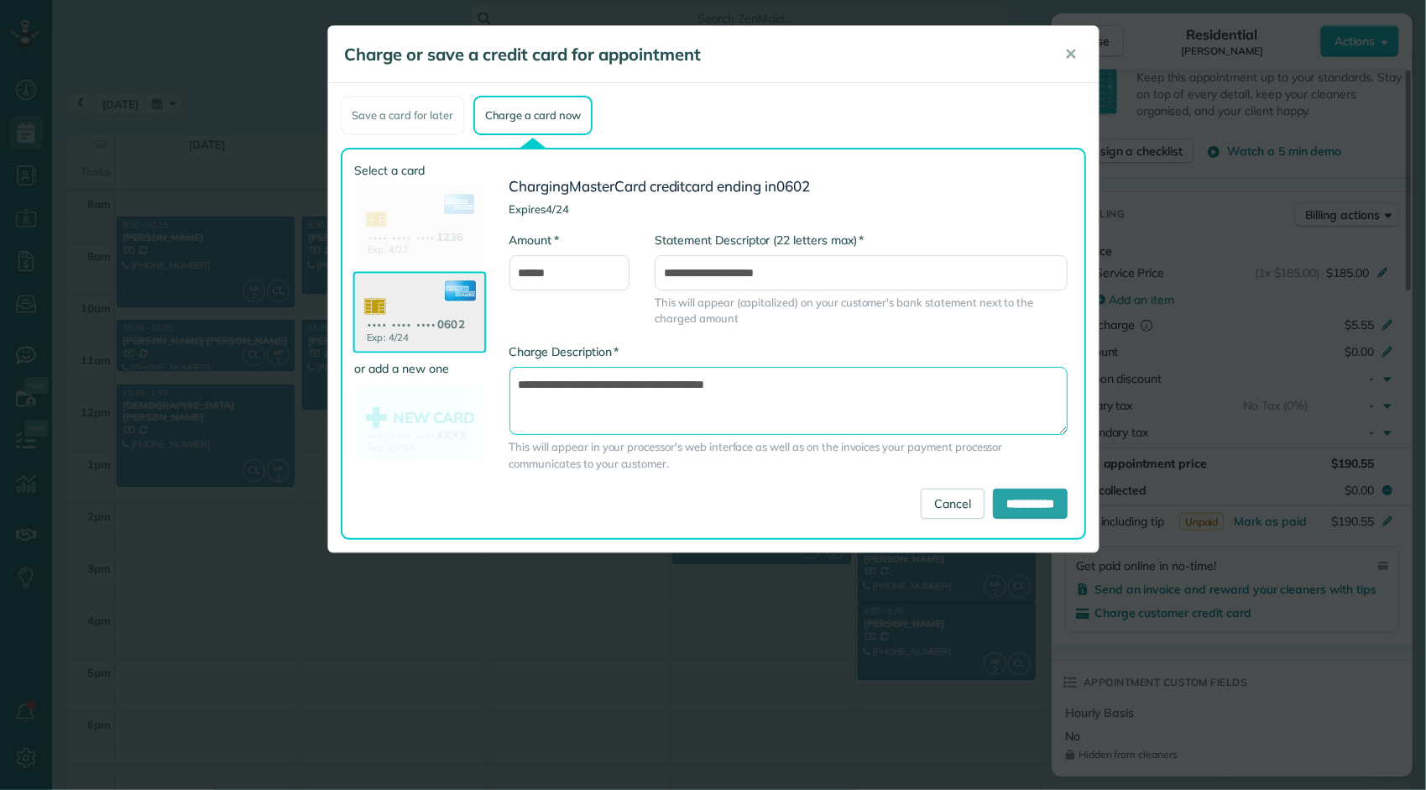
click at [796, 384] on textarea "**********" at bounding box center [788, 401] width 559 height 68
type textarea "**********"
click at [1002, 505] on input "**********" at bounding box center [1030, 503] width 75 height 30
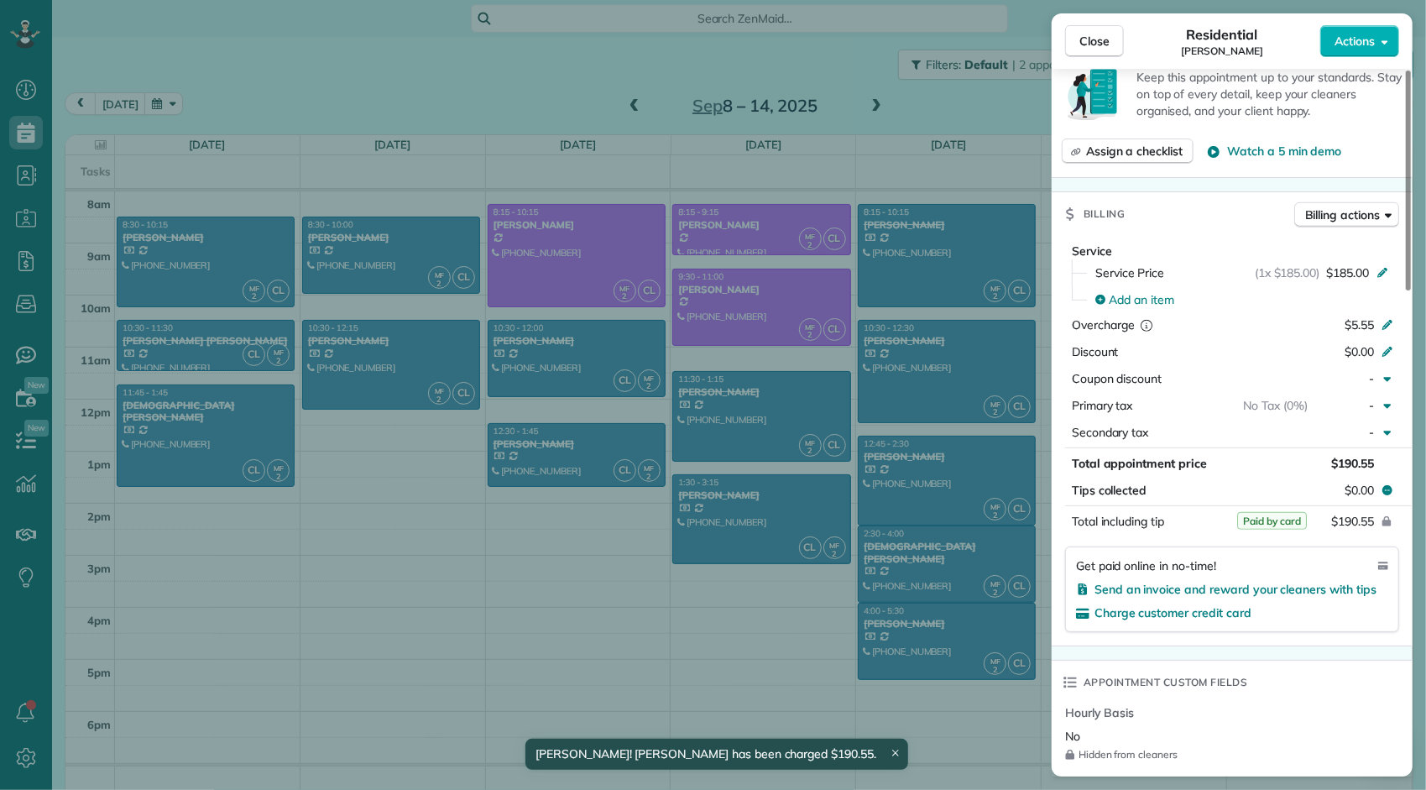
scroll to position [0, 0]
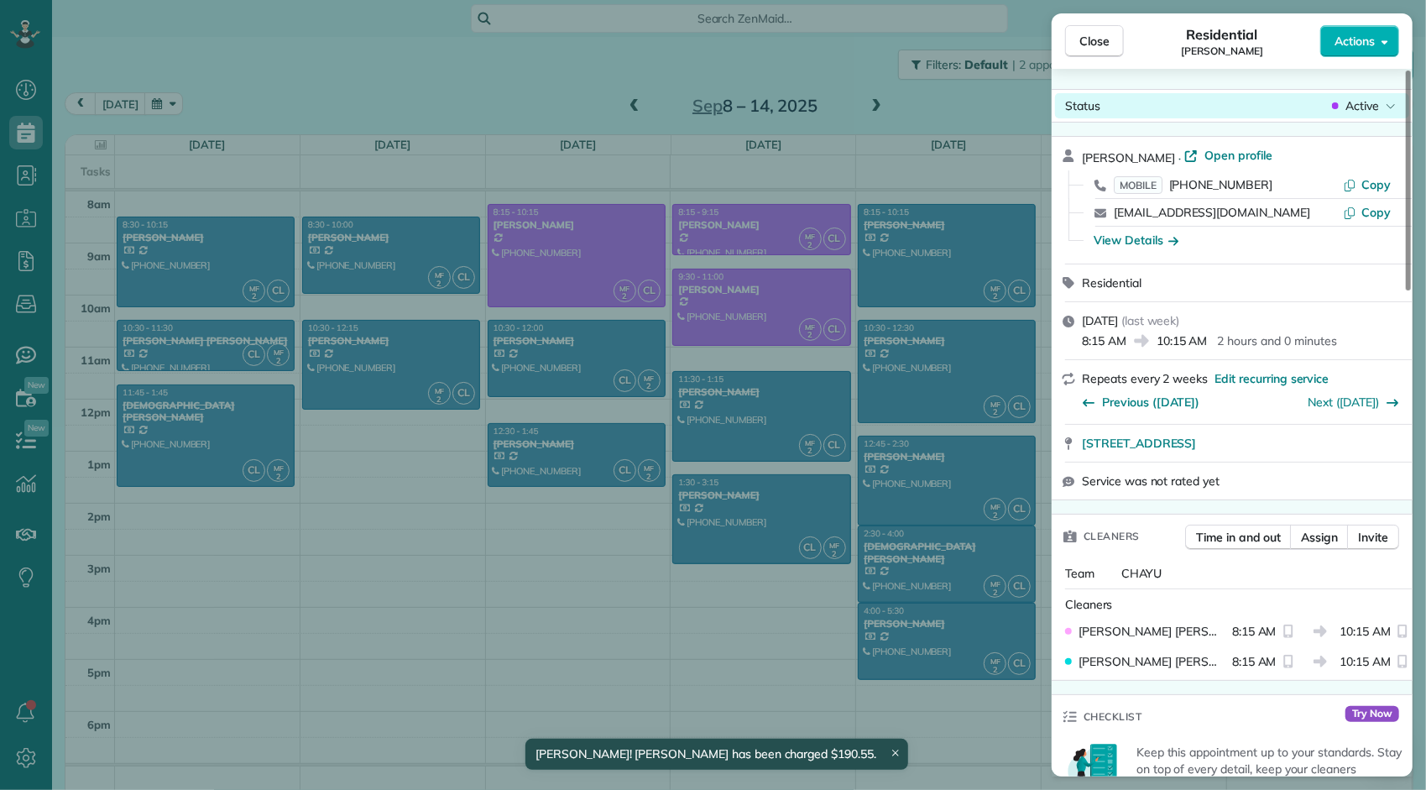
click at [1358, 109] on span "Active" at bounding box center [1362, 105] width 34 height 17
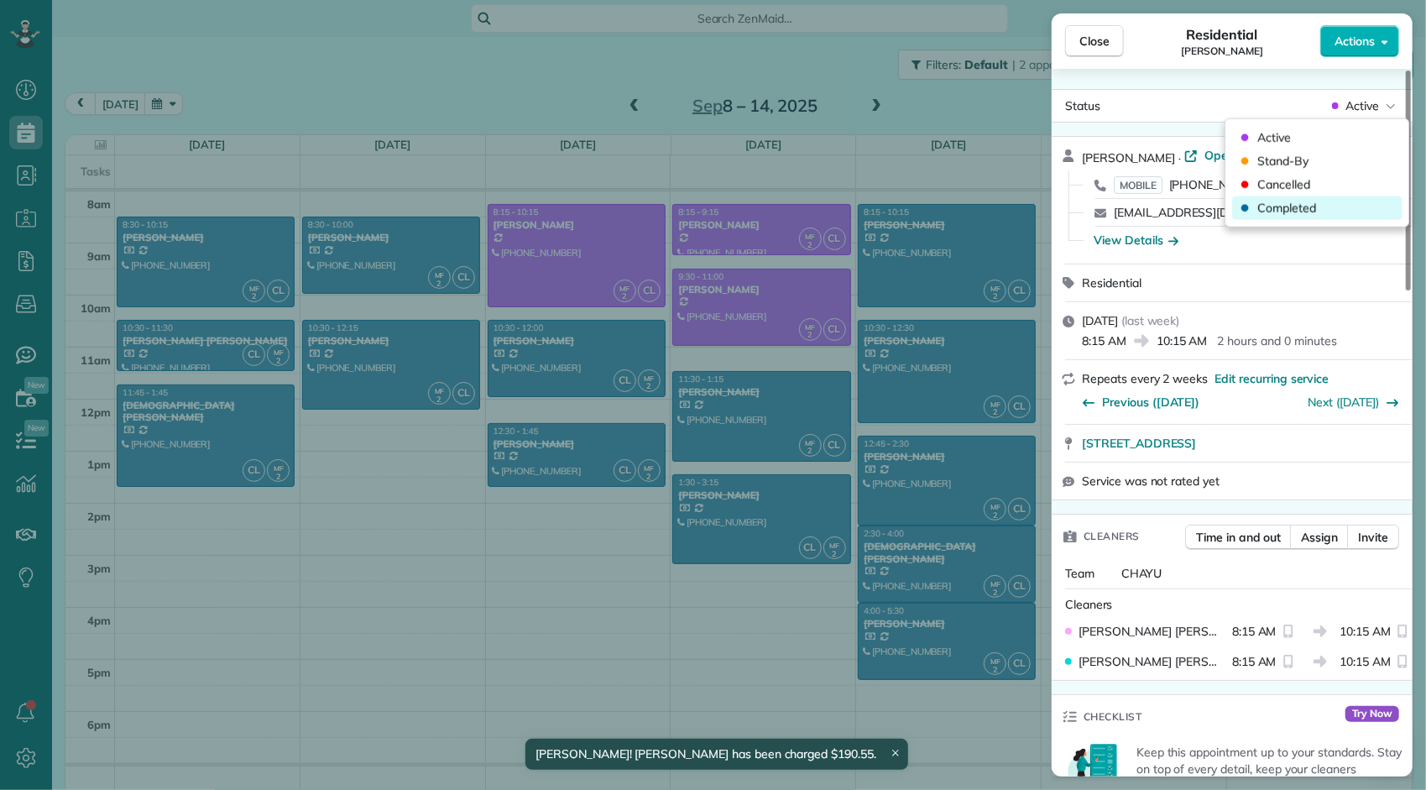
click at [1304, 207] on span "Completed" at bounding box center [1286, 208] width 59 height 17
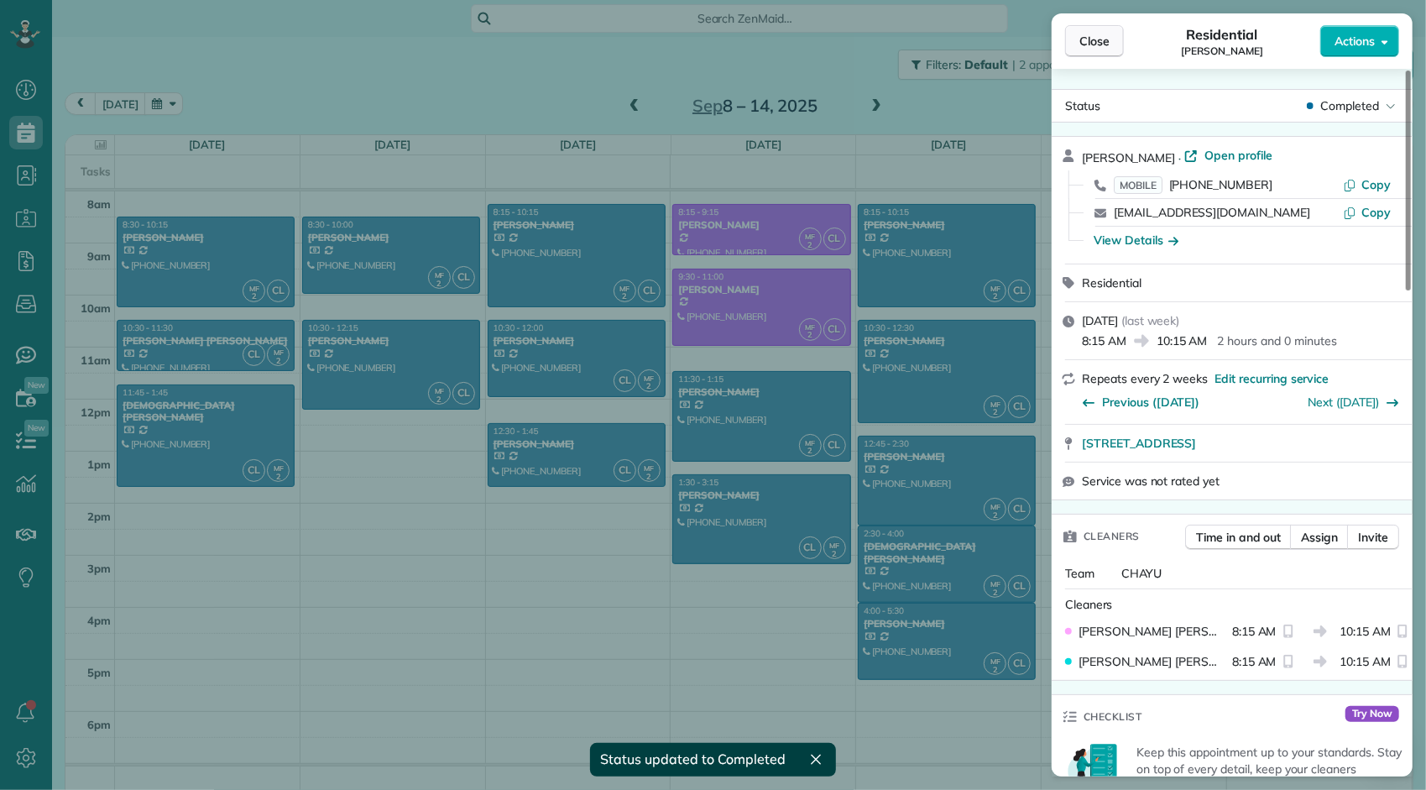
click at [1106, 35] on span "Close" at bounding box center [1094, 41] width 30 height 17
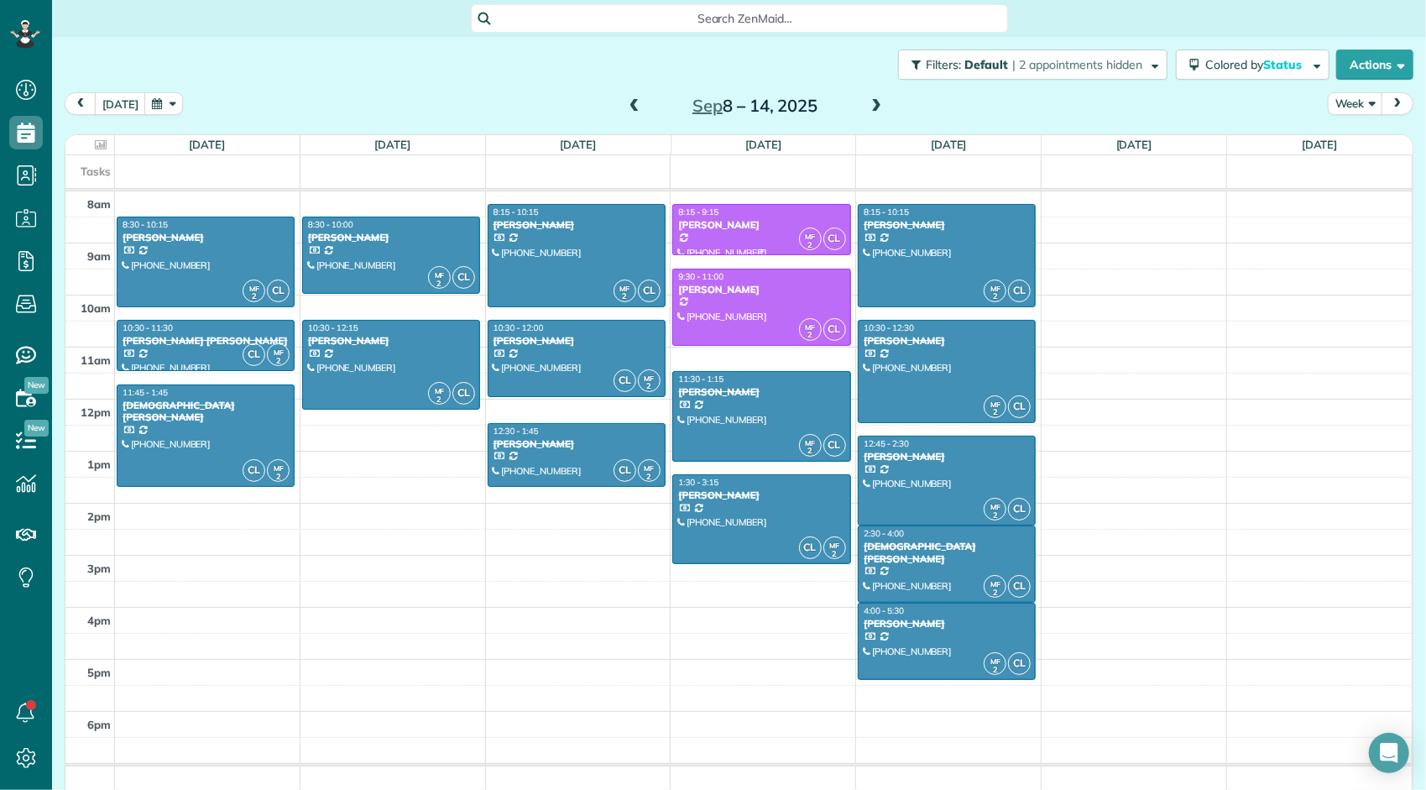
click at [764, 222] on div "[PERSON_NAME]" at bounding box center [761, 225] width 168 height 12
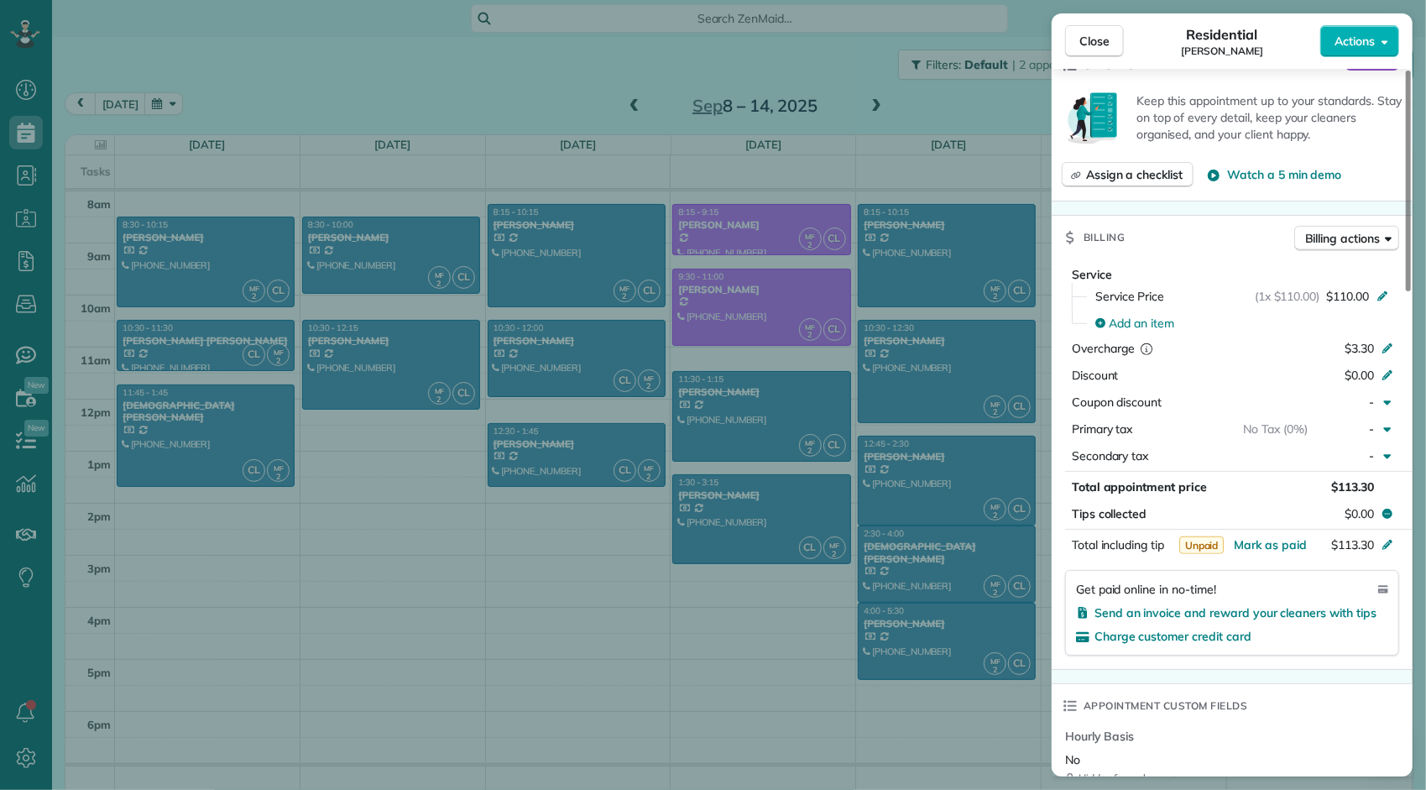
scroll to position [928, 0]
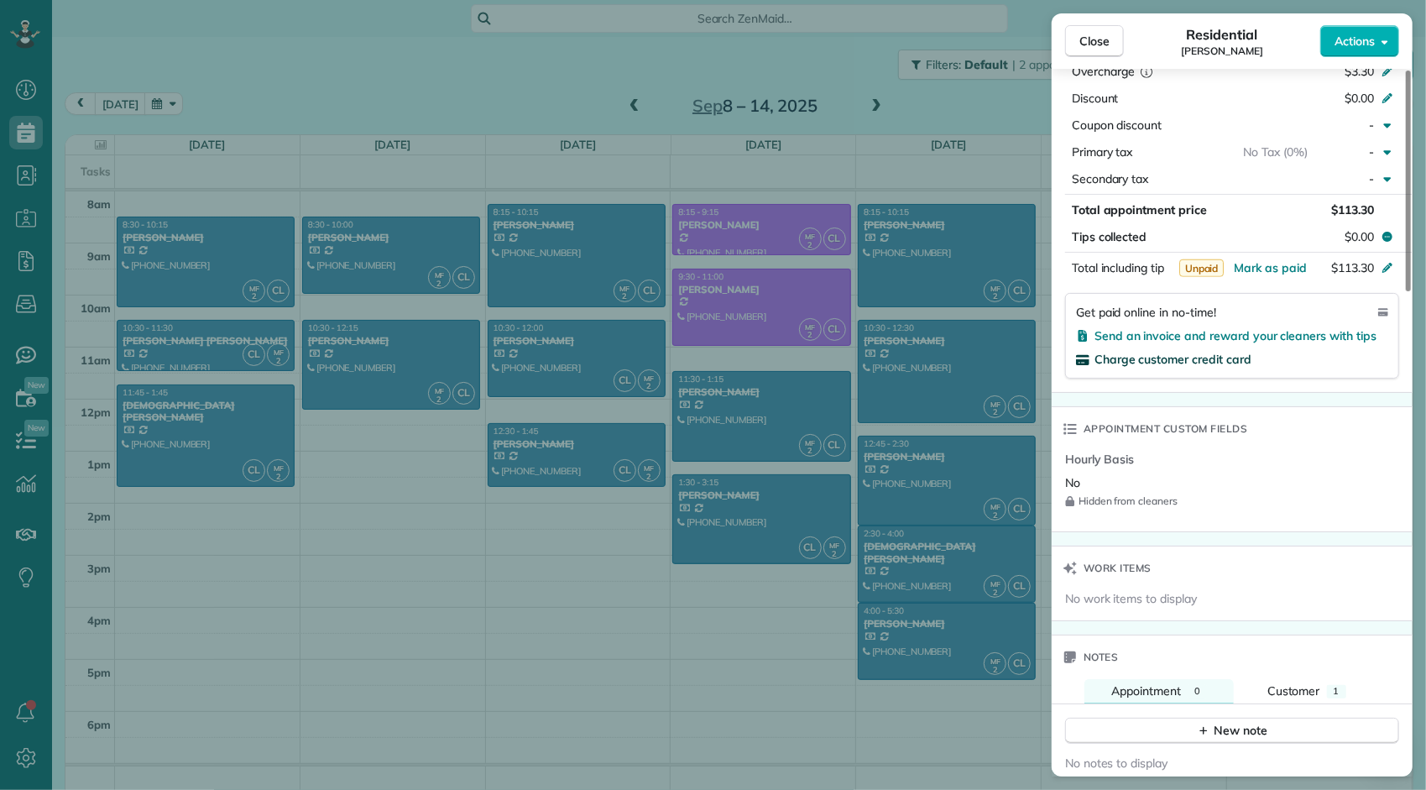
click at [1200, 361] on span "Charge customer credit card" at bounding box center [1172, 359] width 157 height 15
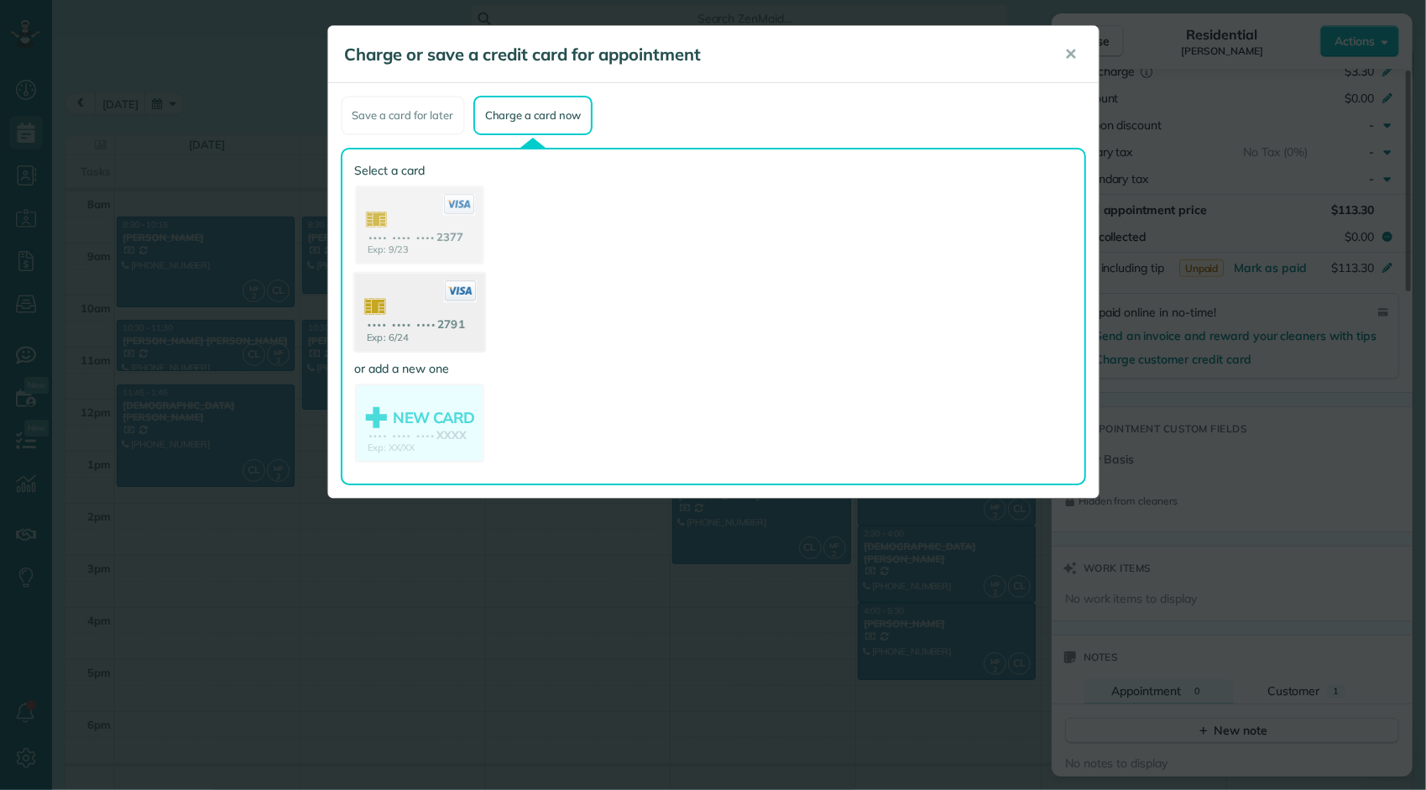
click at [461, 331] on use at bounding box center [418, 314] width 129 height 81
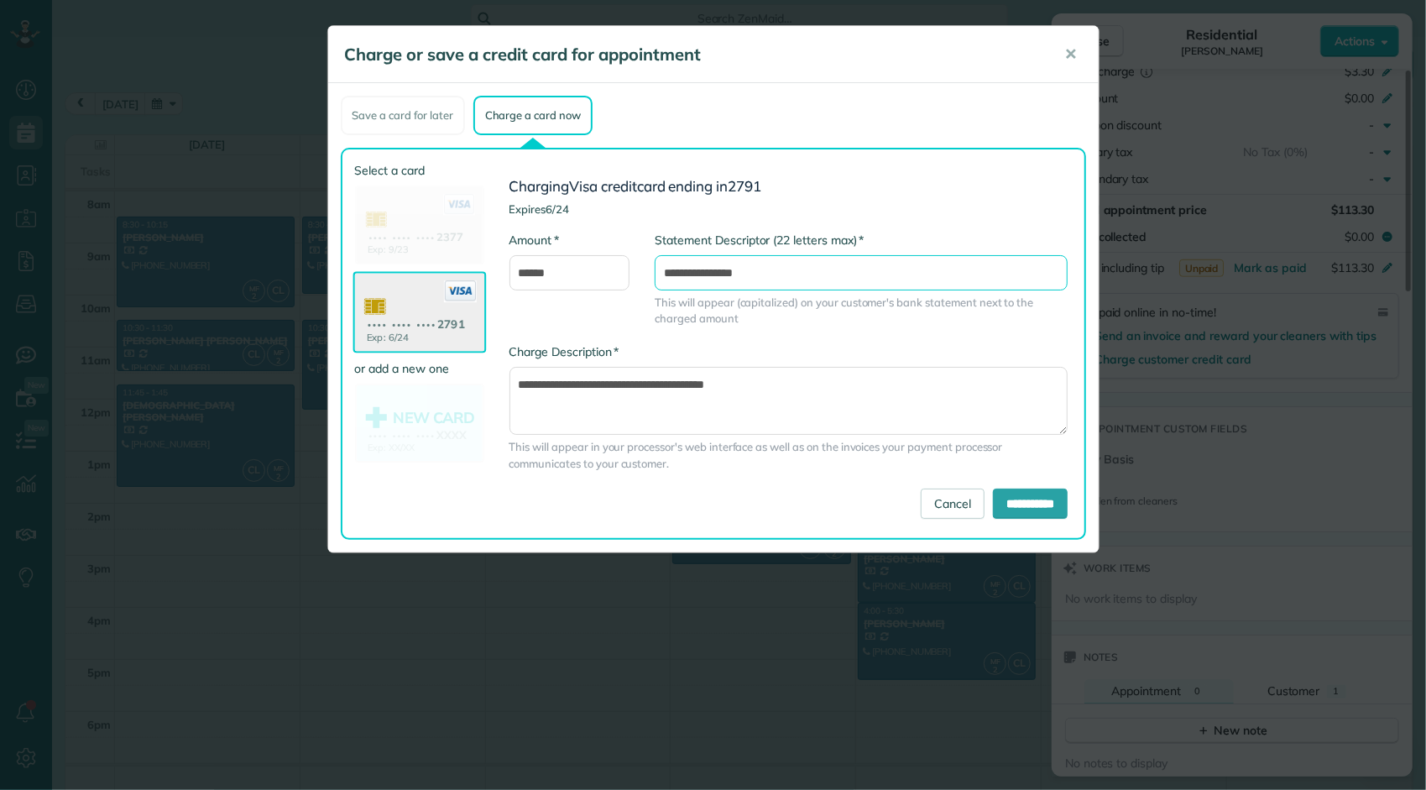
click at [789, 273] on input "**********" at bounding box center [861, 272] width 413 height 35
type input "**********"
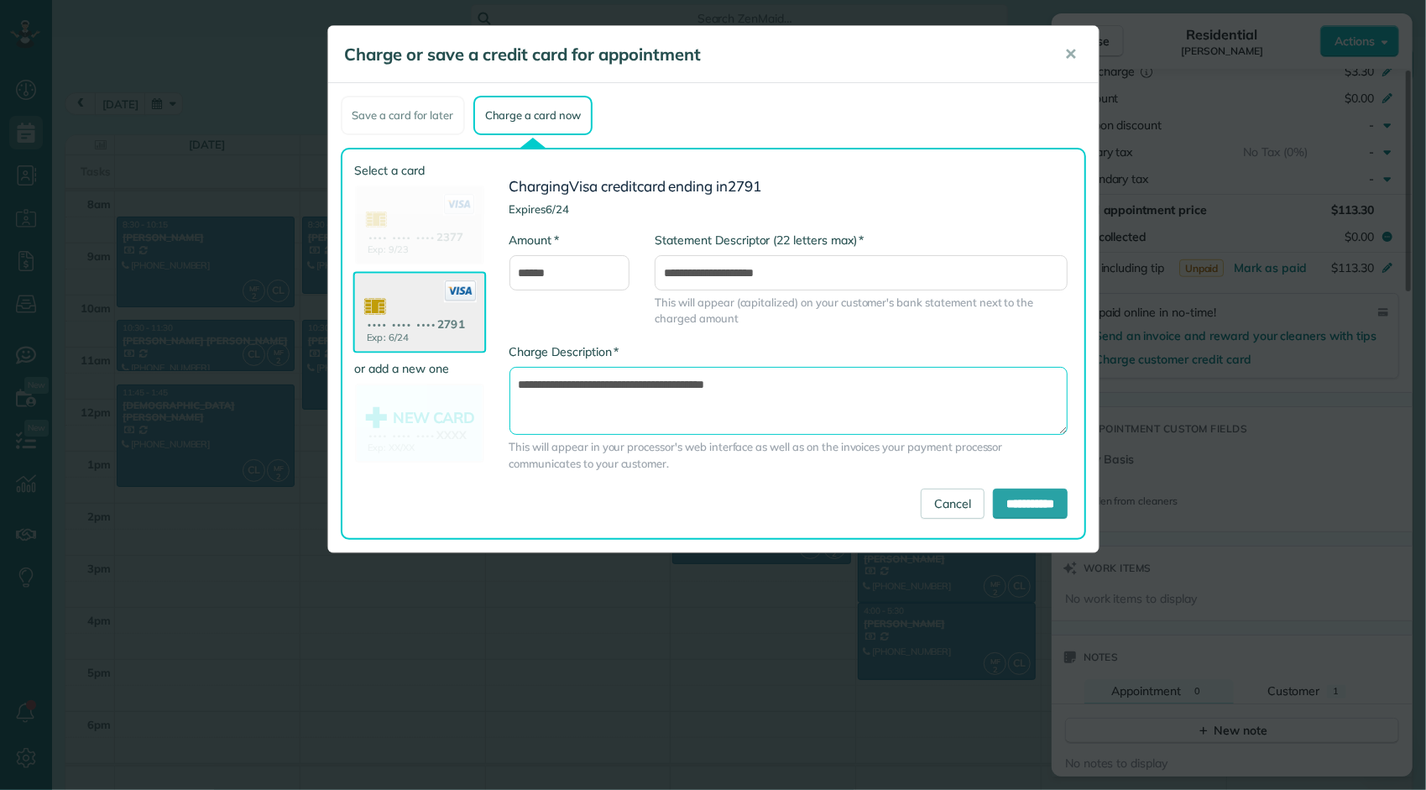
click at [791, 394] on textarea "**********" at bounding box center [788, 401] width 559 height 68
type textarea "**********"
click at [1011, 507] on input "**********" at bounding box center [1030, 503] width 75 height 30
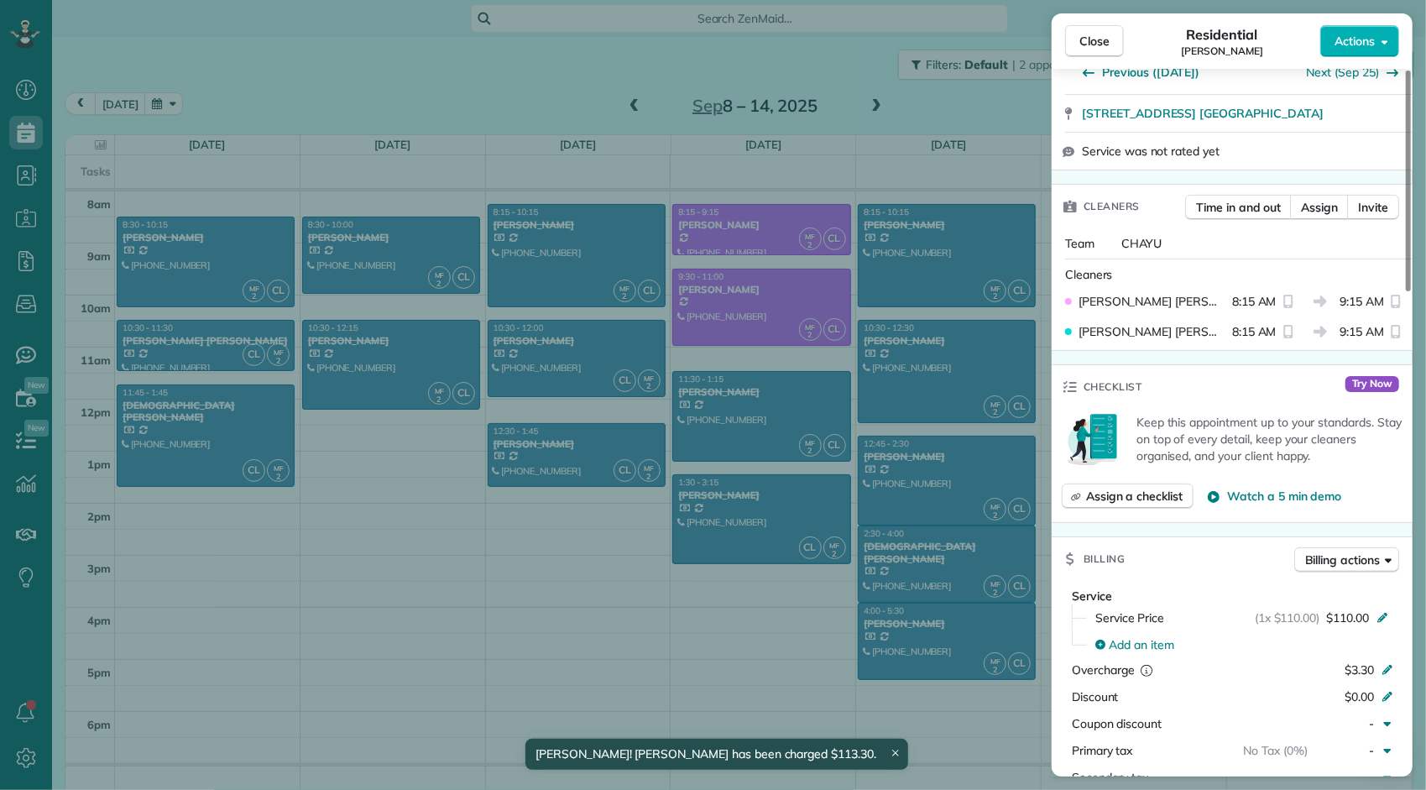
scroll to position [0, 0]
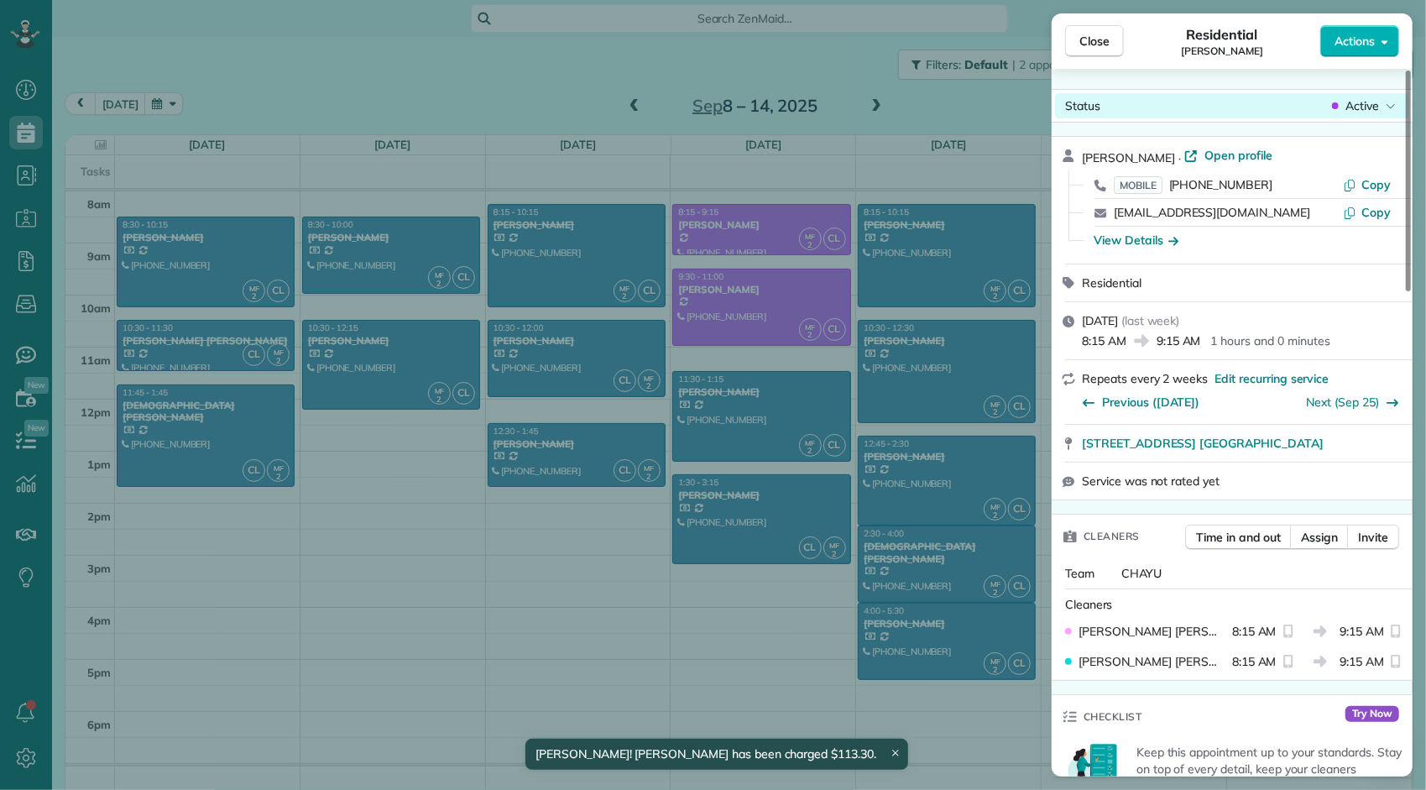
click at [1354, 107] on span "Active" at bounding box center [1362, 105] width 34 height 17
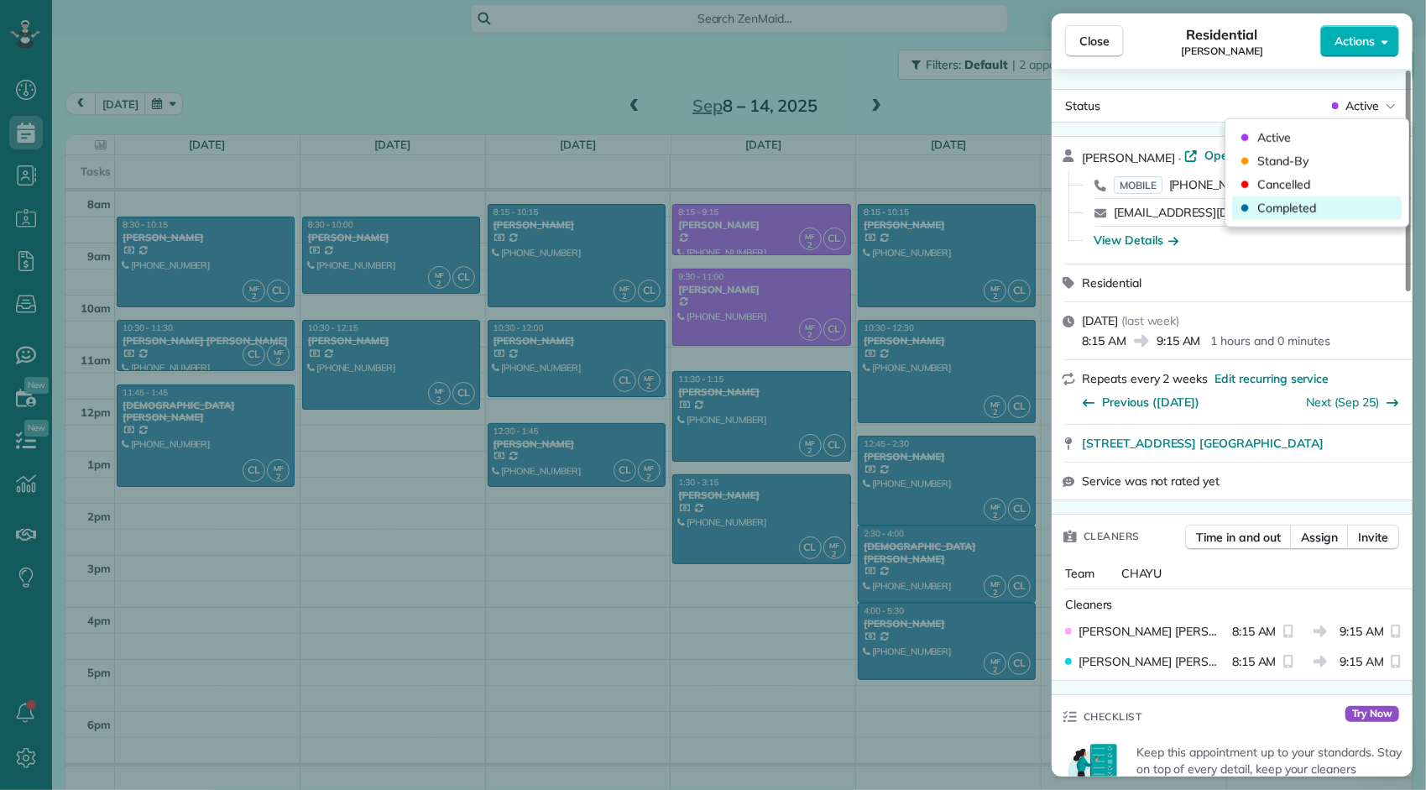
click at [1306, 206] on span "Completed" at bounding box center [1286, 208] width 59 height 17
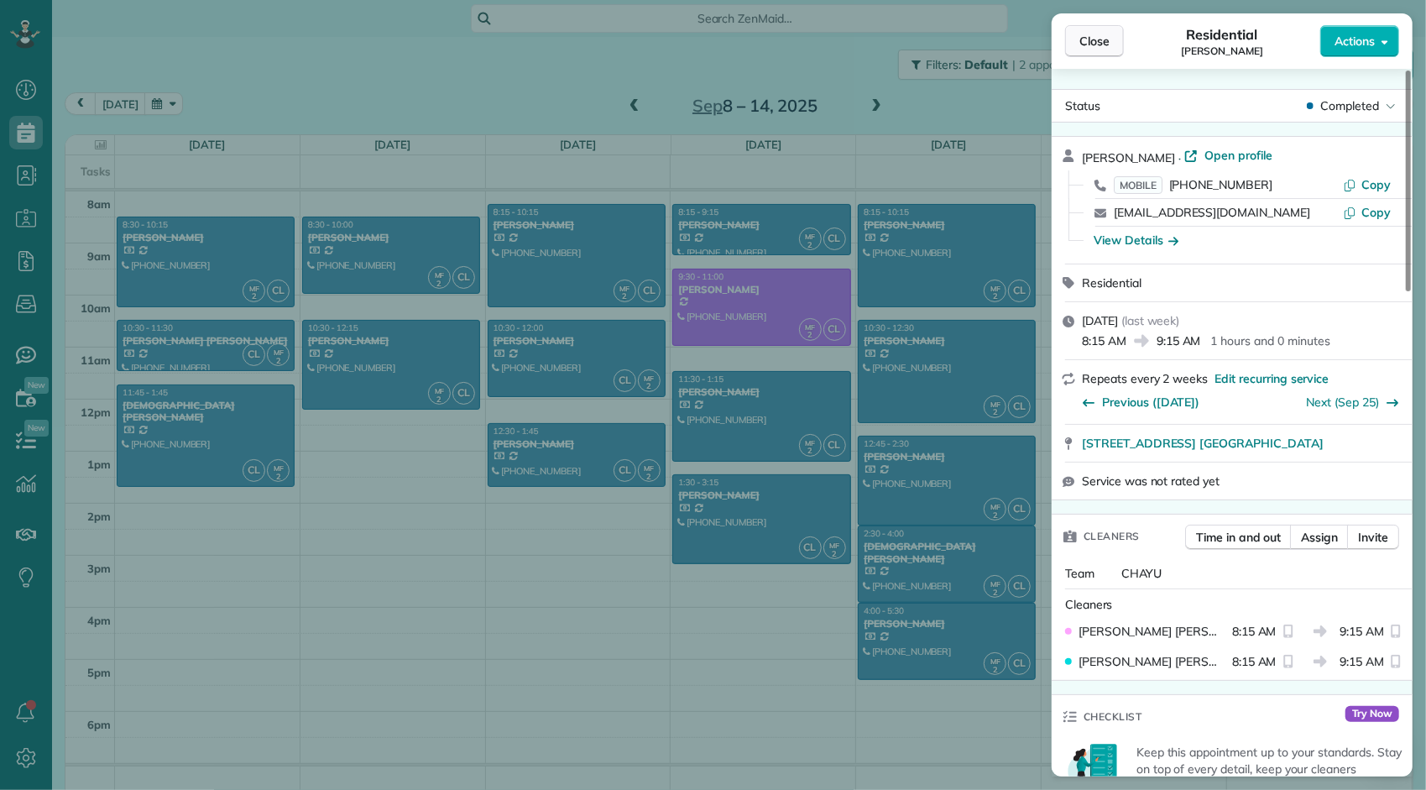
click at [1108, 42] on span "Close" at bounding box center [1094, 41] width 30 height 17
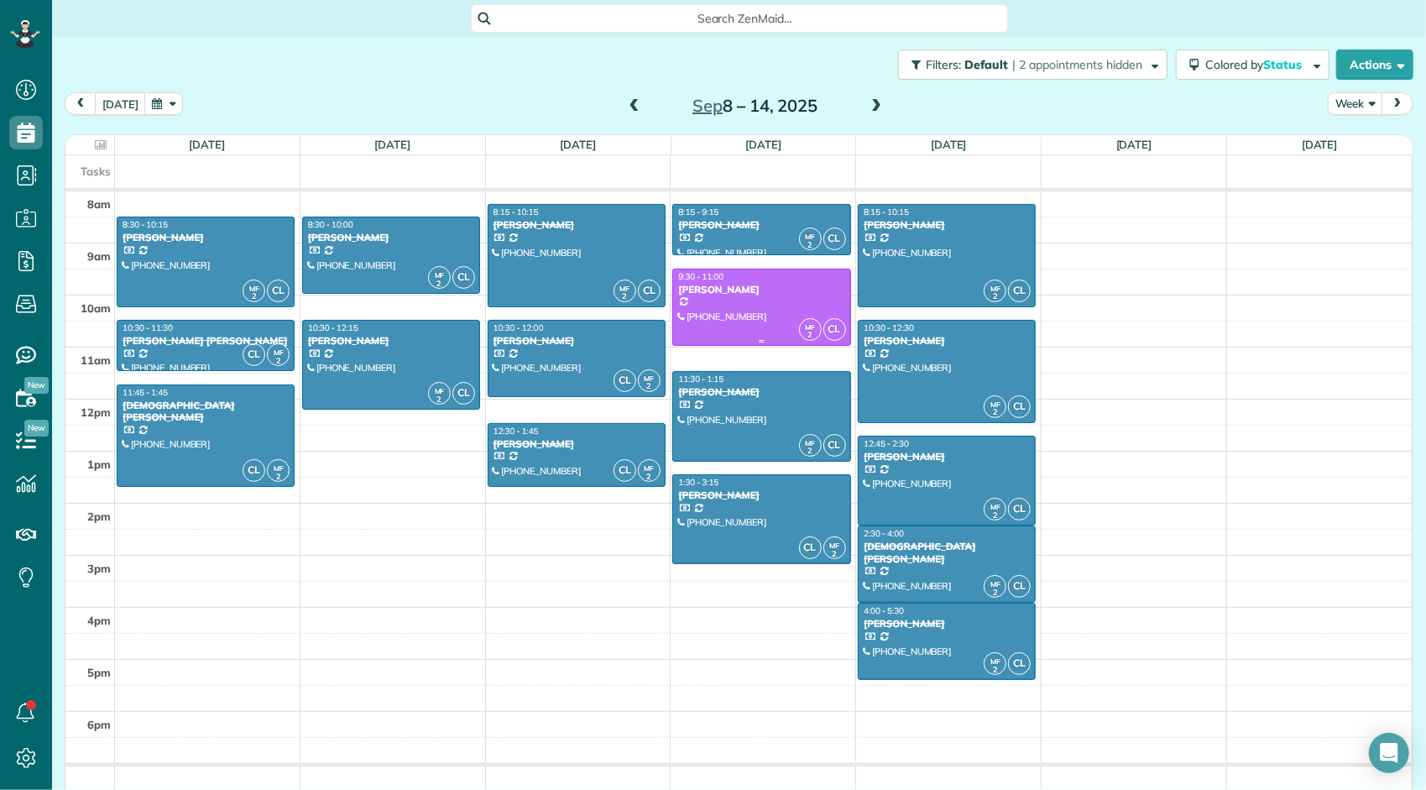
click at [783, 297] on div at bounding box center [761, 307] width 176 height 76
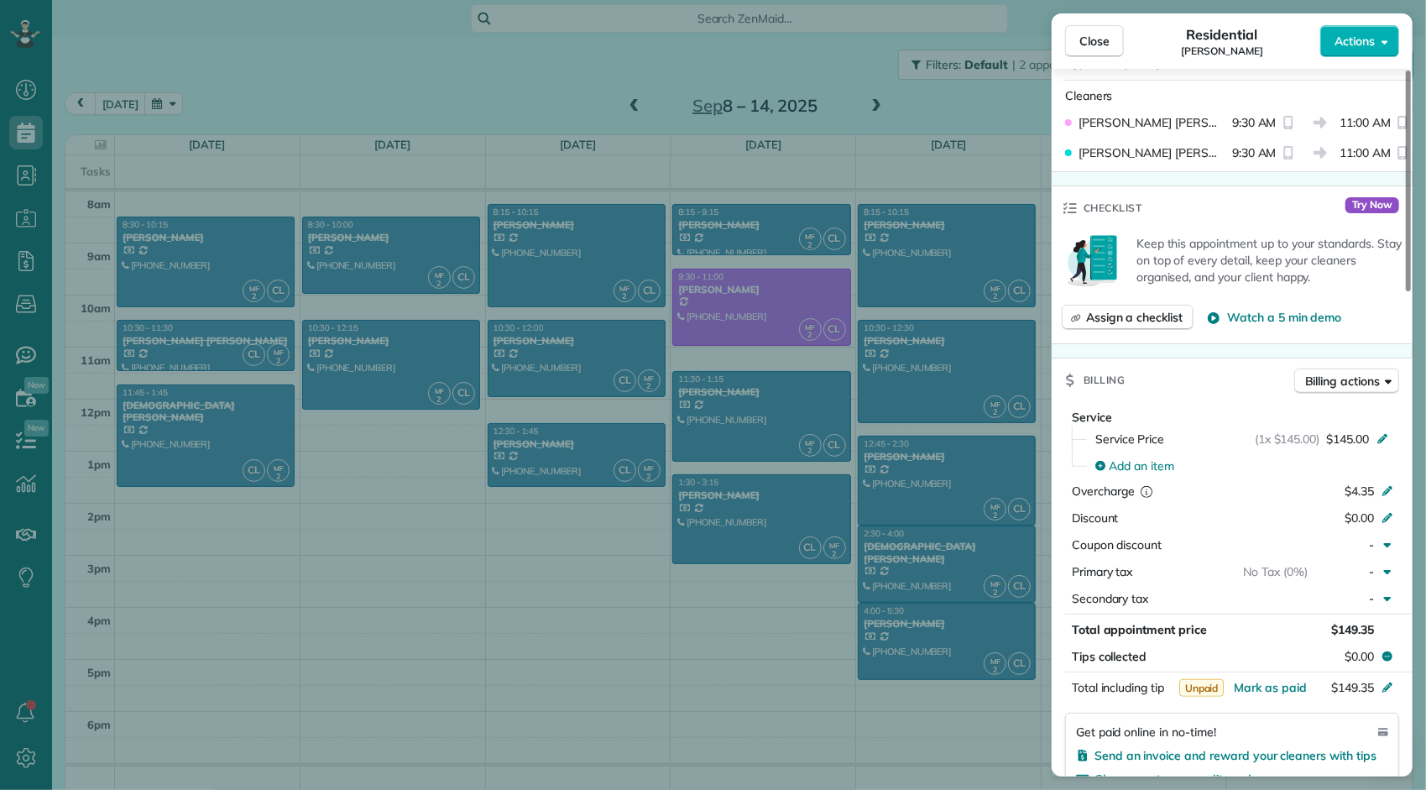
scroll to position [592, 0]
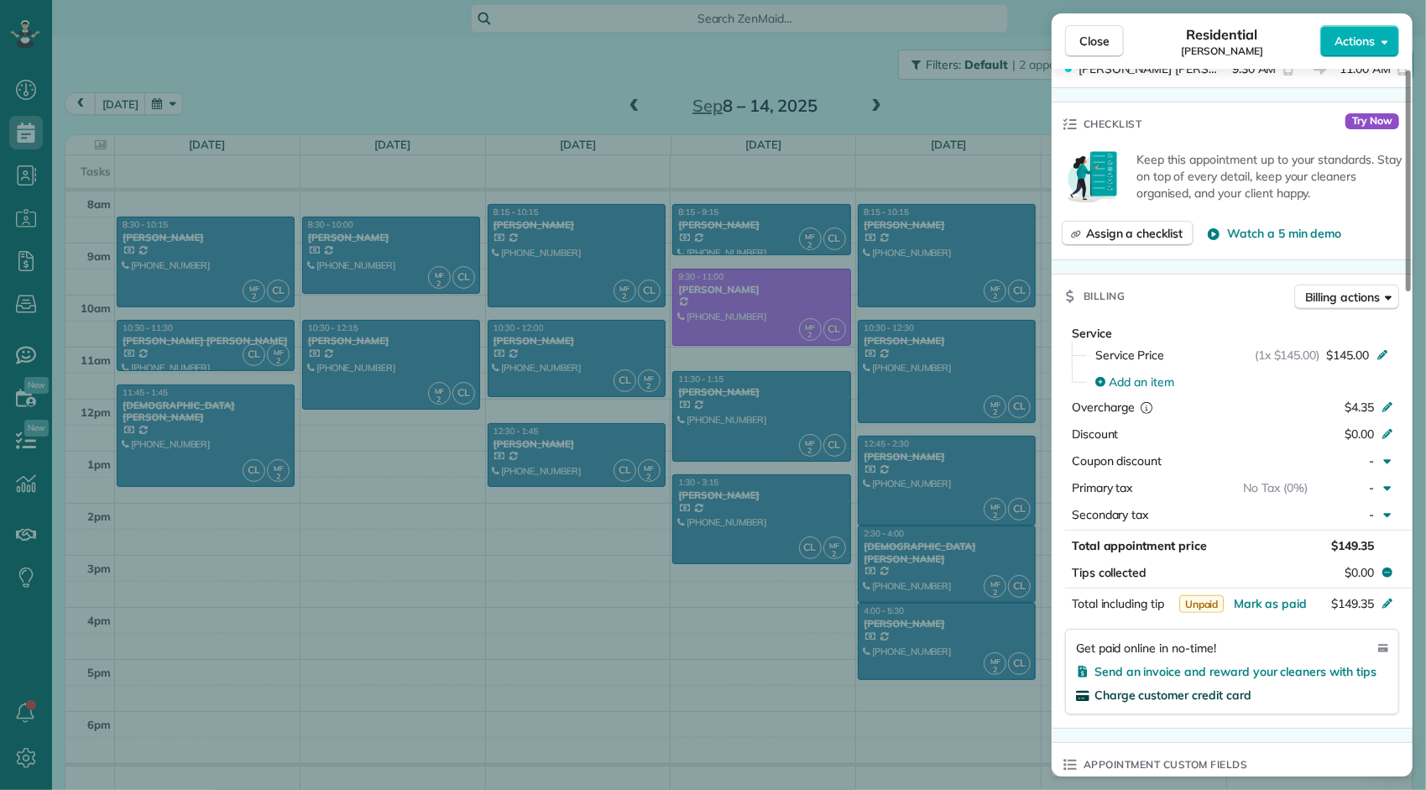
click at [1220, 691] on span "Charge customer credit card" at bounding box center [1172, 694] width 157 height 15
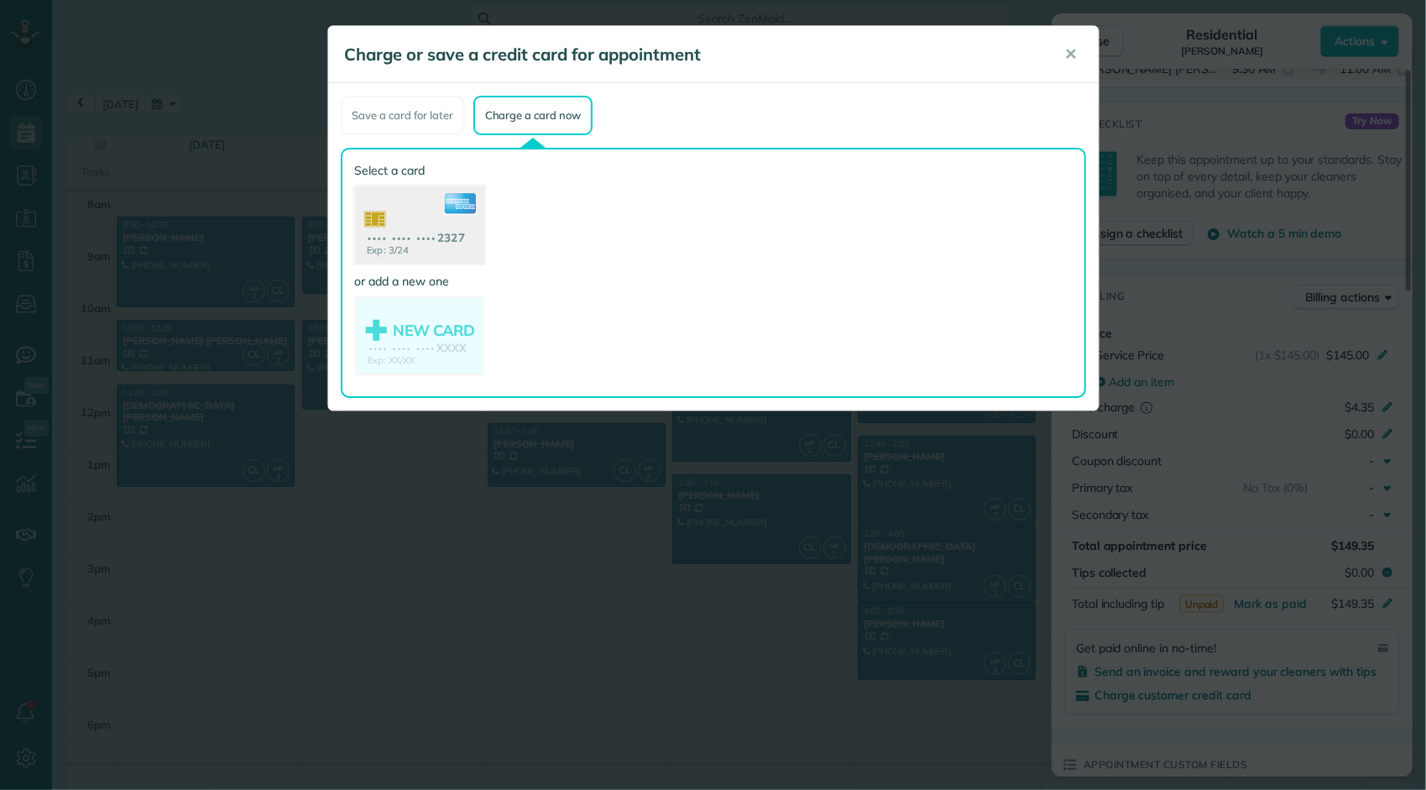
click at [457, 248] on use at bounding box center [418, 226] width 129 height 81
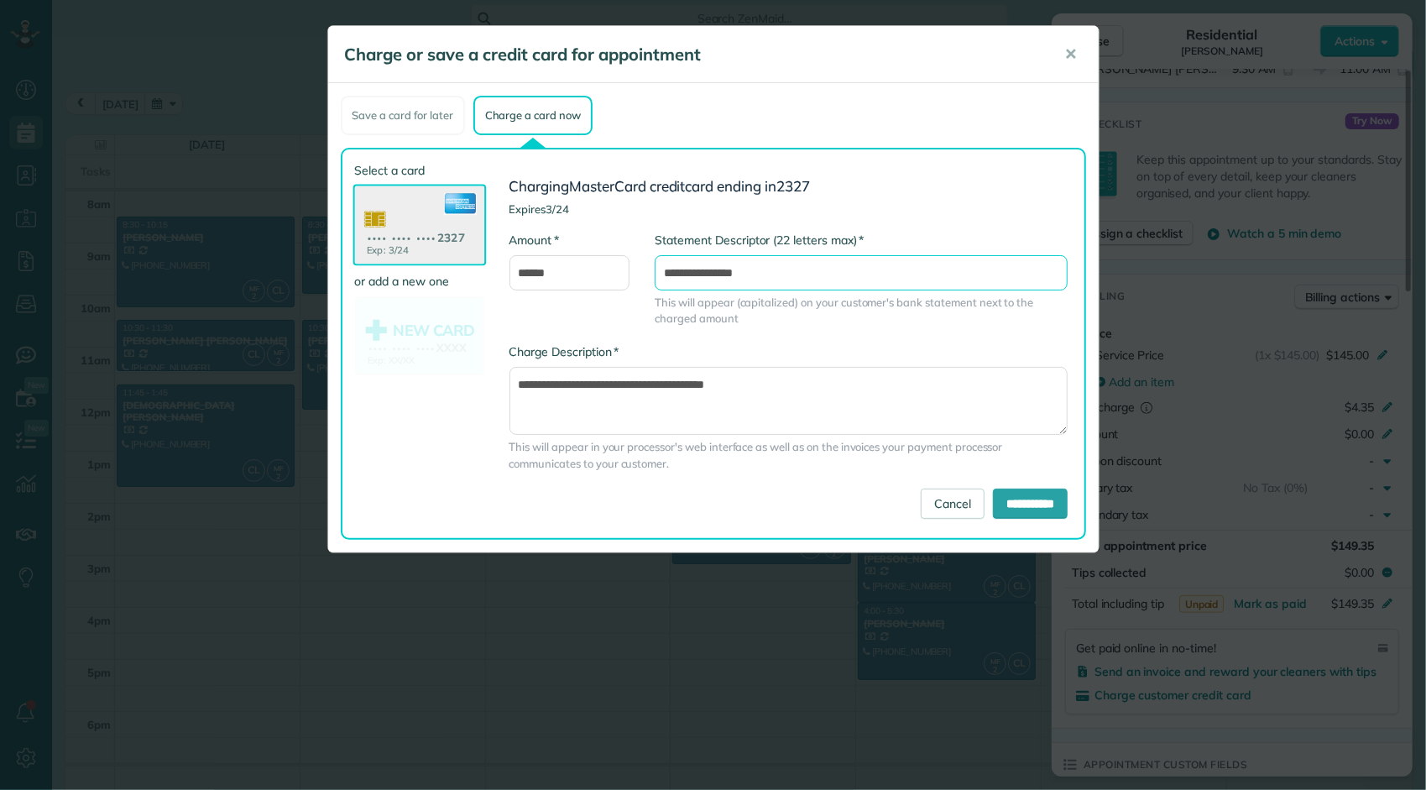
click at [785, 272] on input "**********" at bounding box center [861, 272] width 413 height 35
type input "**********"
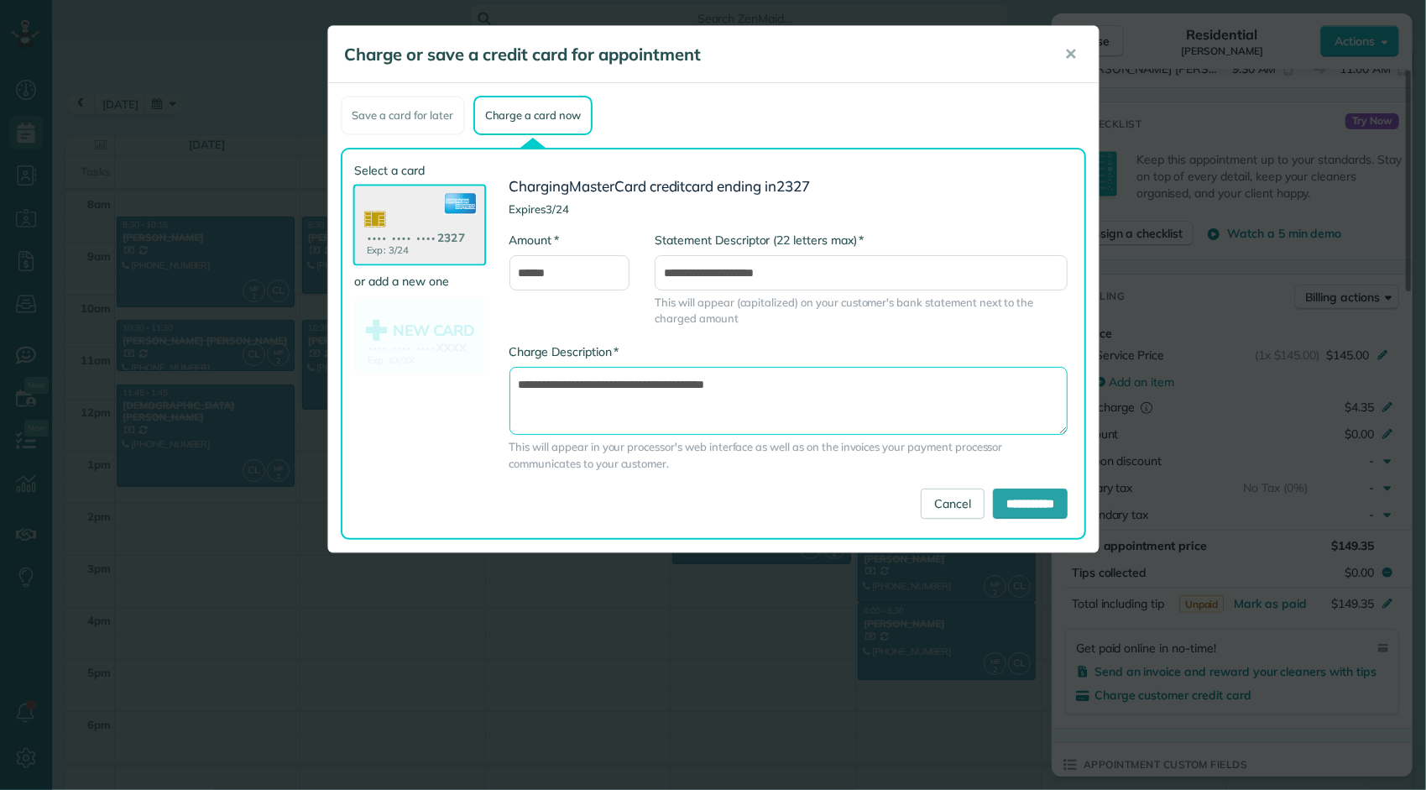
click at [806, 393] on textarea "**********" at bounding box center [788, 401] width 559 height 68
type textarea "**********"
click at [1012, 502] on input "**********" at bounding box center [1030, 503] width 75 height 30
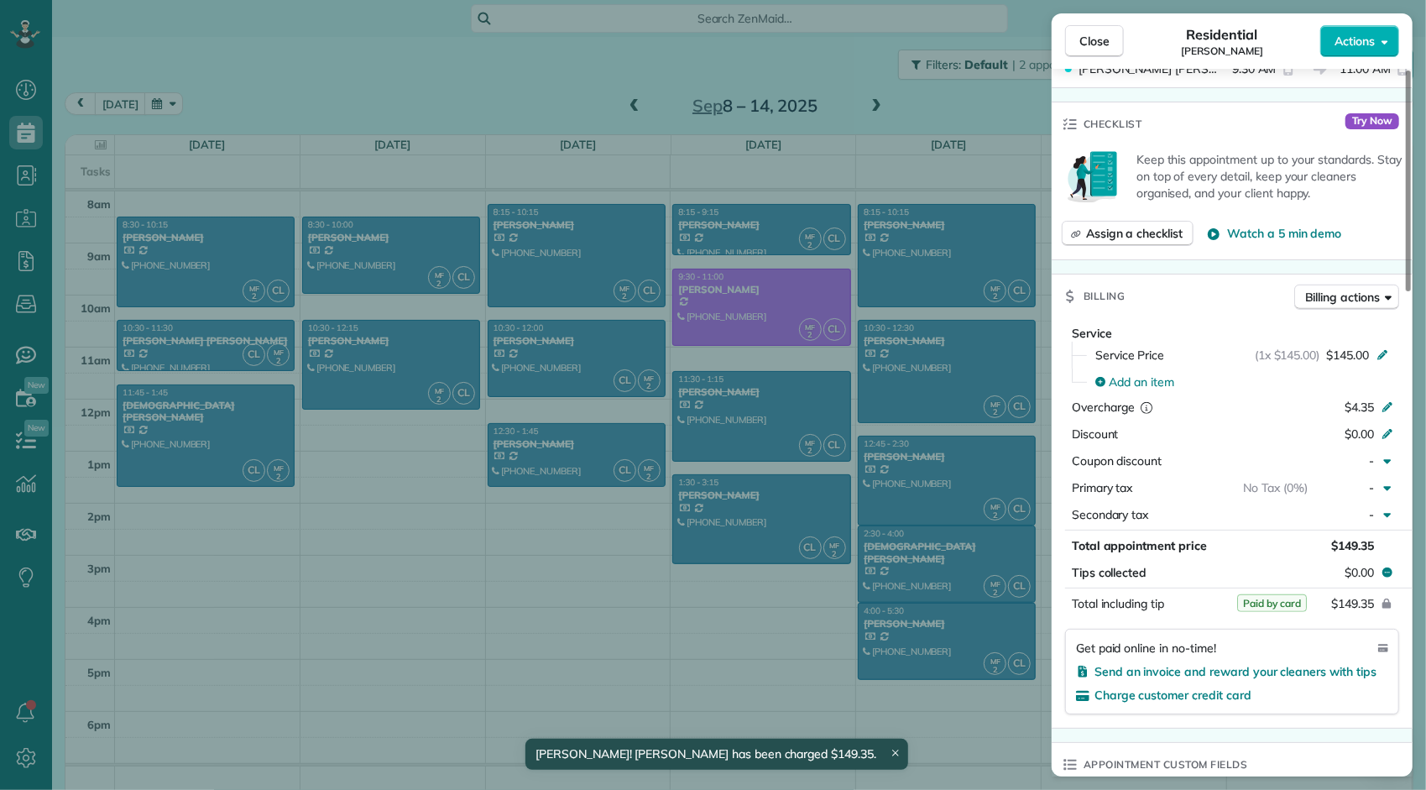
scroll to position [0, 0]
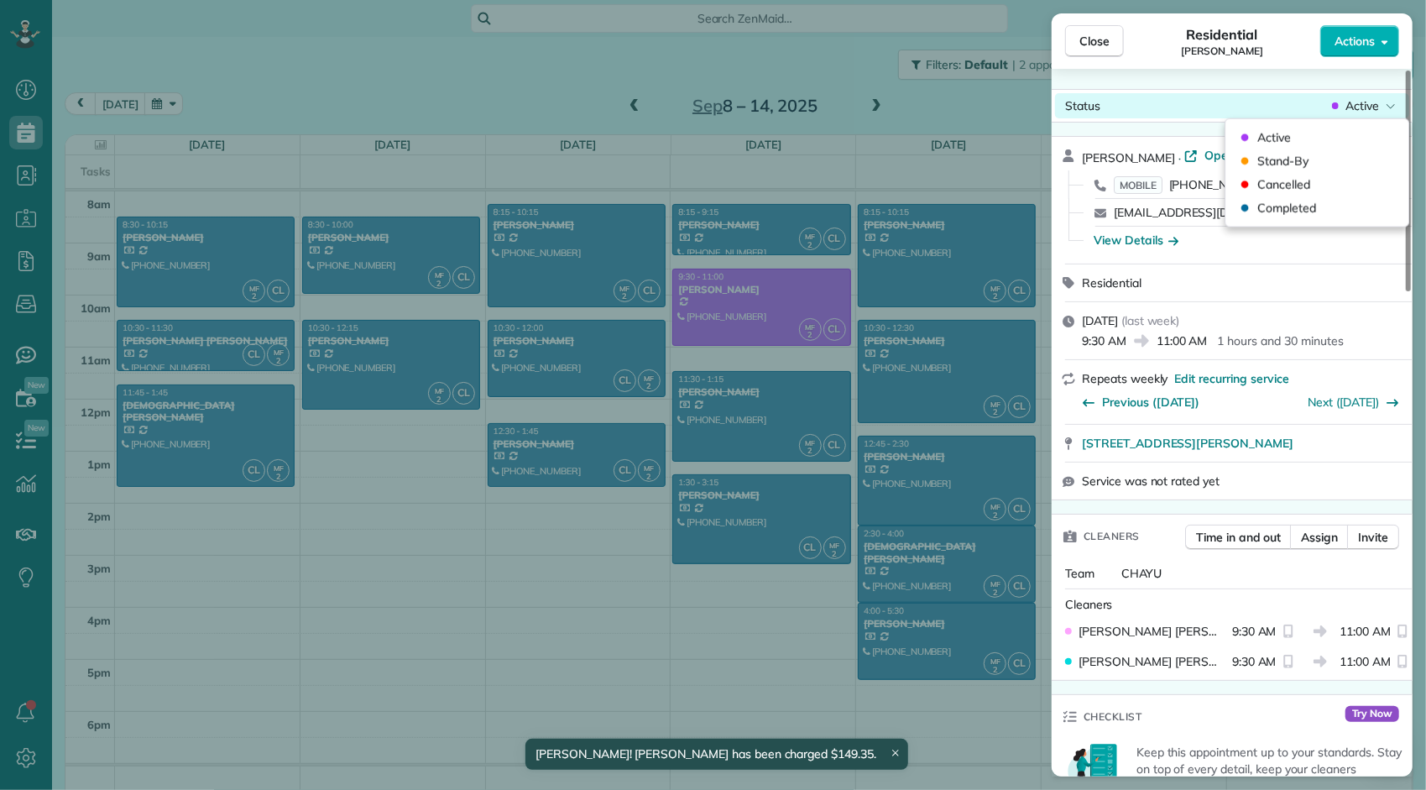
click at [1354, 106] on span "Active" at bounding box center [1362, 105] width 34 height 17
click at [1315, 206] on div "Completed" at bounding box center [1317, 207] width 170 height 23
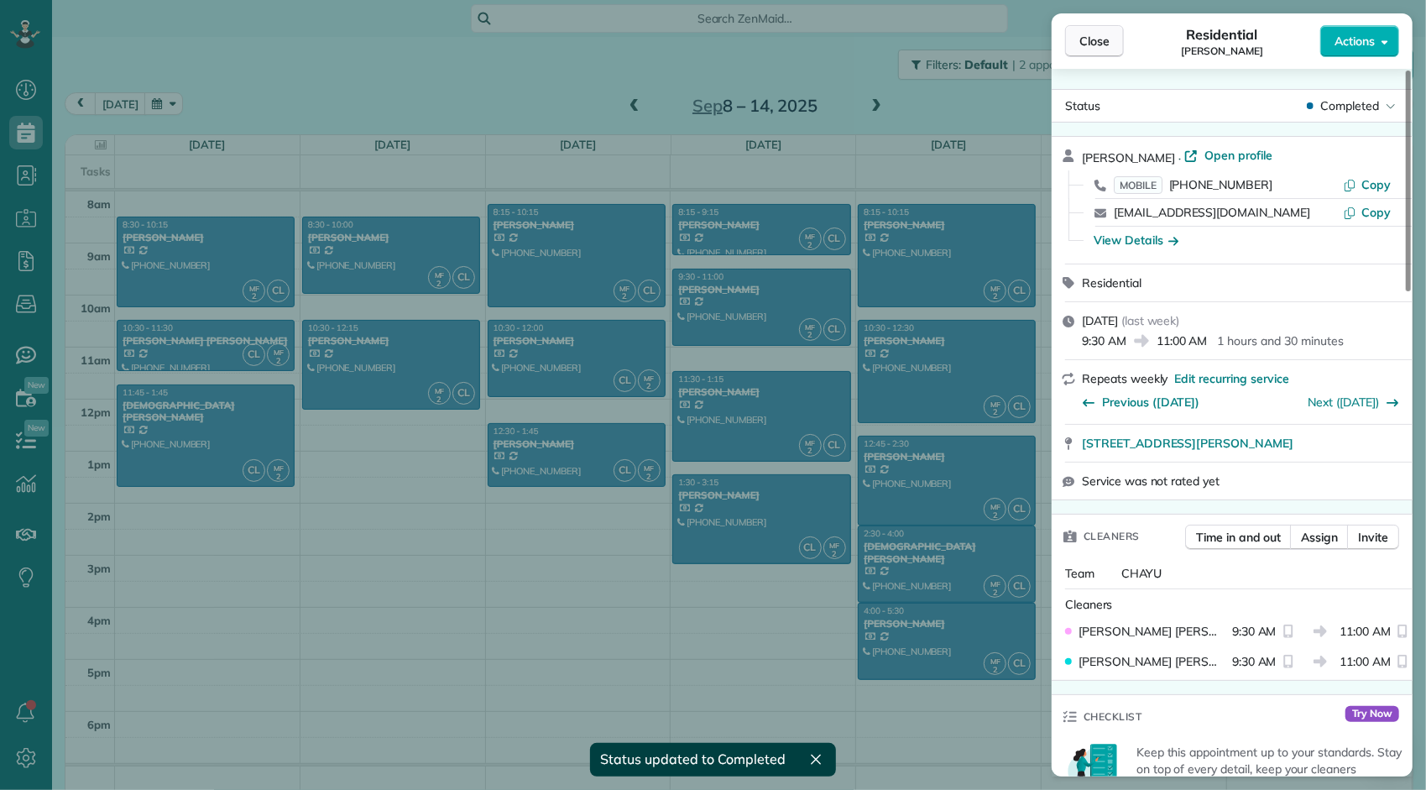
click at [1093, 39] on span "Close" at bounding box center [1094, 41] width 30 height 17
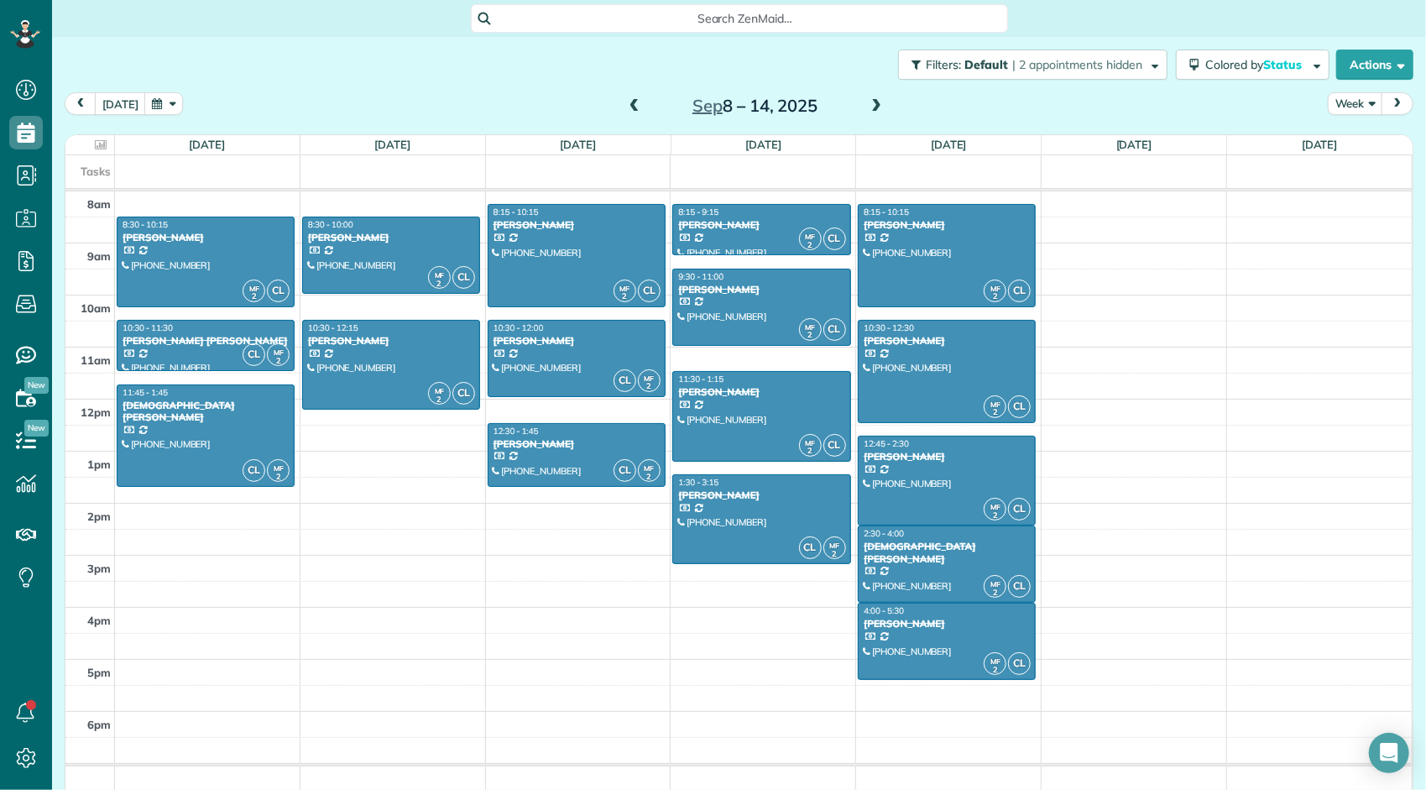
click at [867, 106] on span at bounding box center [876, 106] width 18 height 15
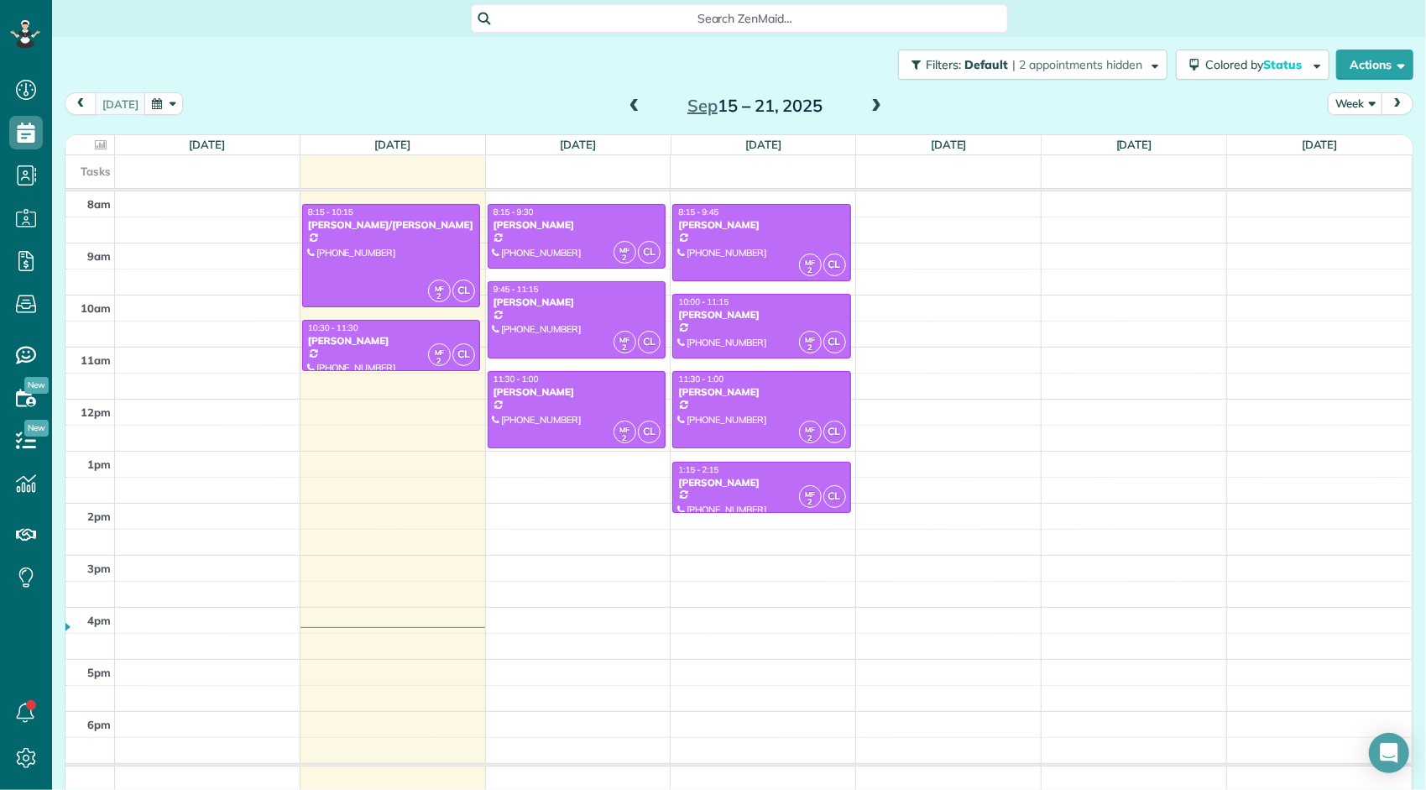
click at [867, 106] on span at bounding box center [876, 106] width 18 height 15
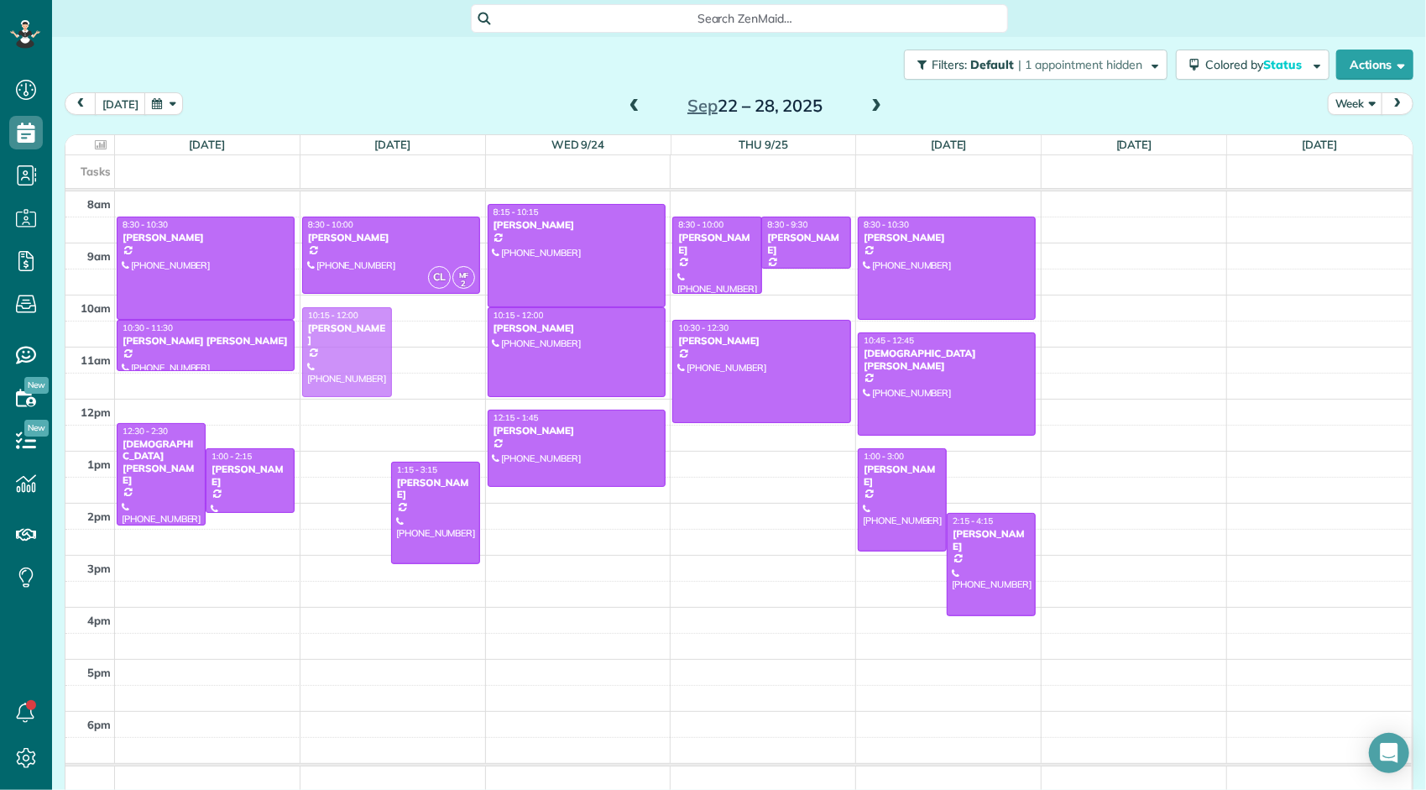
drag, startPoint x: 343, startPoint y: 473, endPoint x: 376, endPoint y: 343, distance: 134.1
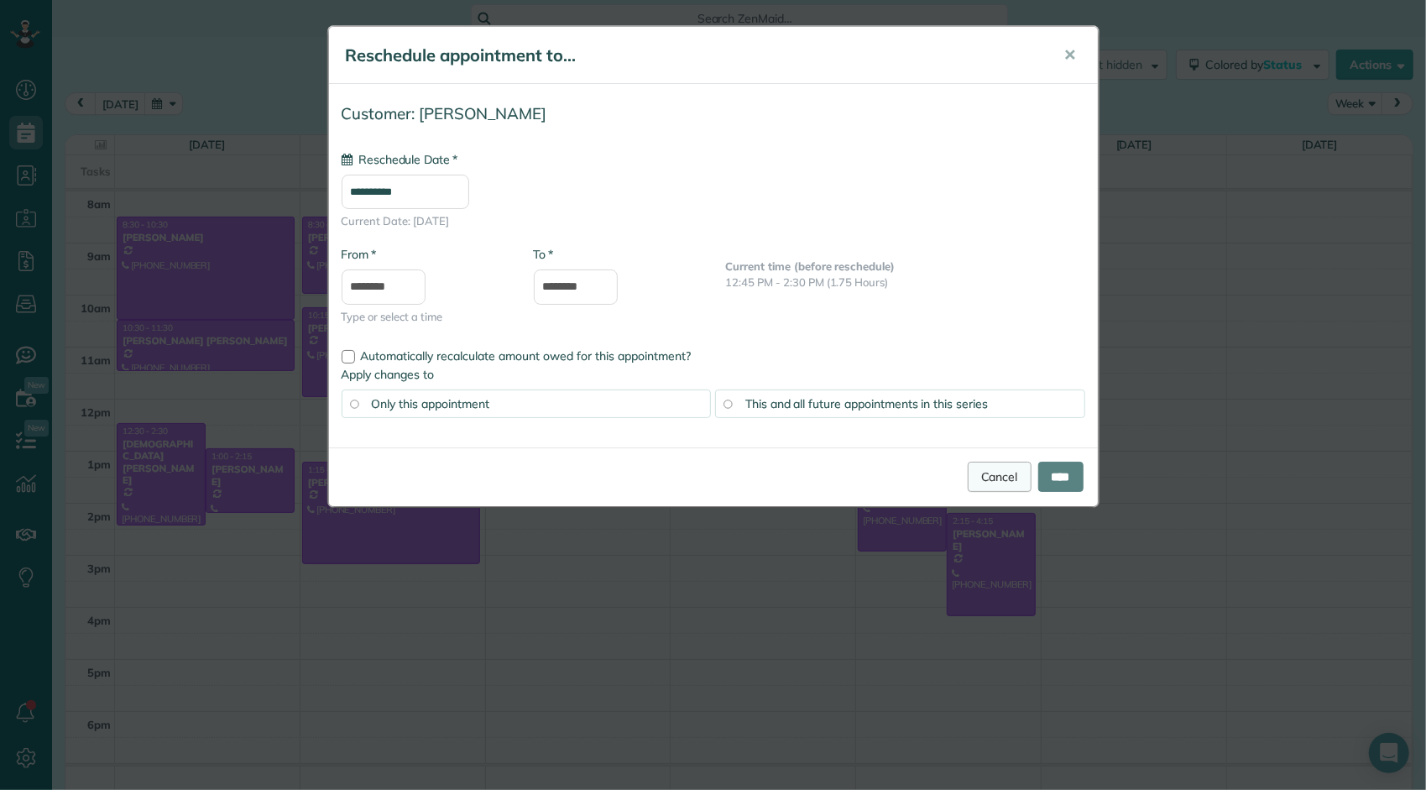
type input "**********"
click at [1052, 472] on input "****" at bounding box center [1060, 477] width 45 height 30
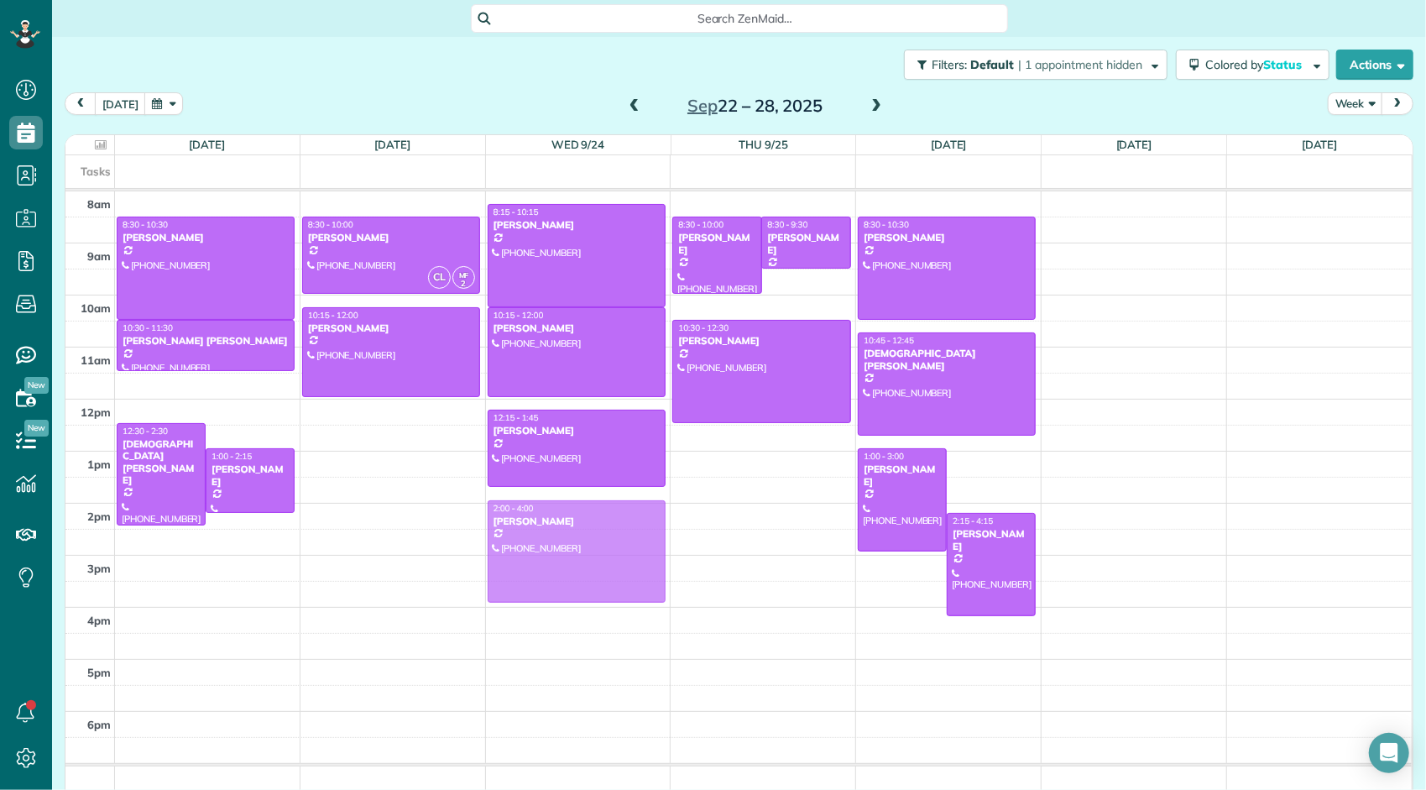
drag, startPoint x: 379, startPoint y: 497, endPoint x: 477, endPoint y: 535, distance: 105.2
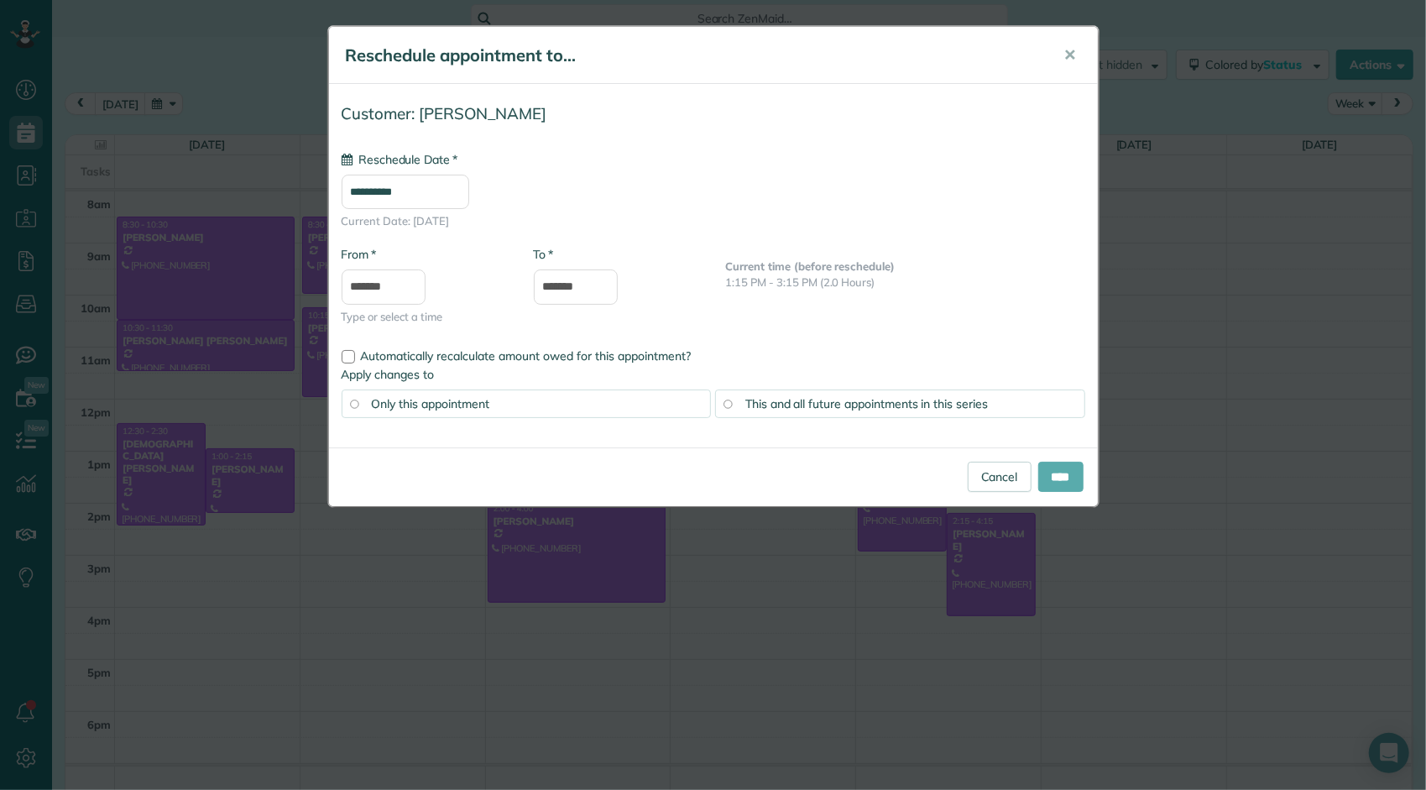
type input "**********"
click at [1043, 474] on input "****" at bounding box center [1060, 477] width 45 height 30
